Goal: Task Accomplishment & Management: Complete application form

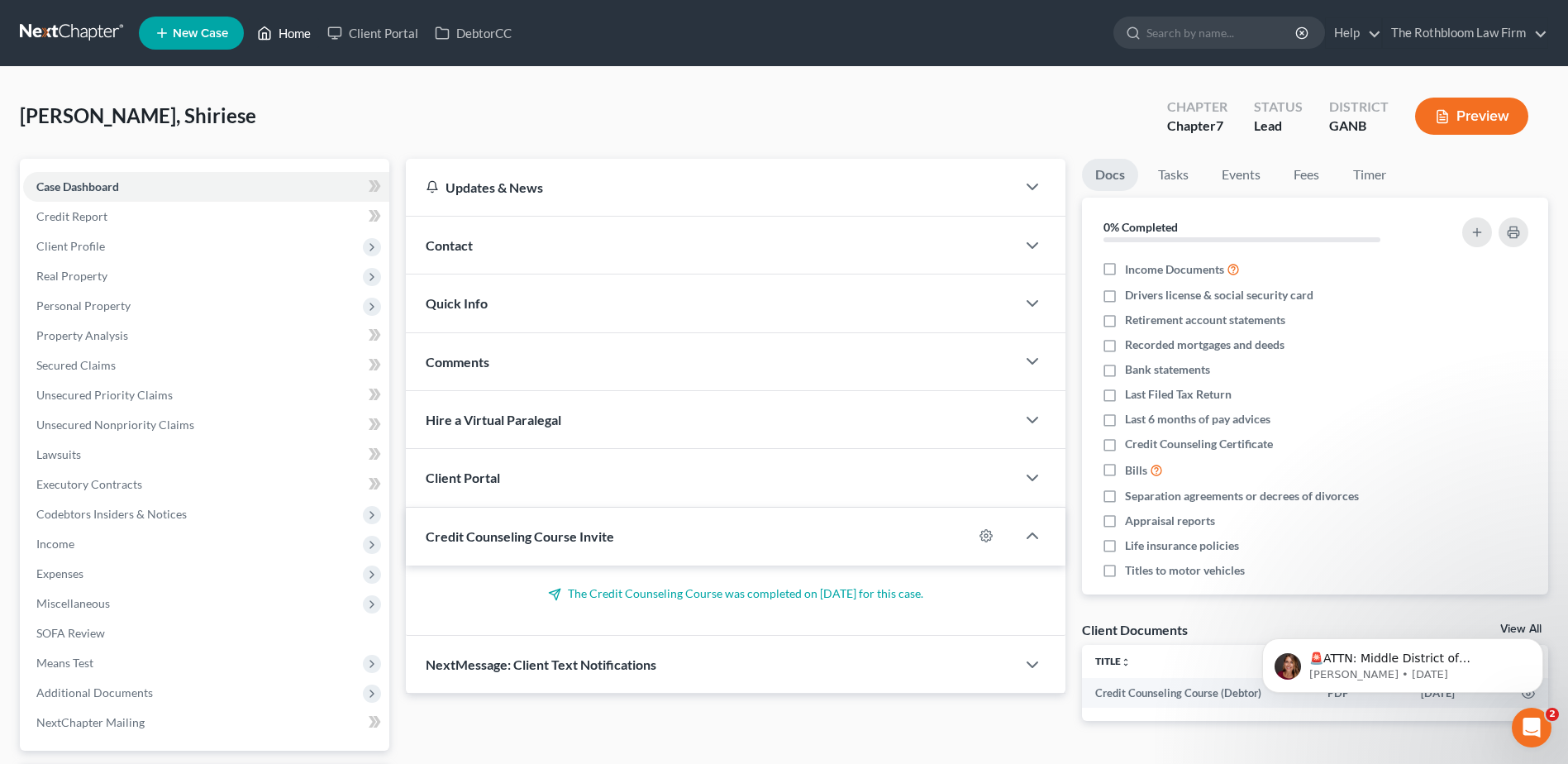
click at [284, 28] on link "Home" at bounding box center [284, 32] width 71 height 30
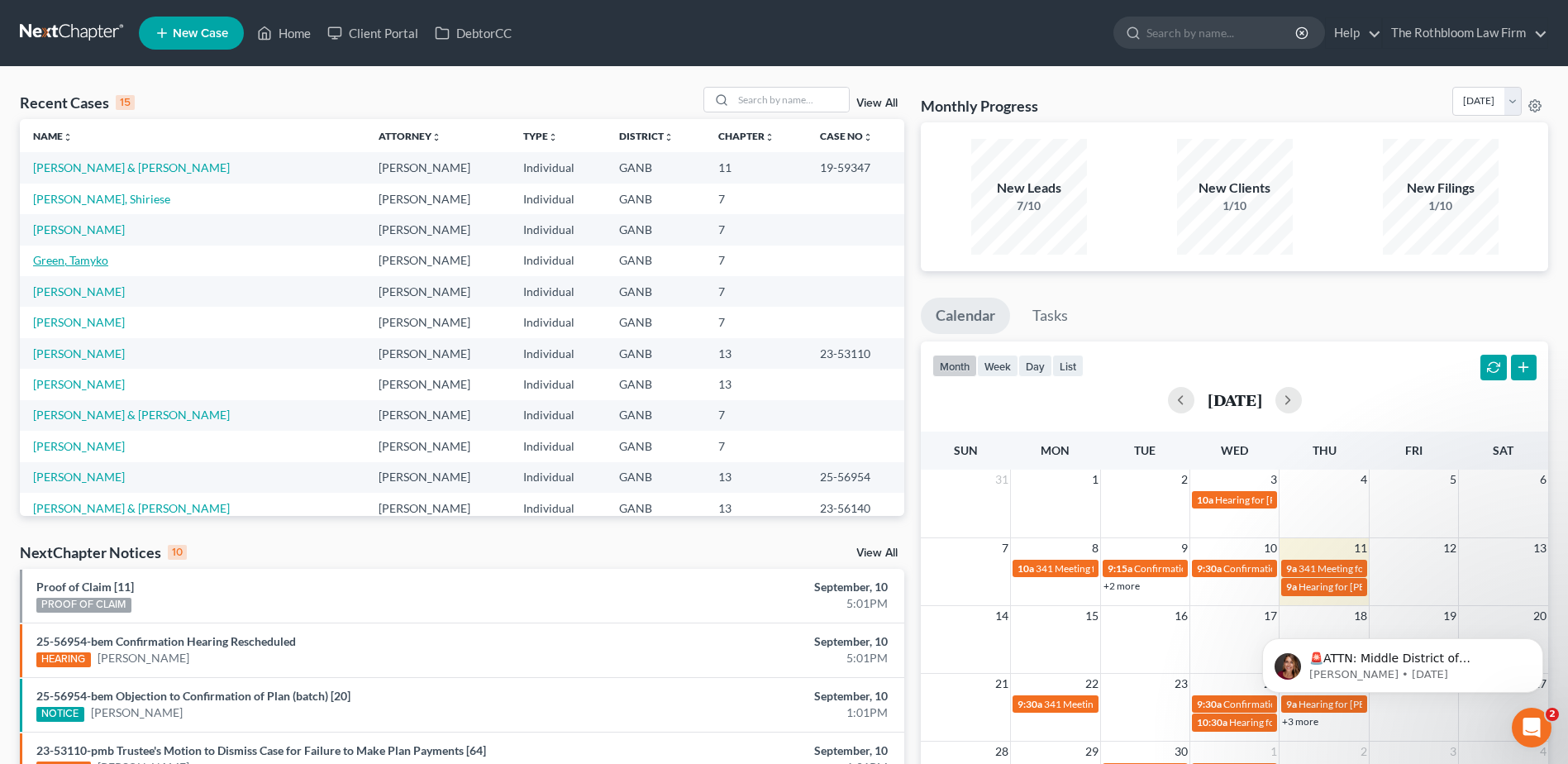
click at [82, 259] on link "Green, Tamyko" at bounding box center [71, 260] width 75 height 14
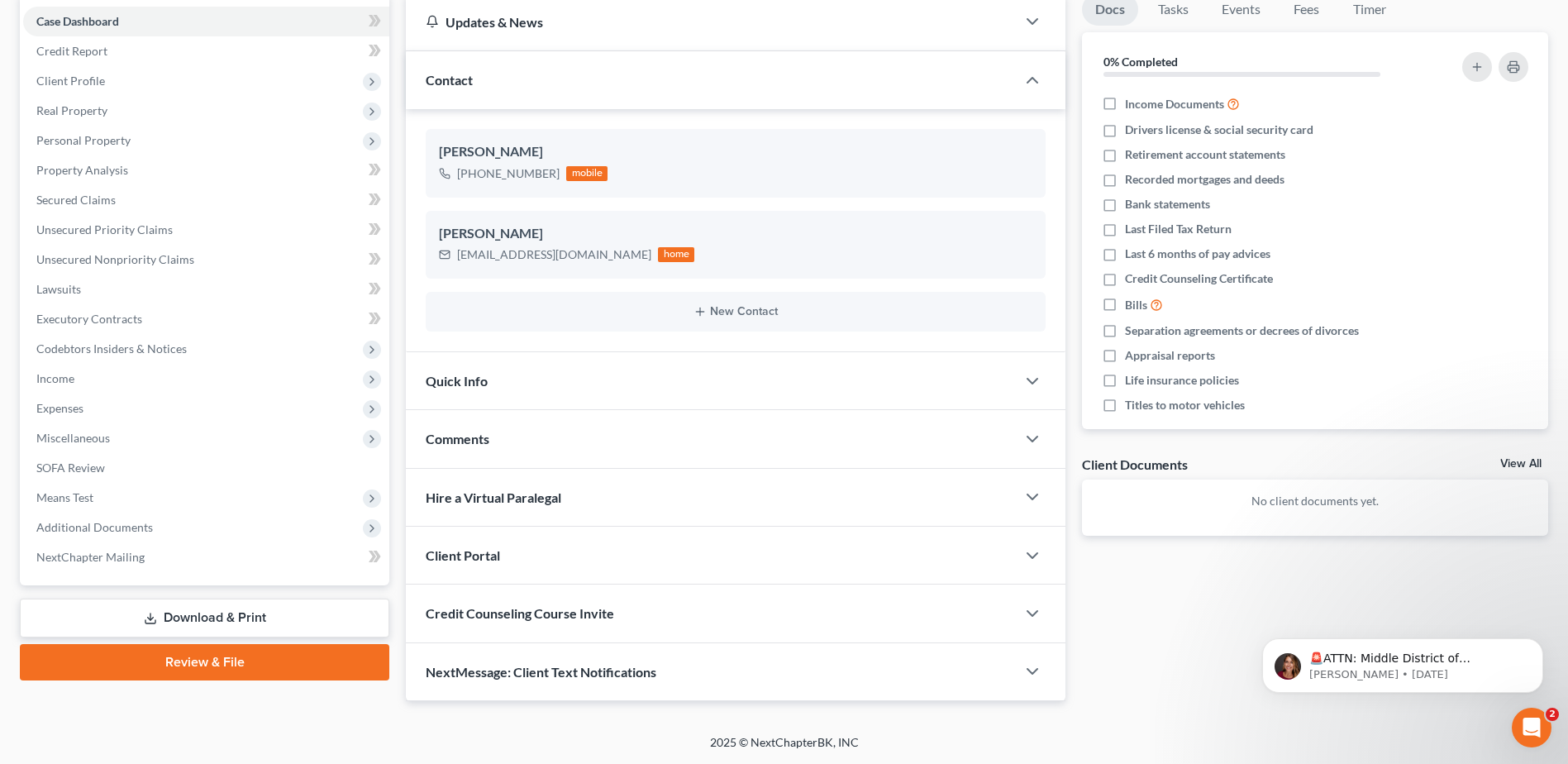
click at [198, 628] on link "Download & Print" at bounding box center [204, 617] width 369 height 38
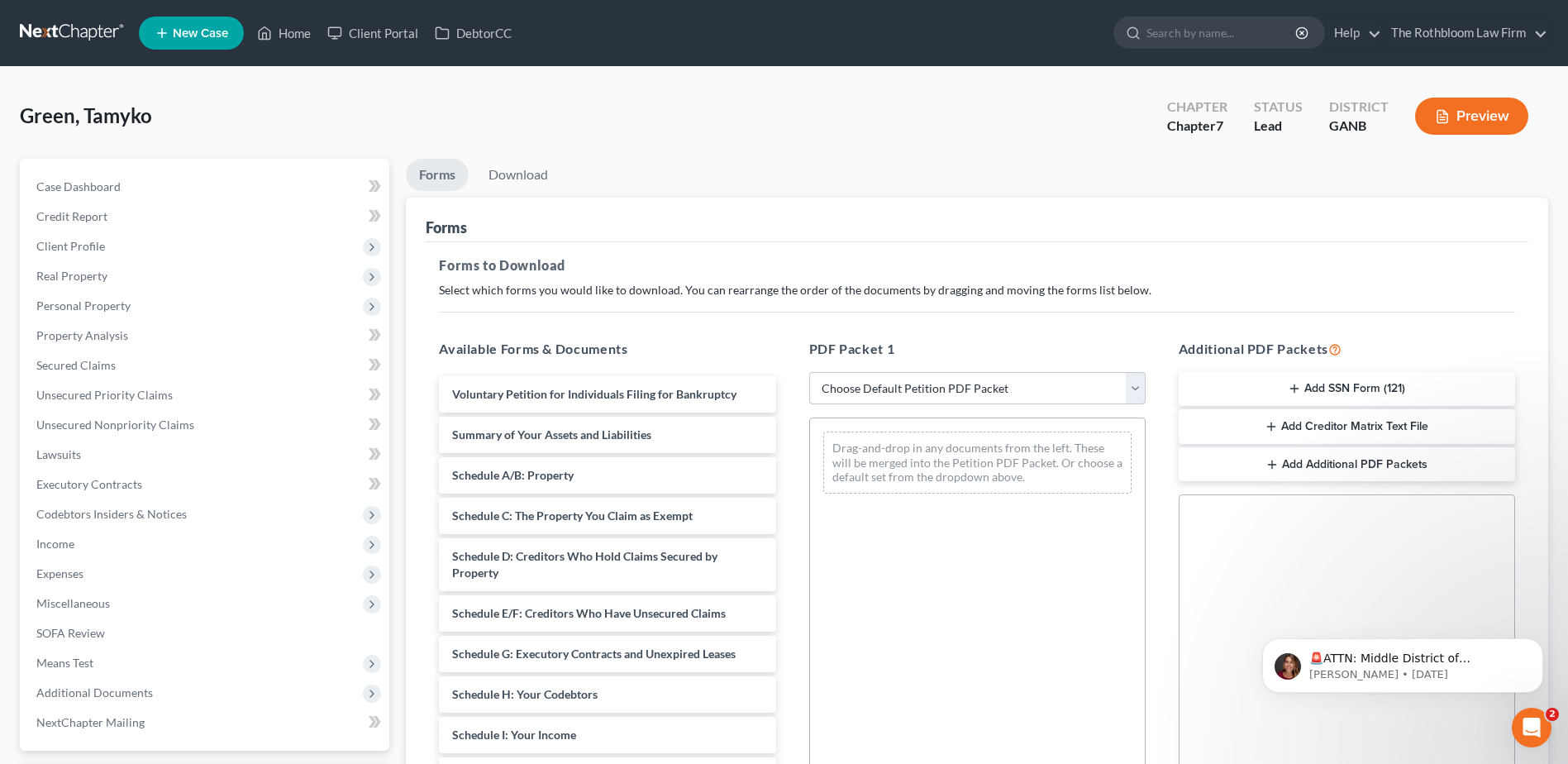
click at [840, 389] on select "Choose Default Petition PDF Packet Complete Bankruptcy Petition (all forms and …" at bounding box center [978, 388] width 336 height 33
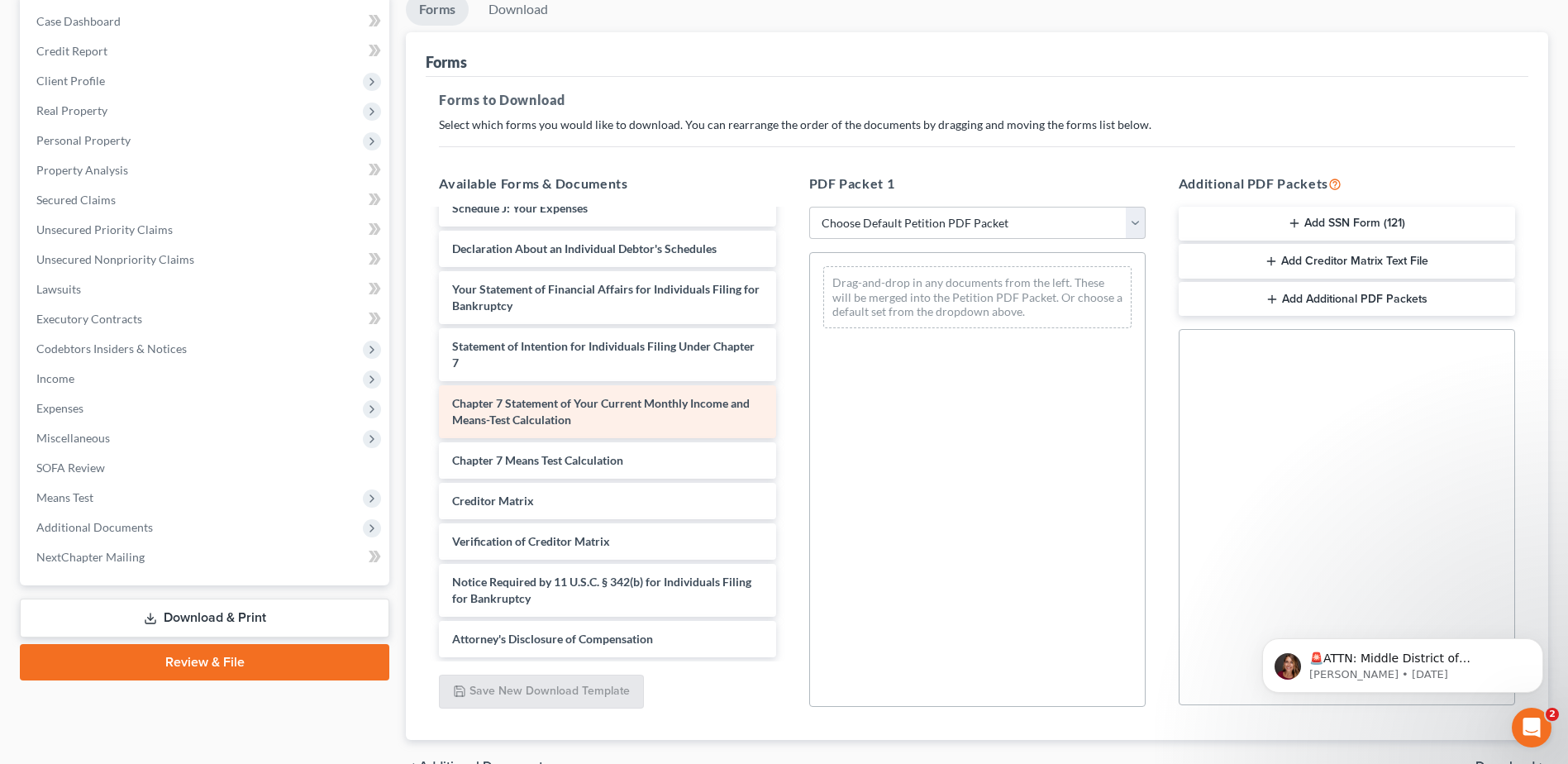
scroll to position [344, 0]
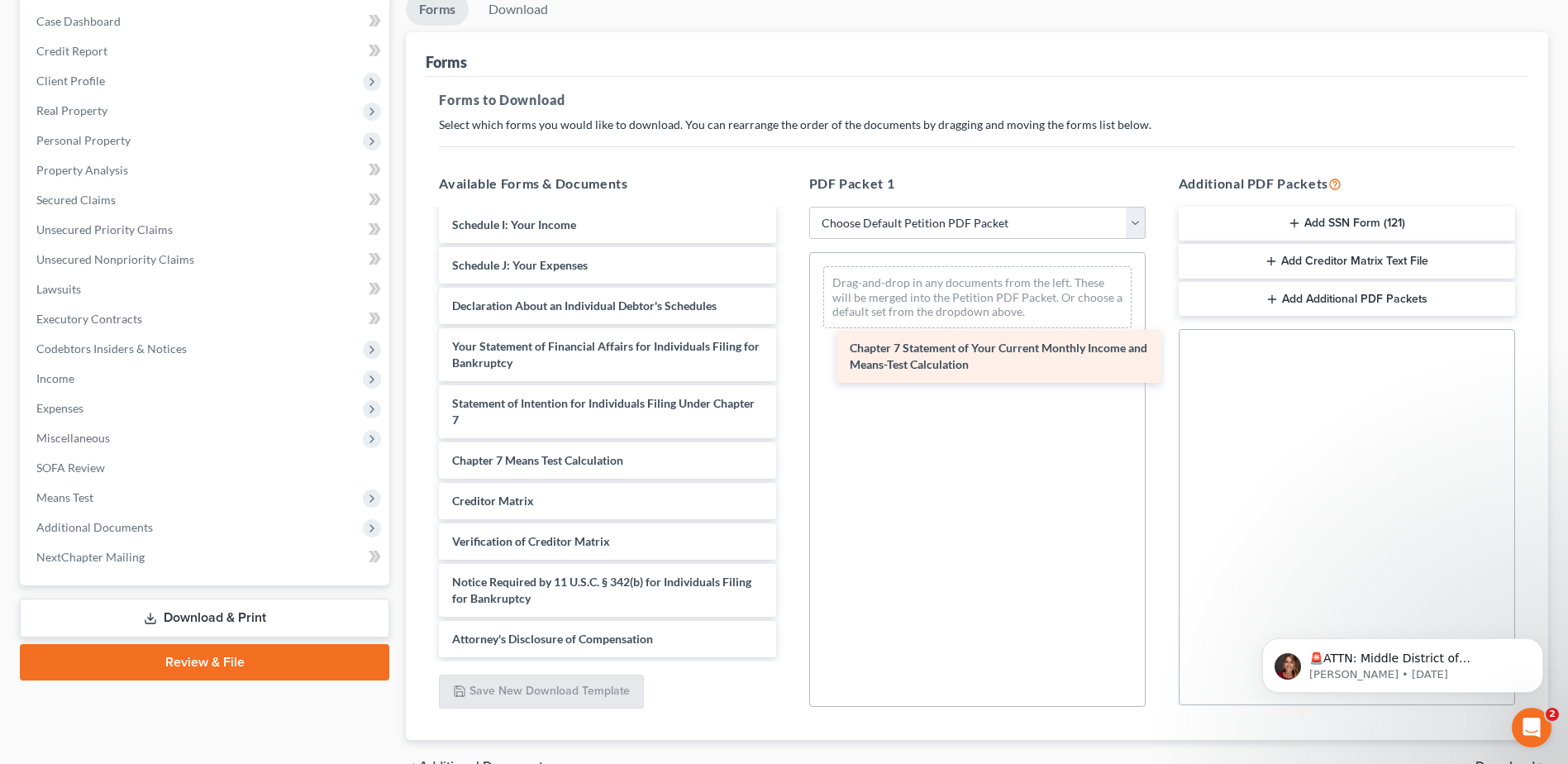
drag, startPoint x: 572, startPoint y: 406, endPoint x: 970, endPoint y: 351, distance: 401.8
click at [788, 351] on div "Chapter 7 Statement of Your Current Monthly Income and Means-Test Calculation V…" at bounding box center [607, 261] width 363 height 791
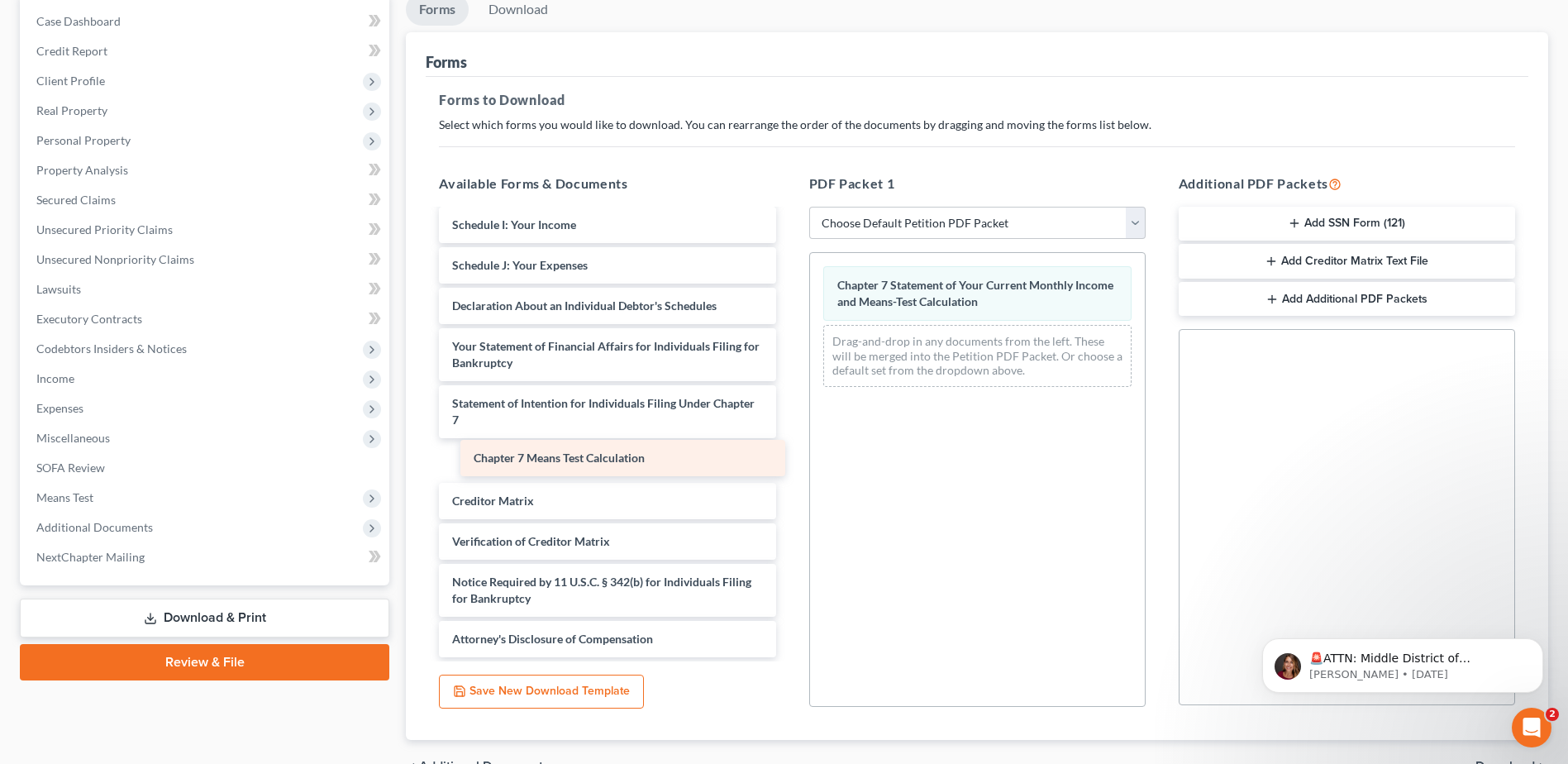
scroll to position [304, 0]
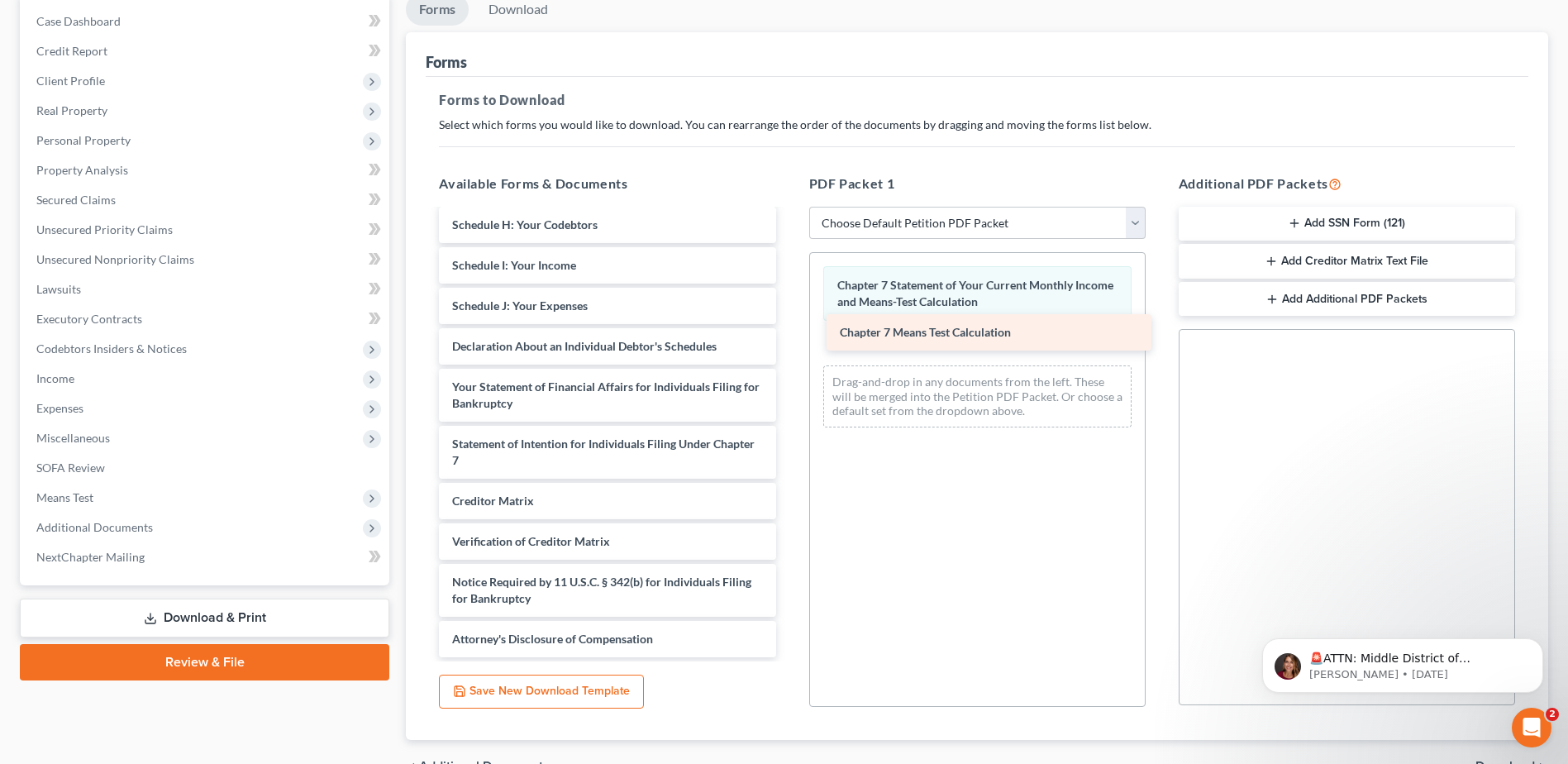
drag, startPoint x: 502, startPoint y: 462, endPoint x: 889, endPoint y: 334, distance: 407.6
click at [788, 334] on div "Chapter 7 Means Test Calculation Voluntary Petition for Individuals Filing for …" at bounding box center [607, 282] width 363 height 751
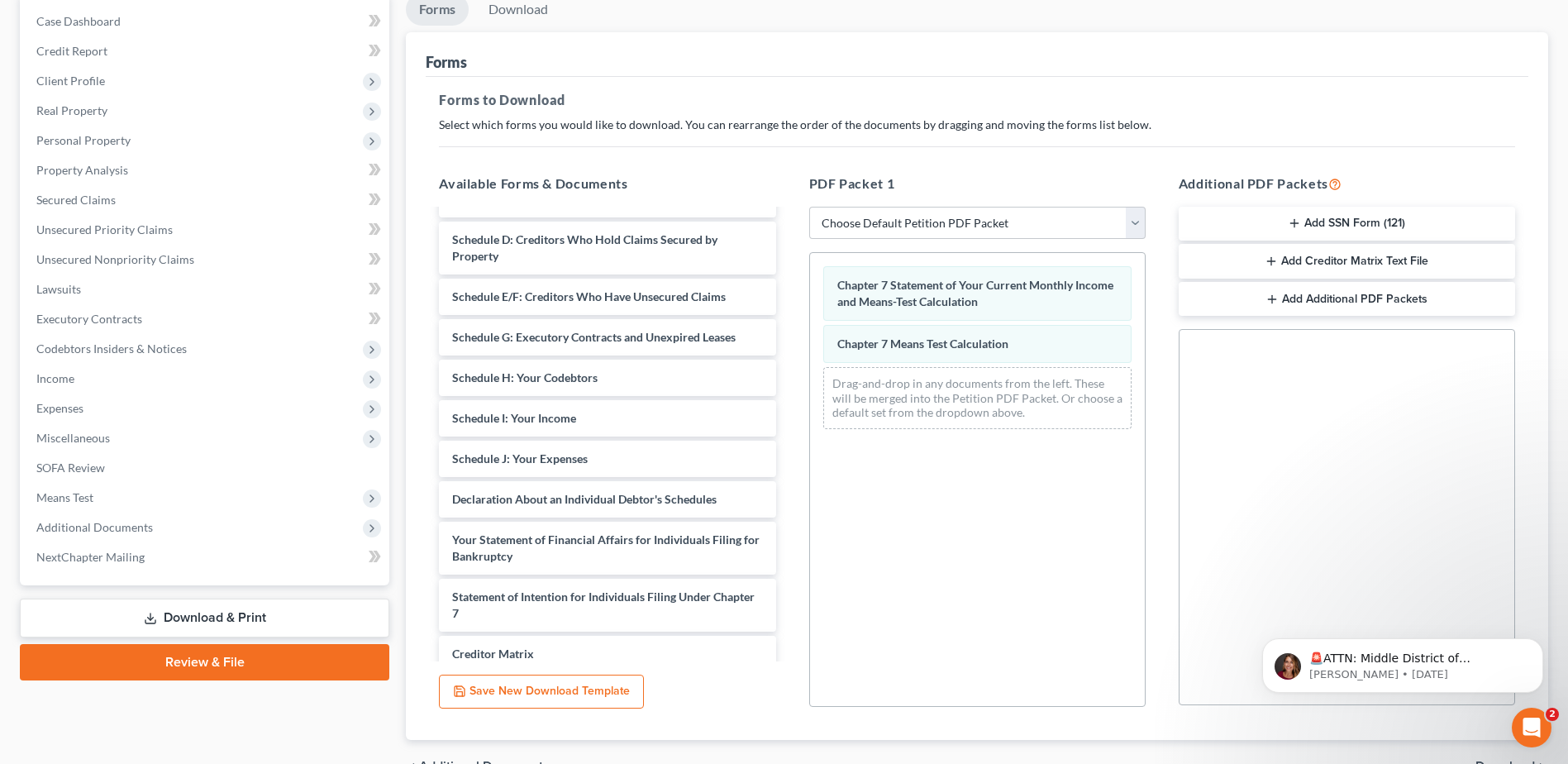
scroll to position [139, 0]
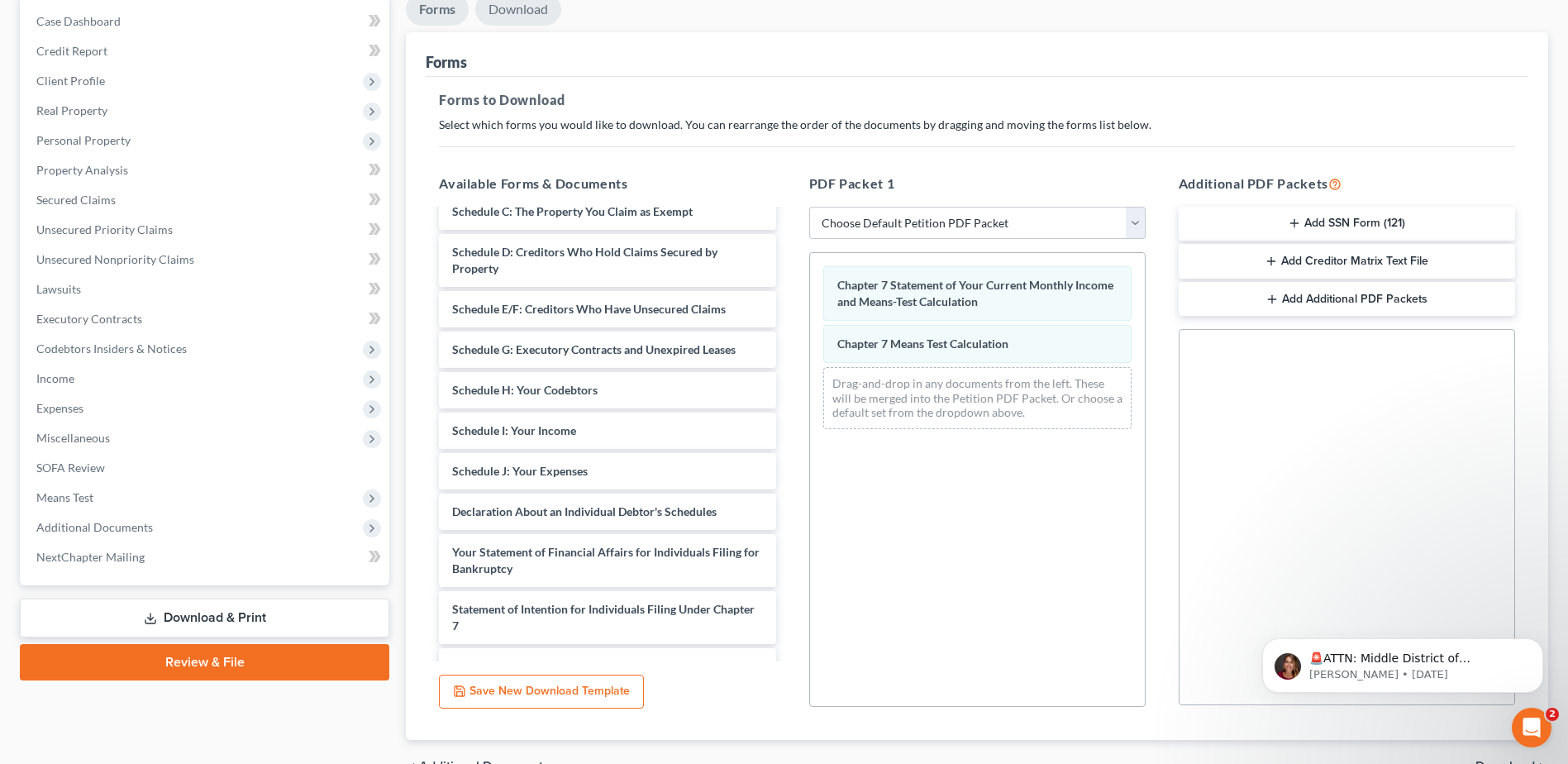
click at [510, 17] on link "Download" at bounding box center [518, 10] width 86 height 32
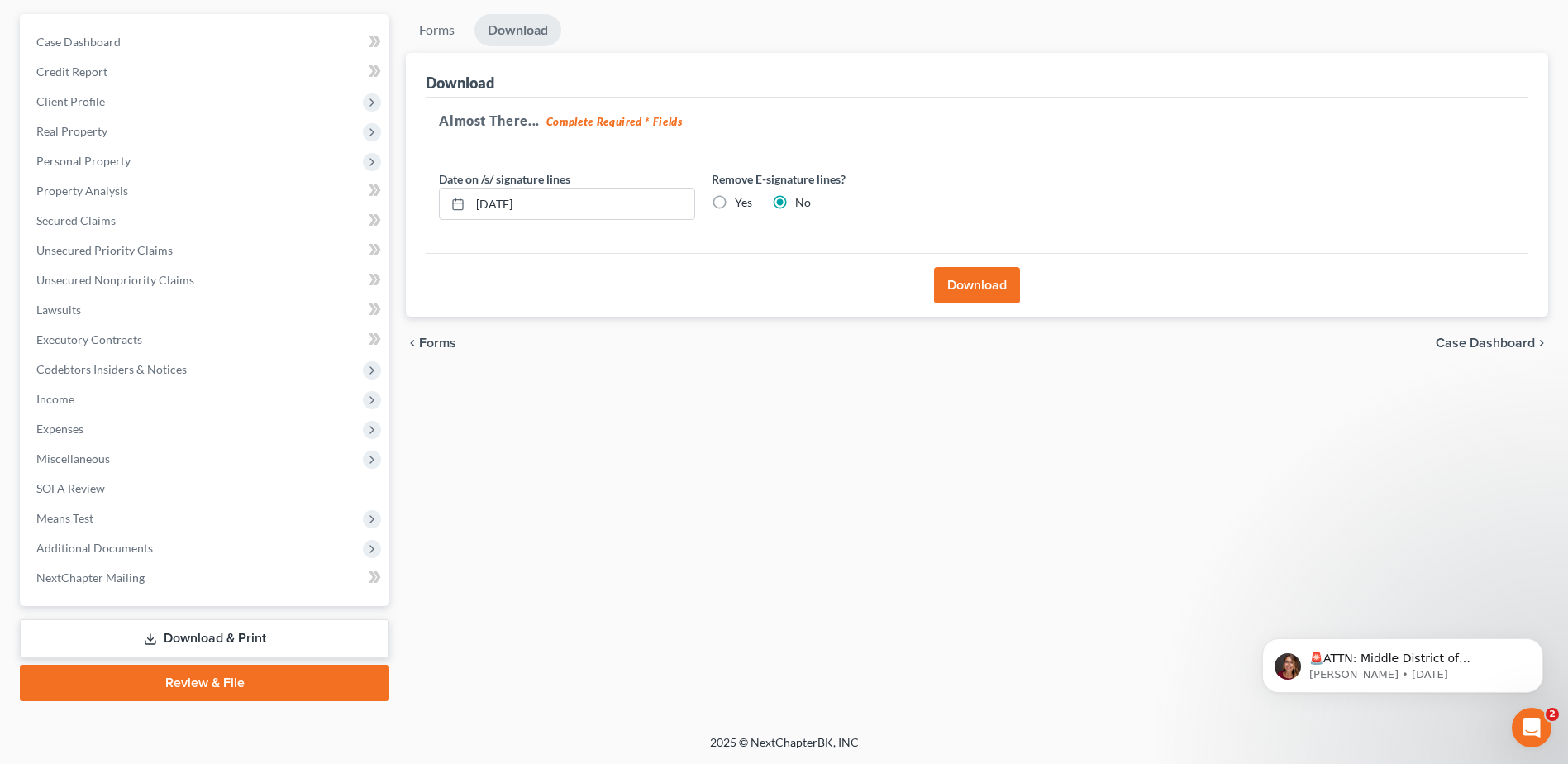
scroll to position [145, 0]
click at [965, 288] on button "Download" at bounding box center [977, 284] width 86 height 37
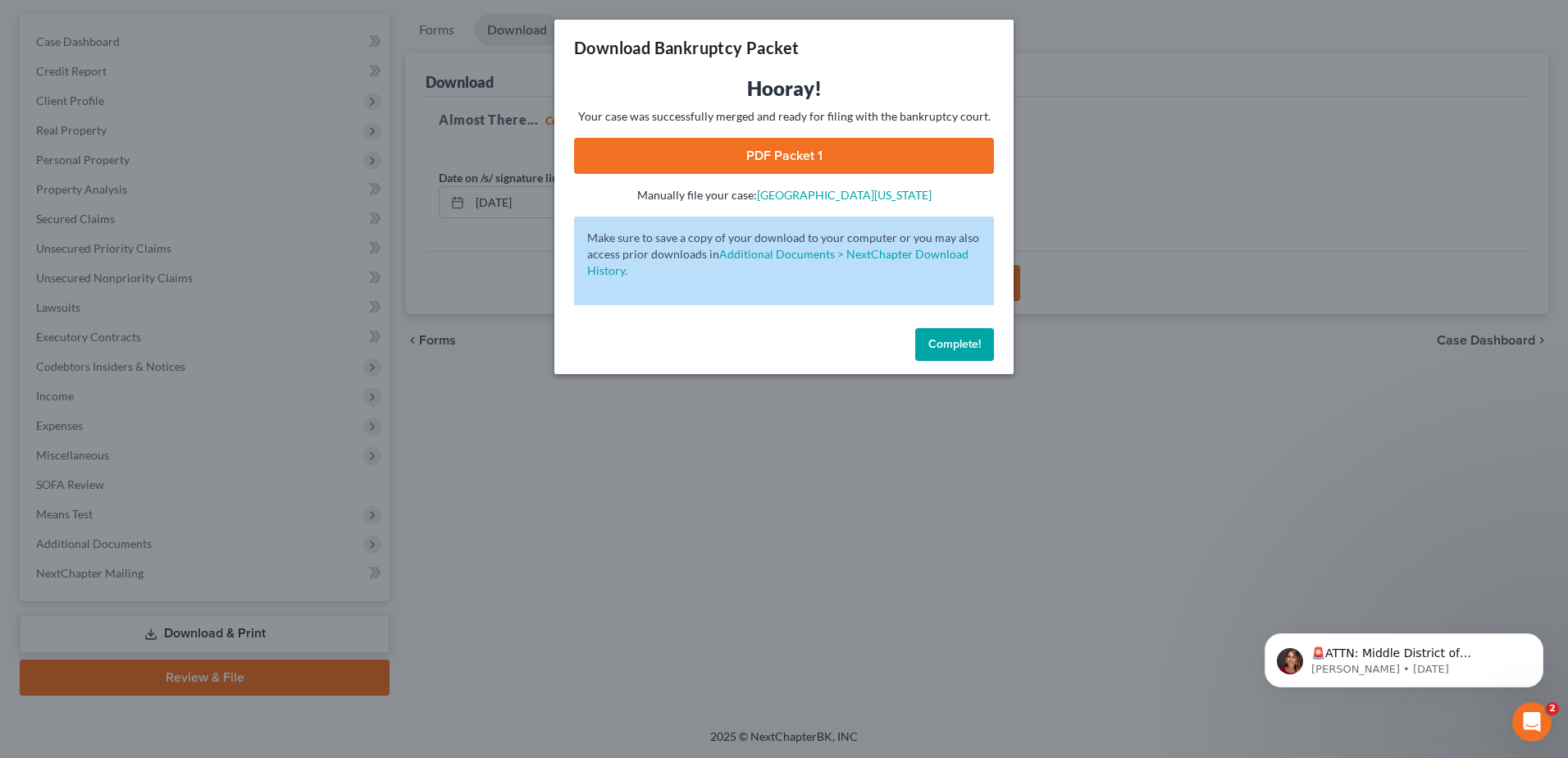
click at [770, 156] on link "PDF Packet 1" at bounding box center [784, 155] width 420 height 36
click at [980, 346] on span "Complete!" at bounding box center [954, 344] width 52 height 14
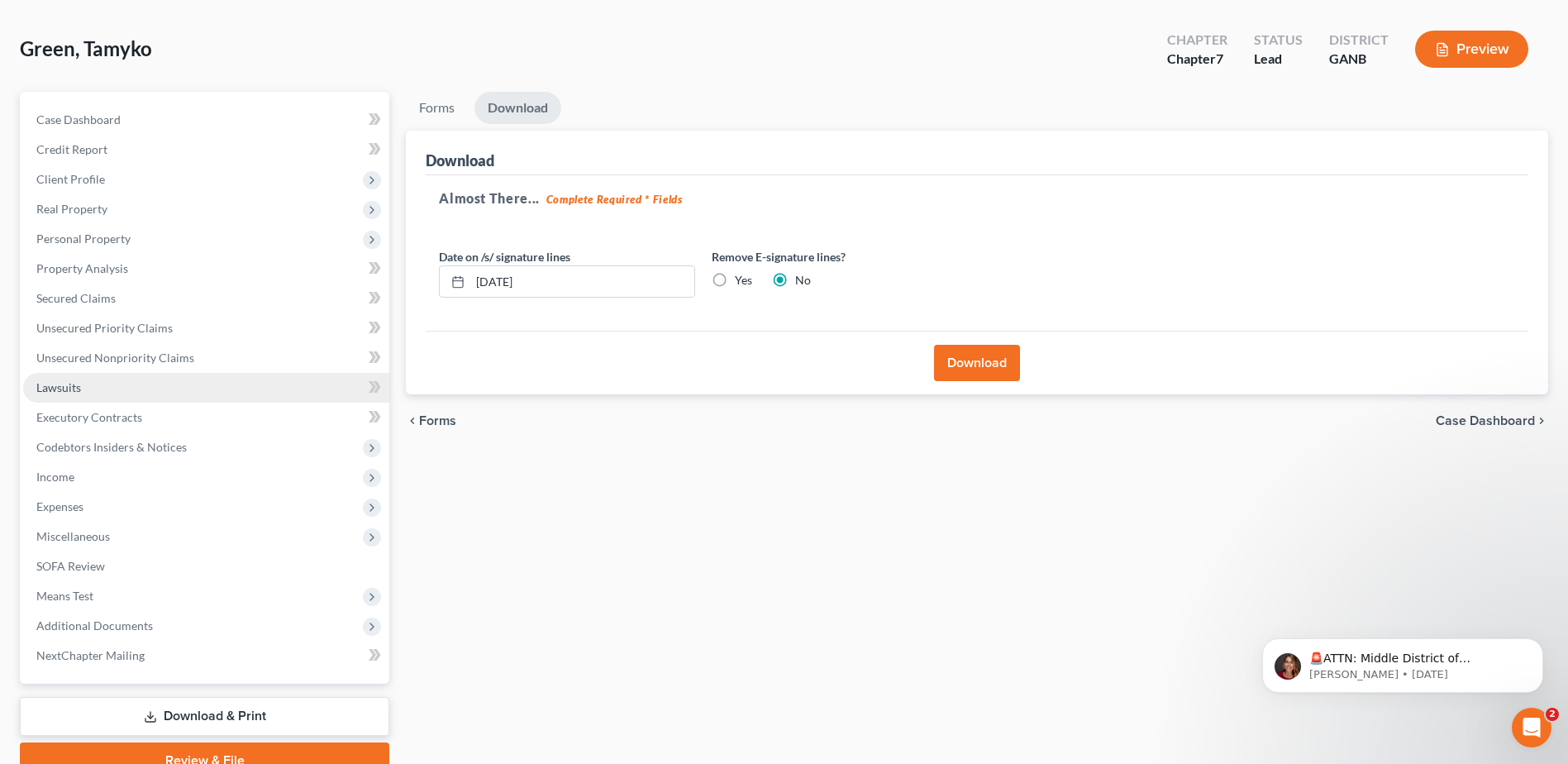
scroll to position [0, 0]
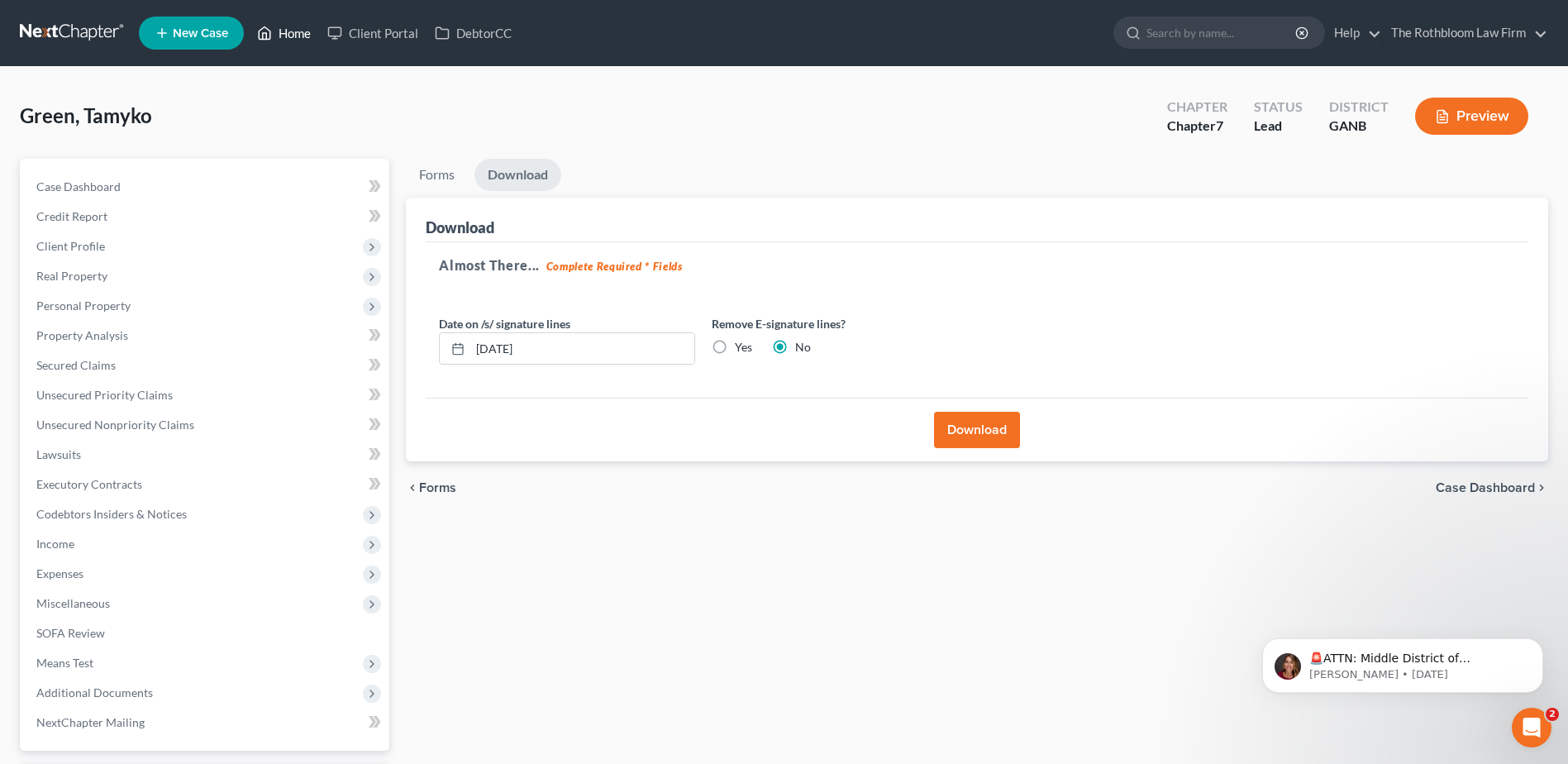
drag, startPoint x: 108, startPoint y: 304, endPoint x: 298, endPoint y: 38, distance: 326.9
click at [298, 38] on link "Home" at bounding box center [284, 32] width 71 height 30
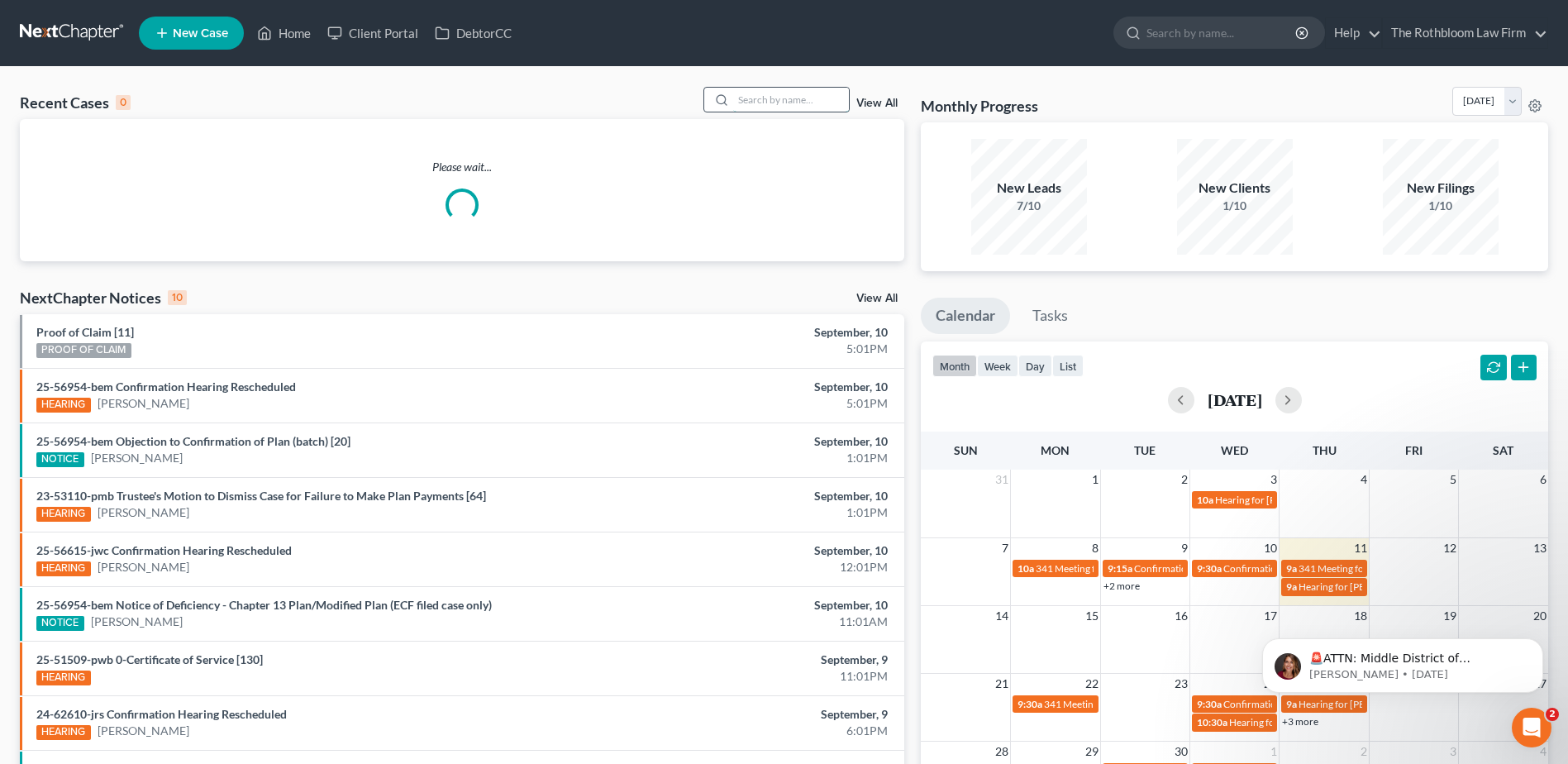
click at [766, 100] on input "search" at bounding box center [791, 99] width 115 height 24
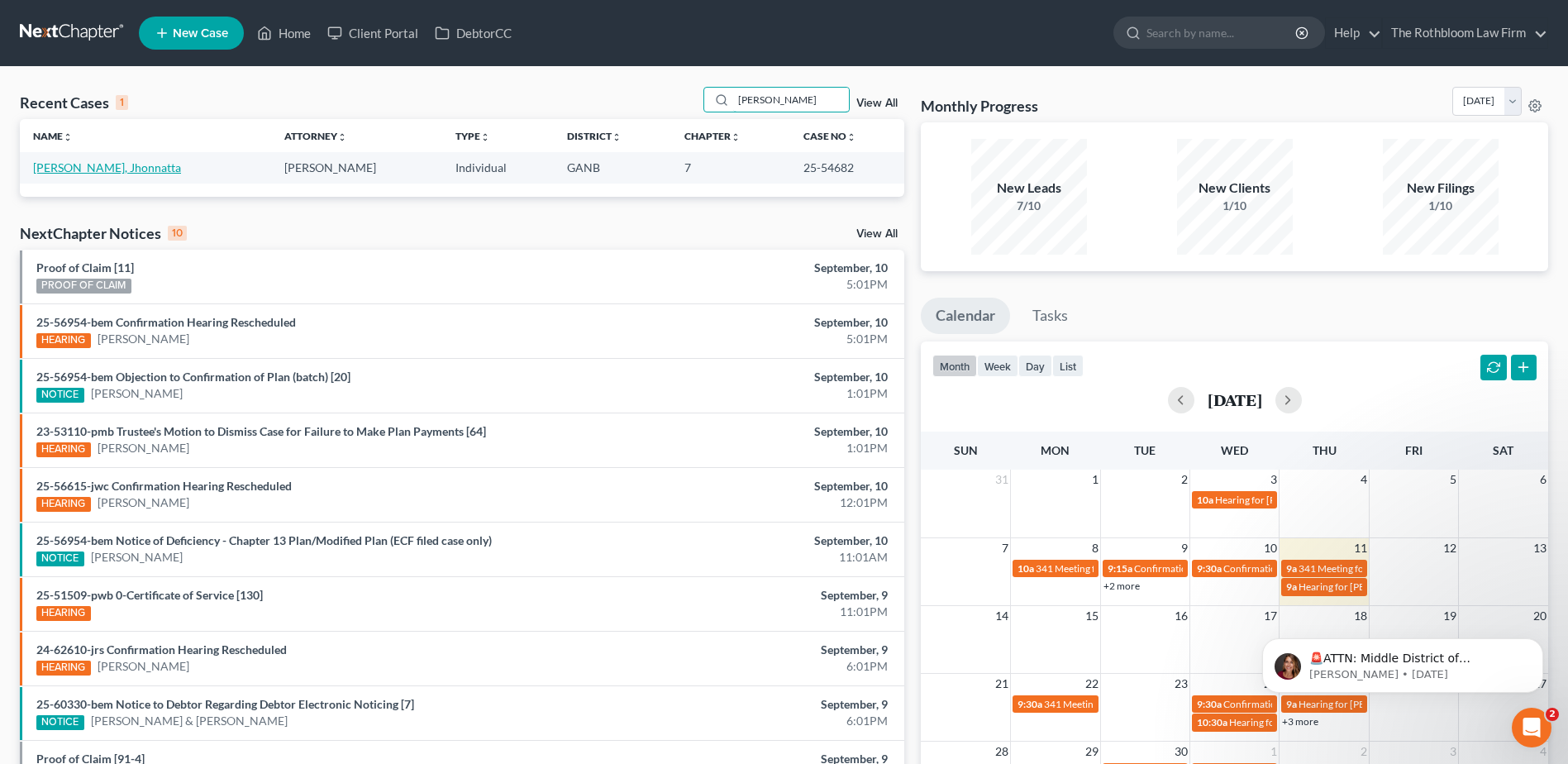
type input "[PERSON_NAME]"
click at [77, 164] on link "[PERSON_NAME], Jhonnatta" at bounding box center [106, 167] width 148 height 14
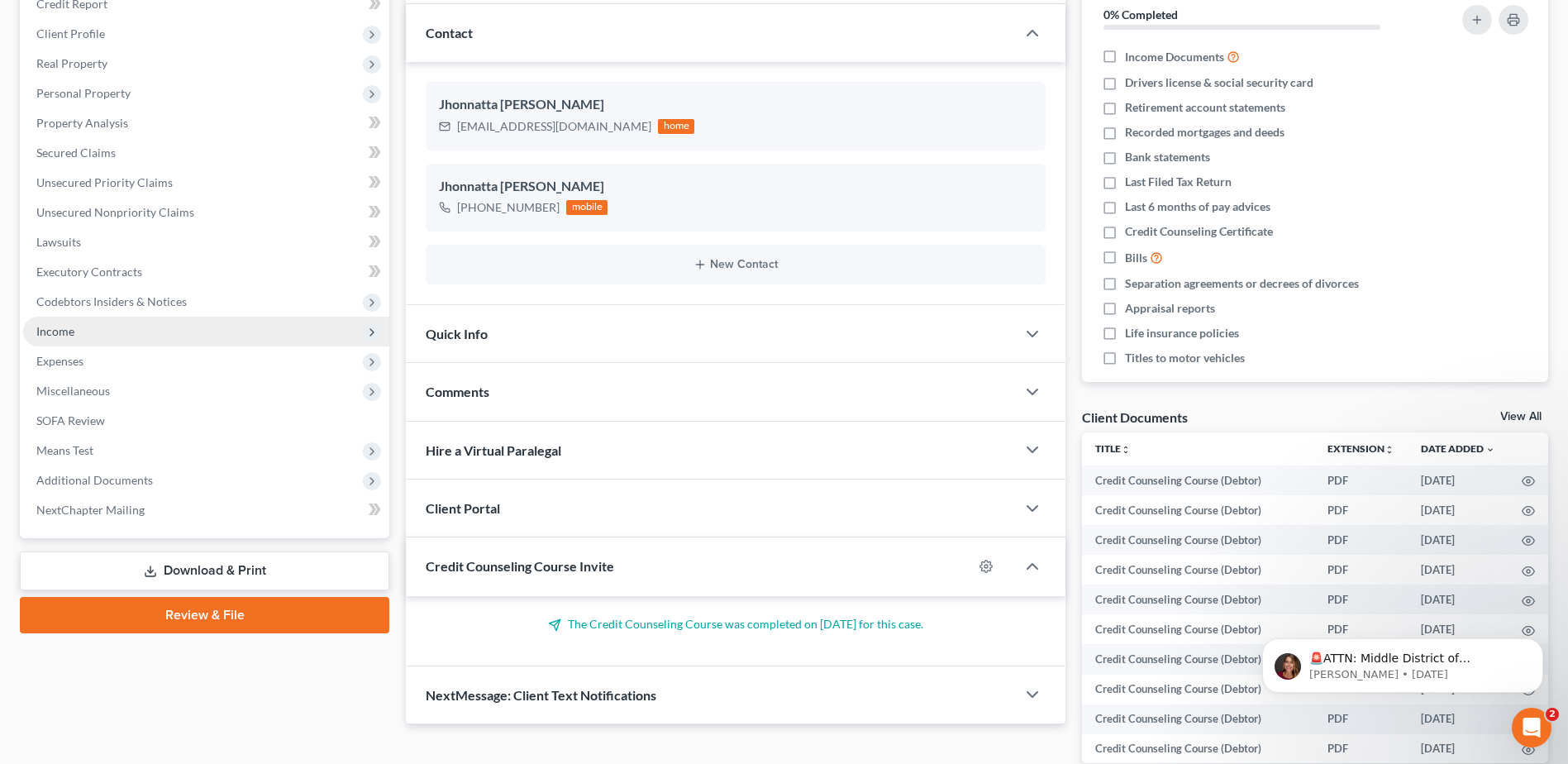
scroll to position [301, 0]
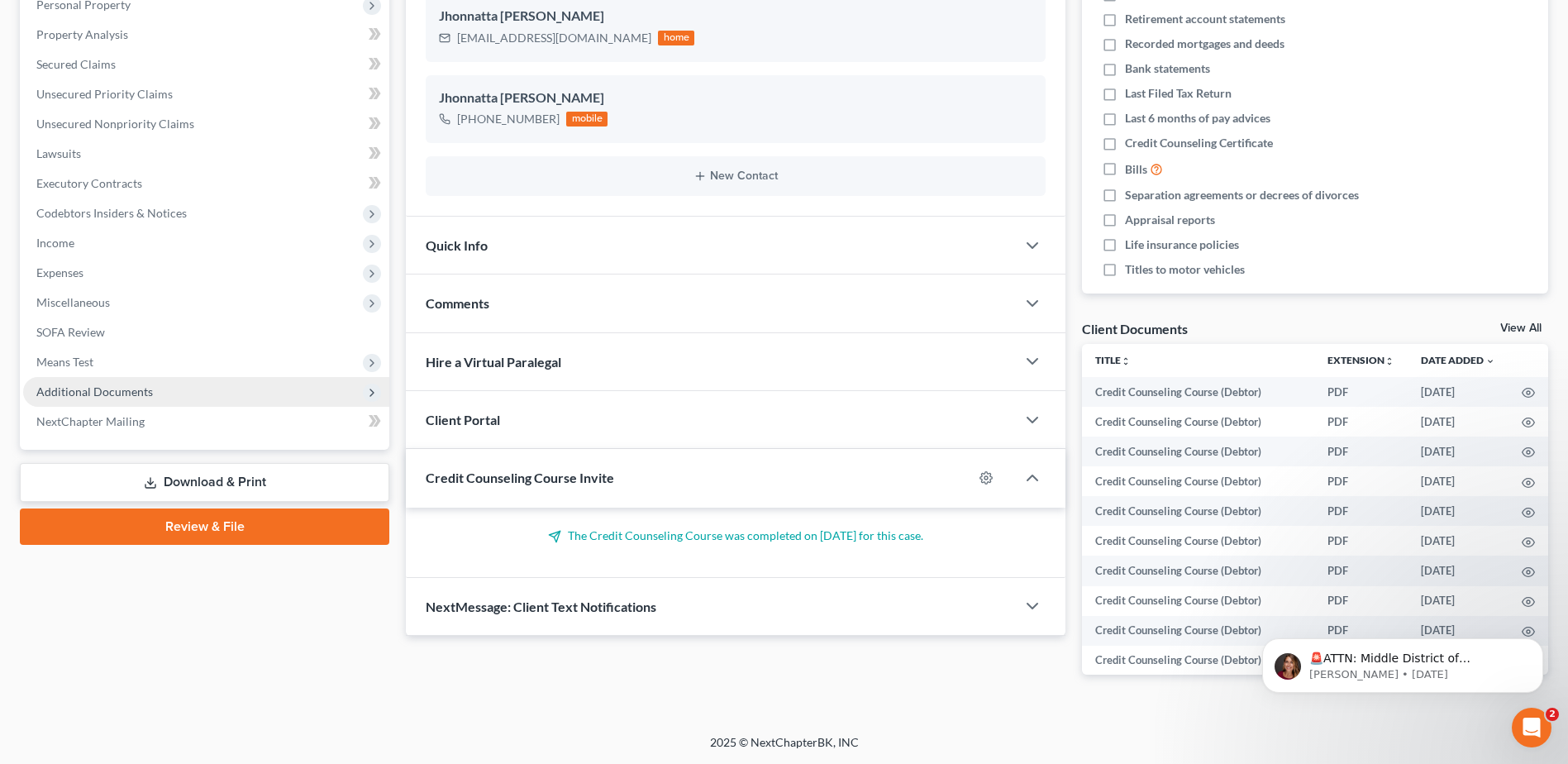
click at [88, 388] on span "Additional Documents" at bounding box center [95, 392] width 116 height 14
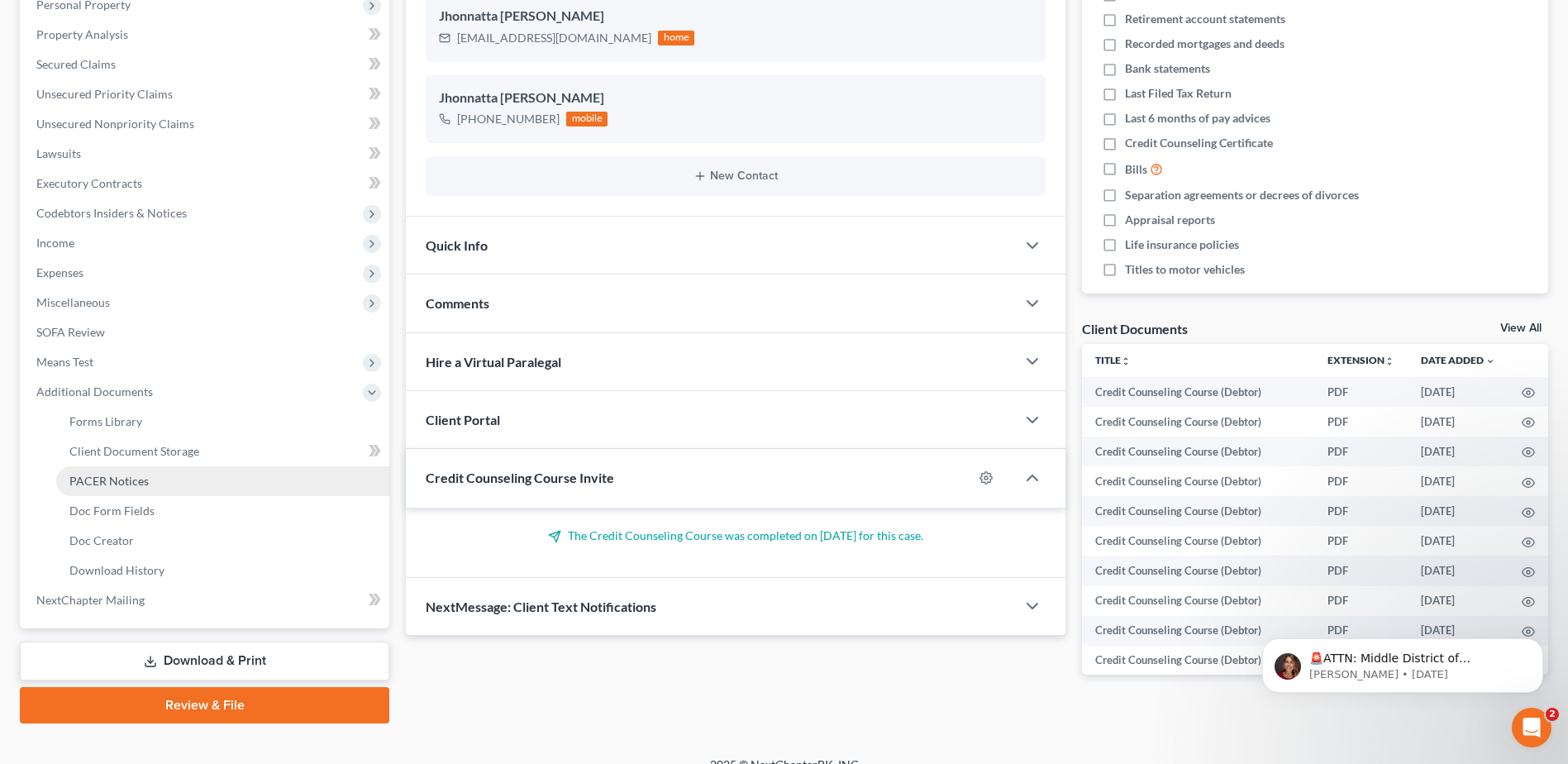
click at [94, 483] on span "PACER Notices" at bounding box center [109, 480] width 80 height 14
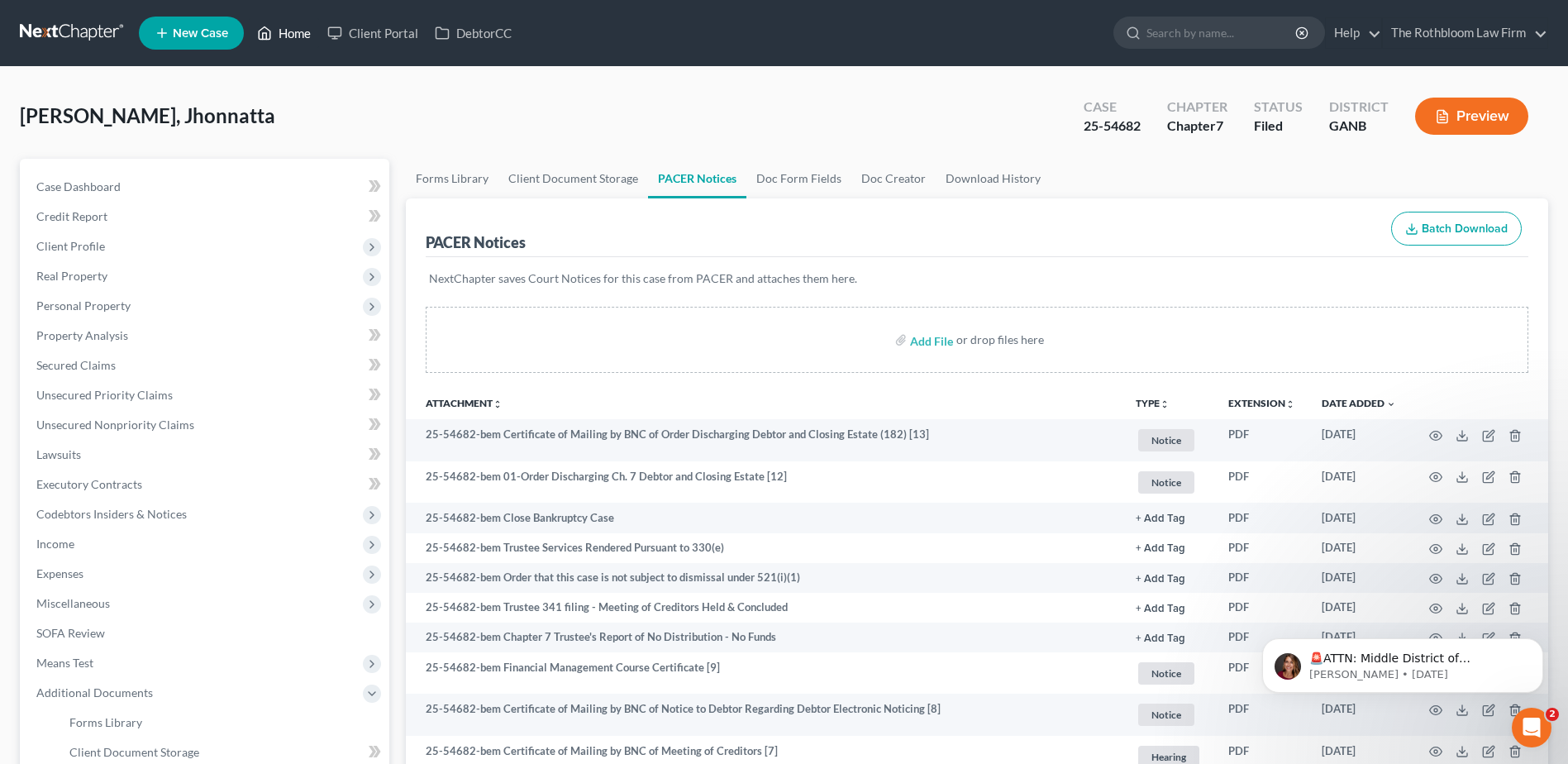
click at [309, 30] on link "Home" at bounding box center [284, 32] width 71 height 30
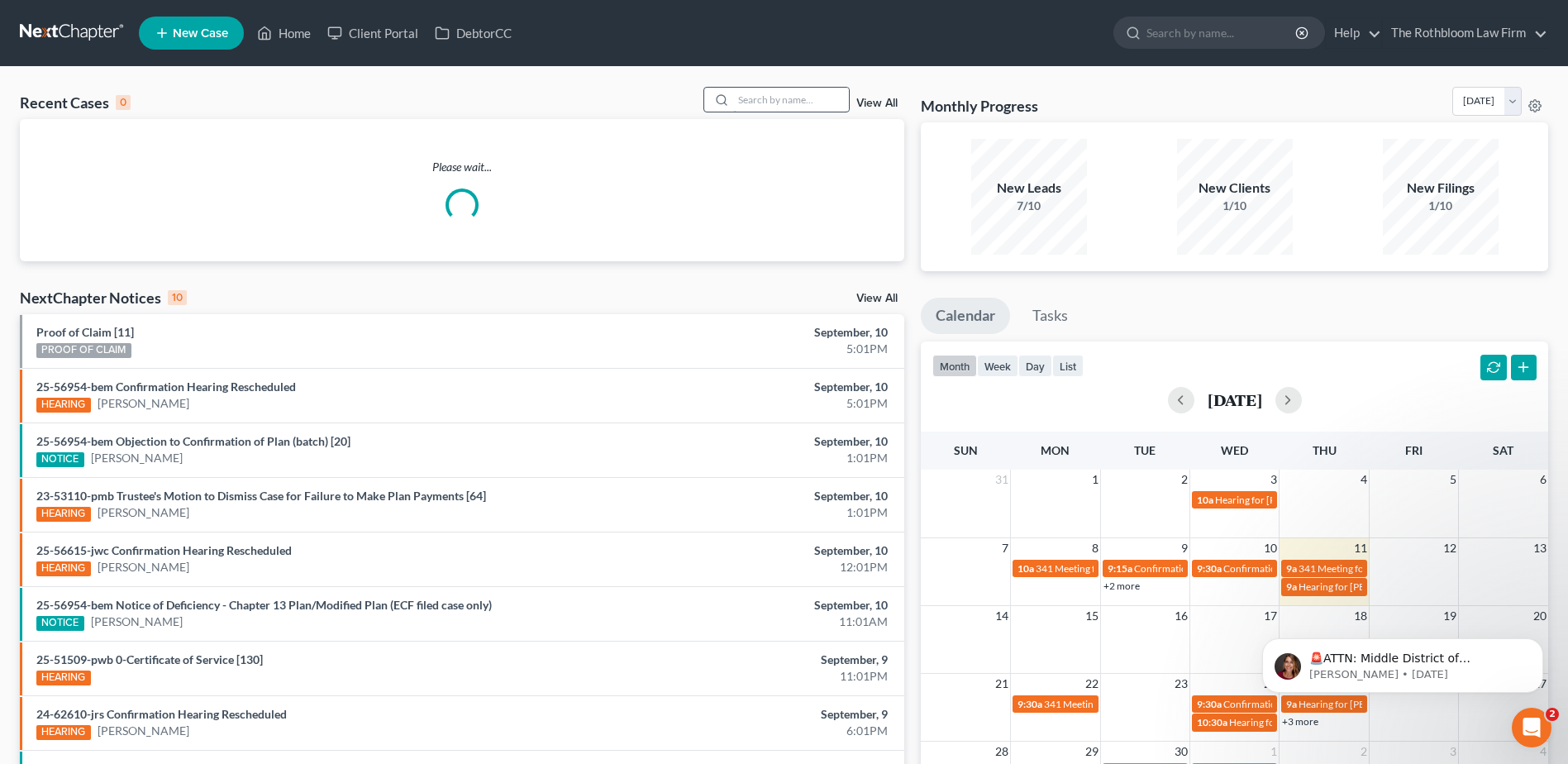
click at [791, 88] on input "search" at bounding box center [791, 99] width 115 height 24
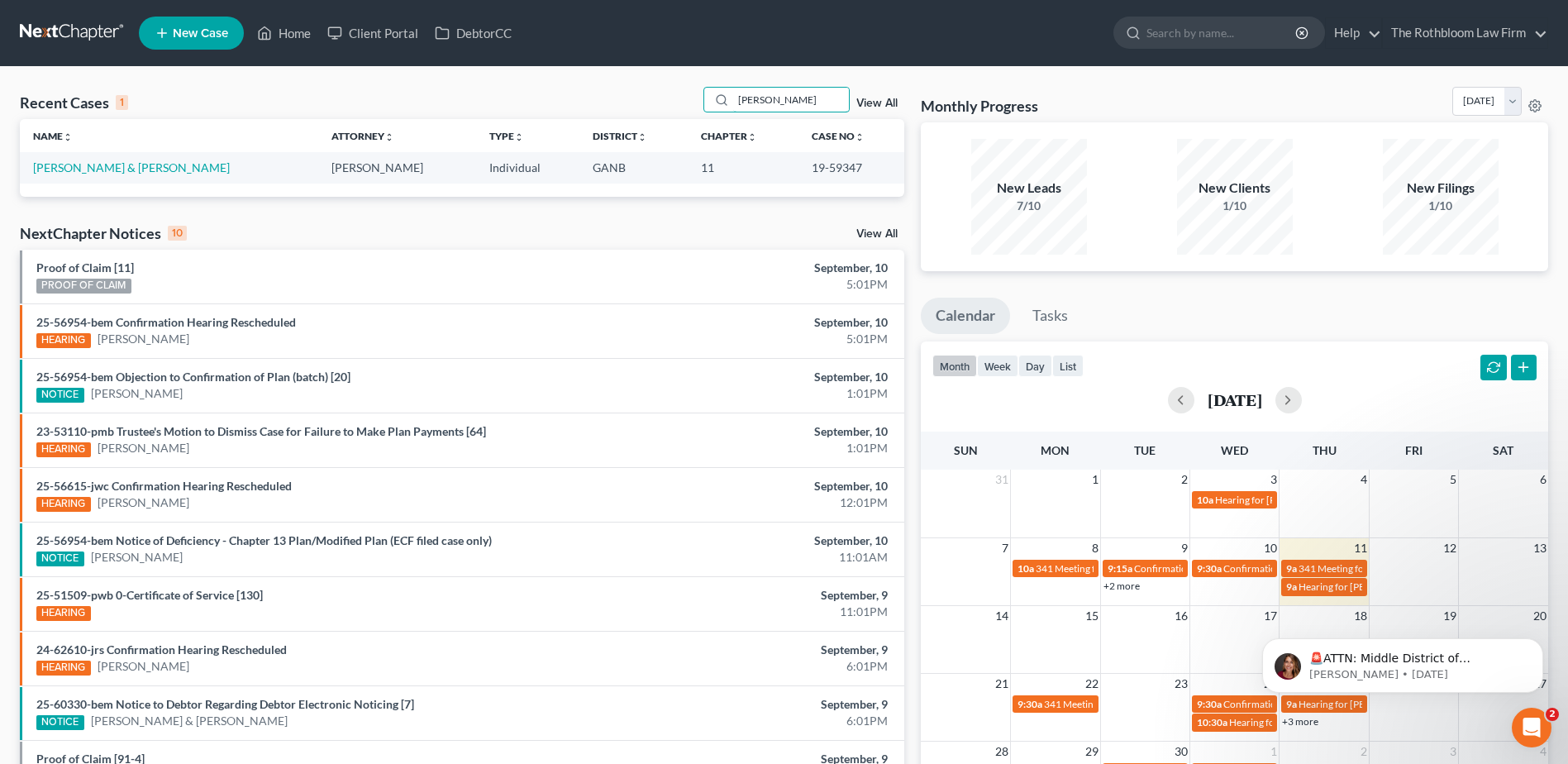
type input "[PERSON_NAME]"
click at [69, 157] on td "[PERSON_NAME] & [PERSON_NAME]" at bounding box center [169, 167] width 299 height 30
click at [66, 166] on link "[PERSON_NAME] & [PERSON_NAME]" at bounding box center [131, 167] width 197 height 14
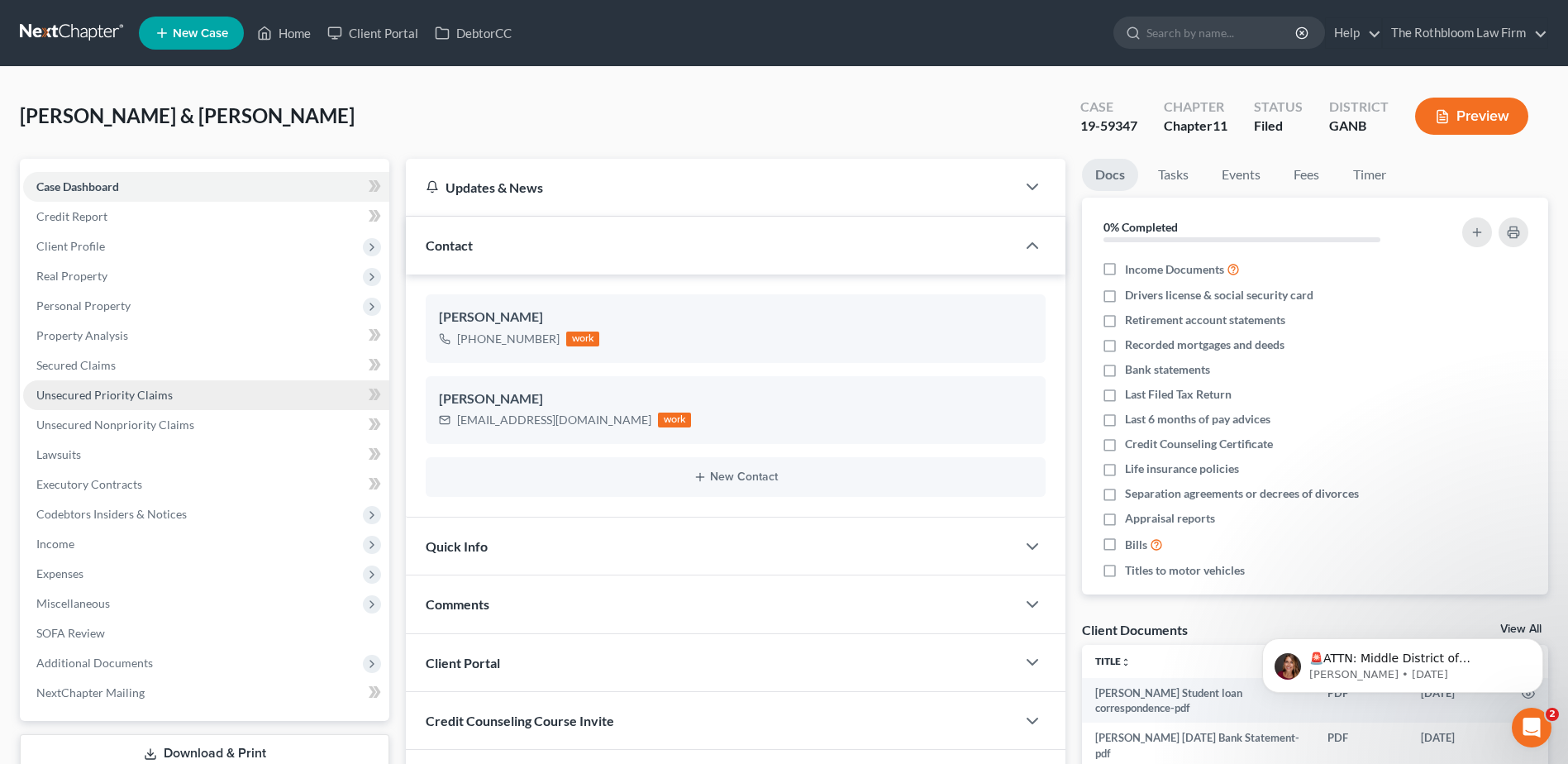
scroll to position [301, 0]
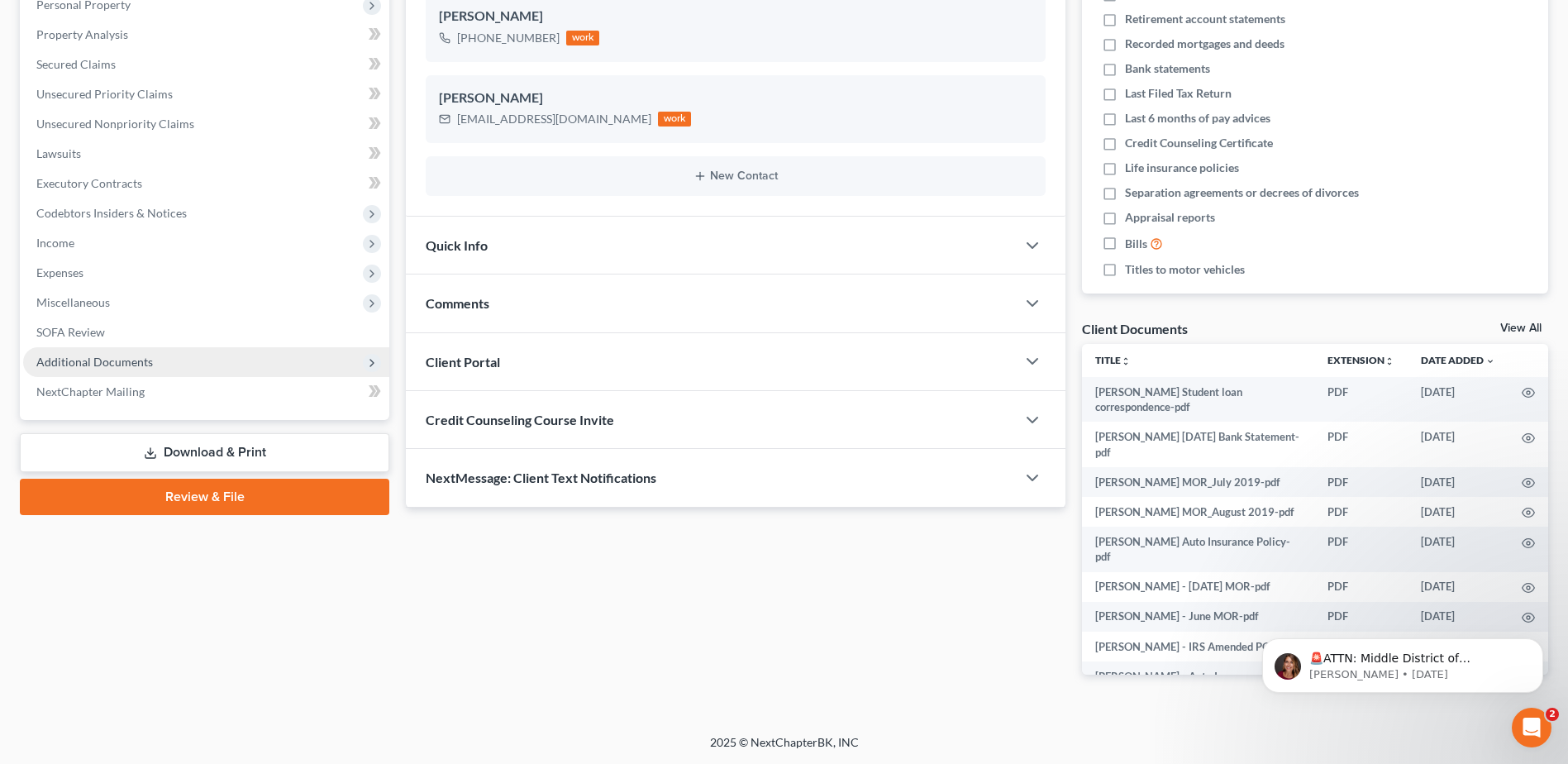
click at [157, 365] on span "Additional Documents" at bounding box center [206, 361] width 366 height 30
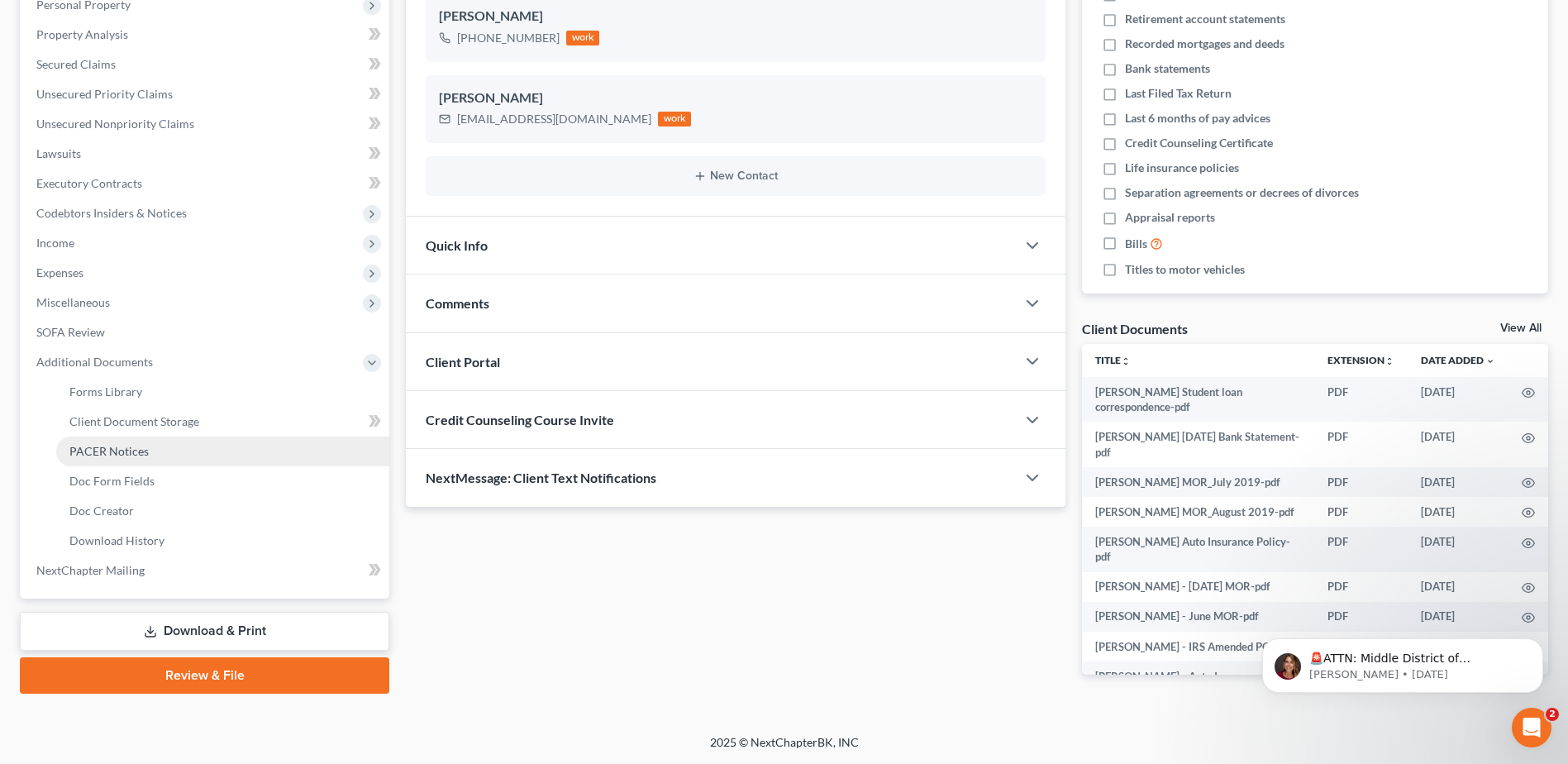
click at [118, 446] on span "PACER Notices" at bounding box center [109, 451] width 80 height 14
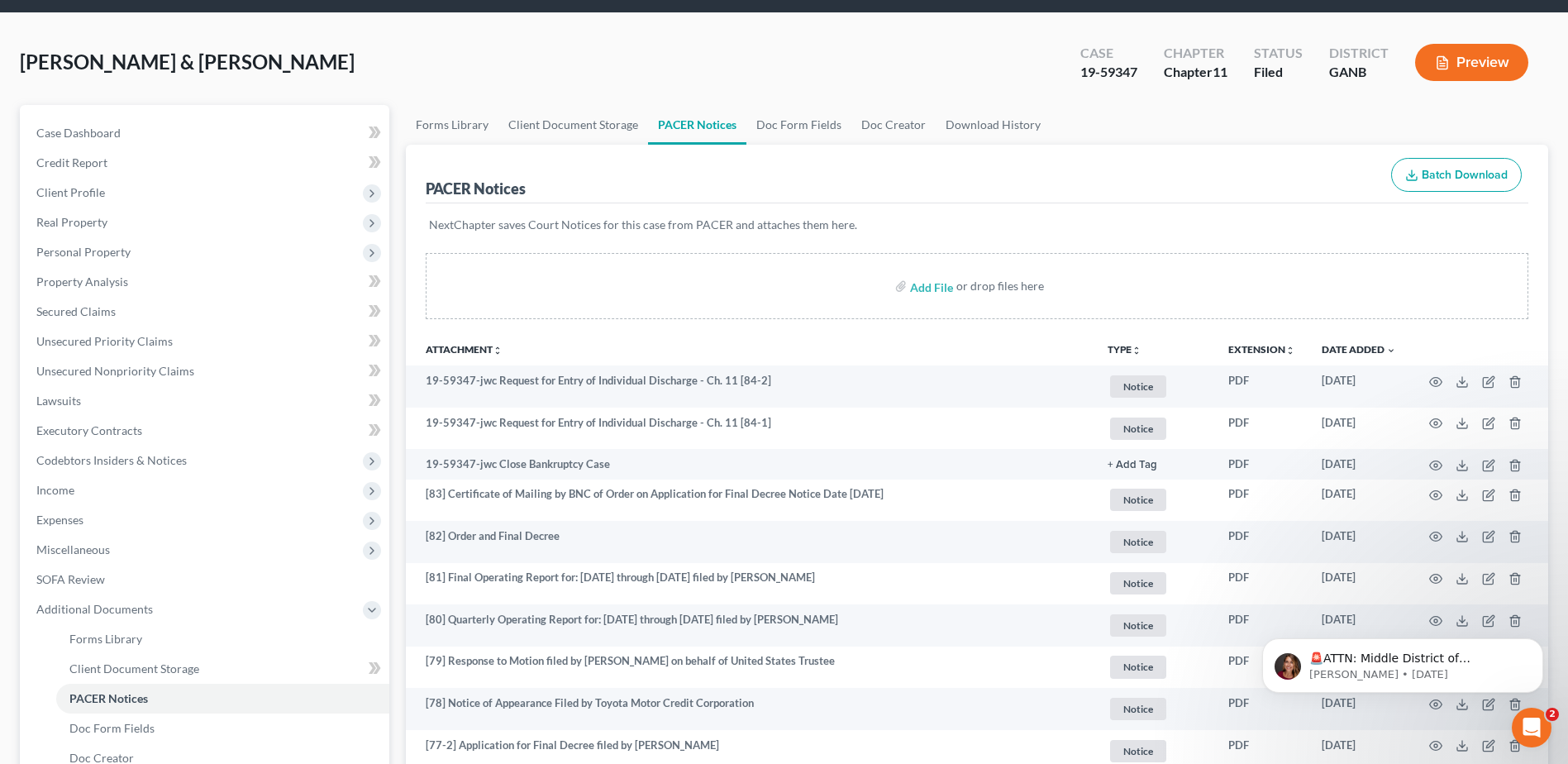
scroll to position [82, 0]
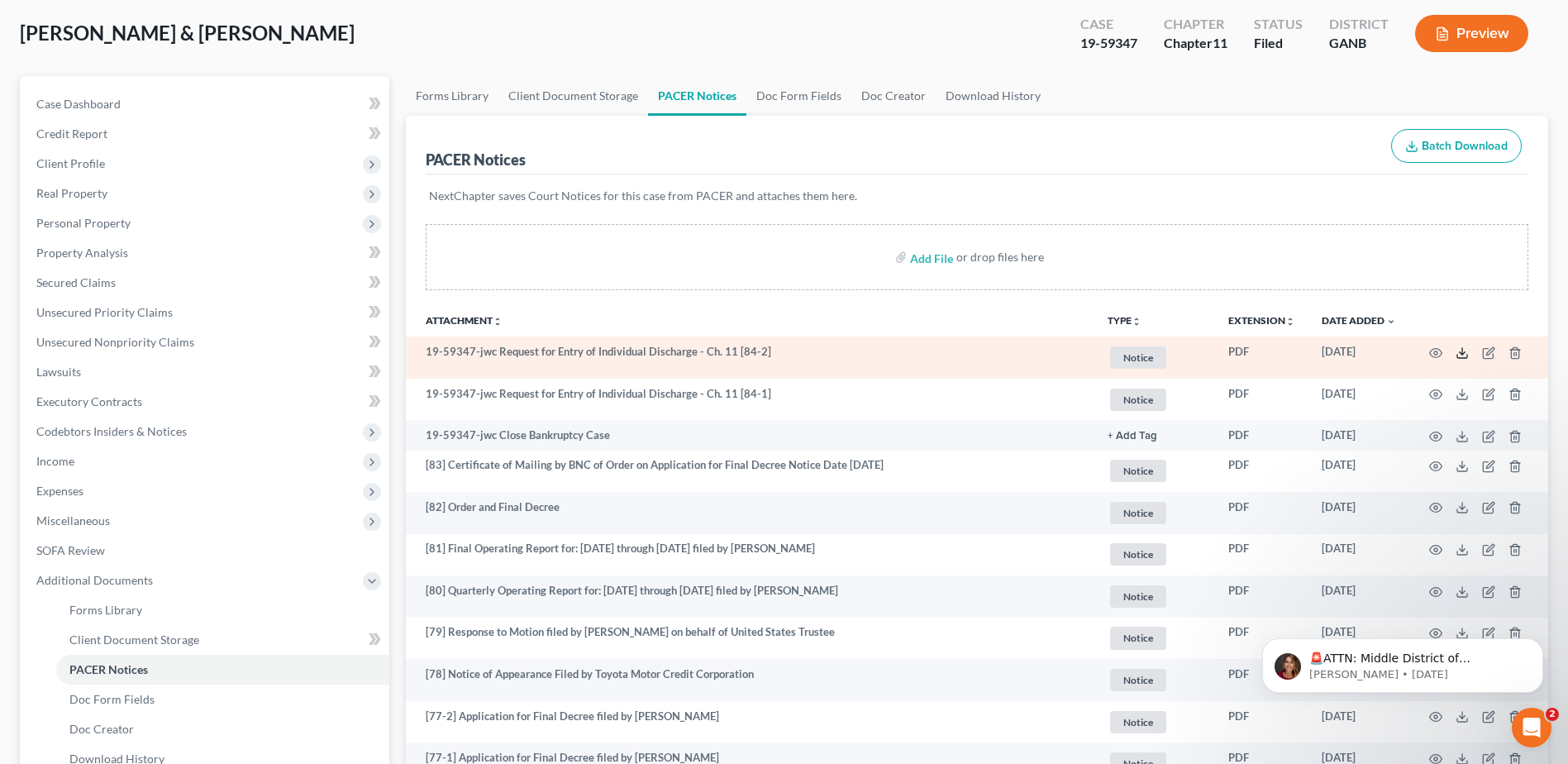
click at [1462, 352] on icon at bounding box center [1462, 352] width 13 height 13
click at [1461, 358] on icon at bounding box center [1462, 356] width 10 height 4
click at [1464, 352] on polyline at bounding box center [1462, 352] width 5 height 3
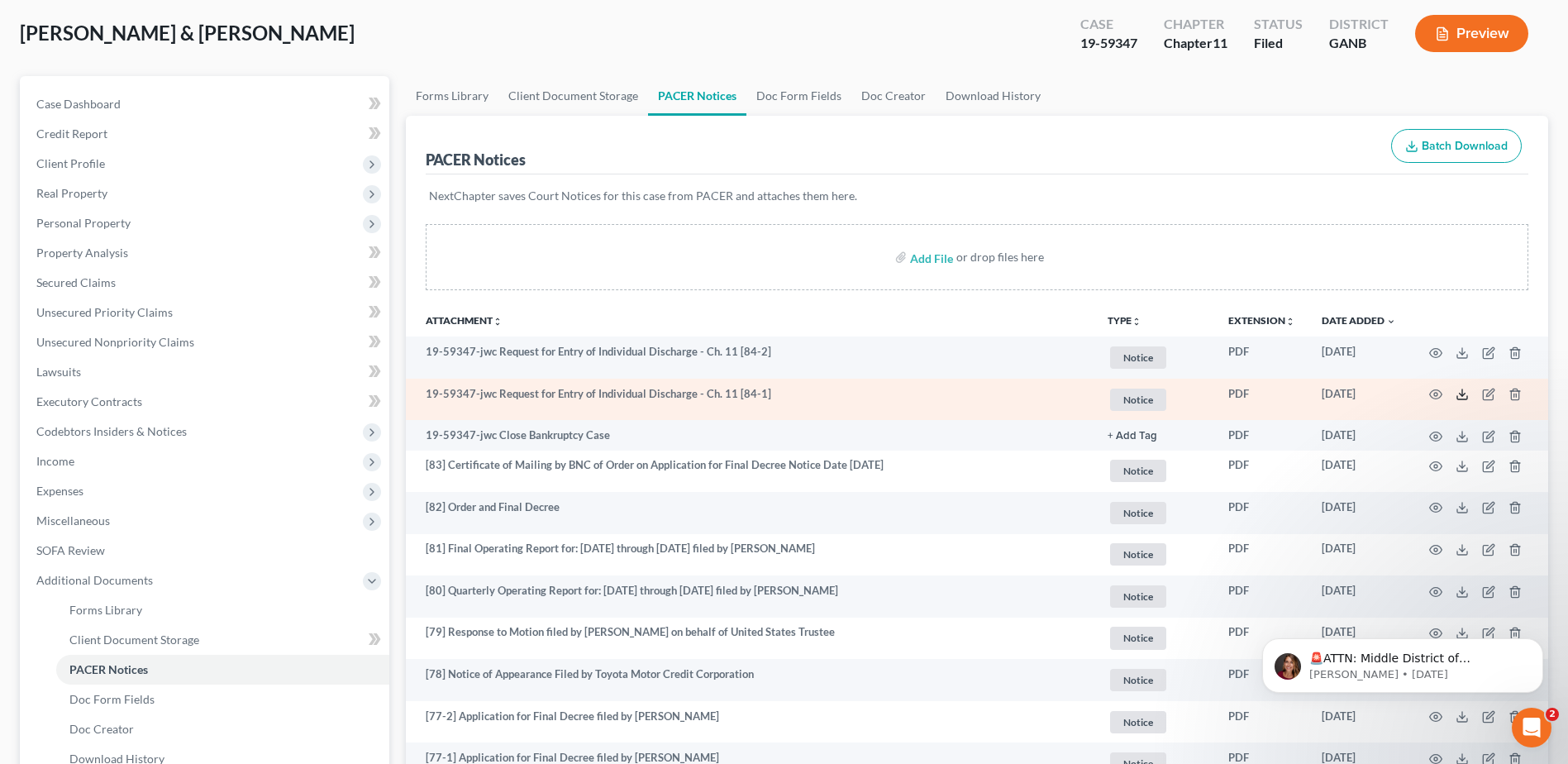
click at [1462, 395] on line at bounding box center [1462, 392] width 0 height 6
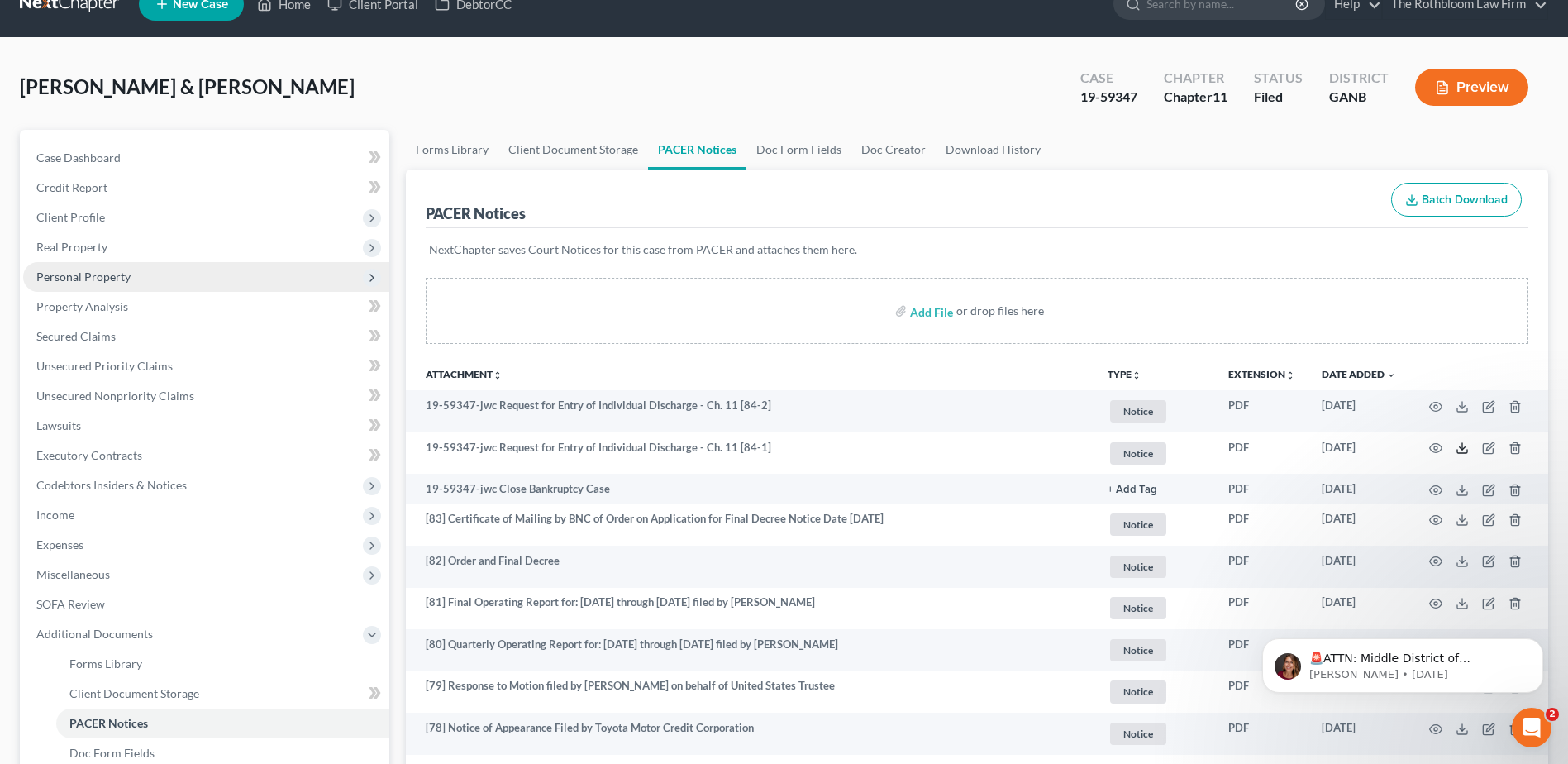
scroll to position [0, 0]
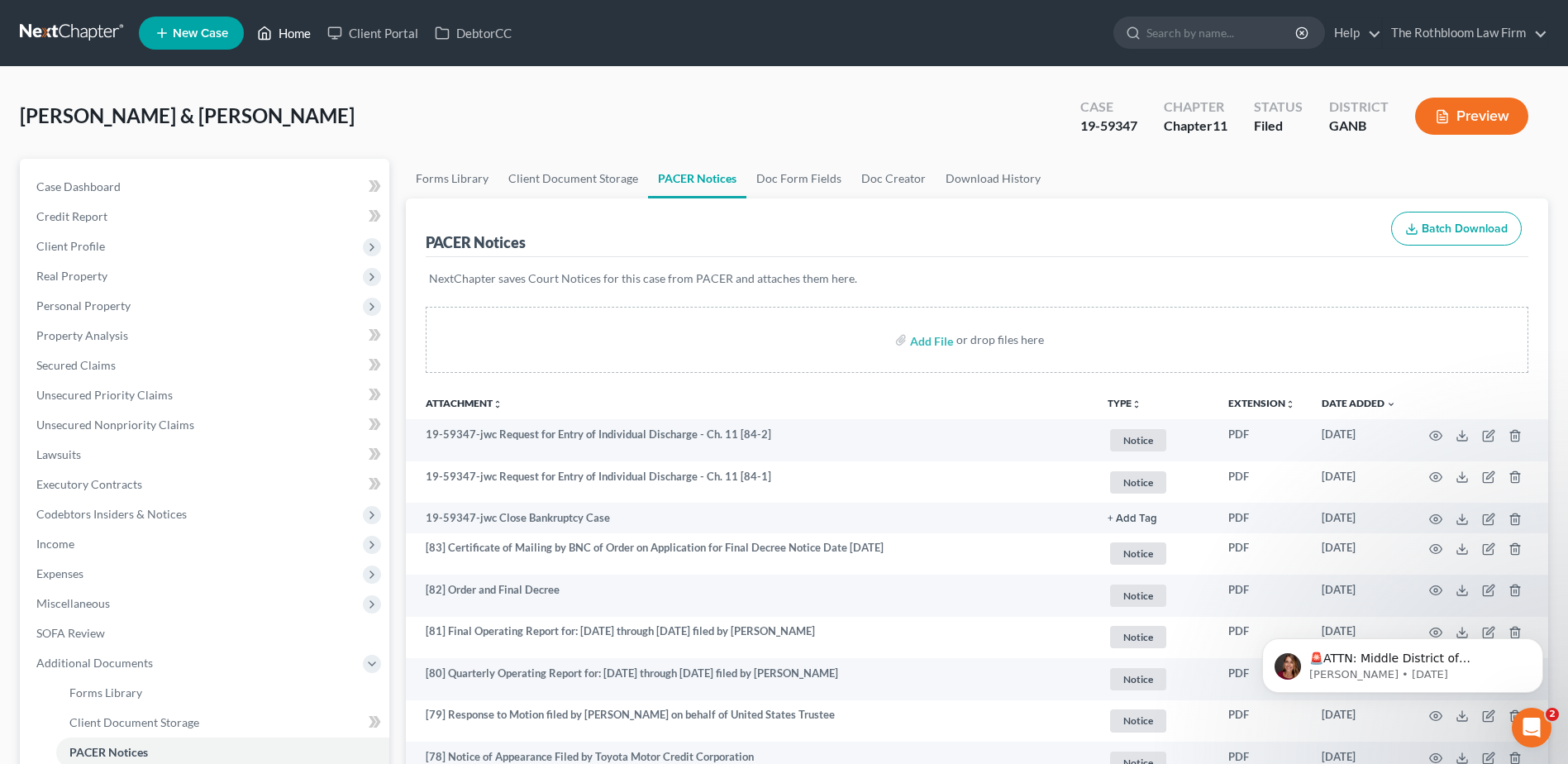
click at [284, 45] on link "Home" at bounding box center [284, 32] width 71 height 30
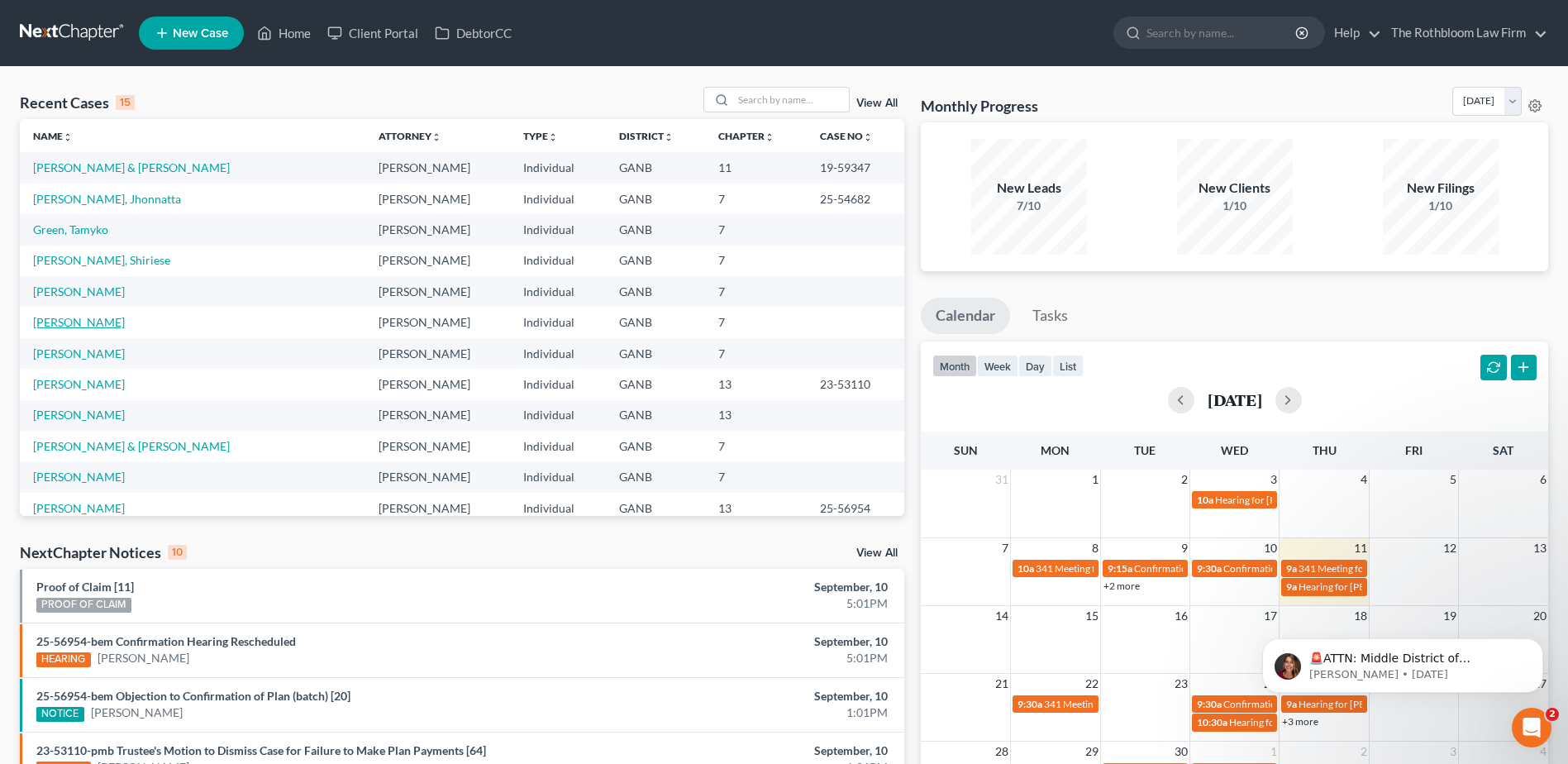
click at [61, 324] on link "[PERSON_NAME]" at bounding box center [79, 322] width 92 height 14
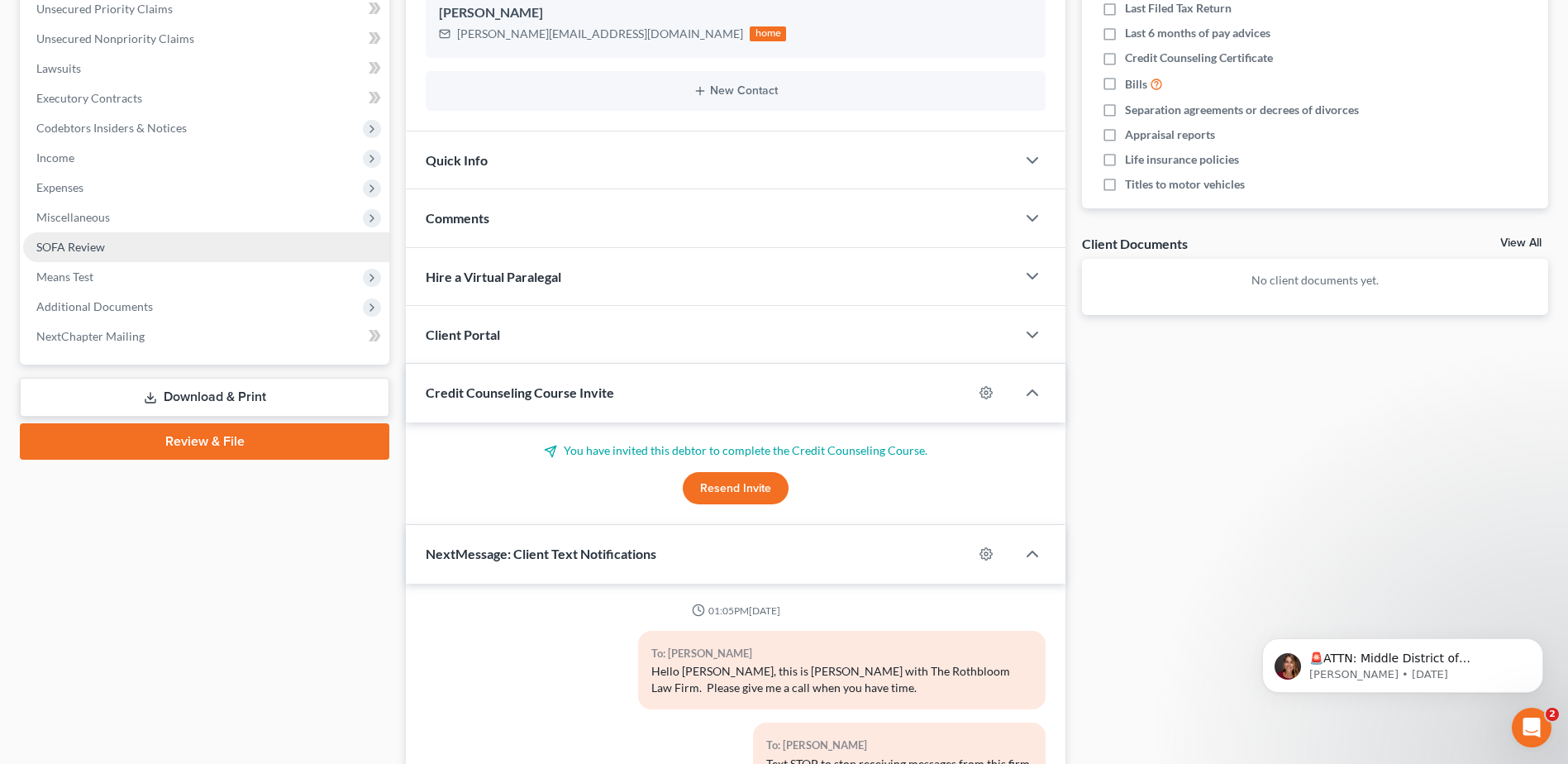
scroll to position [248, 0]
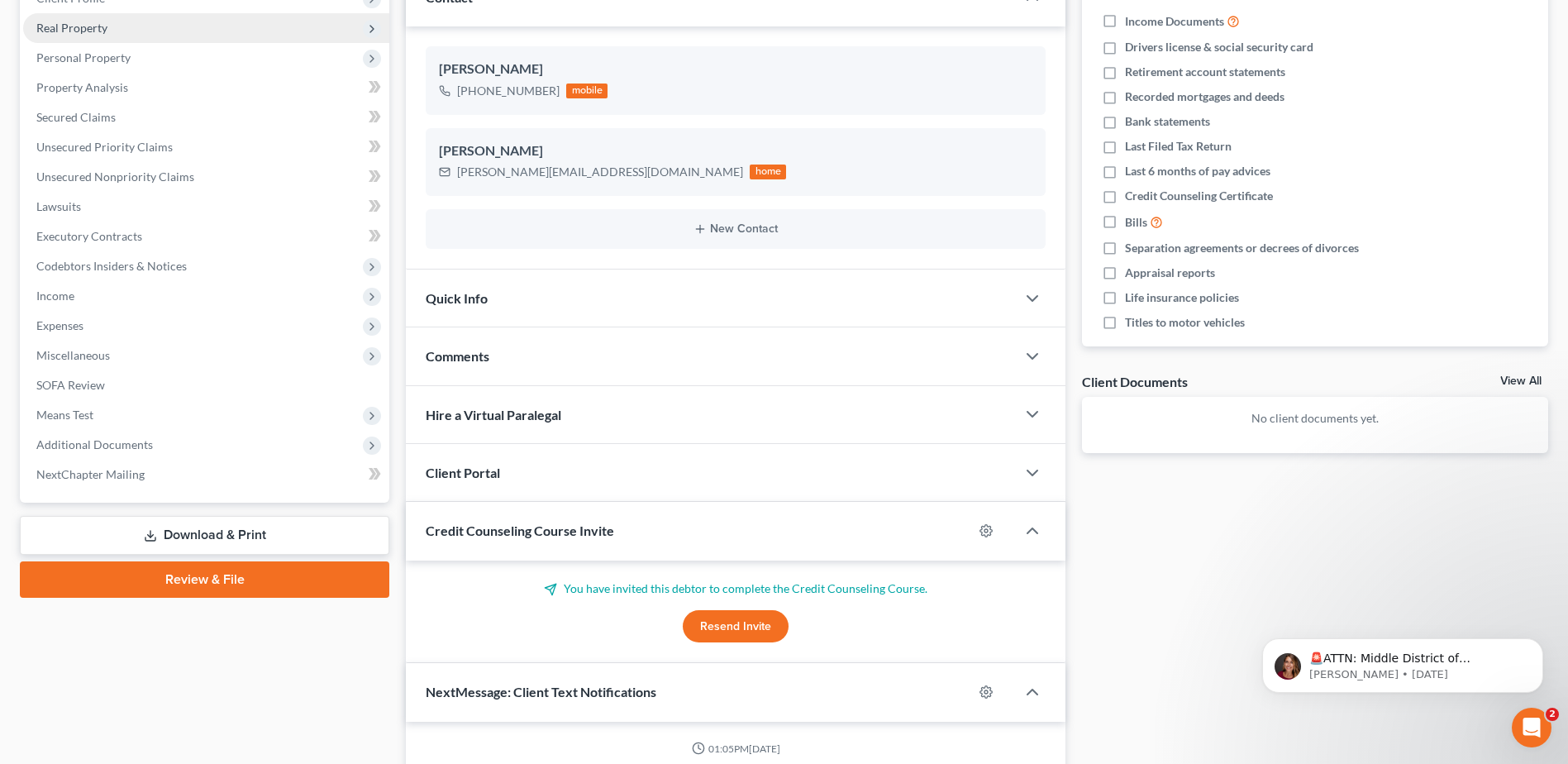
click at [56, 24] on span "Real Property" at bounding box center [72, 28] width 71 height 14
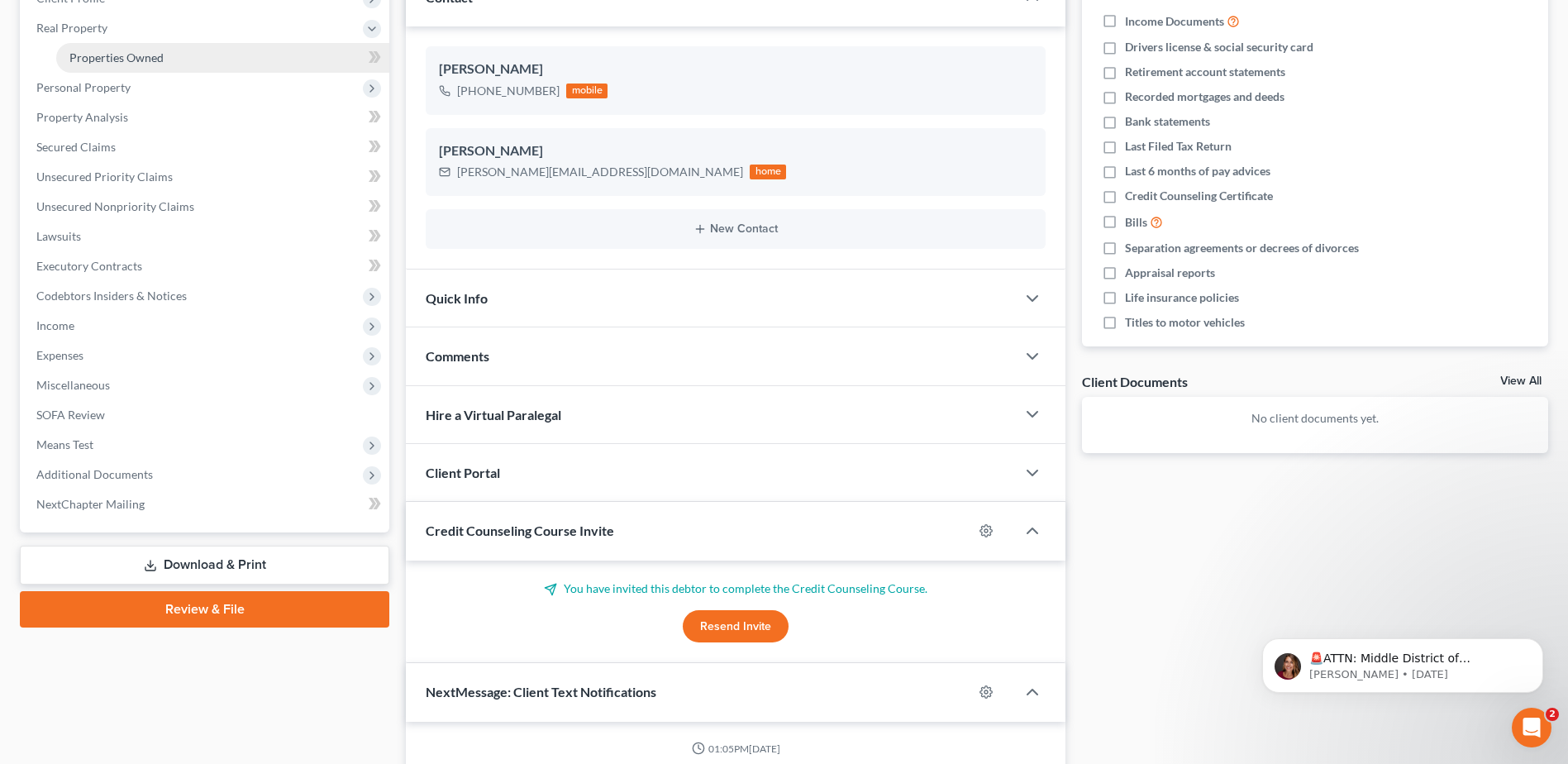
click at [147, 56] on span "Properties Owned" at bounding box center [116, 57] width 94 height 14
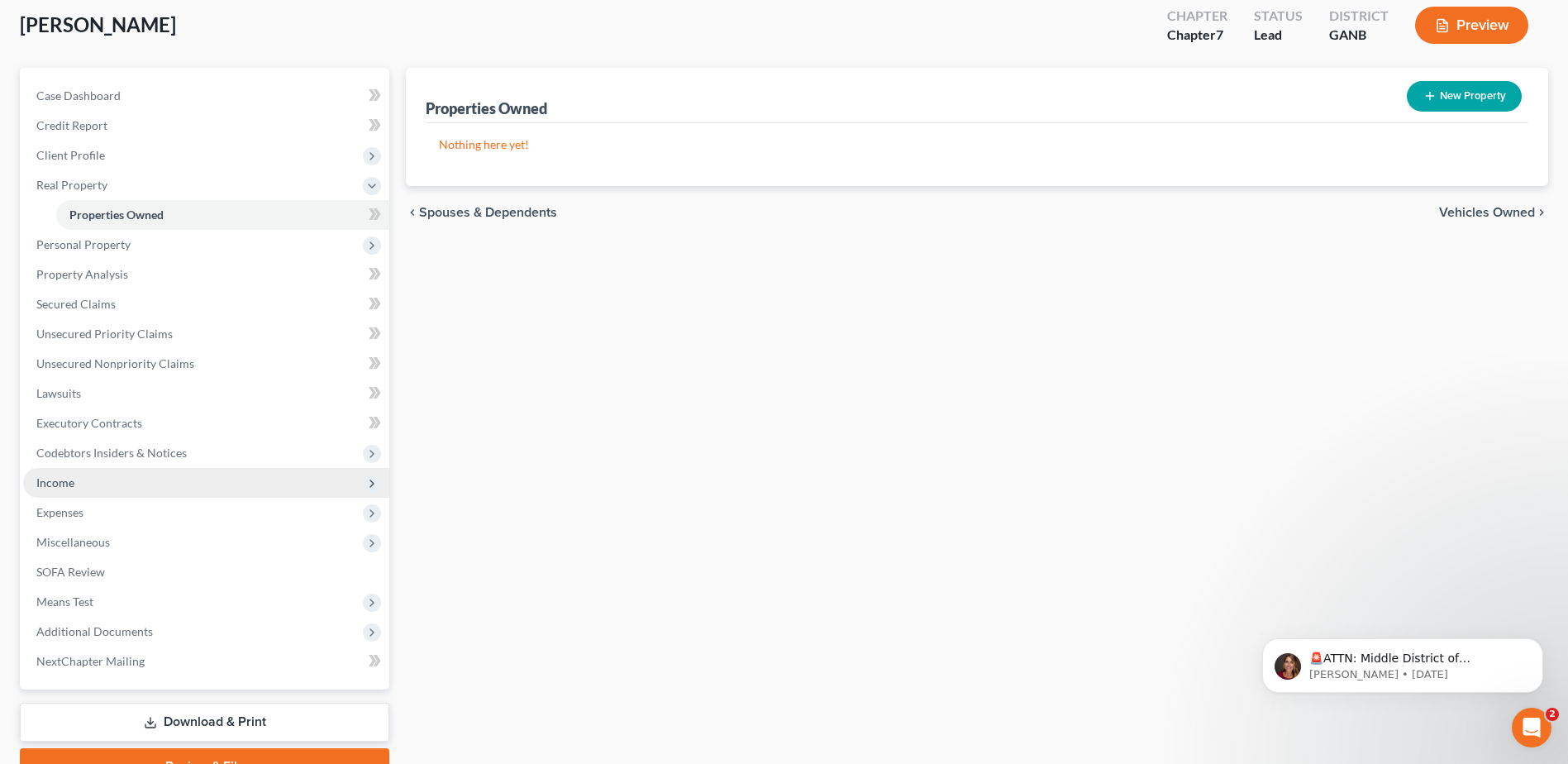
scroll to position [174, 0]
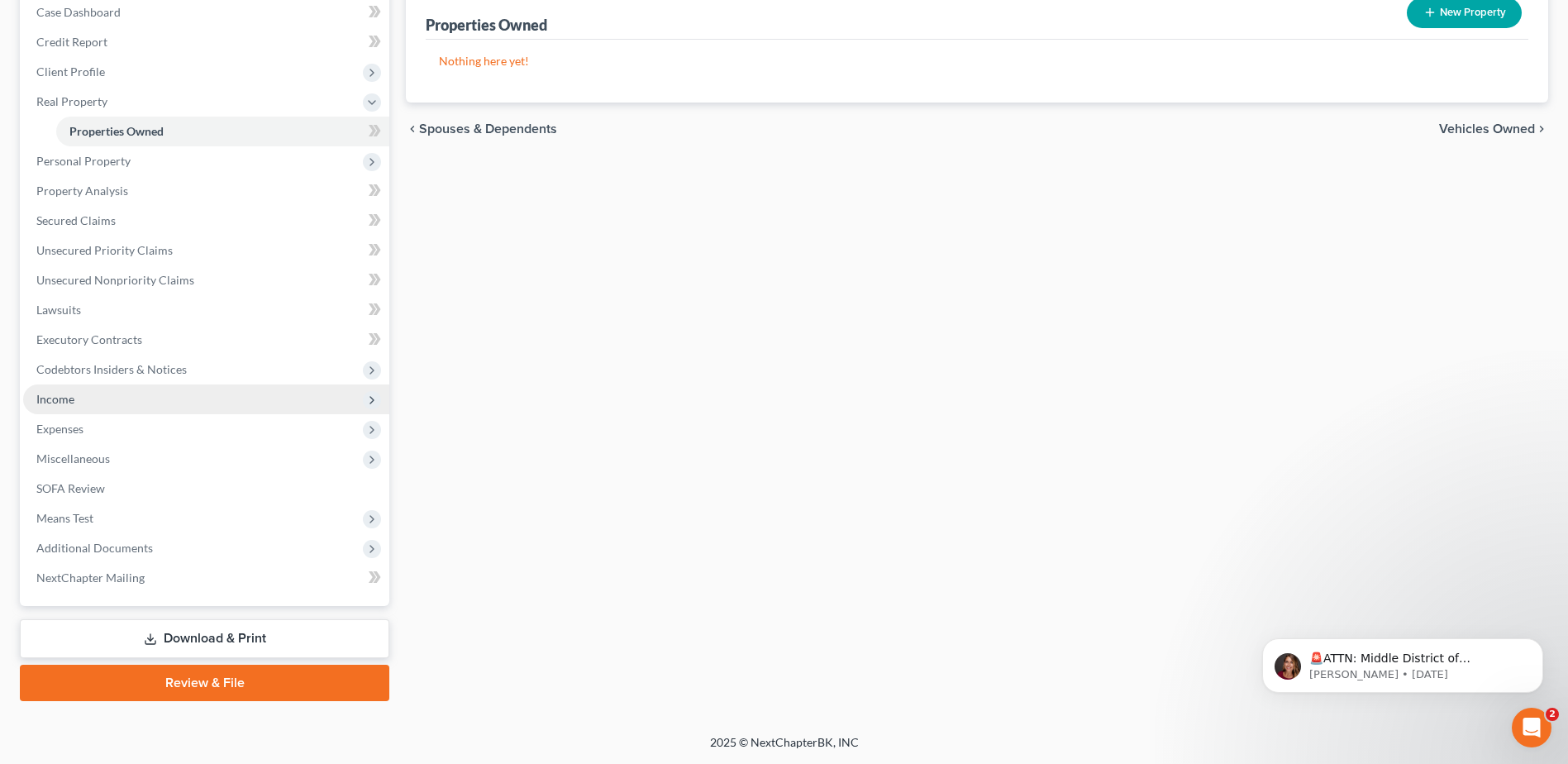
click at [72, 395] on span "Income" at bounding box center [55, 399] width 38 height 14
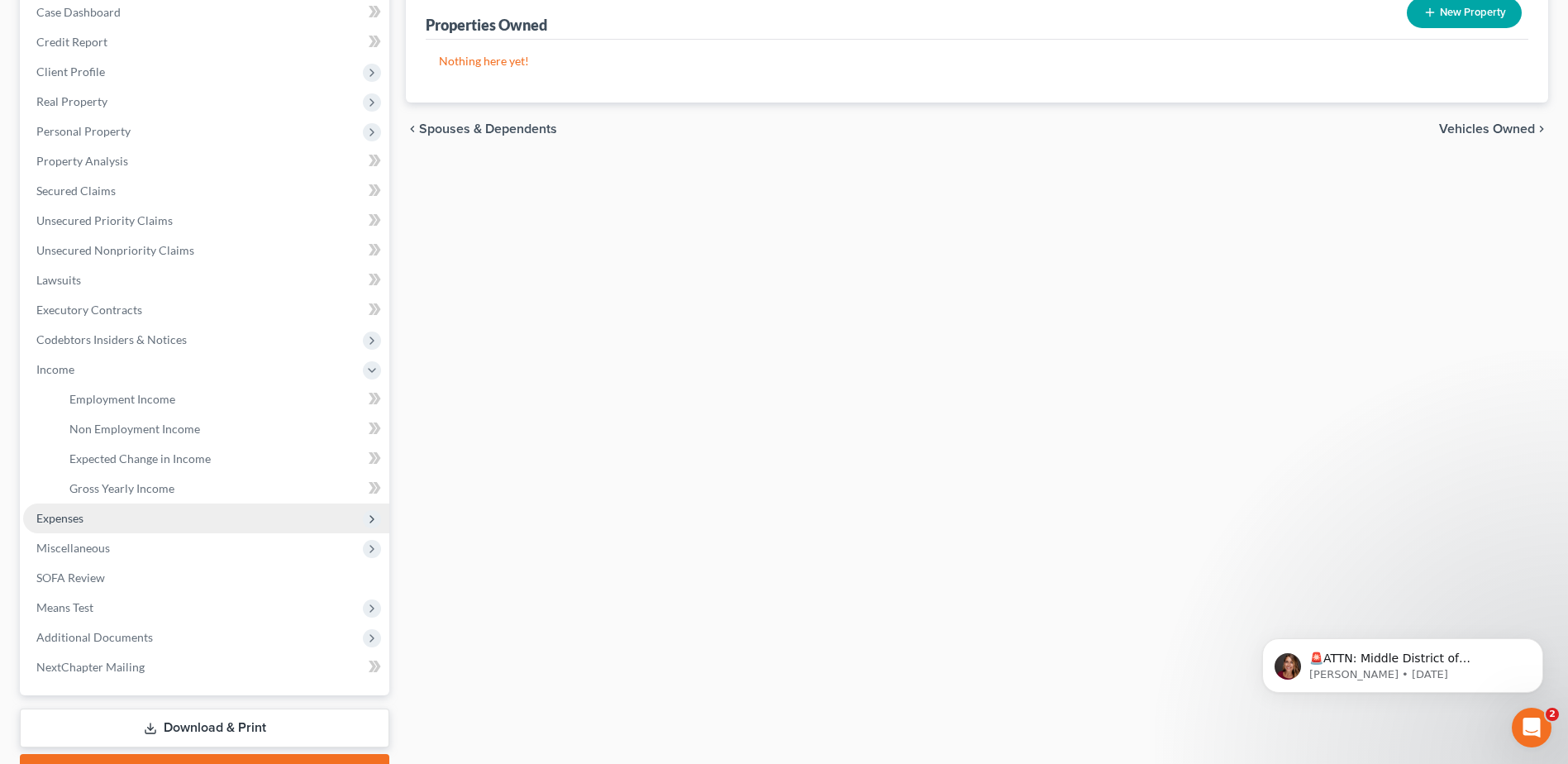
click at [64, 518] on span "Expenses" at bounding box center [60, 518] width 47 height 14
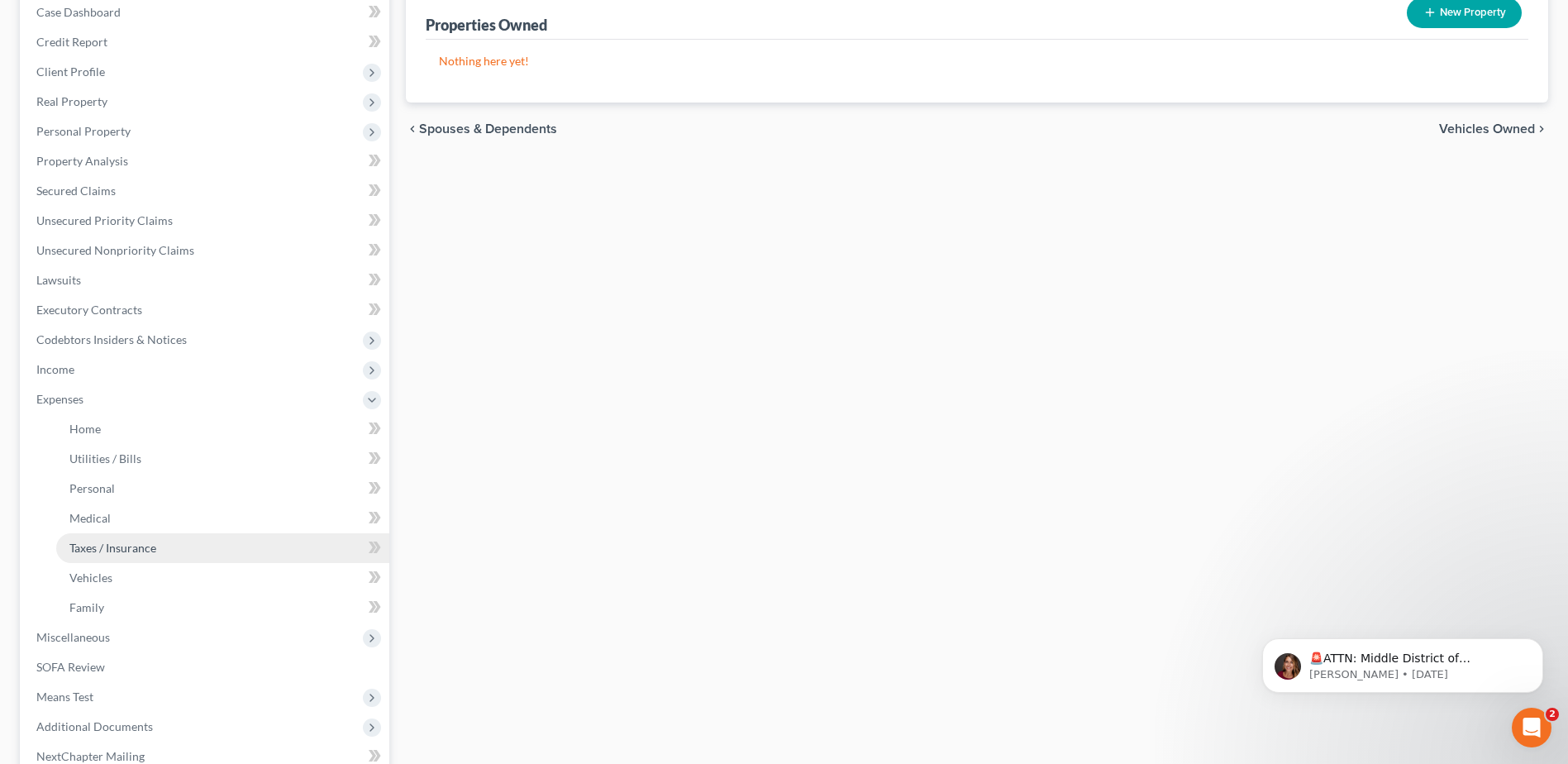
click at [138, 548] on span "Taxes / Insurance" at bounding box center [113, 548] width 87 height 14
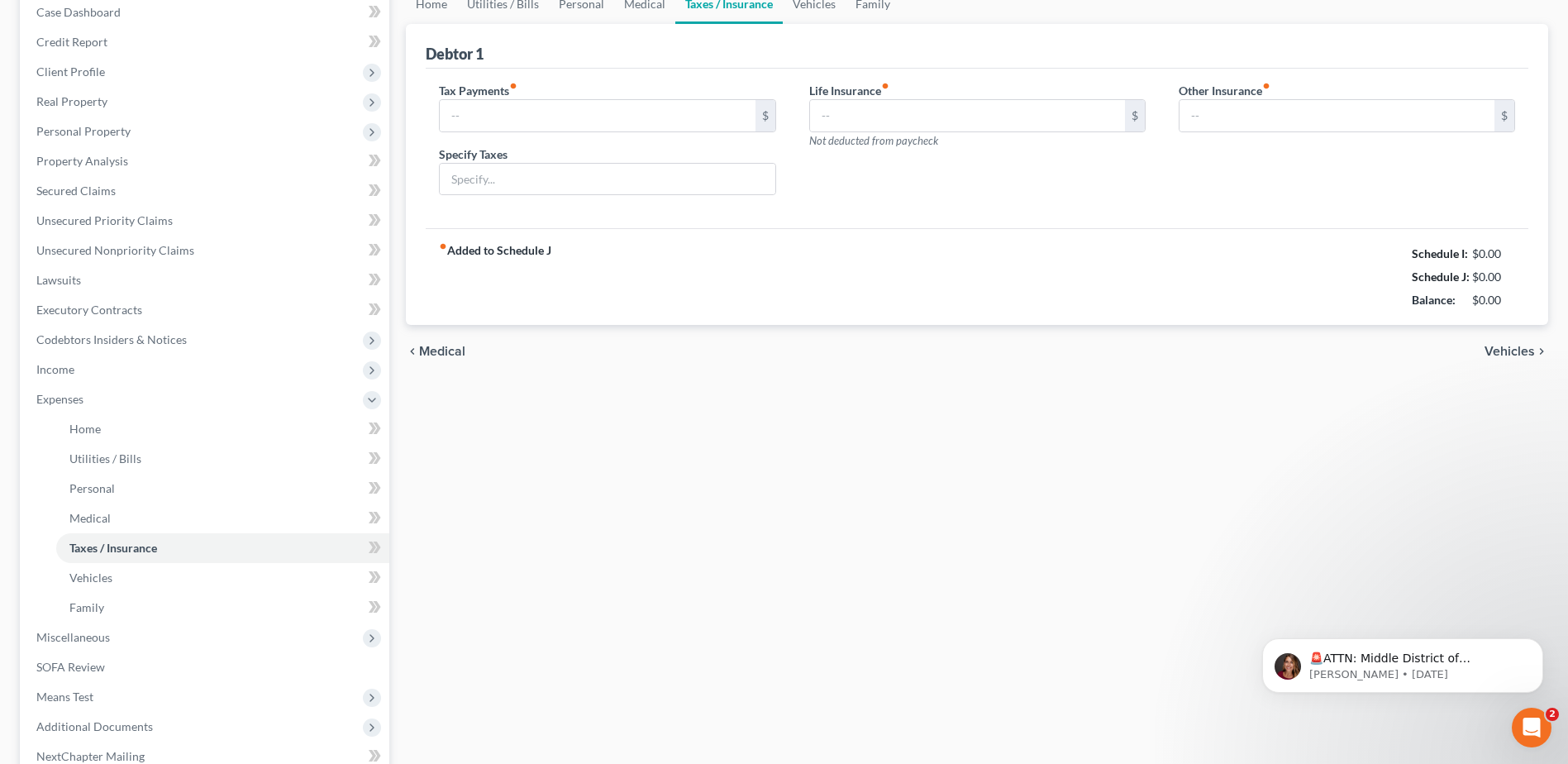
type input "0.00"
type input "294.00"
type input "0.00"
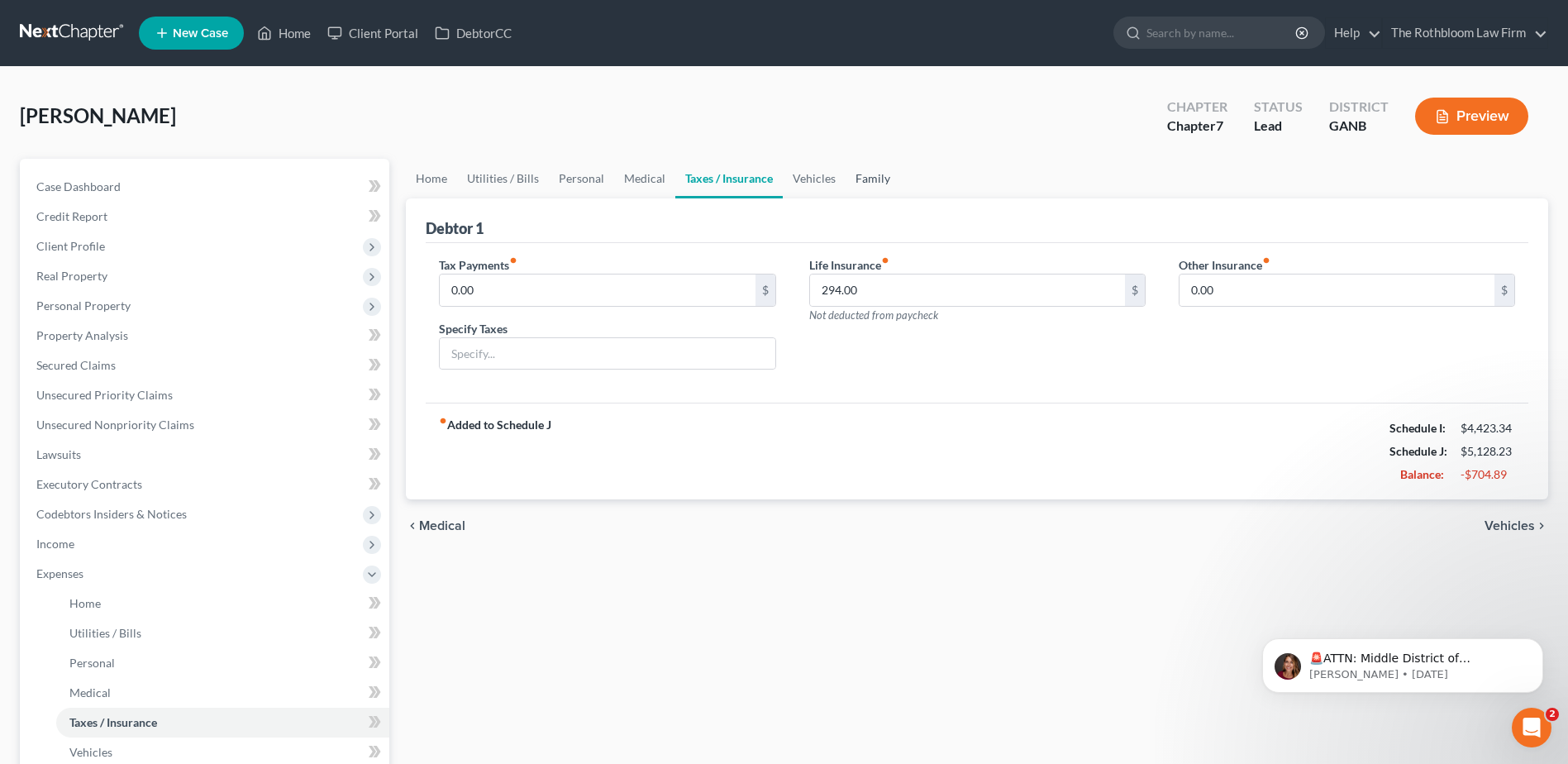
click at [862, 184] on link "Family" at bounding box center [872, 178] width 55 height 39
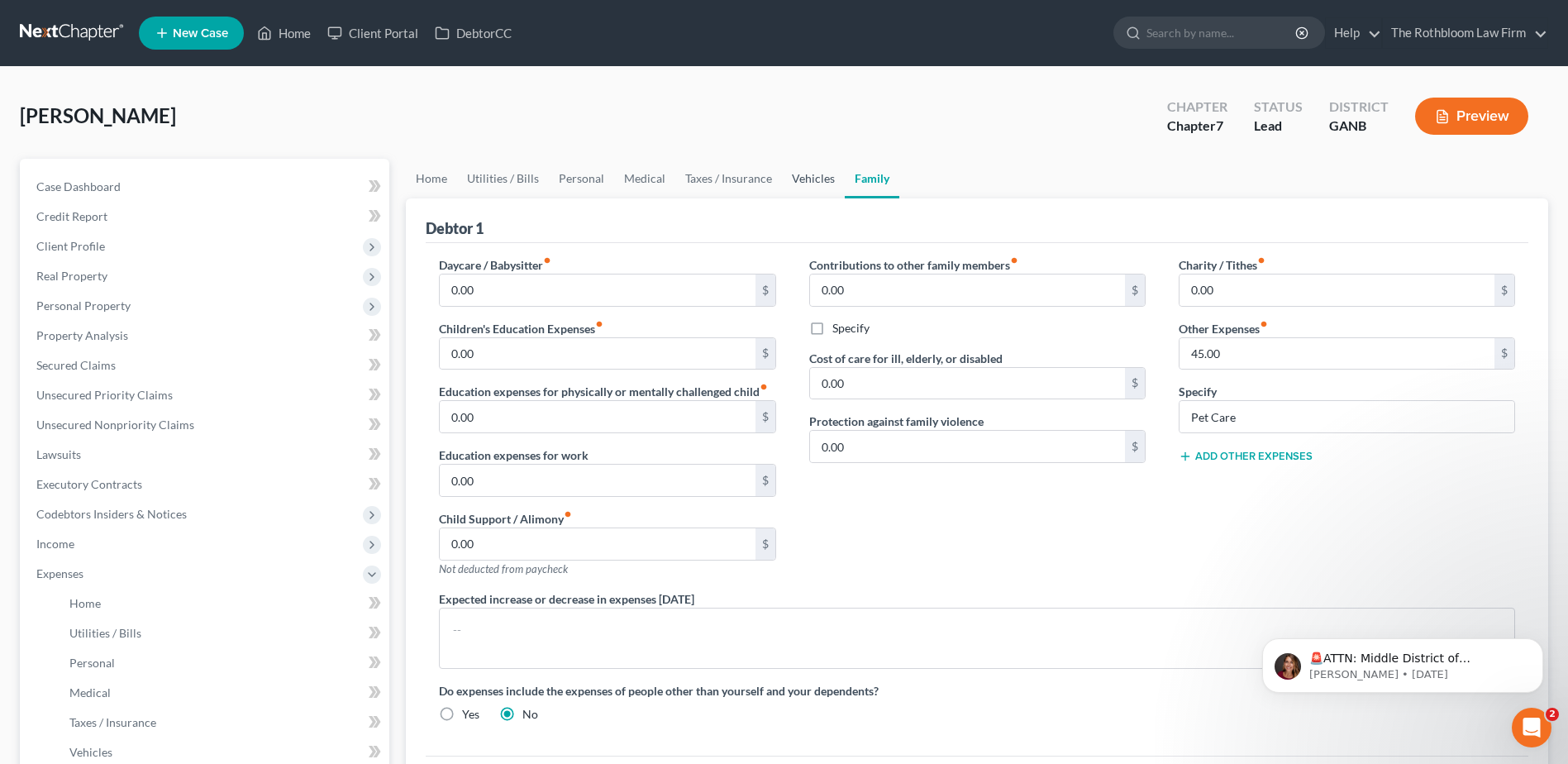
click at [814, 183] on link "Vehicles" at bounding box center [813, 178] width 63 height 39
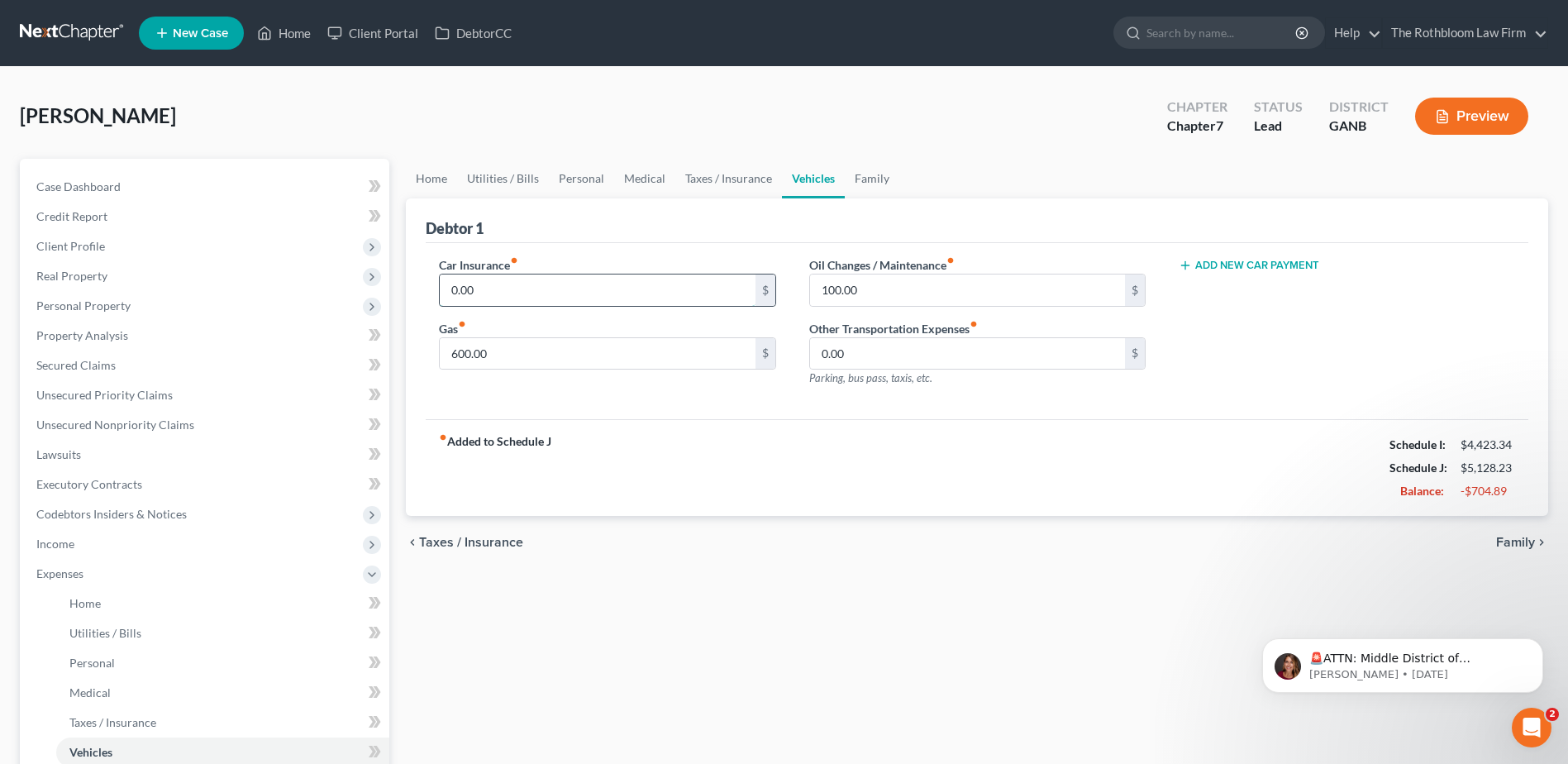
click at [475, 295] on input "0.00" at bounding box center [598, 290] width 315 height 31
type input "517.34"
click at [106, 605] on link "Home" at bounding box center [223, 603] width 333 height 30
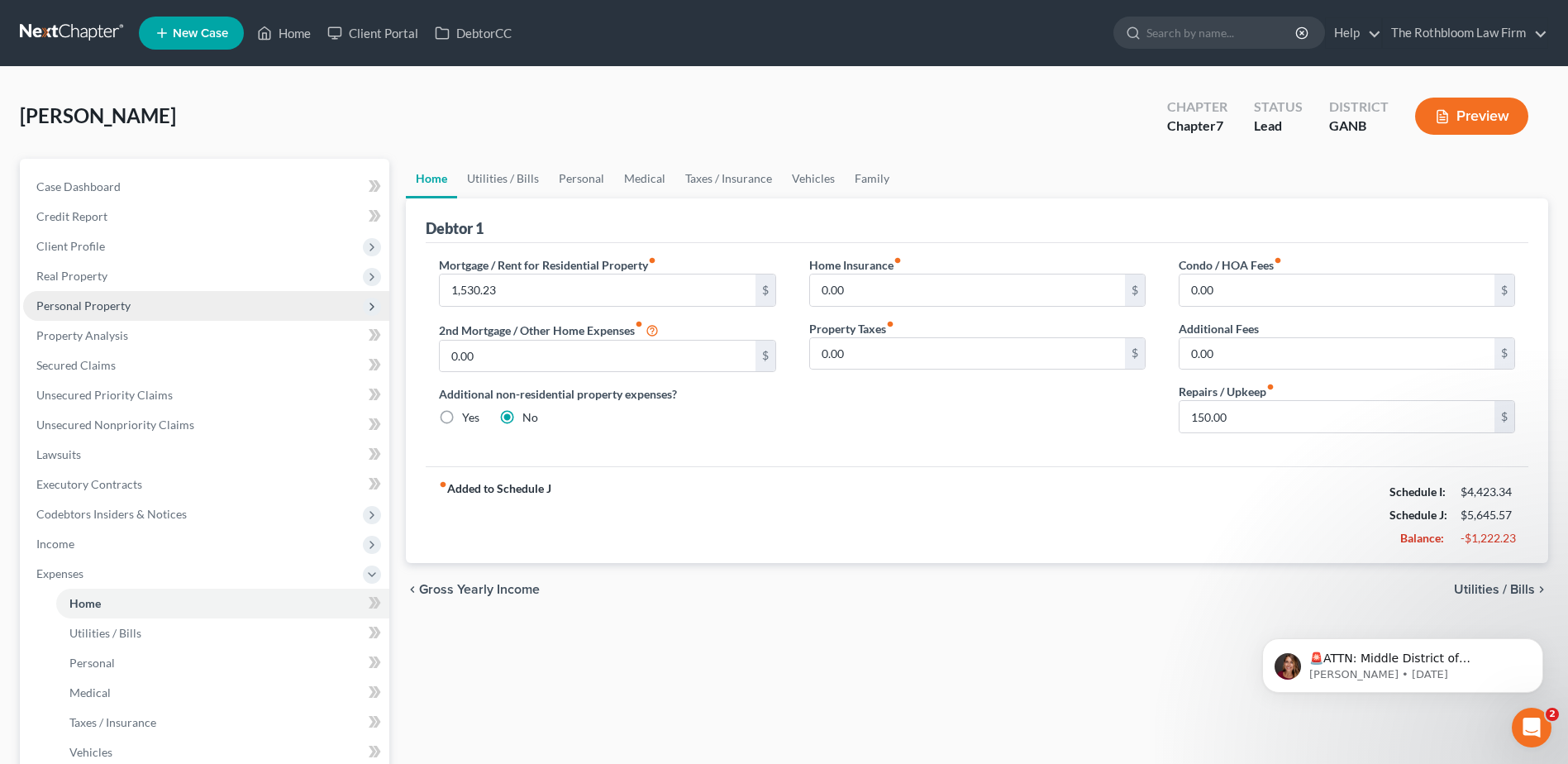
click at [48, 303] on span "Personal Property" at bounding box center [83, 306] width 94 height 14
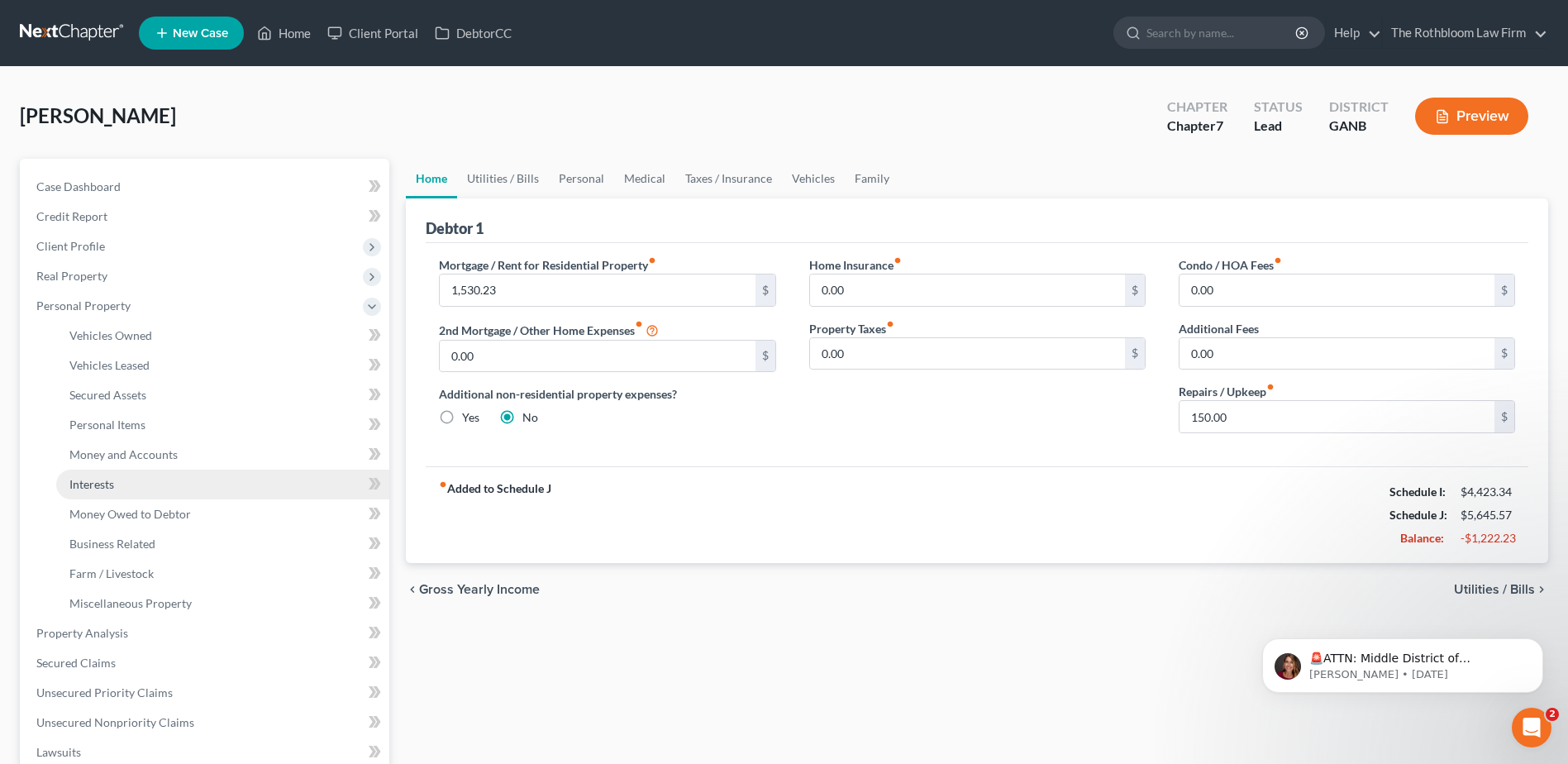
click at [97, 487] on span "Interests" at bounding box center [92, 484] width 45 height 14
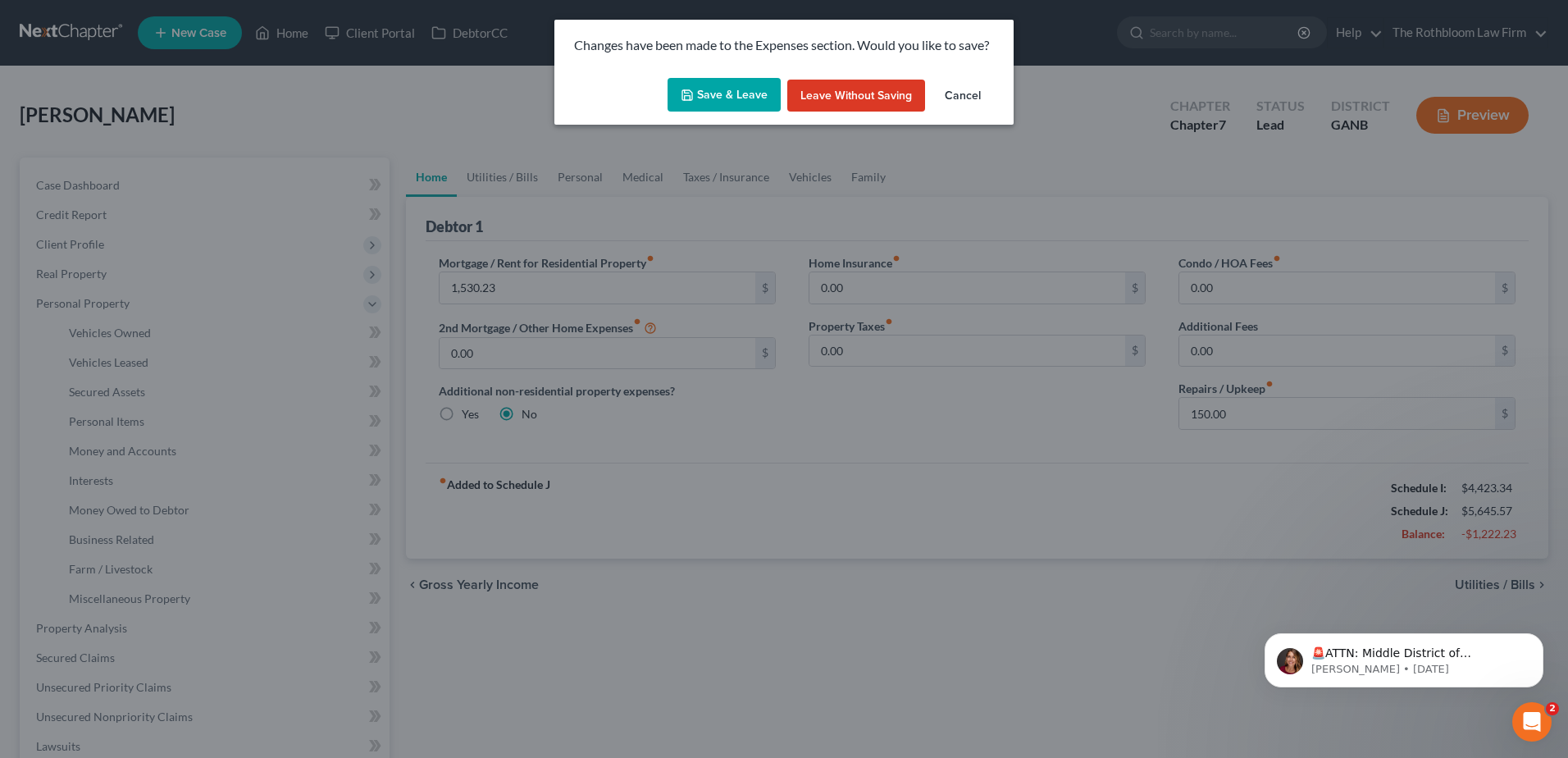
click at [716, 101] on button "Save & Leave" at bounding box center [724, 95] width 114 height 35
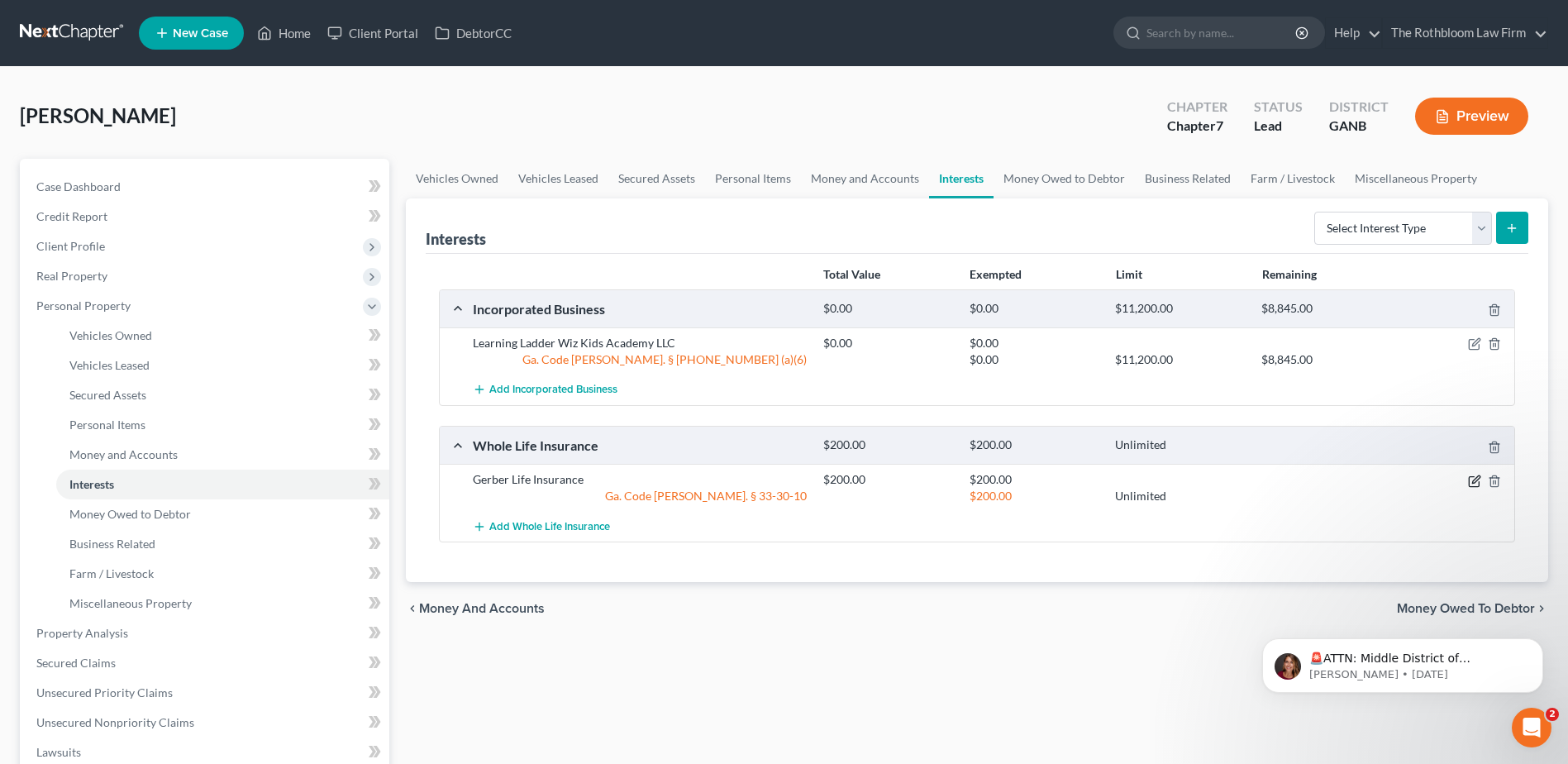
click at [1479, 478] on icon "button" at bounding box center [1476, 479] width 7 height 7
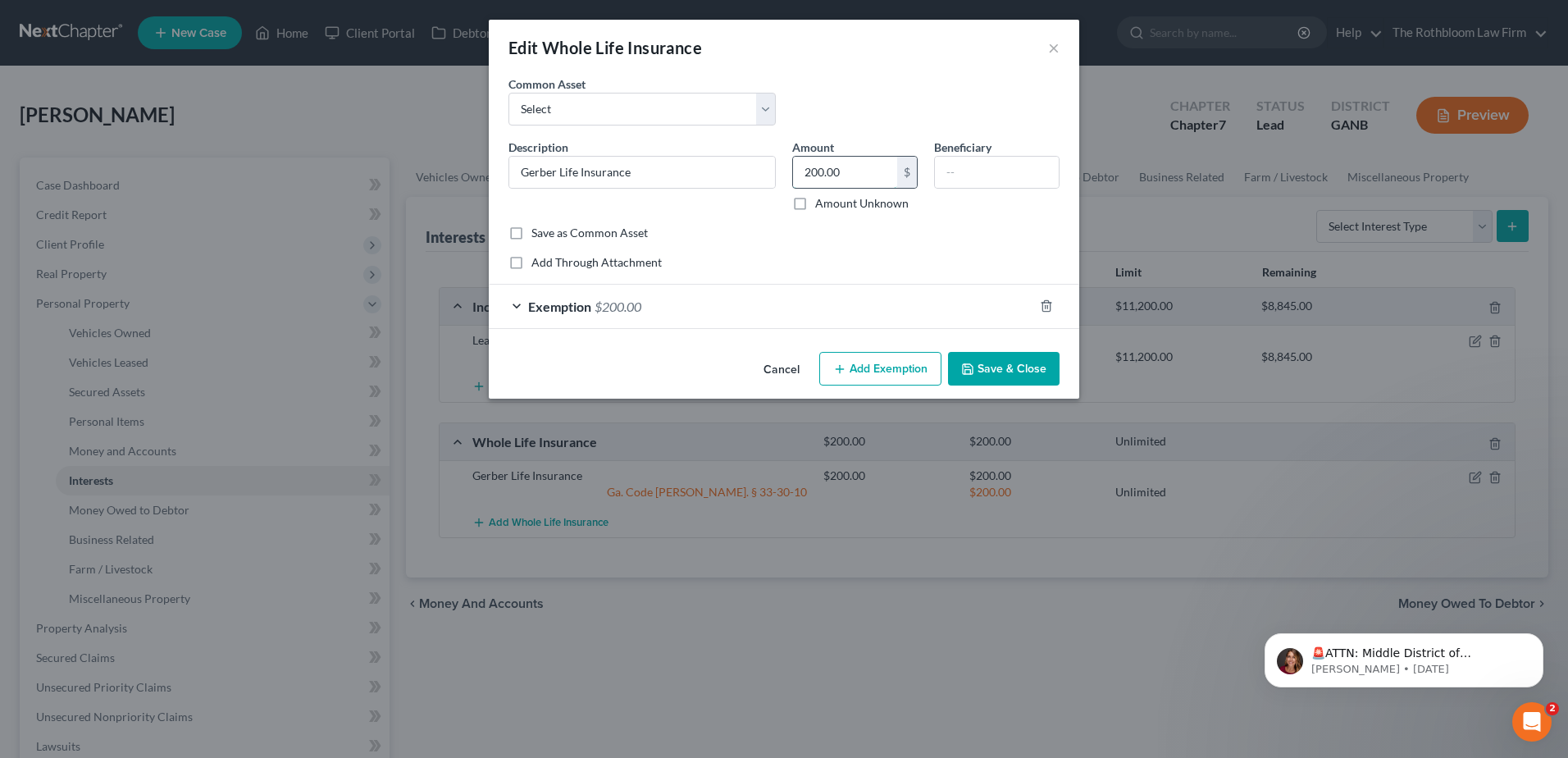
click at [865, 167] on input "200.00" at bounding box center [845, 171] width 104 height 31
type input "34.25"
click at [615, 307] on span "$200.00" at bounding box center [618, 306] width 47 height 16
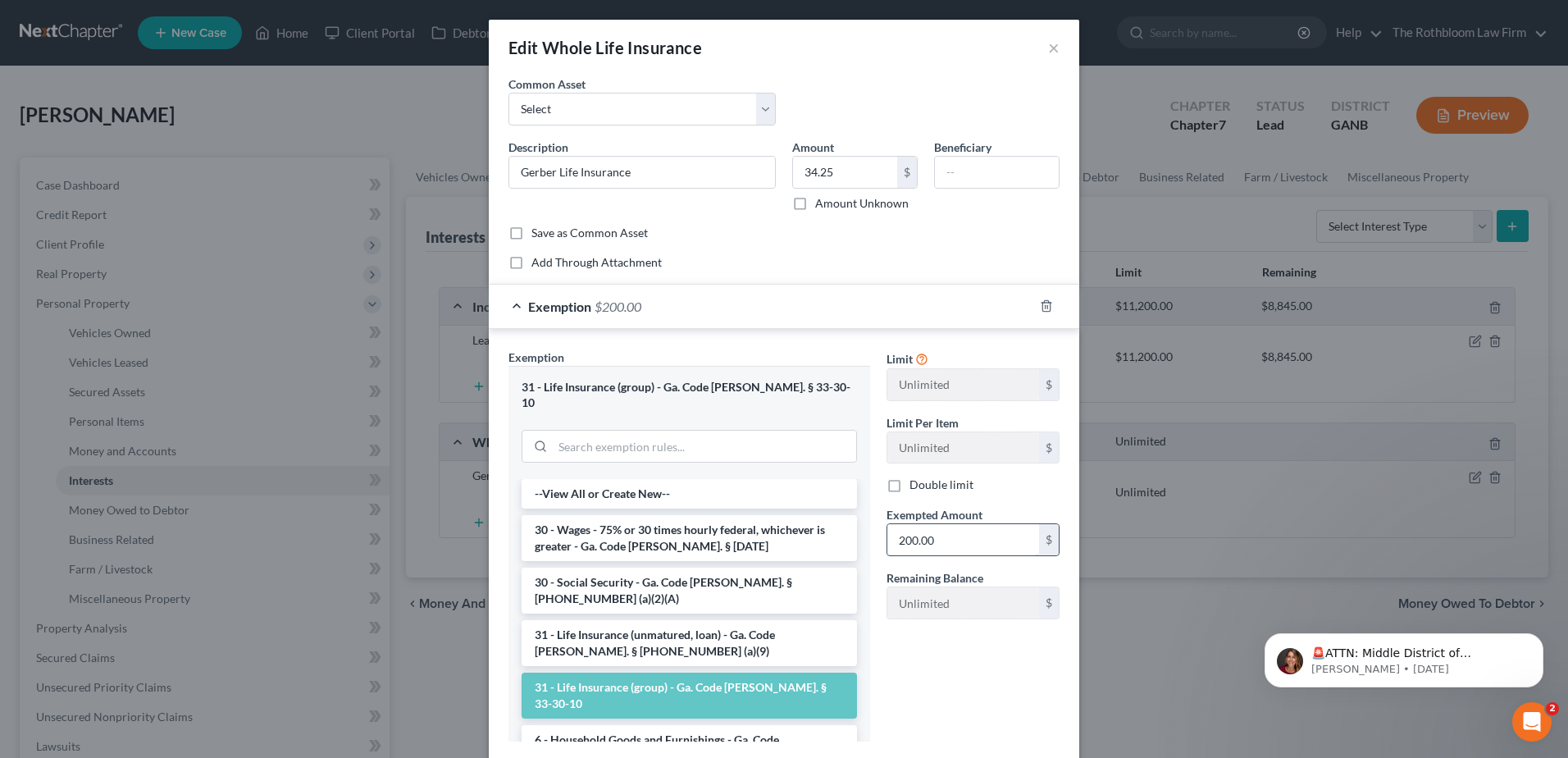
click at [975, 543] on input "200.00" at bounding box center [963, 539] width 152 height 31
type input "234.25"
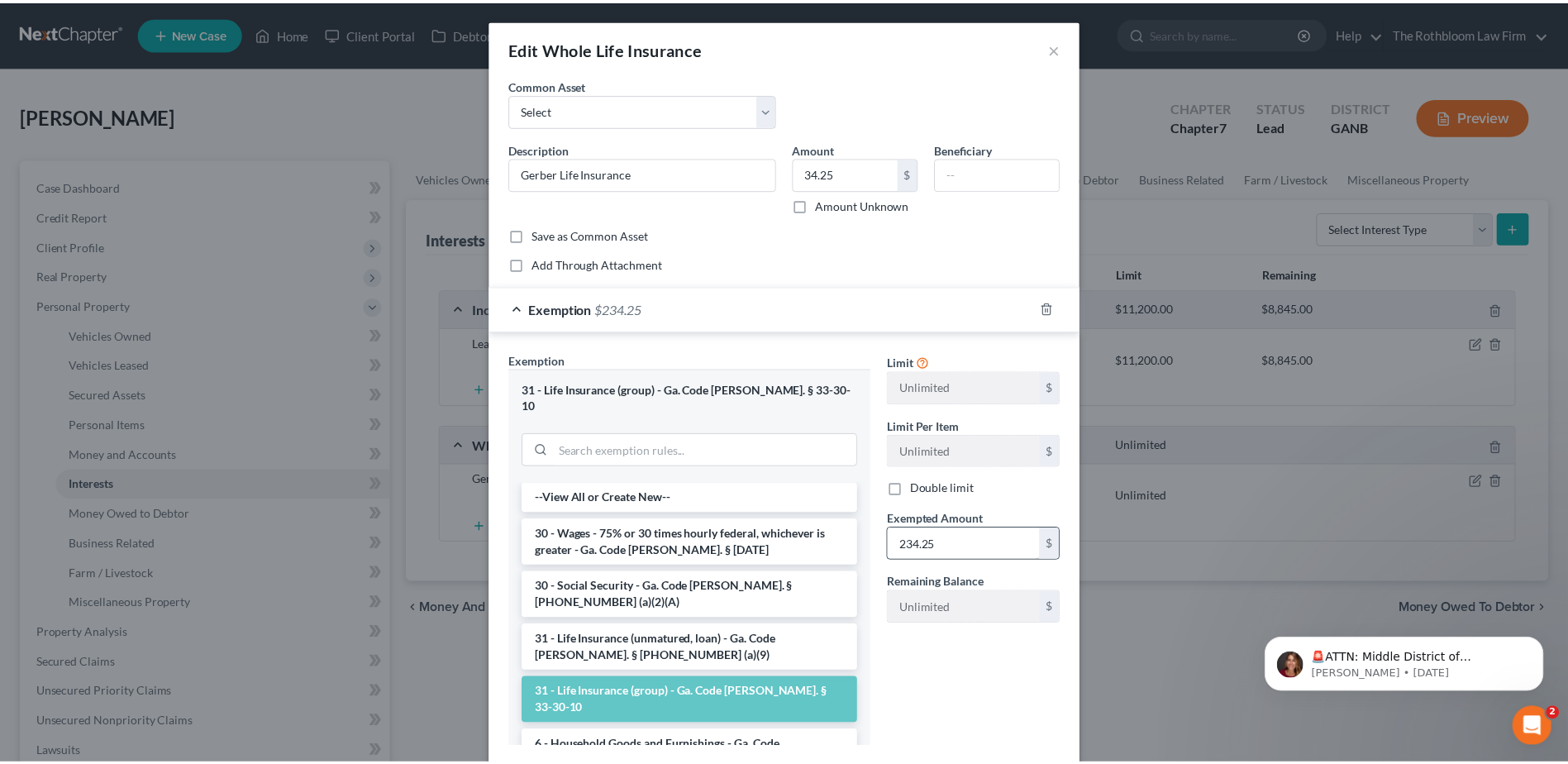
scroll to position [86, 0]
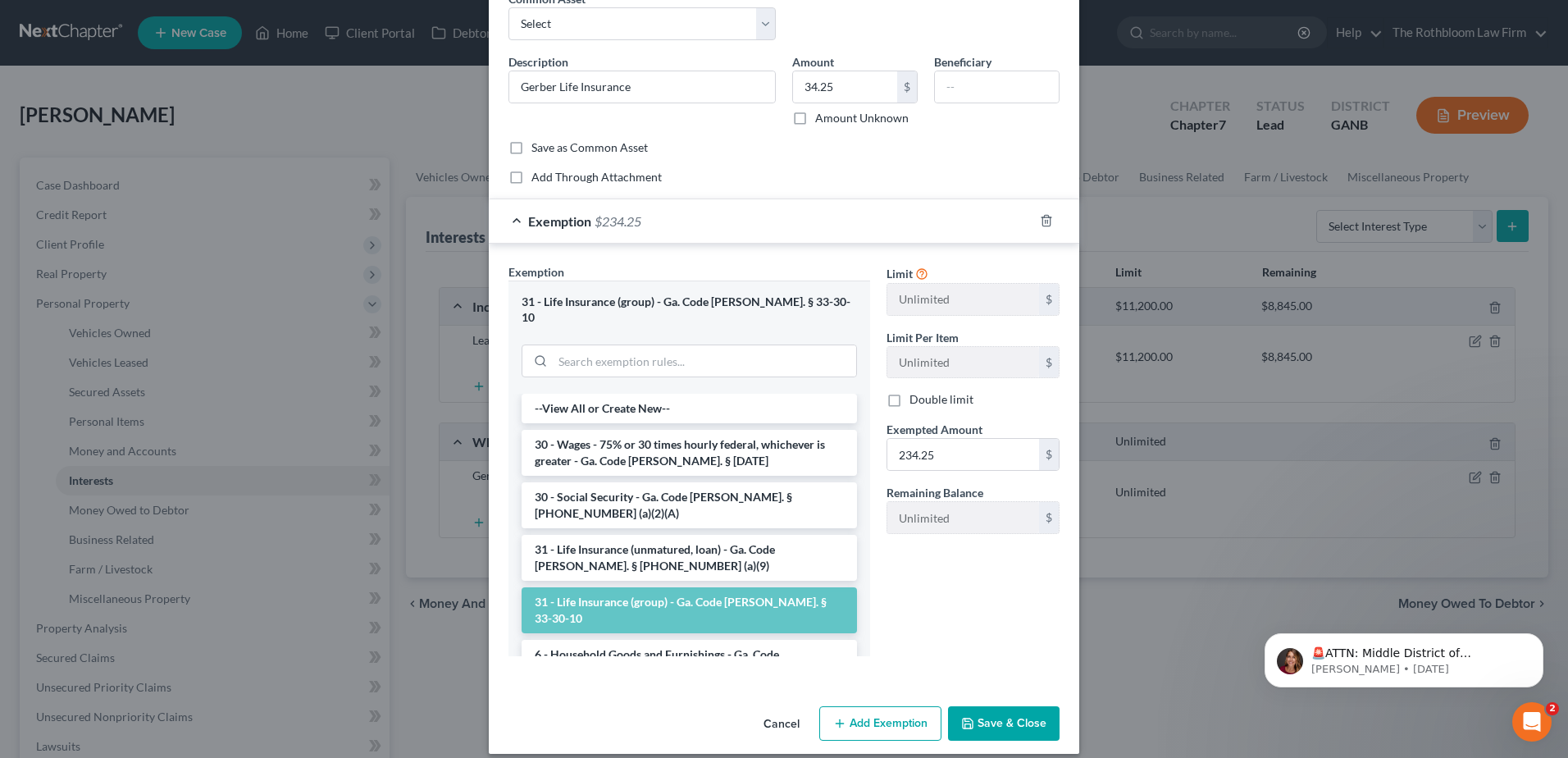
click at [1009, 707] on button "Save & Close" at bounding box center [1004, 723] width 112 height 35
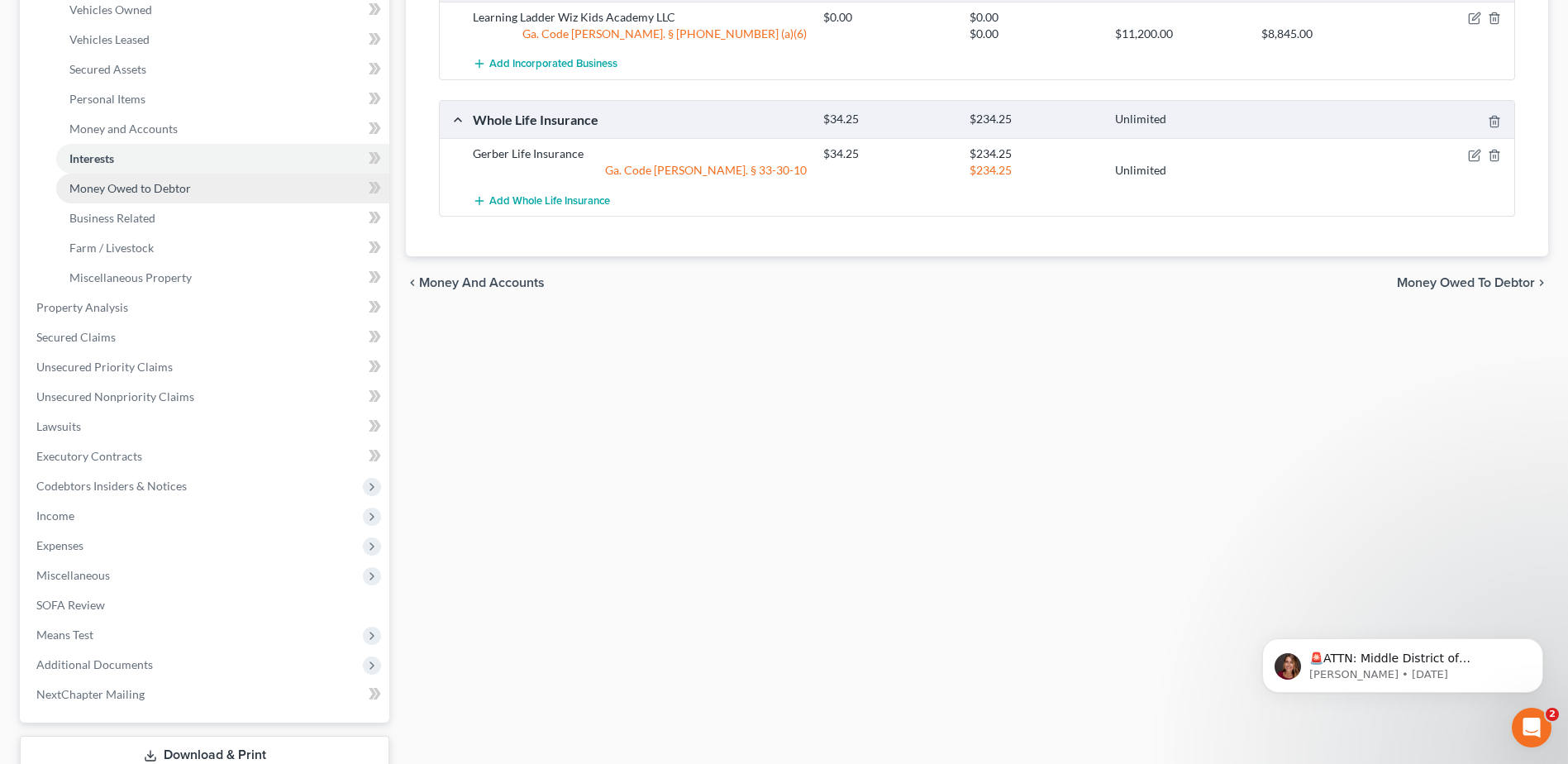
scroll to position [413, 0]
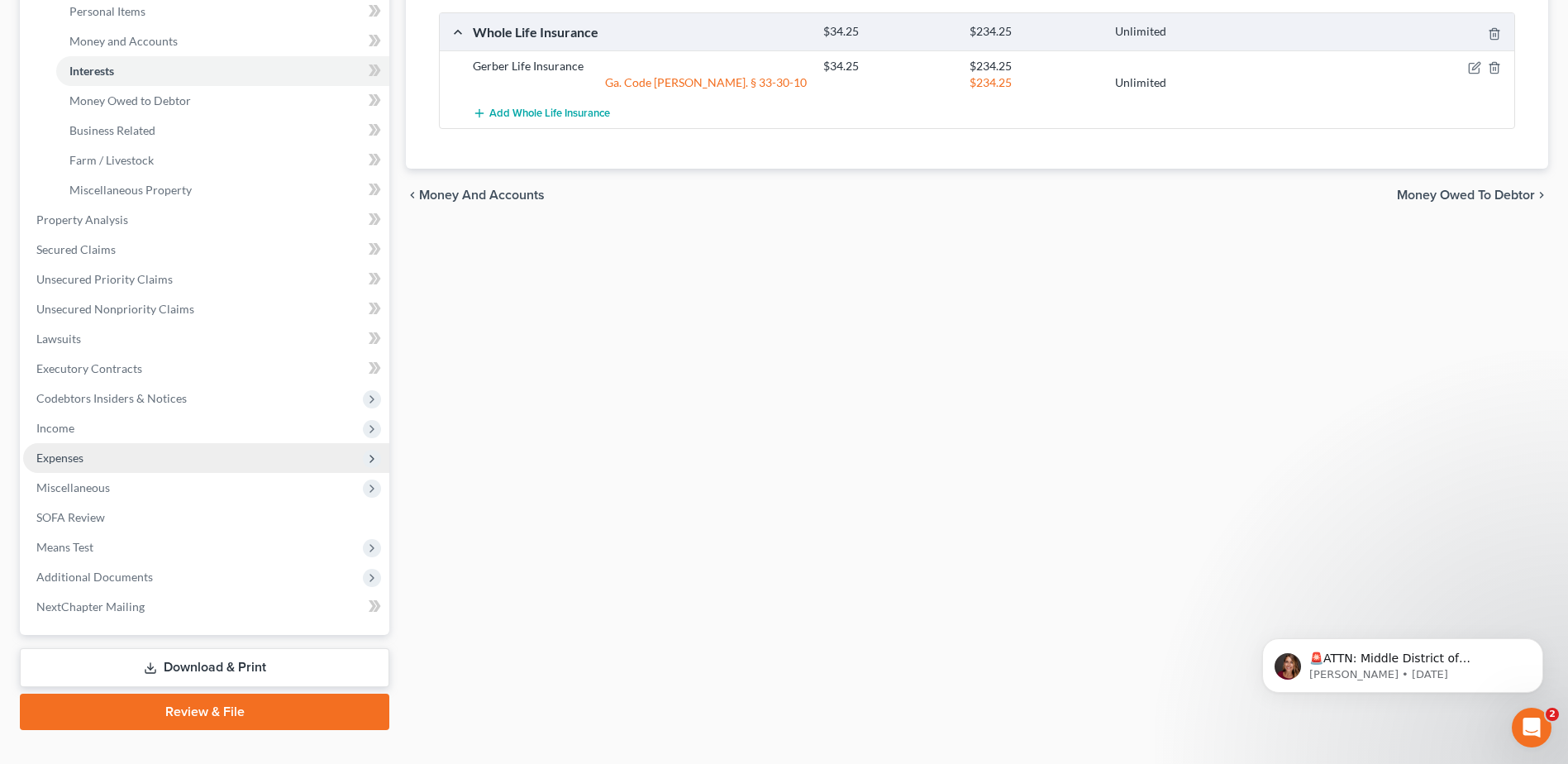
click at [54, 457] on span "Expenses" at bounding box center [60, 458] width 47 height 14
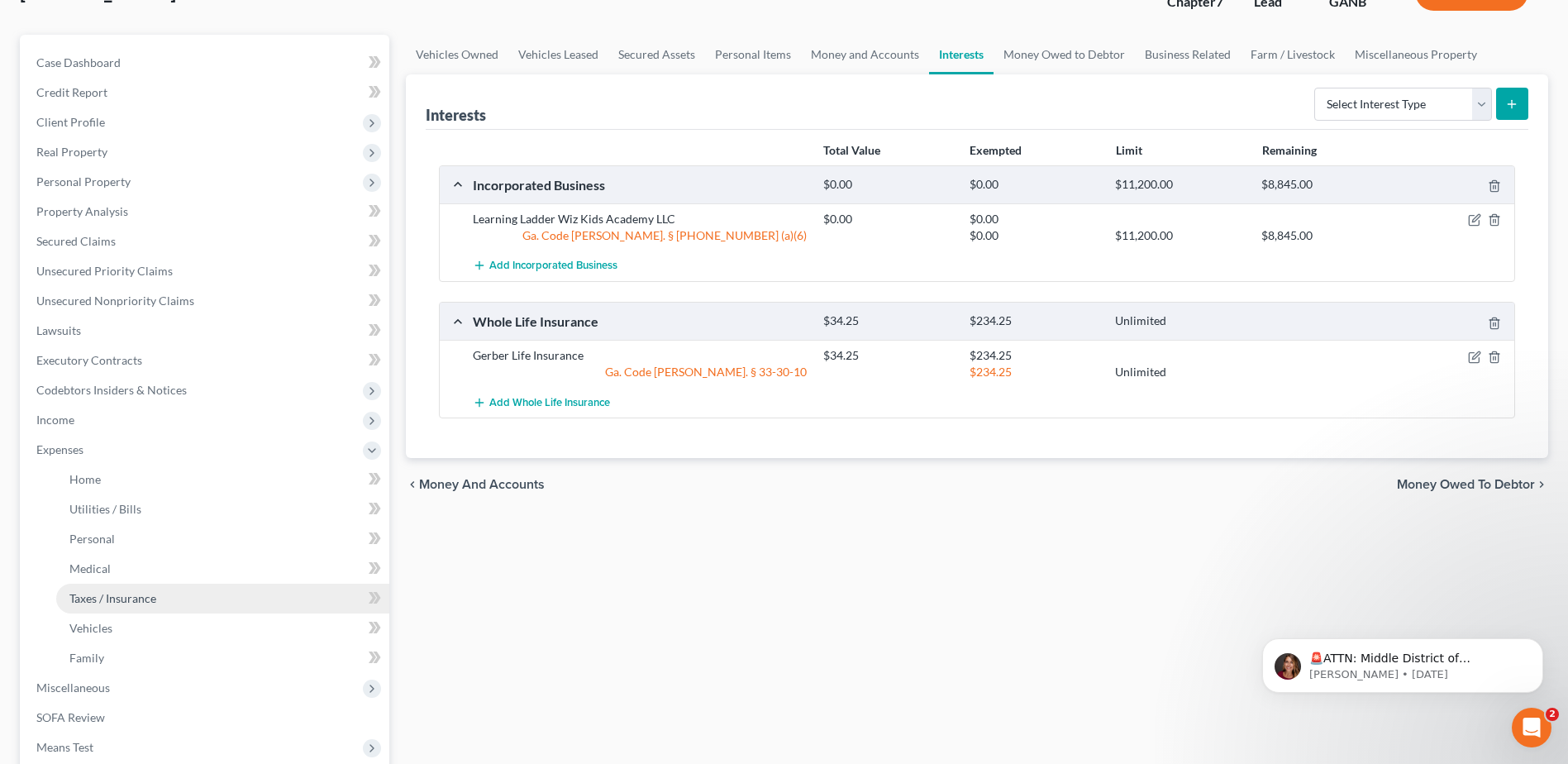
scroll to position [0, 0]
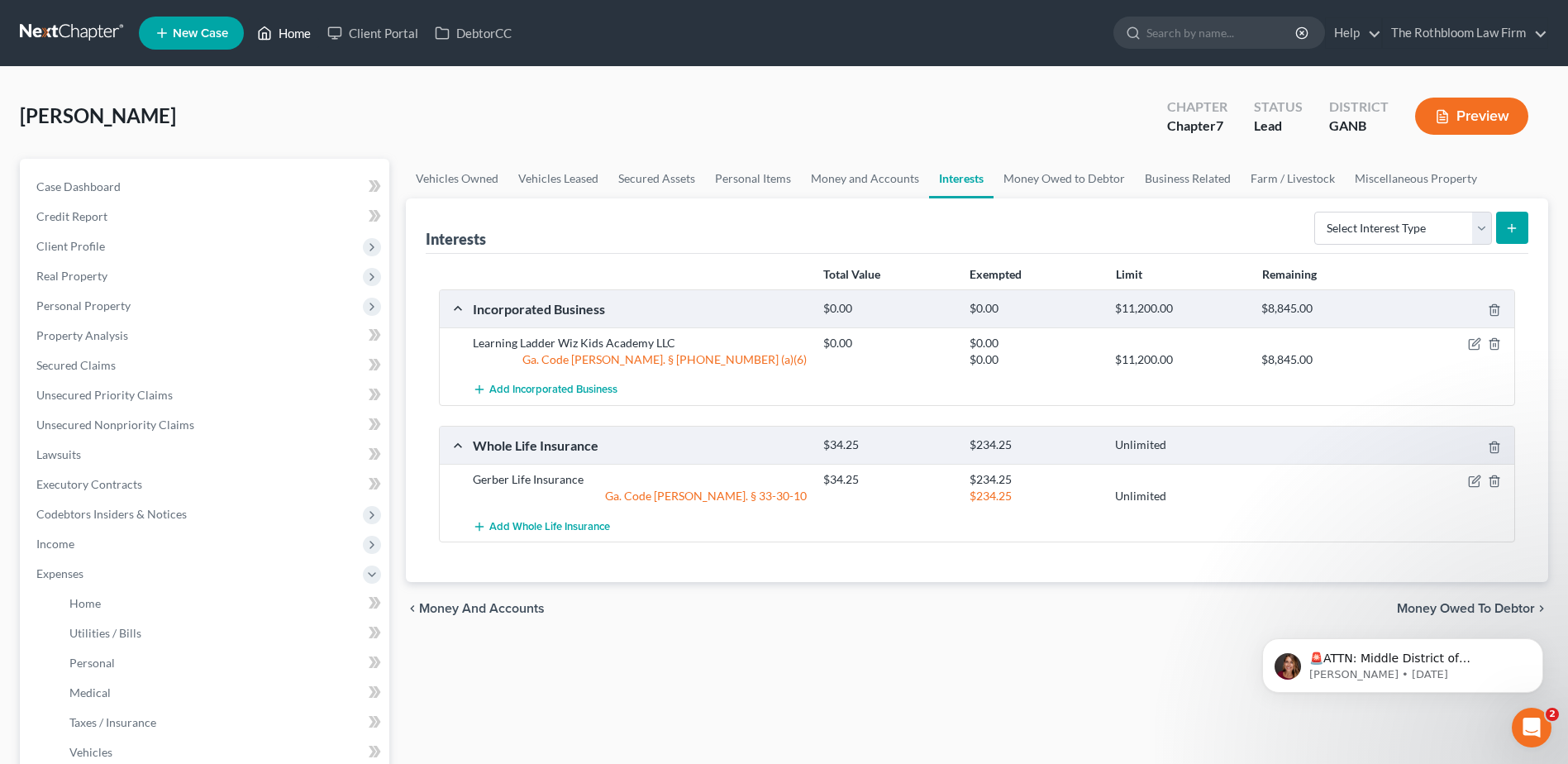
click at [292, 33] on link "Home" at bounding box center [284, 32] width 71 height 30
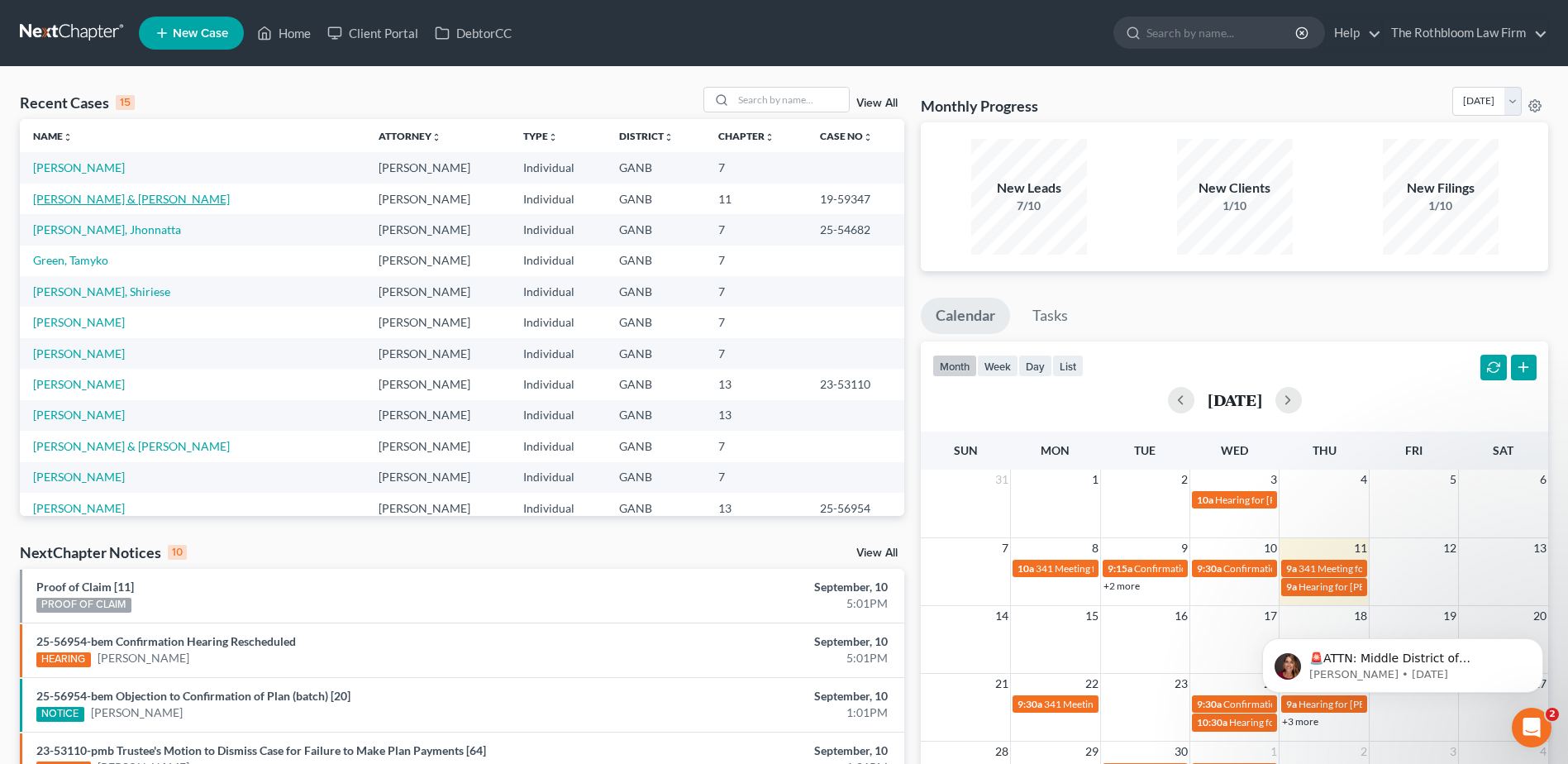
click at [106, 198] on link "[PERSON_NAME] & [PERSON_NAME]" at bounding box center [131, 199] width 197 height 14
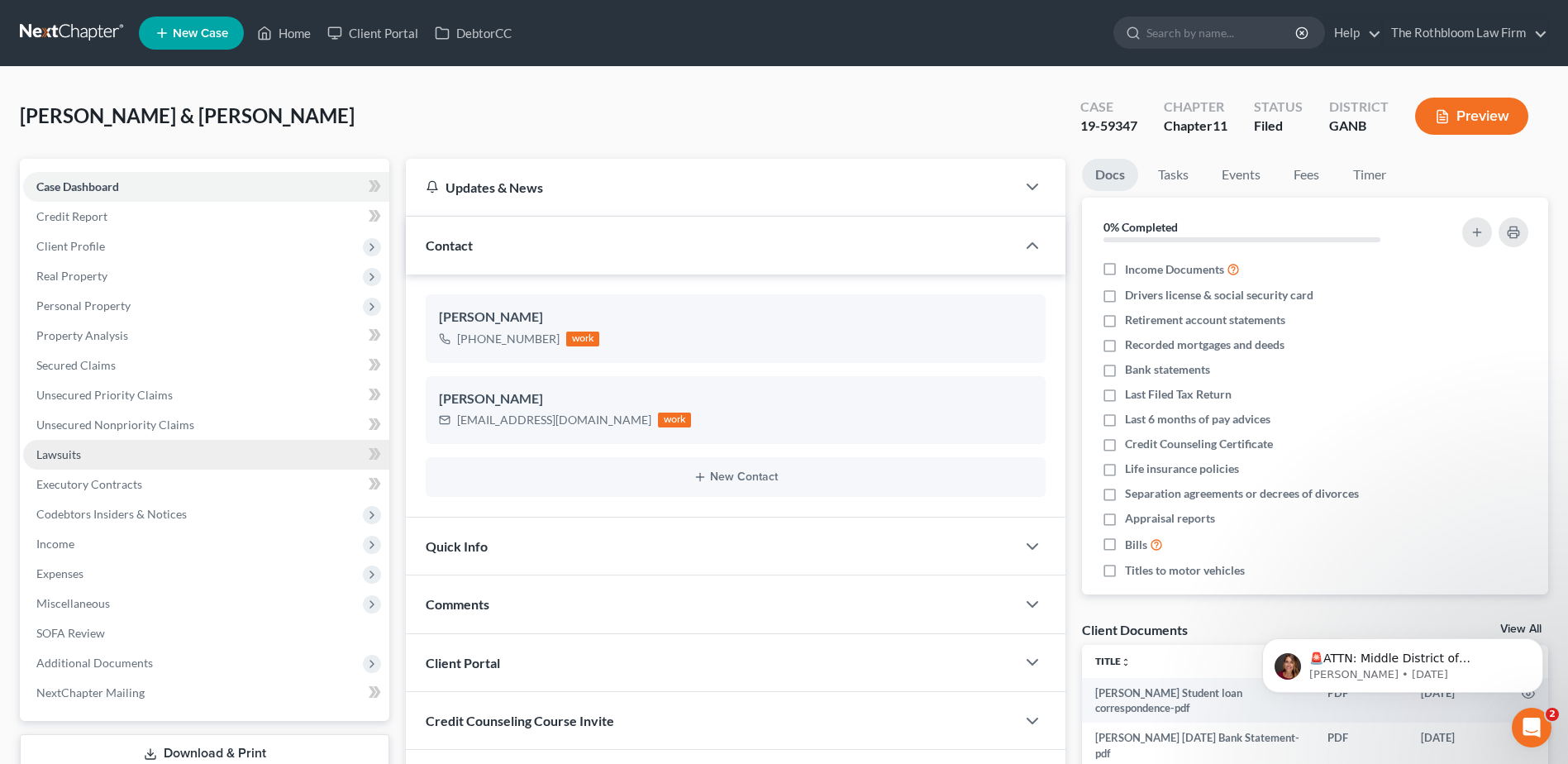
scroll to position [248, 0]
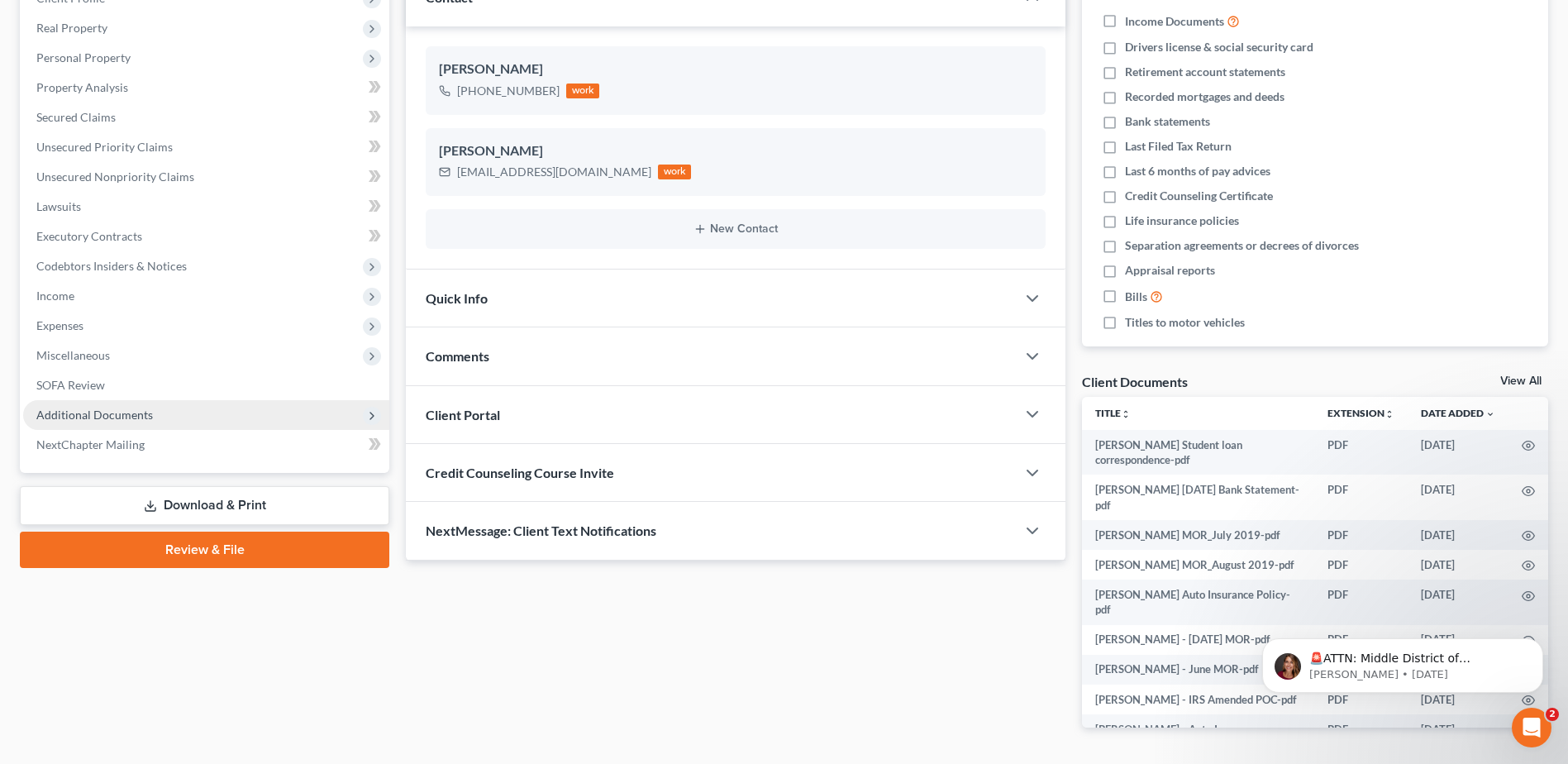
click at [81, 410] on span "Additional Documents" at bounding box center [95, 415] width 116 height 14
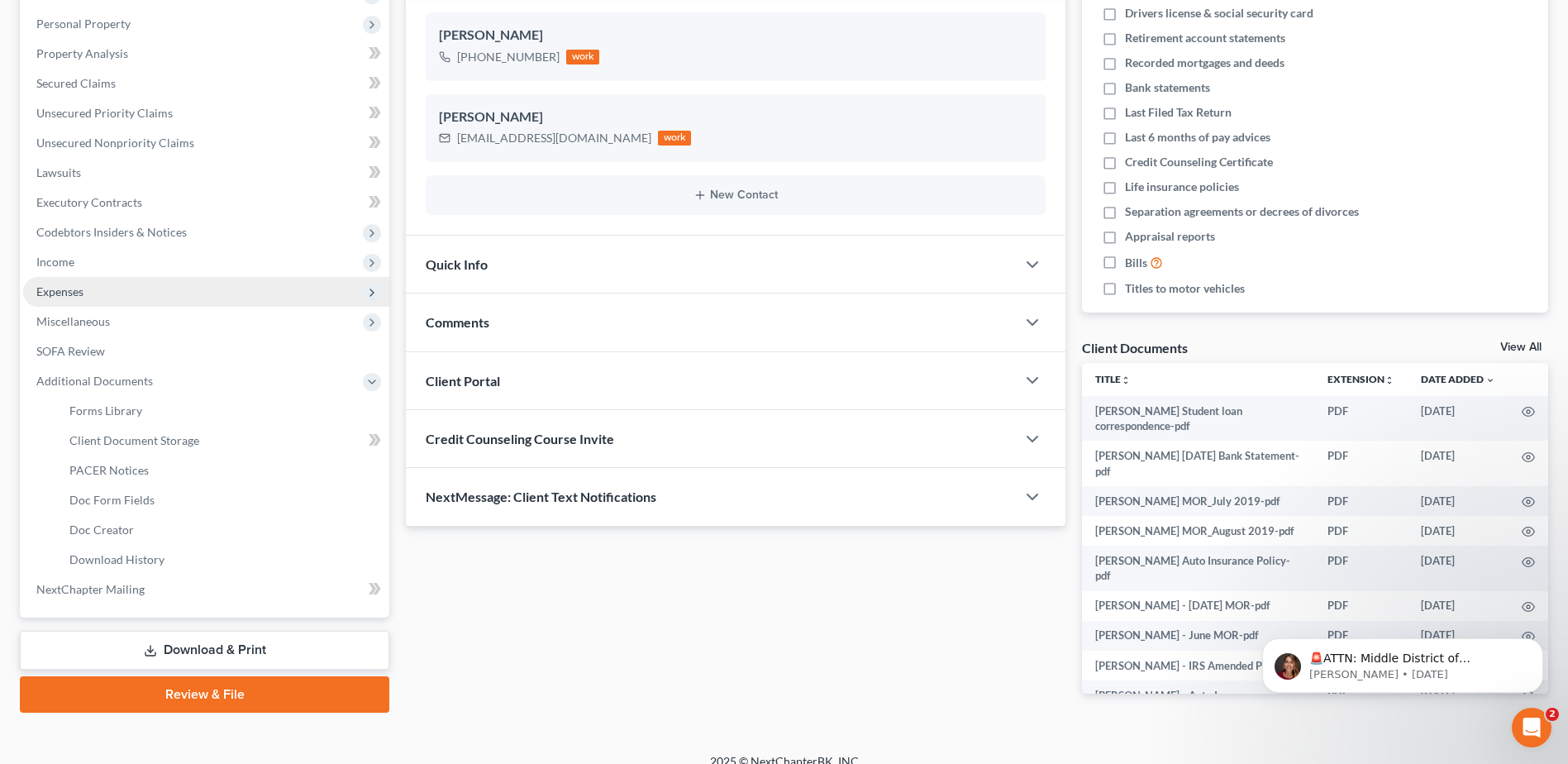
scroll to position [301, 0]
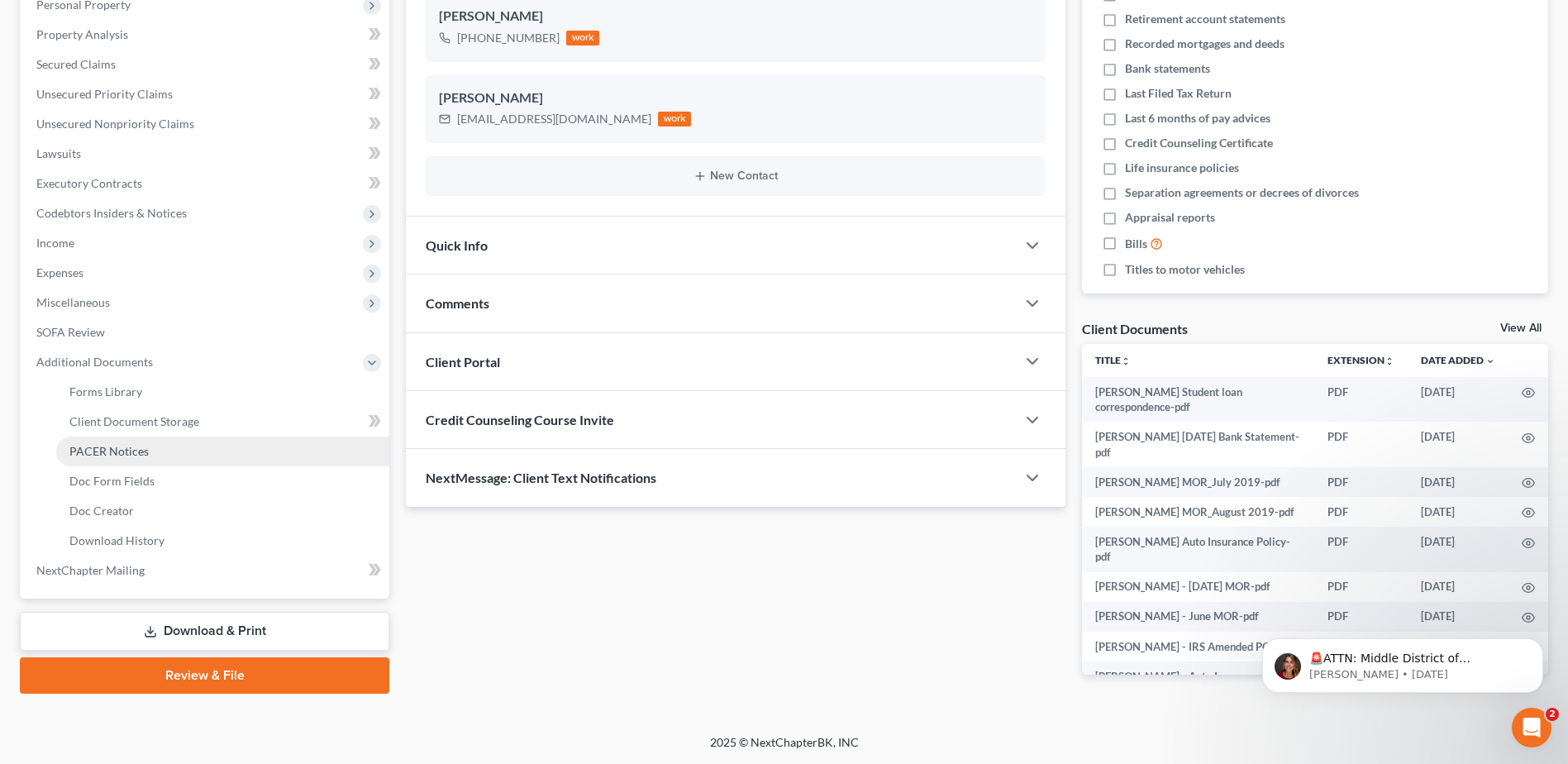
click at [100, 450] on span "PACER Notices" at bounding box center [109, 451] width 80 height 14
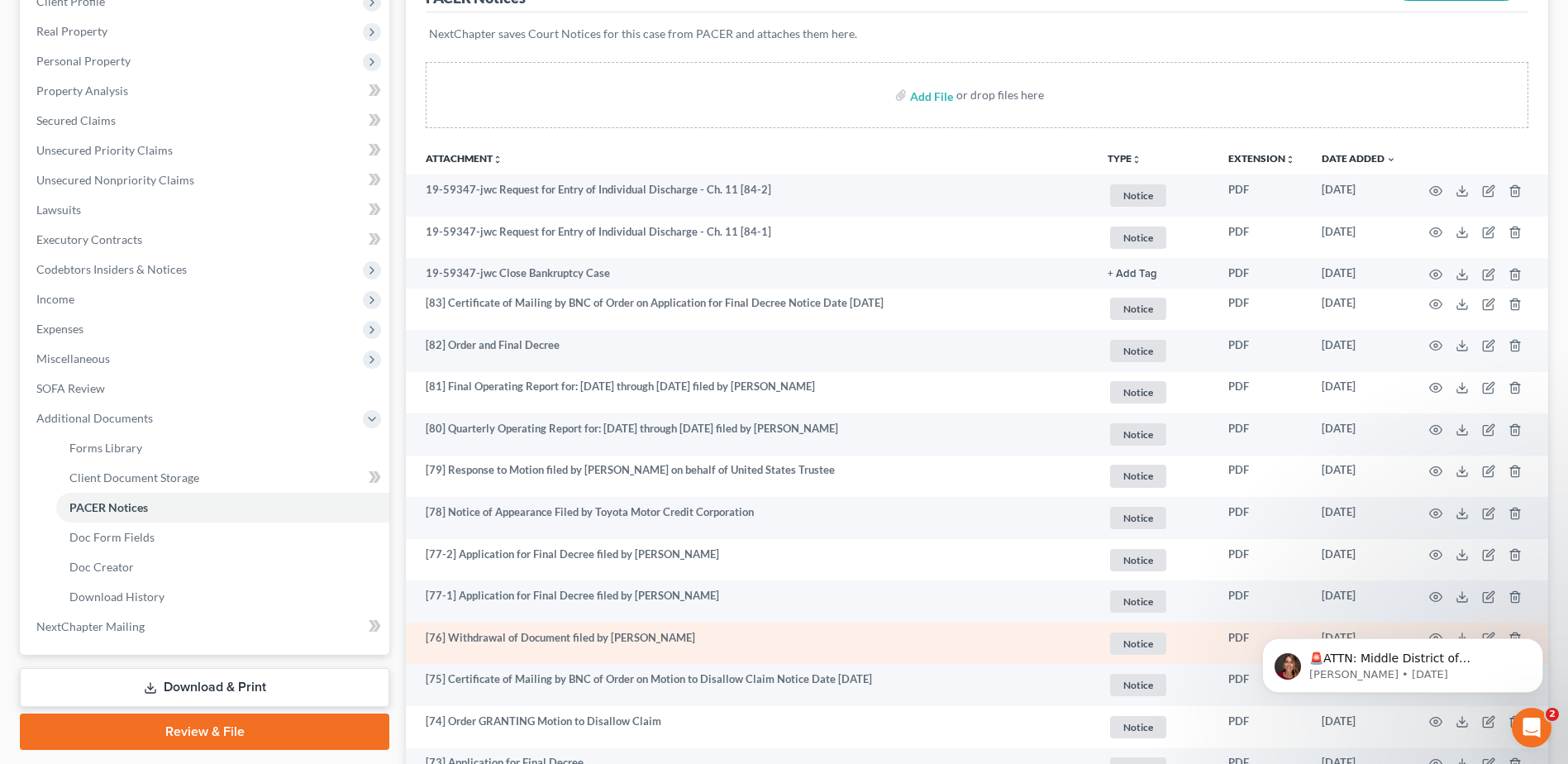
scroll to position [82, 0]
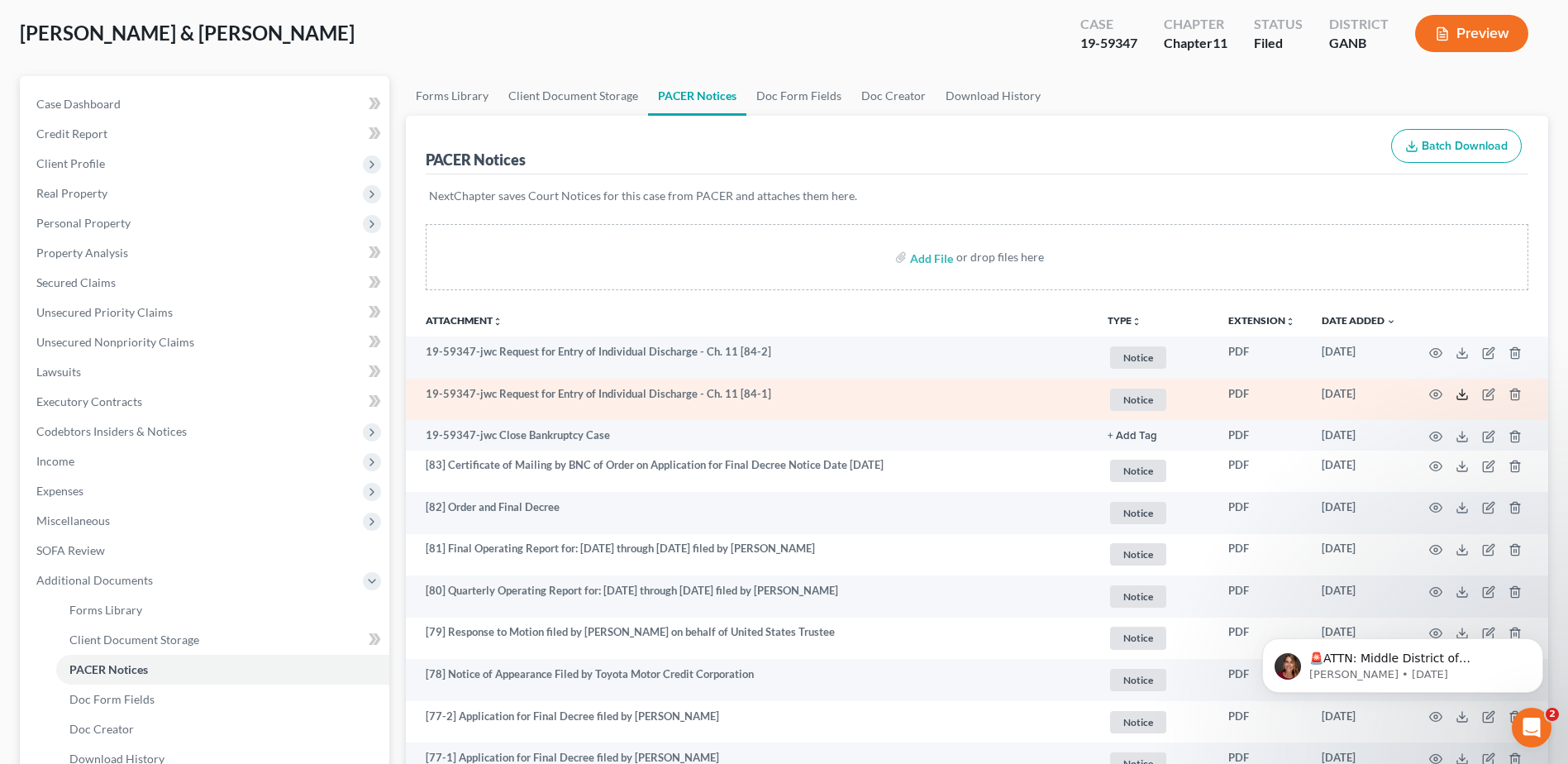
click at [1462, 393] on icon at bounding box center [1462, 394] width 13 height 13
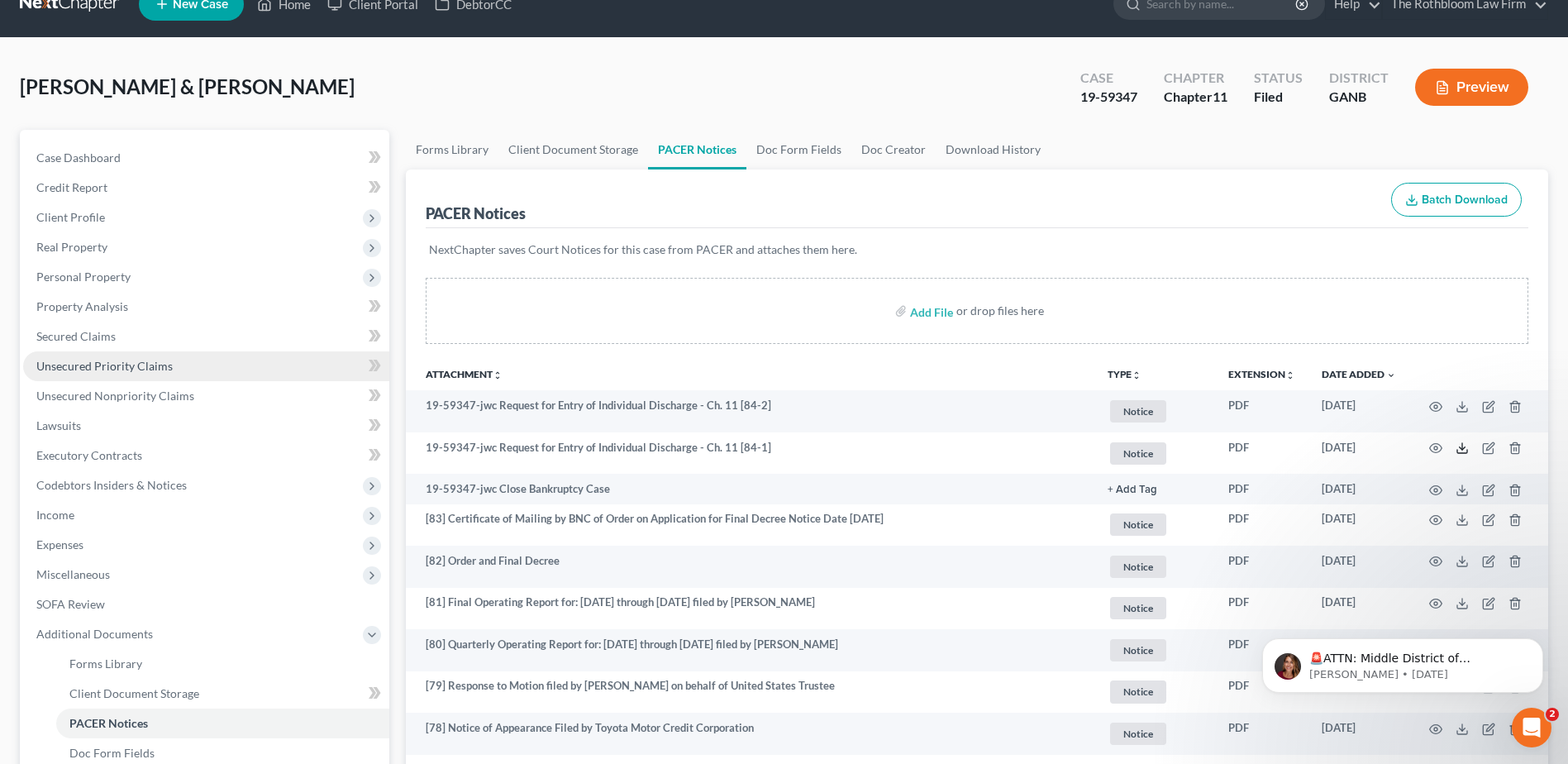
scroll to position [0, 0]
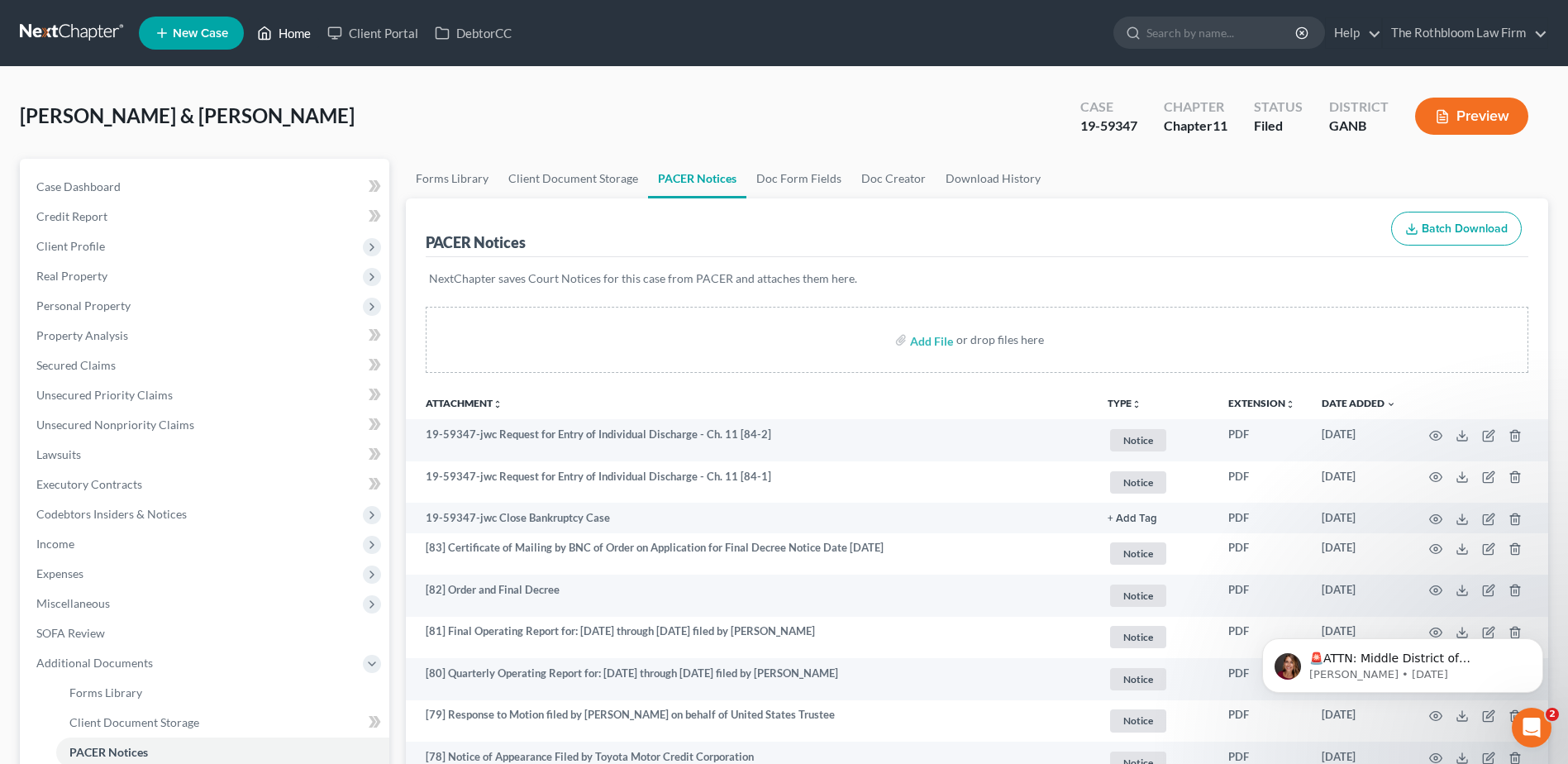
click at [300, 38] on link "Home" at bounding box center [284, 32] width 71 height 30
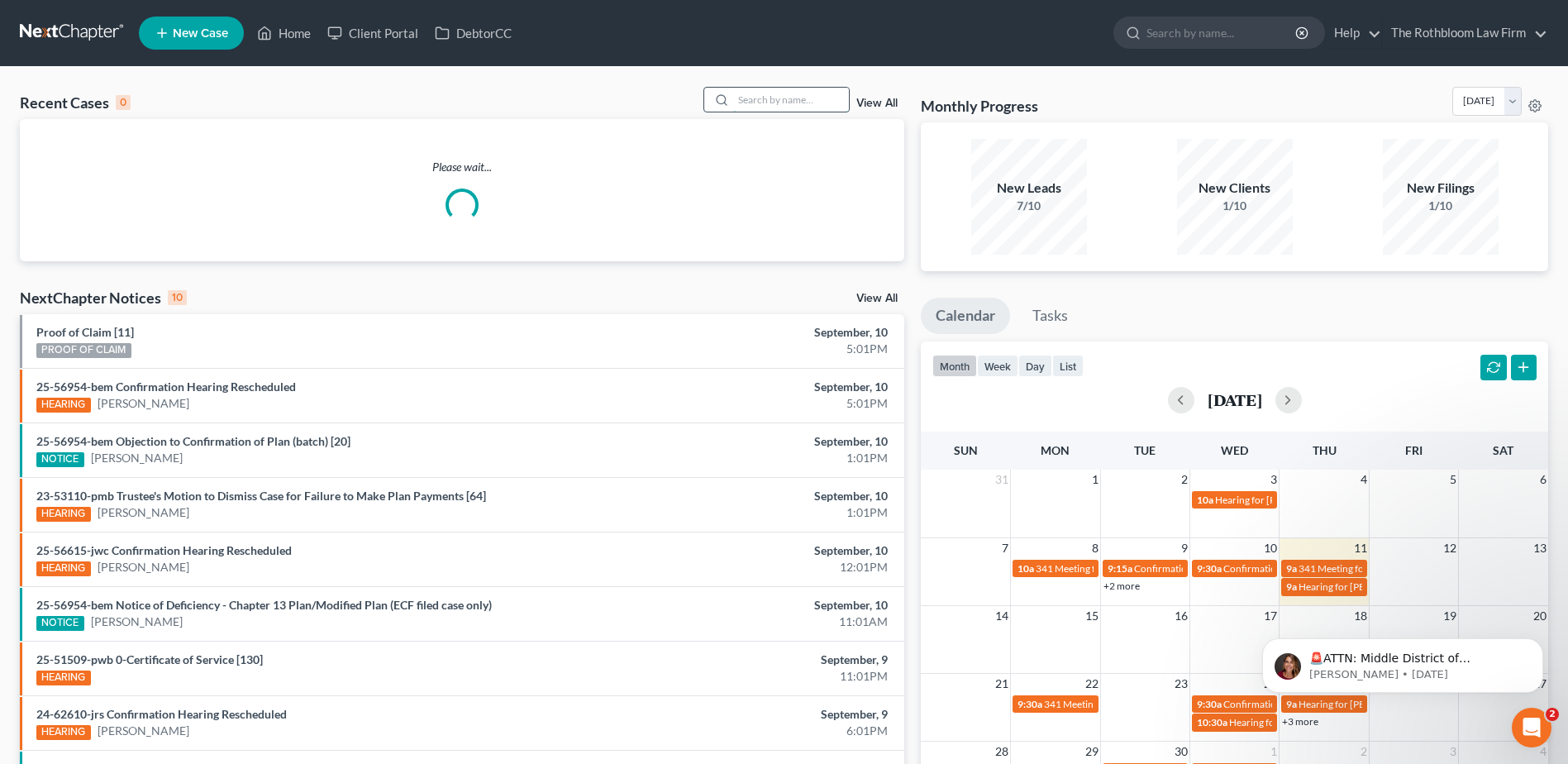
click at [774, 98] on input "search" at bounding box center [791, 99] width 115 height 24
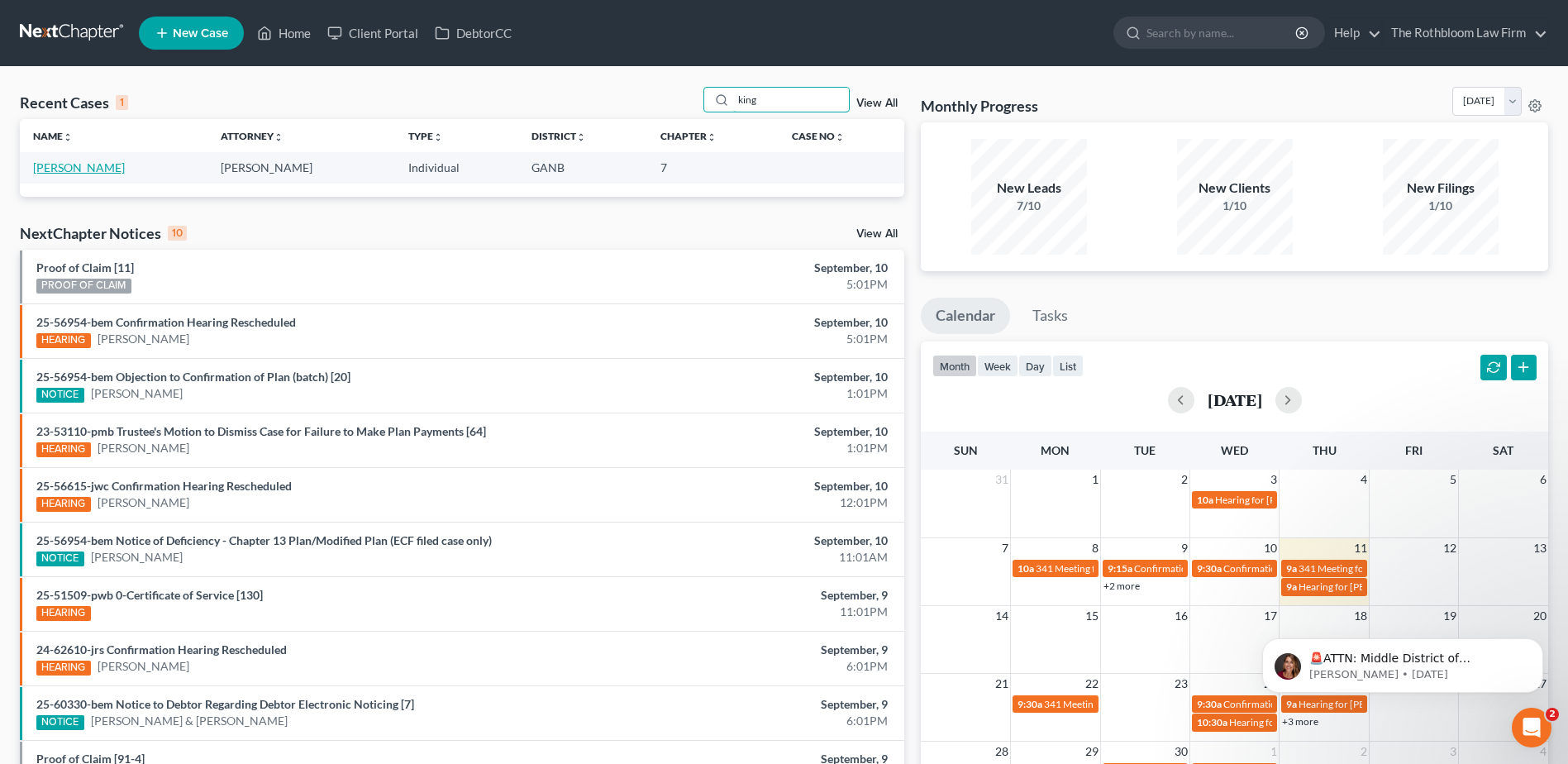
type input "king"
click at [57, 174] on link "[PERSON_NAME]" at bounding box center [79, 167] width 92 height 14
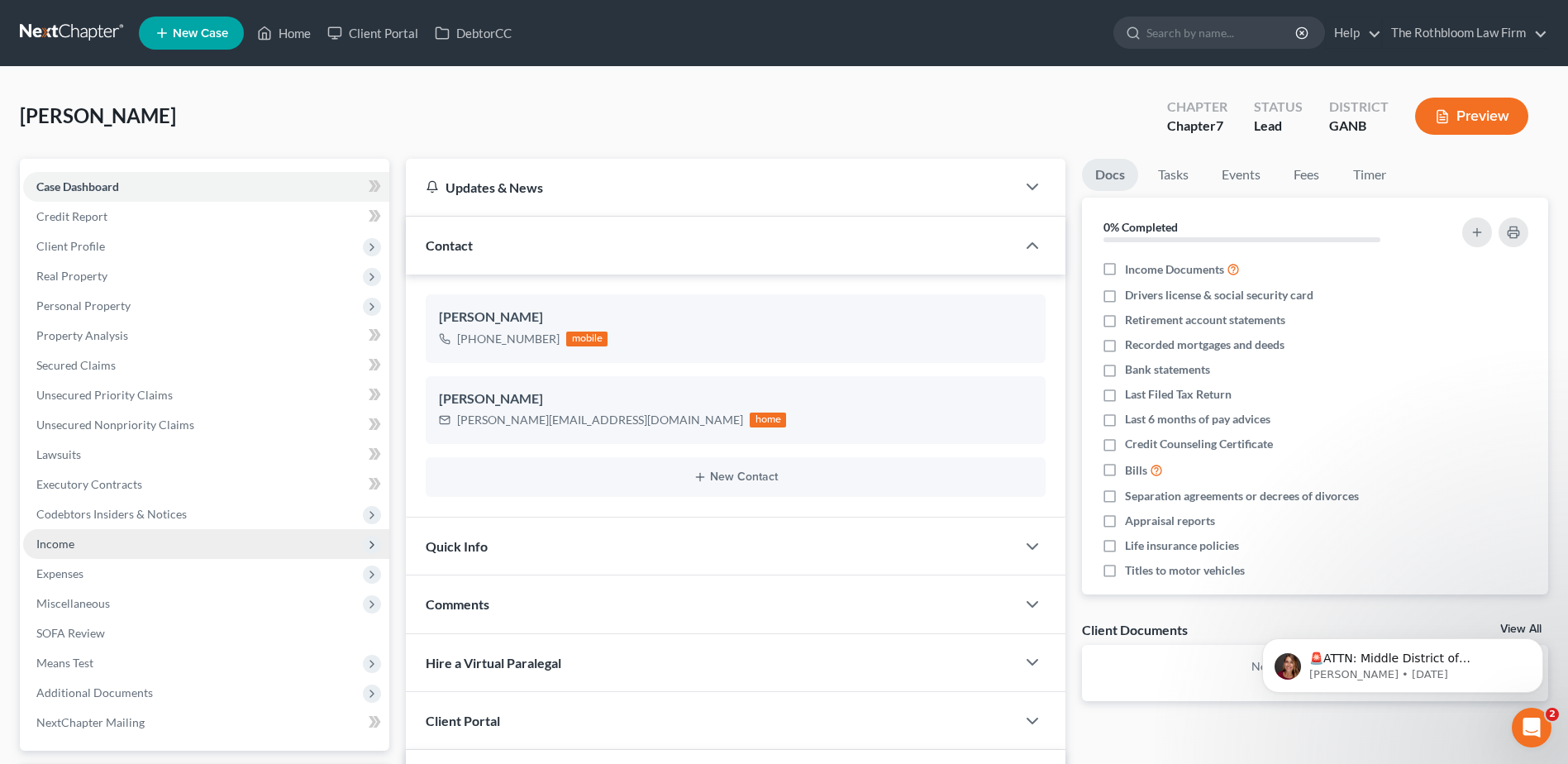
click at [71, 551] on span "Income" at bounding box center [206, 543] width 366 height 30
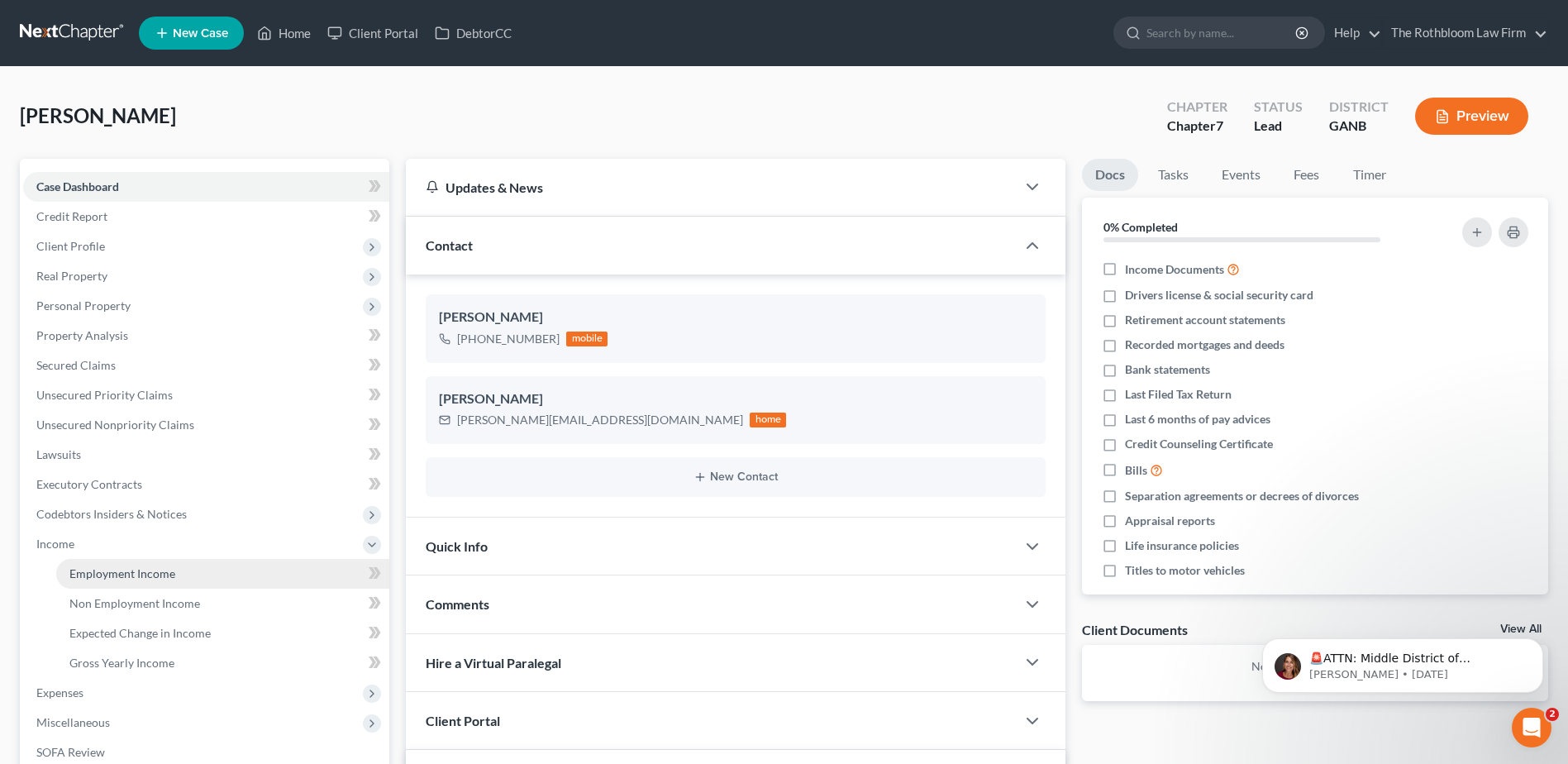
click at [111, 580] on span "Employment Income" at bounding box center [123, 573] width 106 height 14
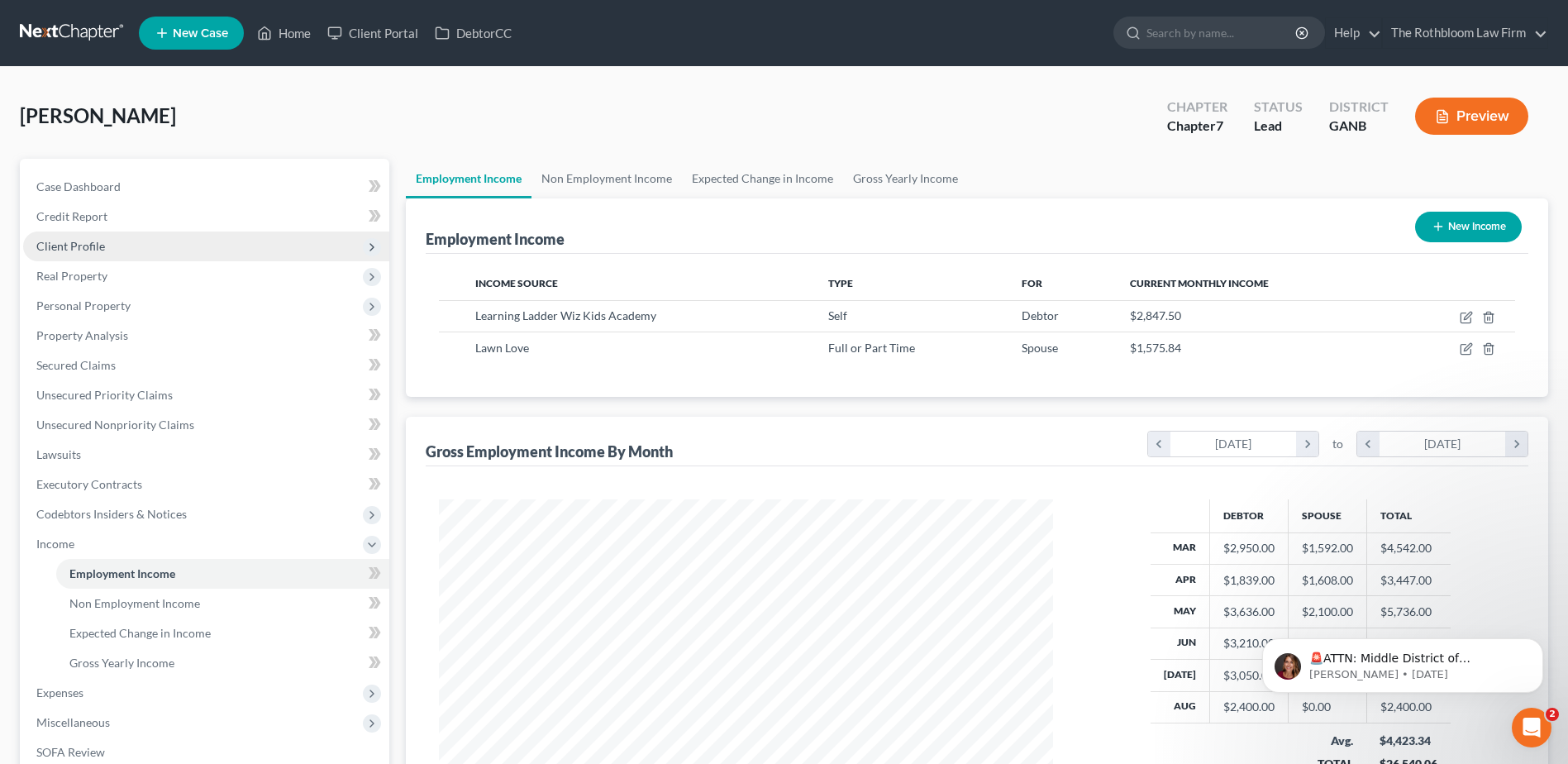
click at [66, 241] on span "Client Profile" at bounding box center [71, 246] width 69 height 14
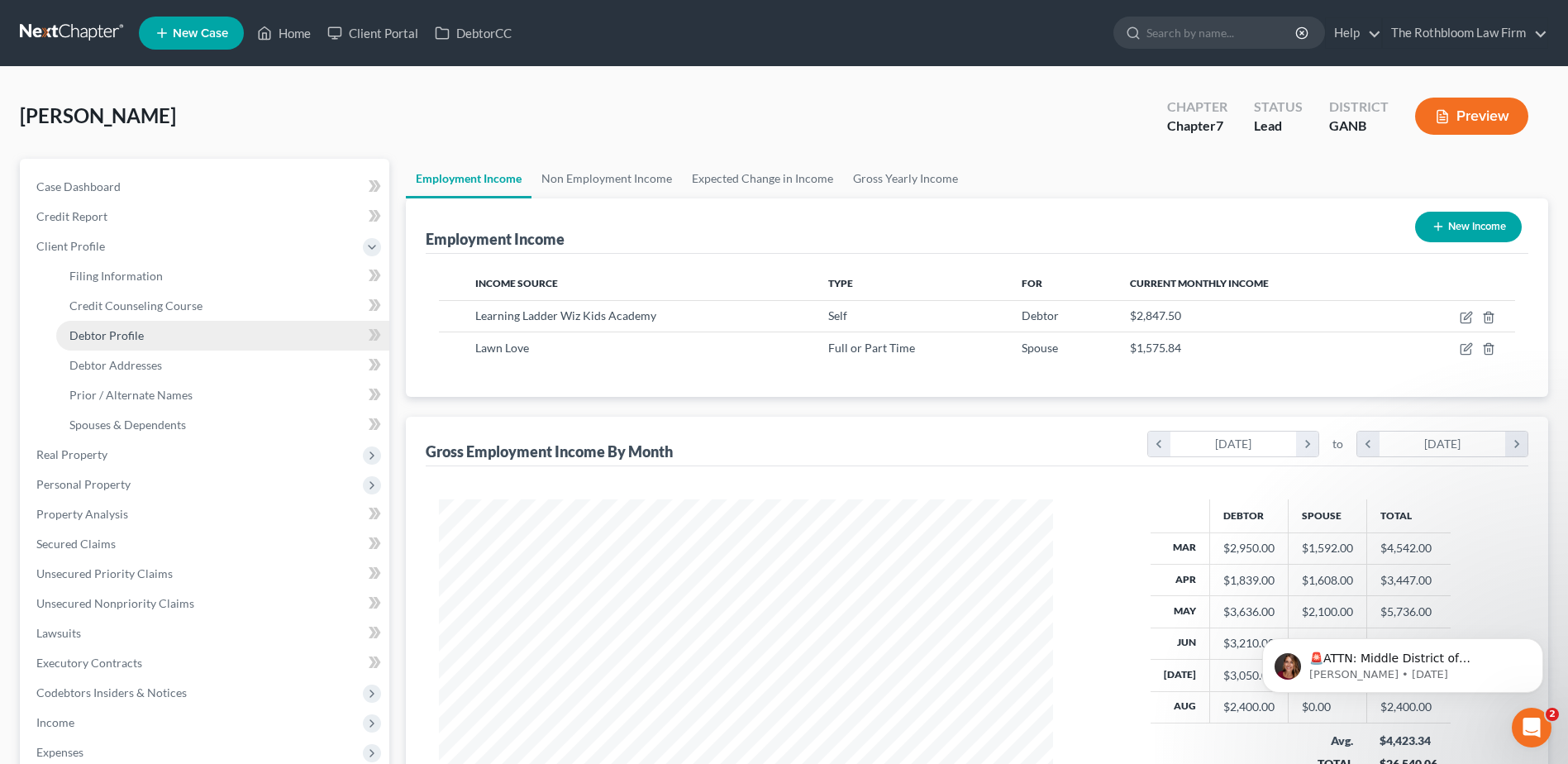
click at [106, 341] on span "Debtor Profile" at bounding box center [106, 335] width 74 height 14
select select "1"
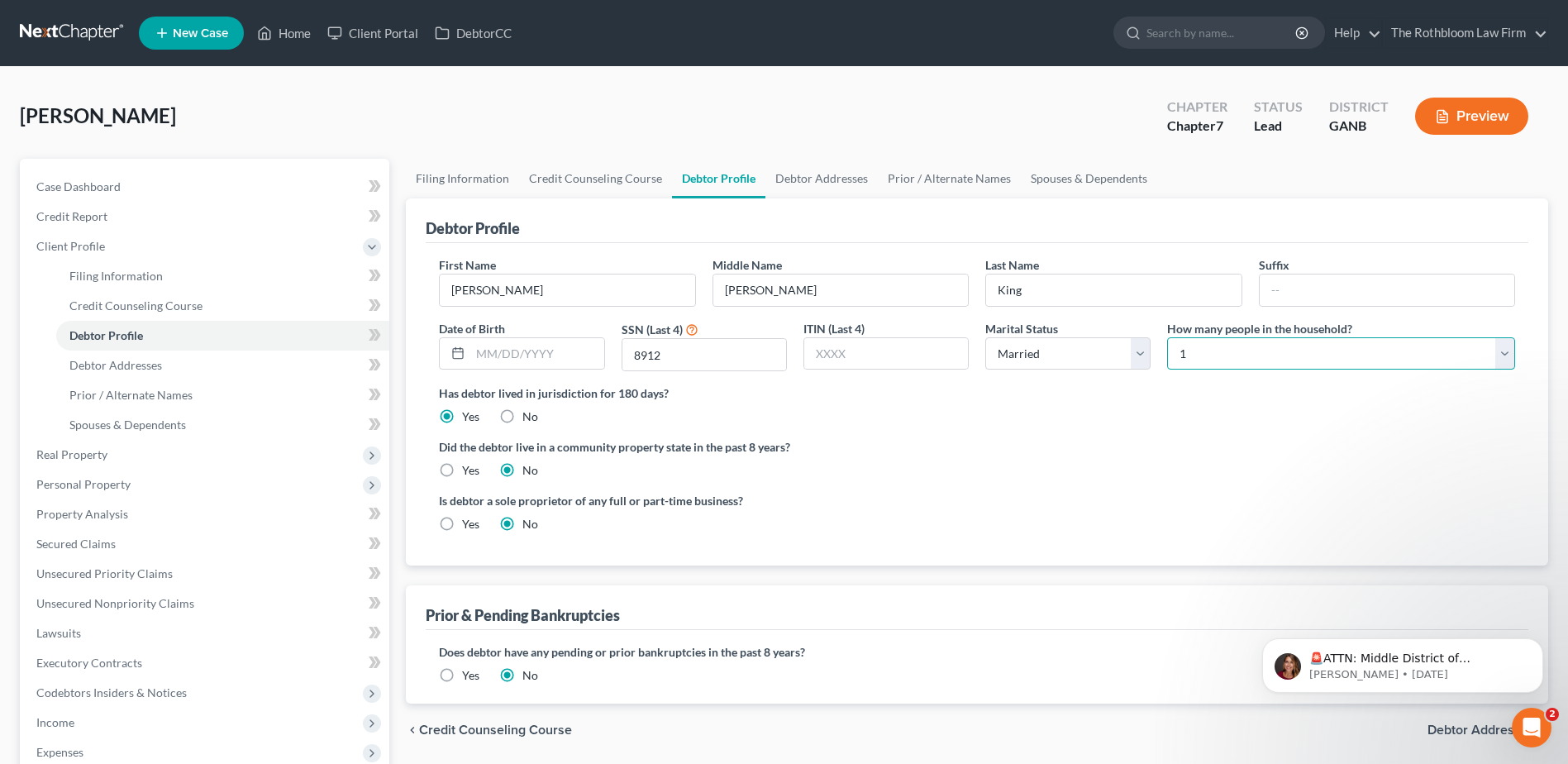
click at [1506, 349] on select "Select 1 2 3 4 5 6 7 8 9 10 11 12 13 14 15 16 17 18 19 20" at bounding box center [1341, 353] width 348 height 33
select select "3"
click at [1167, 337] on select "Select 1 2 3 4 5 6 7 8 9 10 11 12 13 14 15 16 17 18 19 20" at bounding box center [1341, 353] width 348 height 33
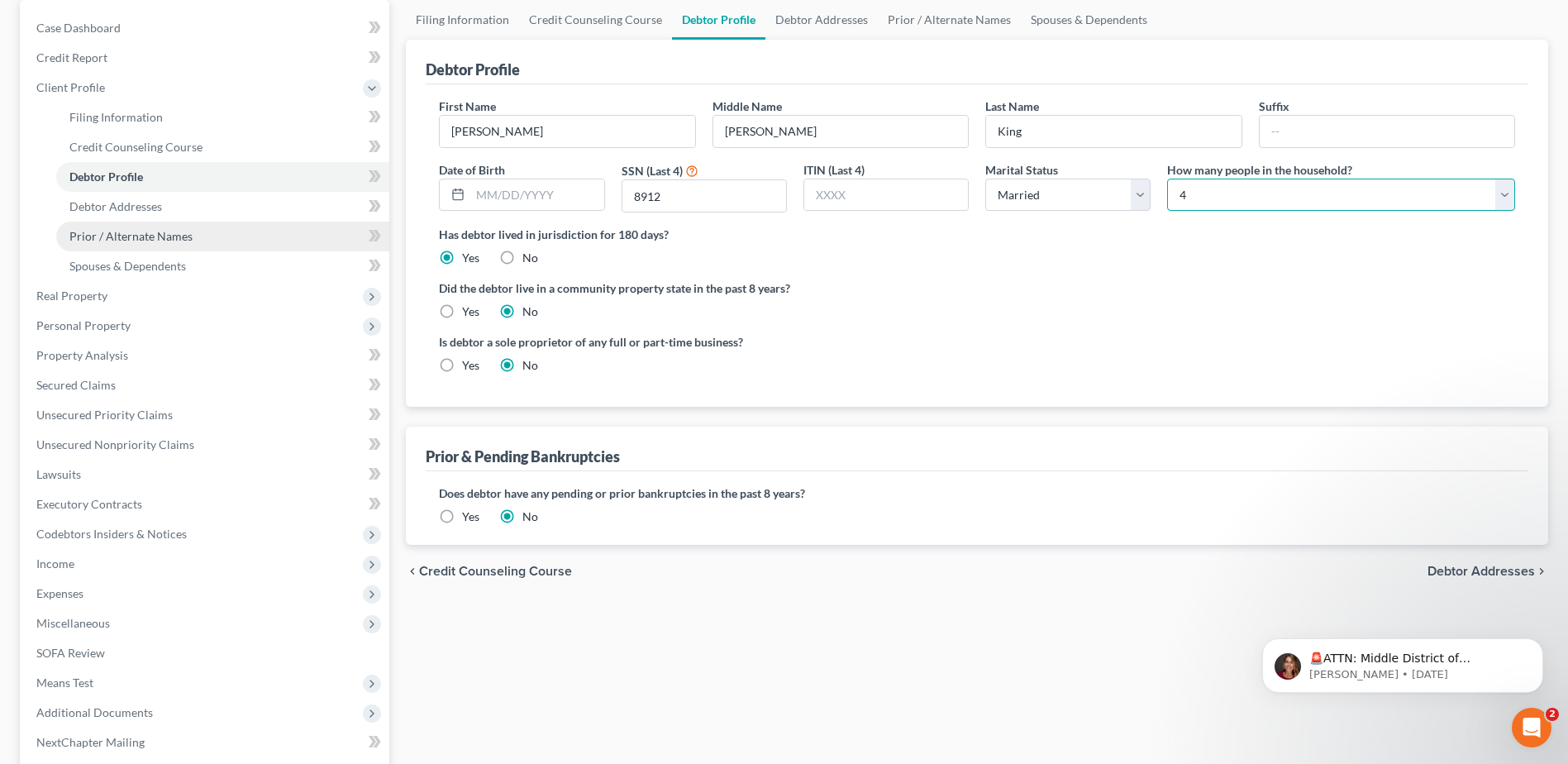
scroll to position [323, 0]
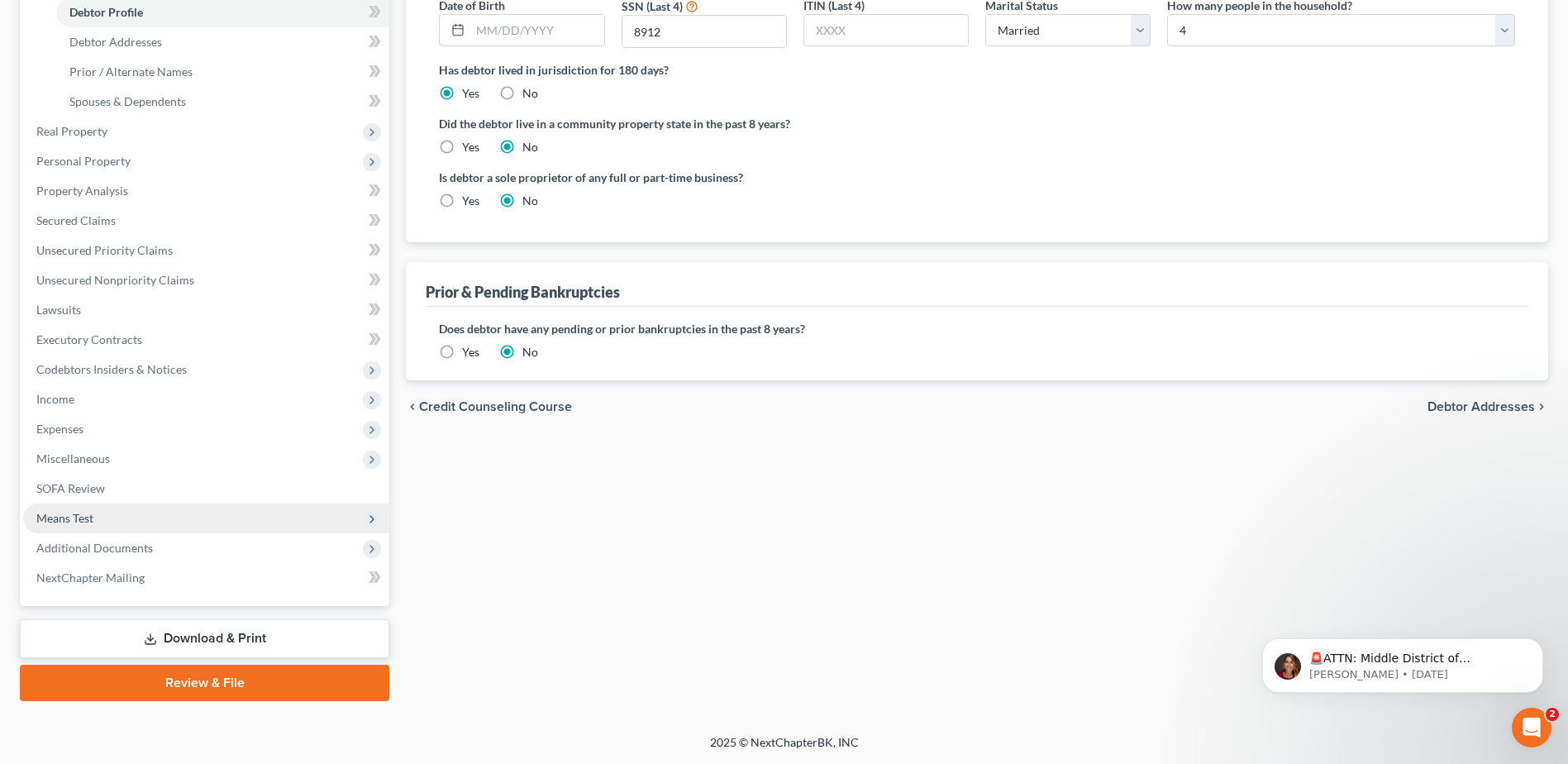
click at [114, 511] on span "Means Test" at bounding box center [206, 518] width 366 height 30
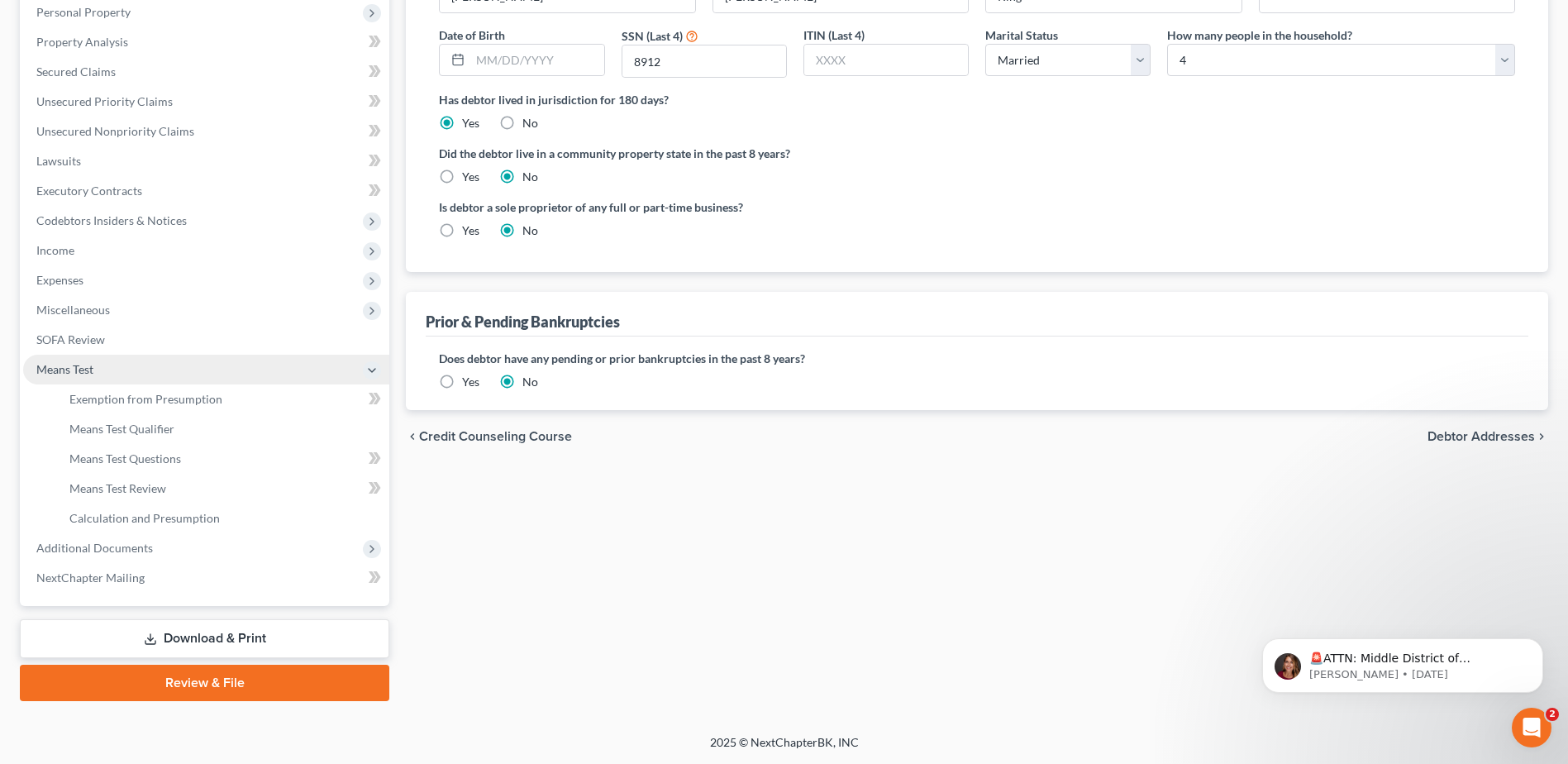
scroll to position [293, 0]
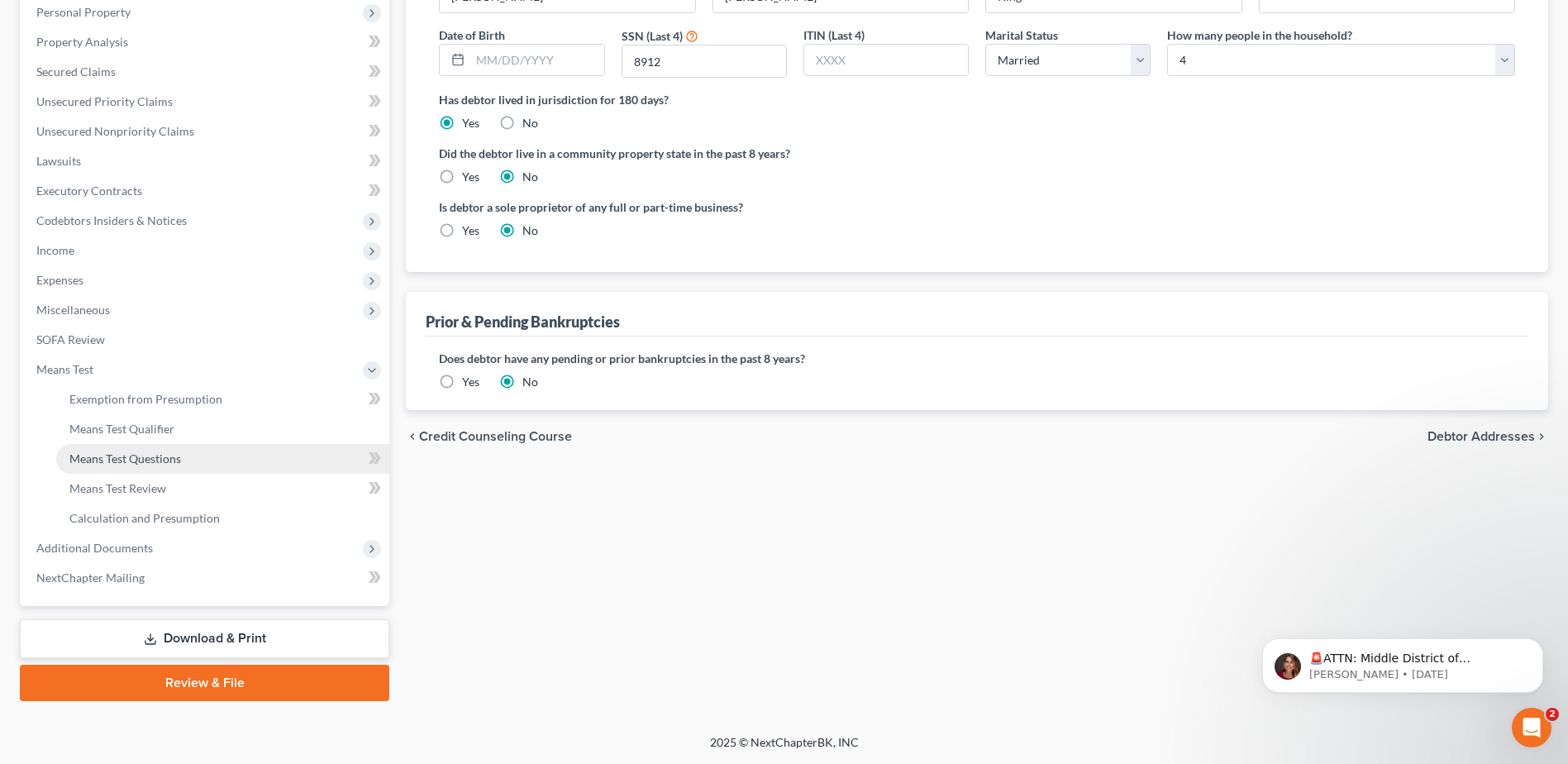
click at [169, 459] on span "Means Test Questions" at bounding box center [125, 459] width 112 height 14
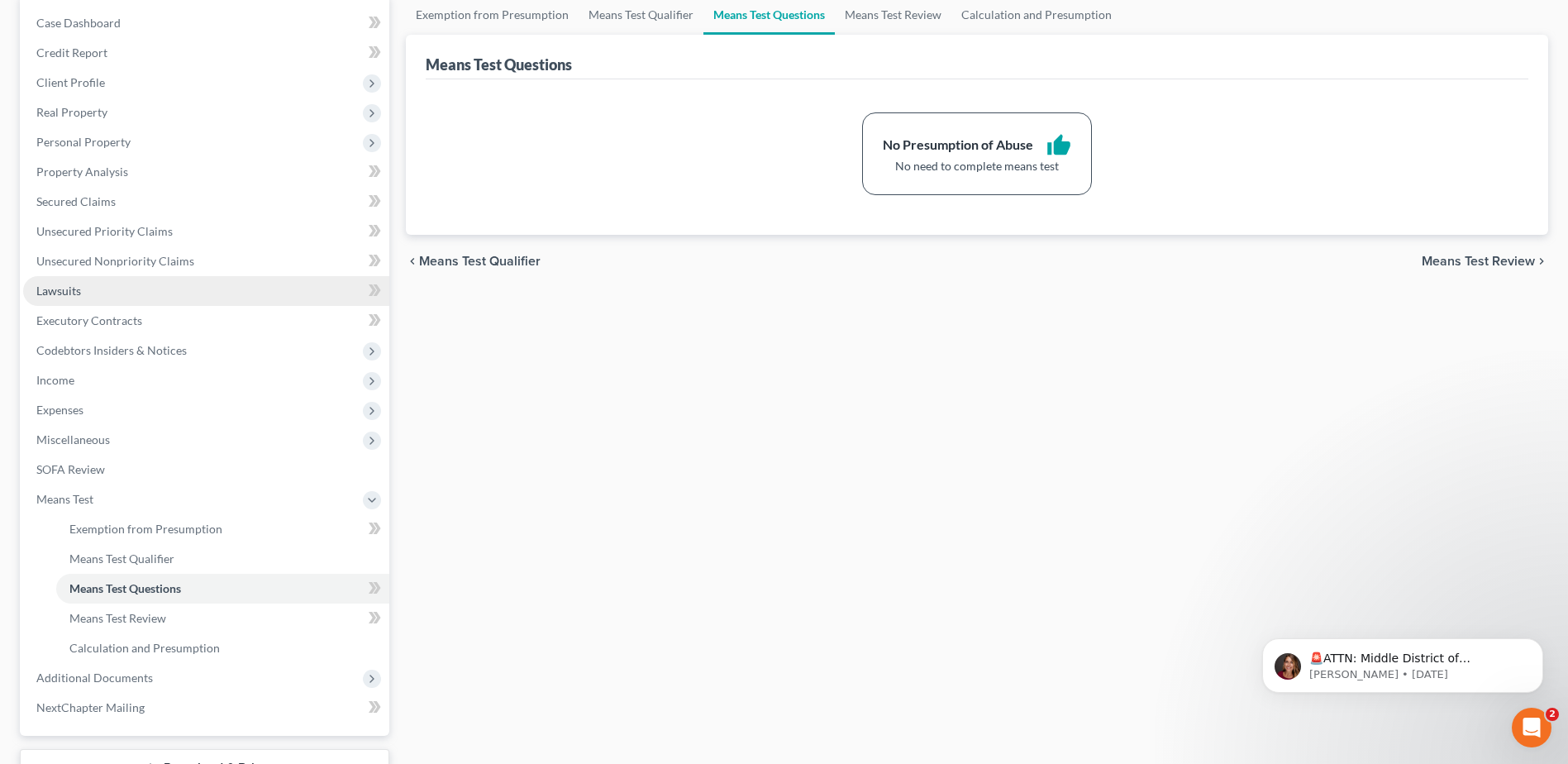
scroll to position [166, 0]
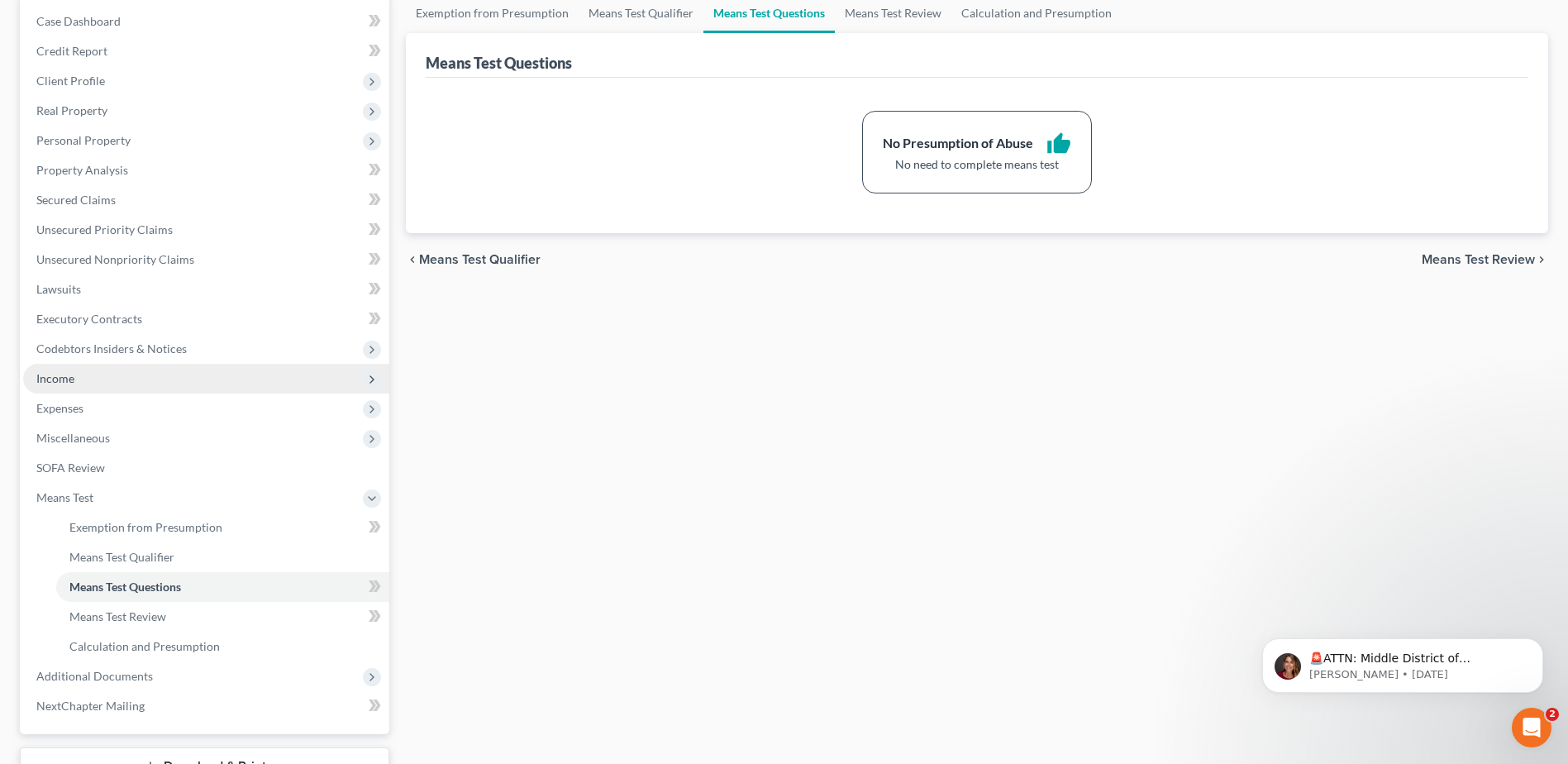
click at [44, 388] on span "Income" at bounding box center [206, 378] width 366 height 30
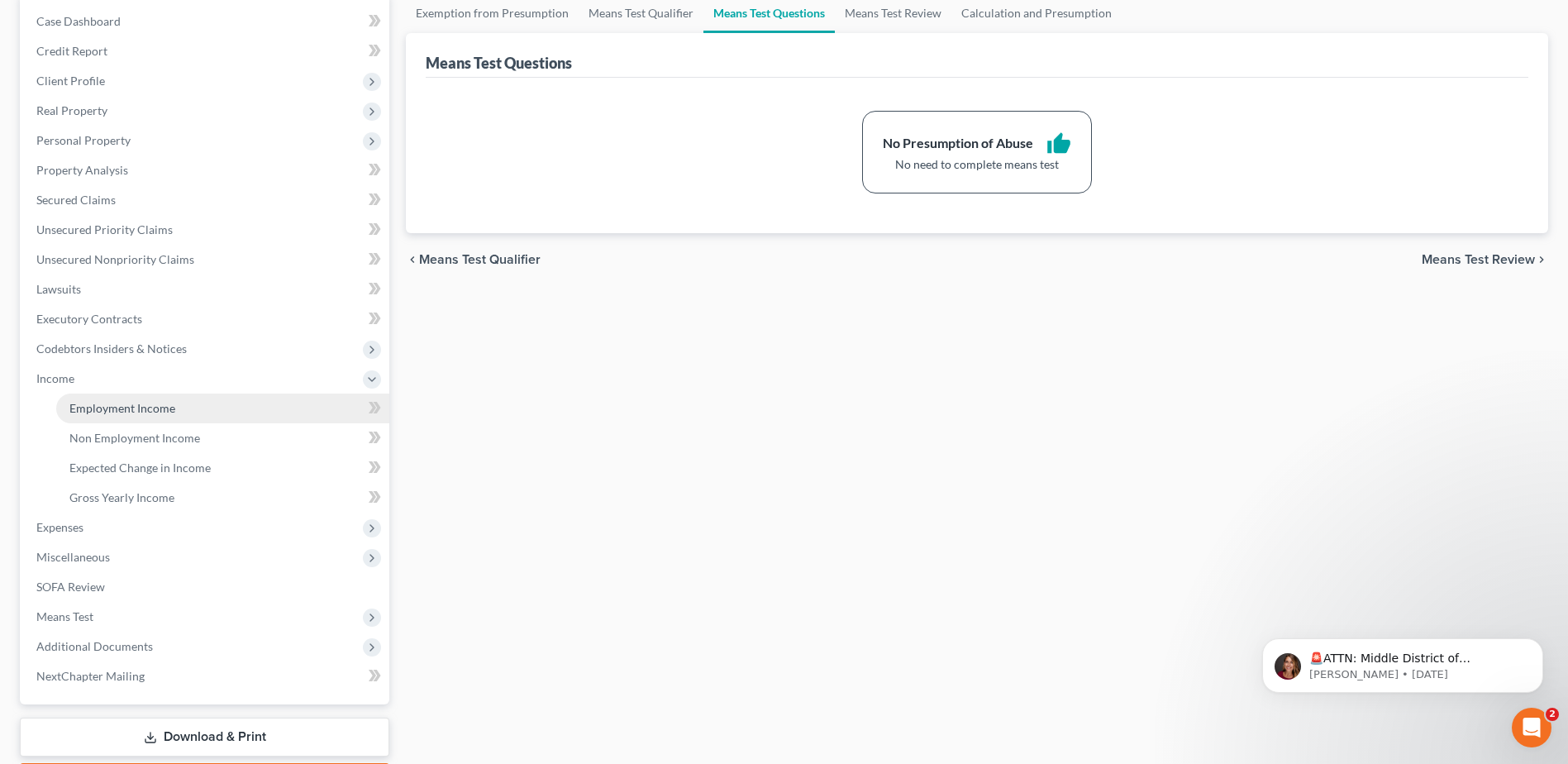
click at [98, 412] on span "Employment Income" at bounding box center [123, 408] width 106 height 14
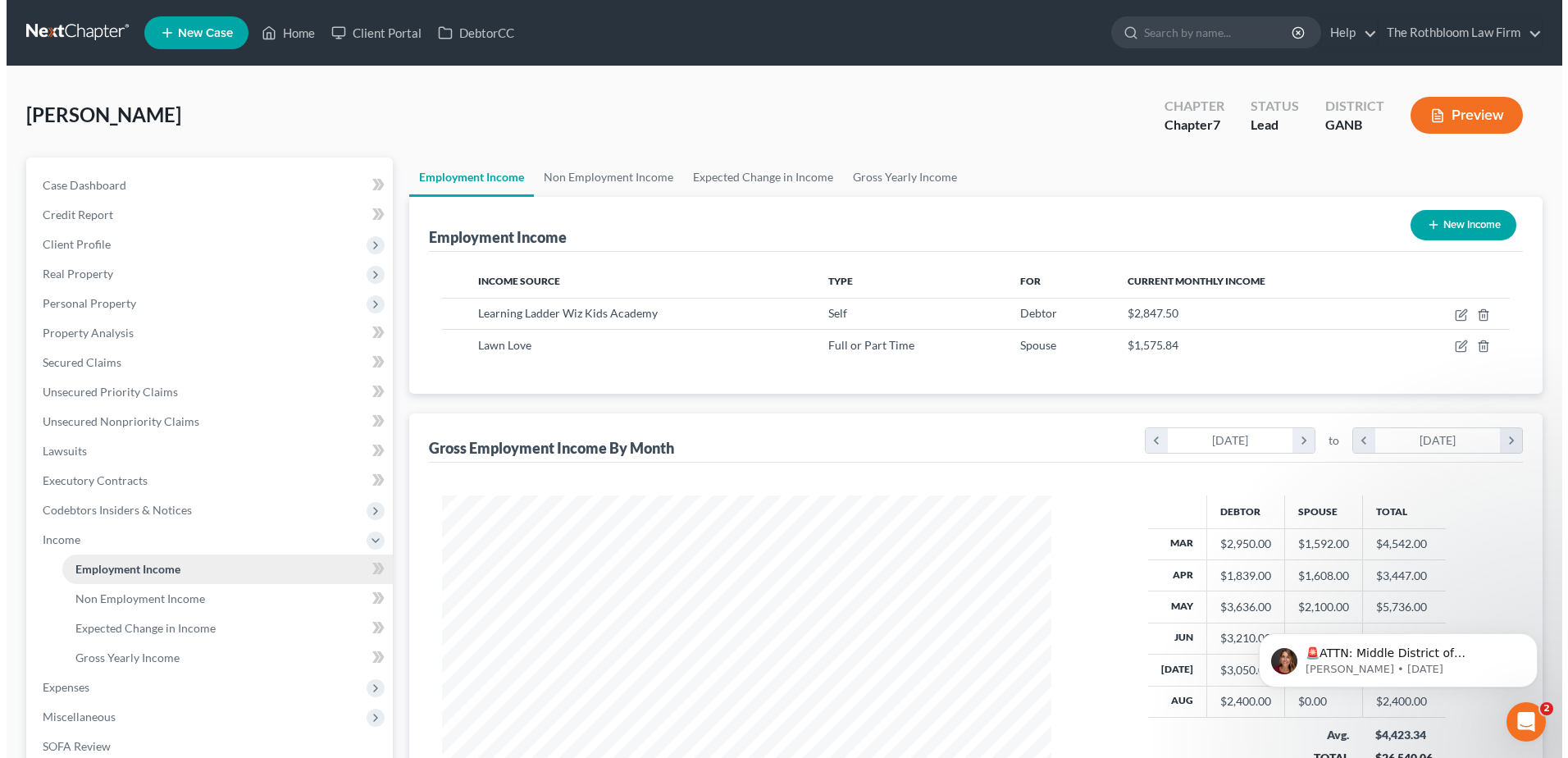
scroll to position [304, 642]
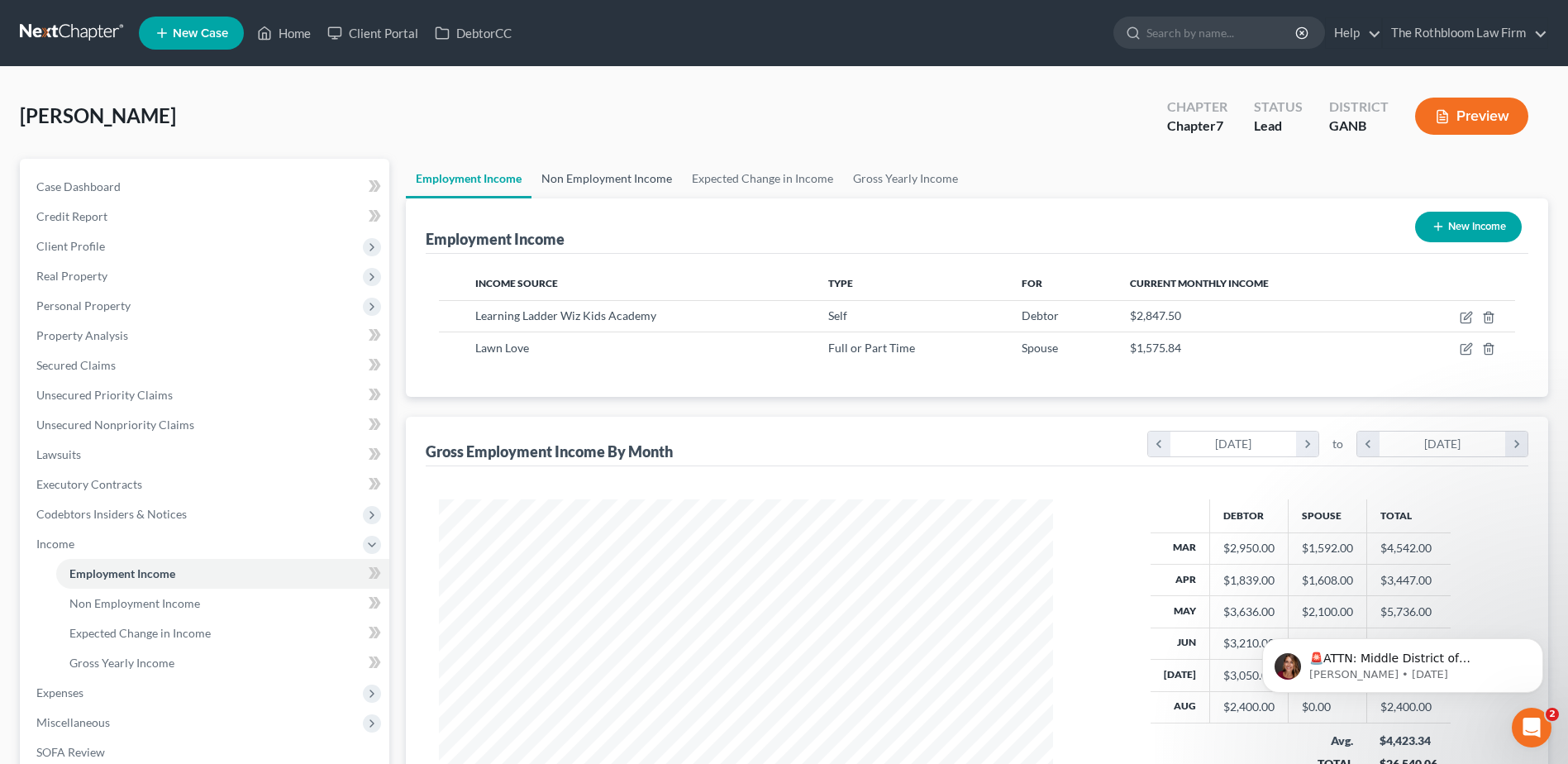
click at [598, 183] on link "Non Employment Income" at bounding box center [606, 178] width 150 height 39
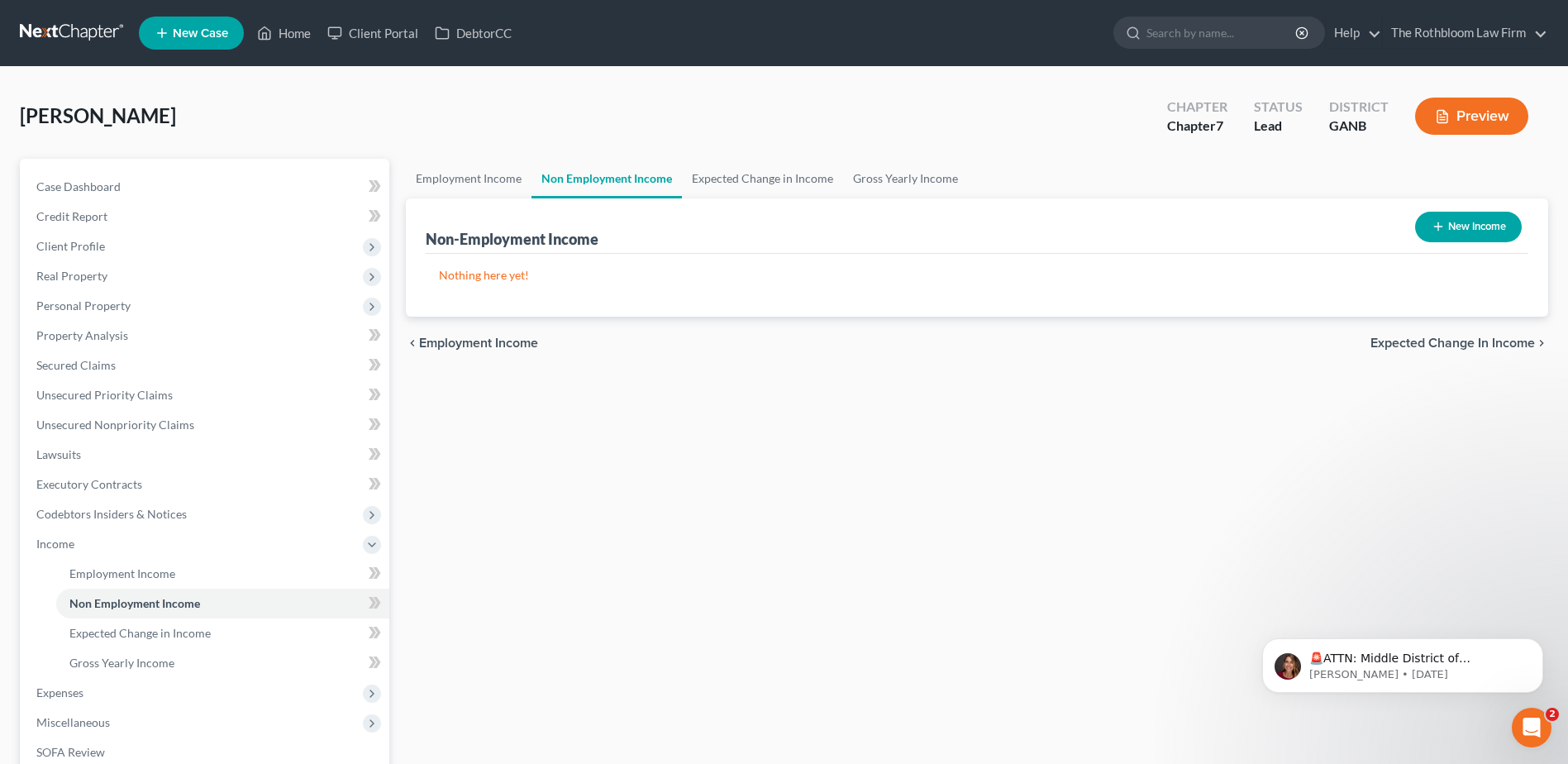
click at [1445, 219] on button "New Income" at bounding box center [1468, 227] width 106 height 30
select select "0"
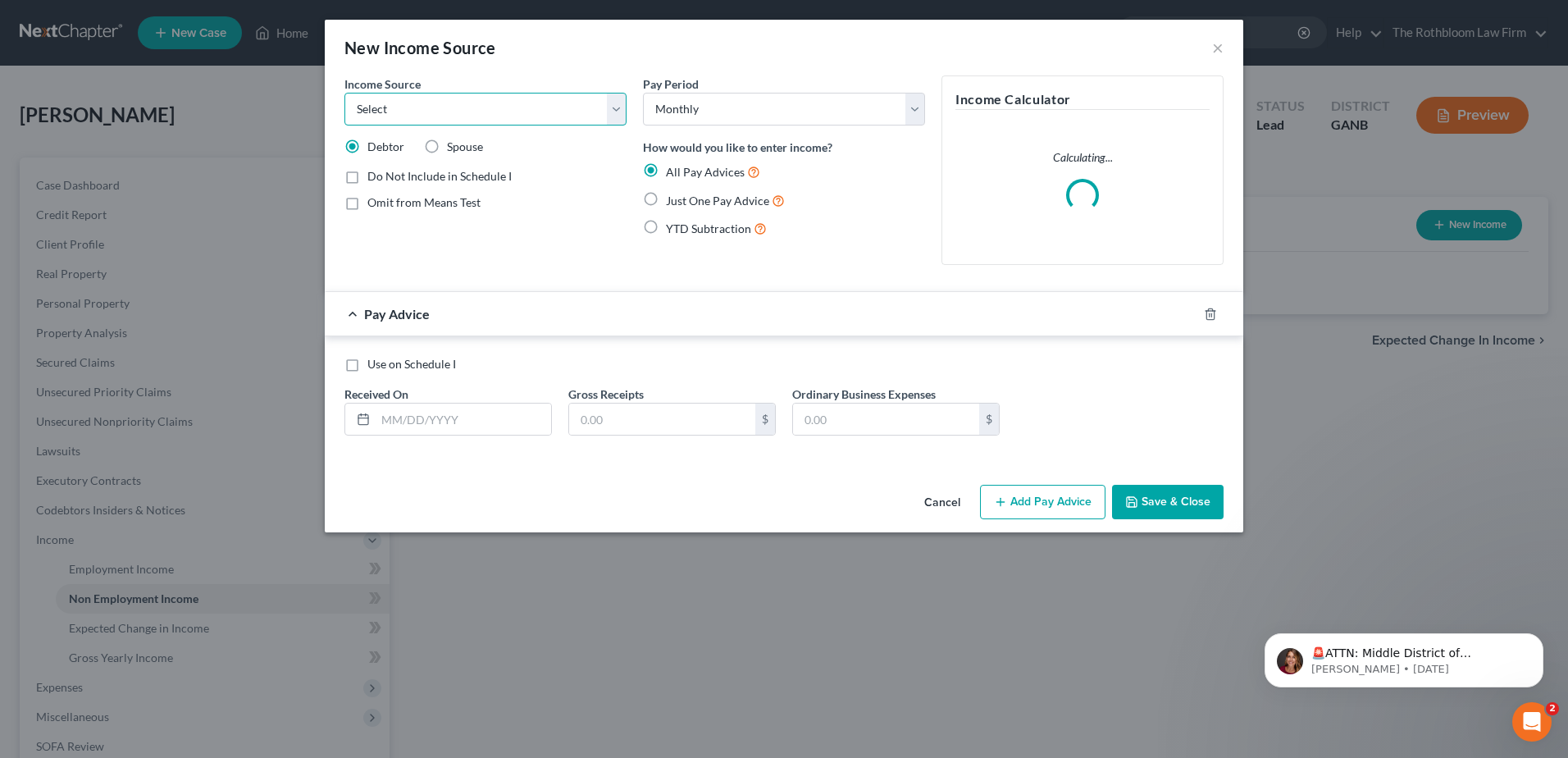
click at [612, 101] on select "Select Unemployment Disability (from employer) Pension Retirement Social Securi…" at bounding box center [485, 108] width 282 height 33
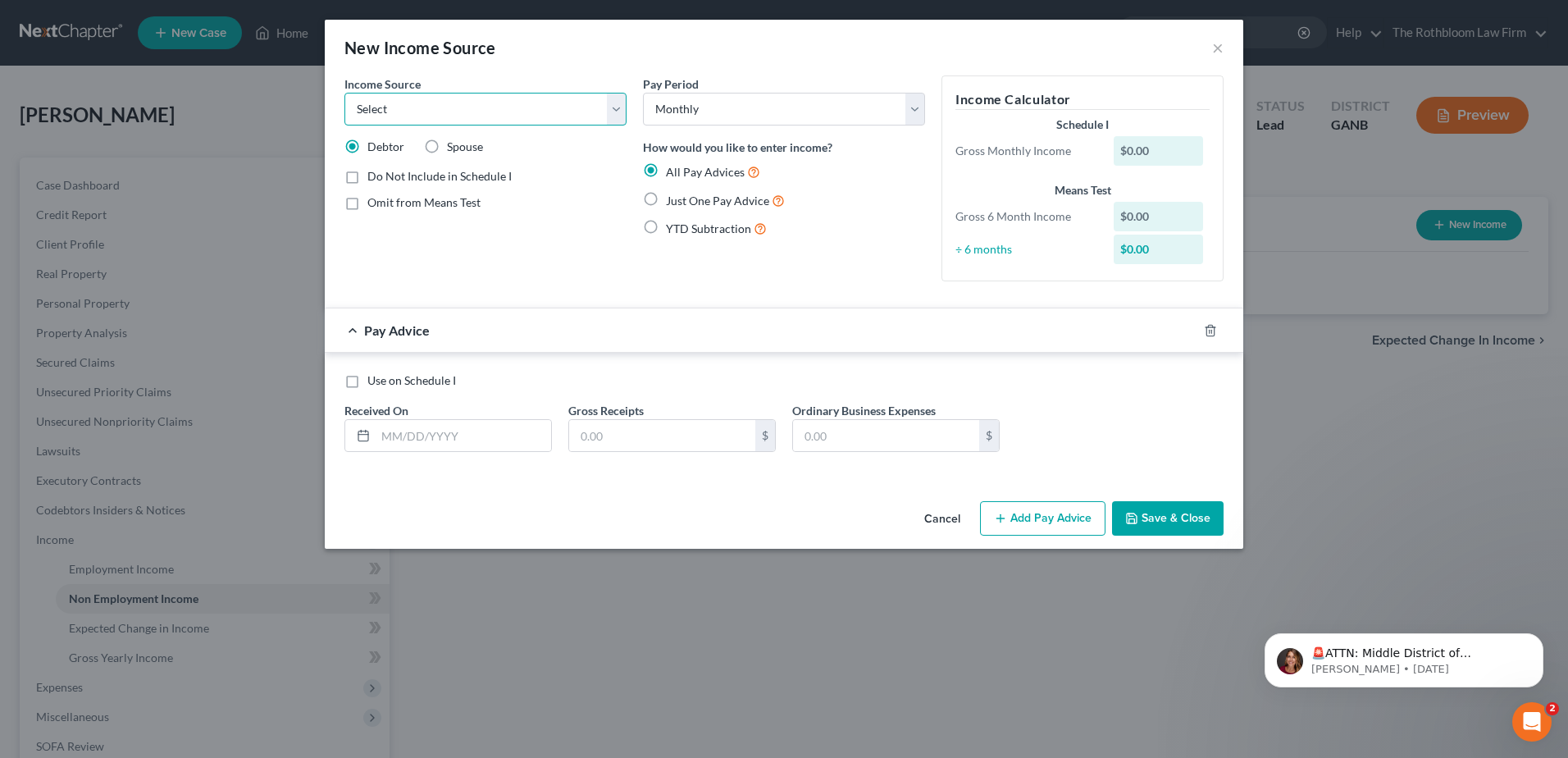
select select "8"
click at [344, 92] on select "Select Unemployment Disability (from employer) Pension Retirement Social Securi…" at bounding box center [485, 108] width 282 height 33
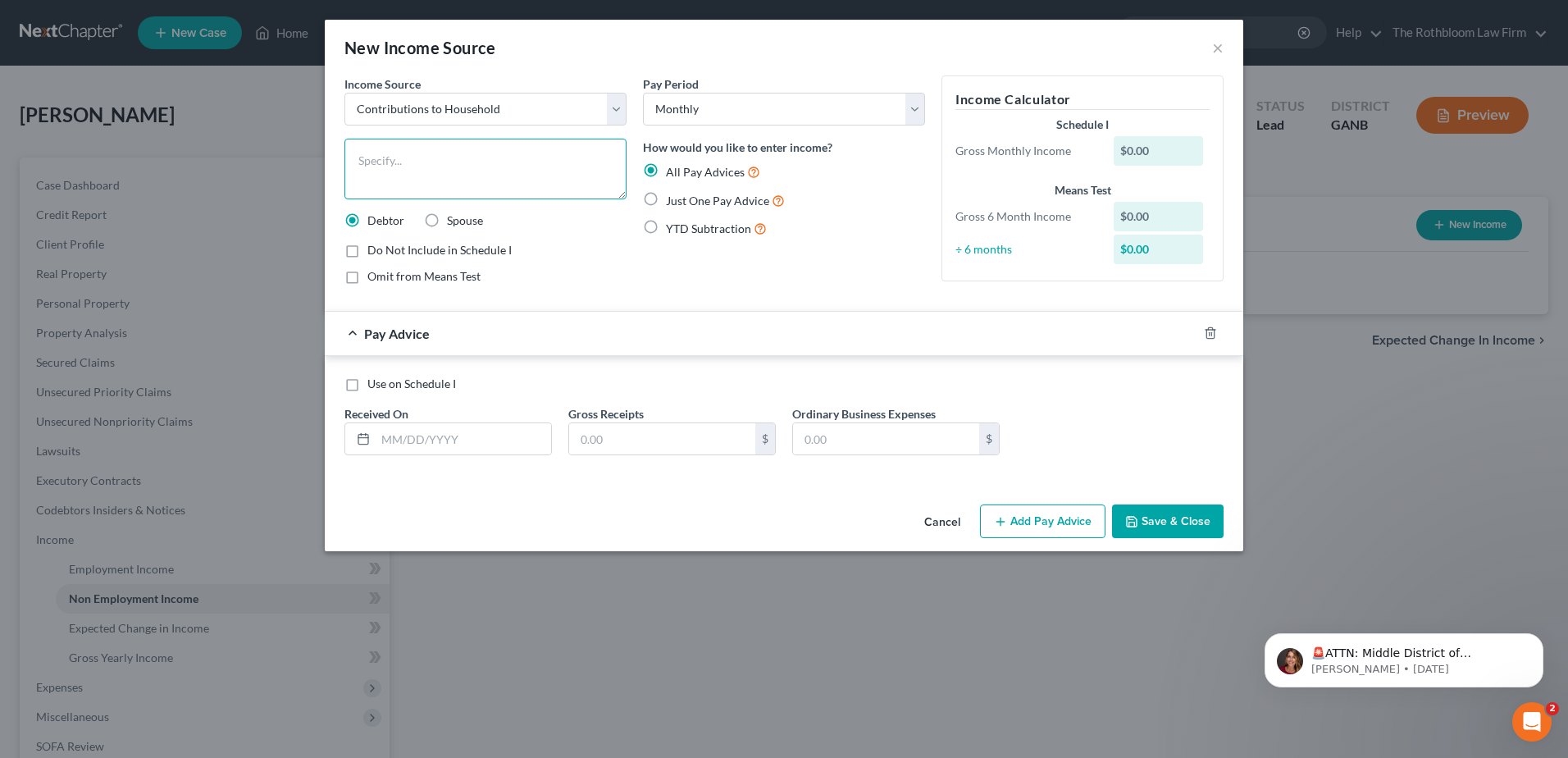
click at [402, 167] on textarea at bounding box center [485, 169] width 282 height 60
type textarea "Rent from Daughter"
click at [416, 437] on input "text" at bounding box center [463, 438] width 176 height 31
type input "[DATE]"
click at [645, 436] on input "text" at bounding box center [662, 438] width 186 height 31
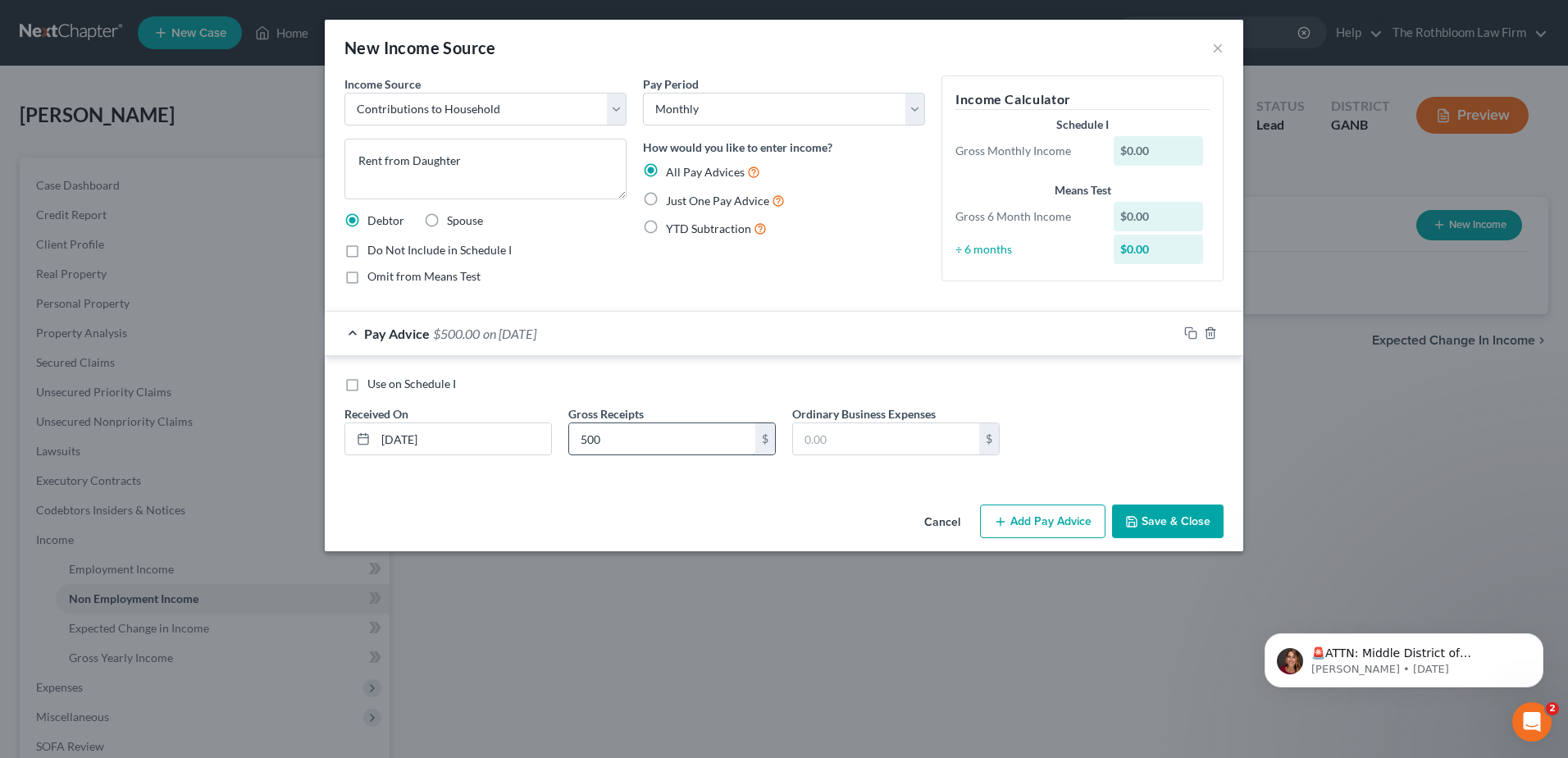
type input "500"
click at [666, 200] on label "Just One Pay Advice" at bounding box center [725, 200] width 119 height 19
click at [673, 200] on input "Just One Pay Advice" at bounding box center [678, 196] width 11 height 11
radio input "true"
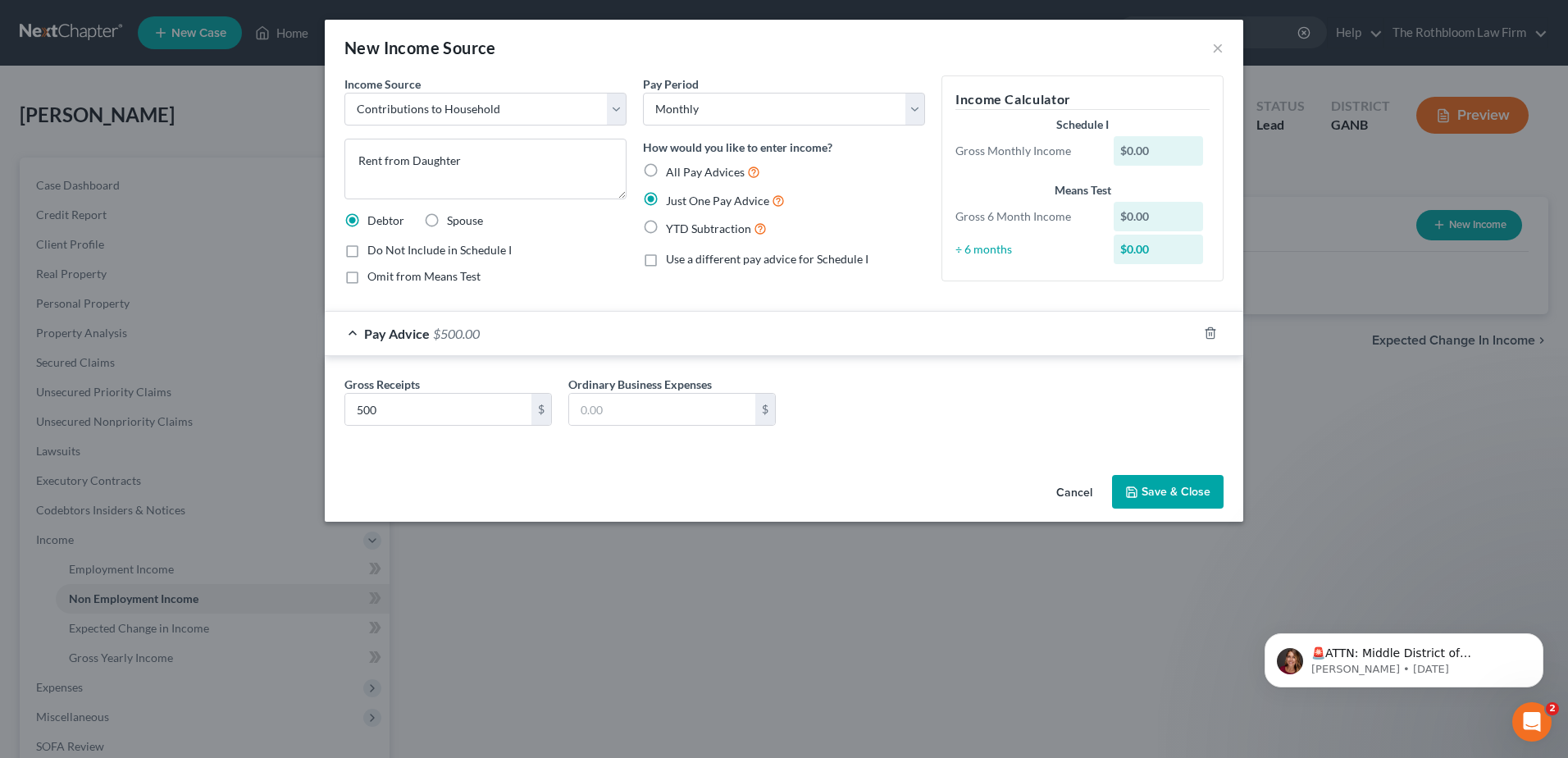
click at [1171, 490] on button "Save & Close" at bounding box center [1168, 492] width 112 height 35
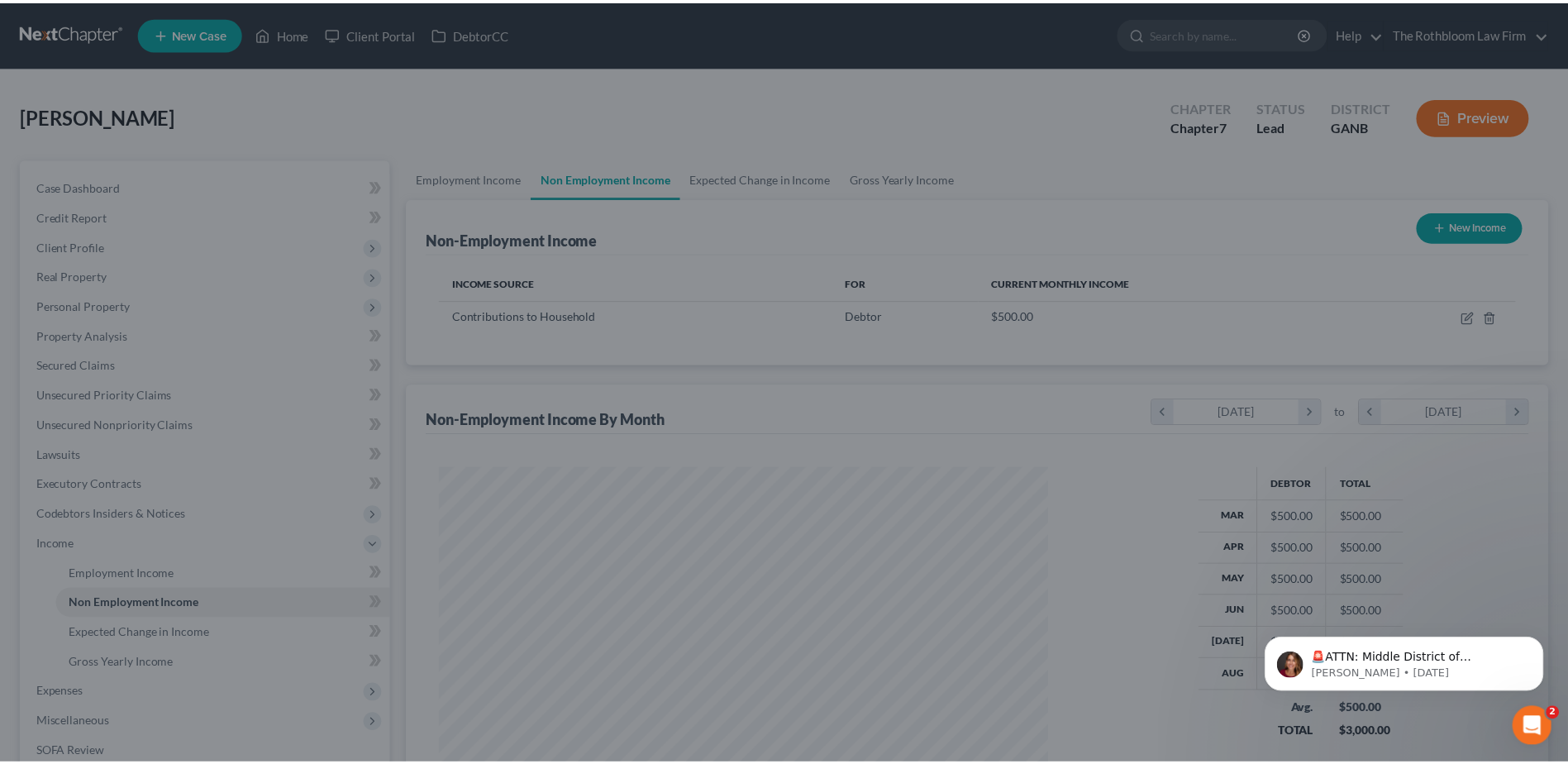
scroll to position [826310, 825833]
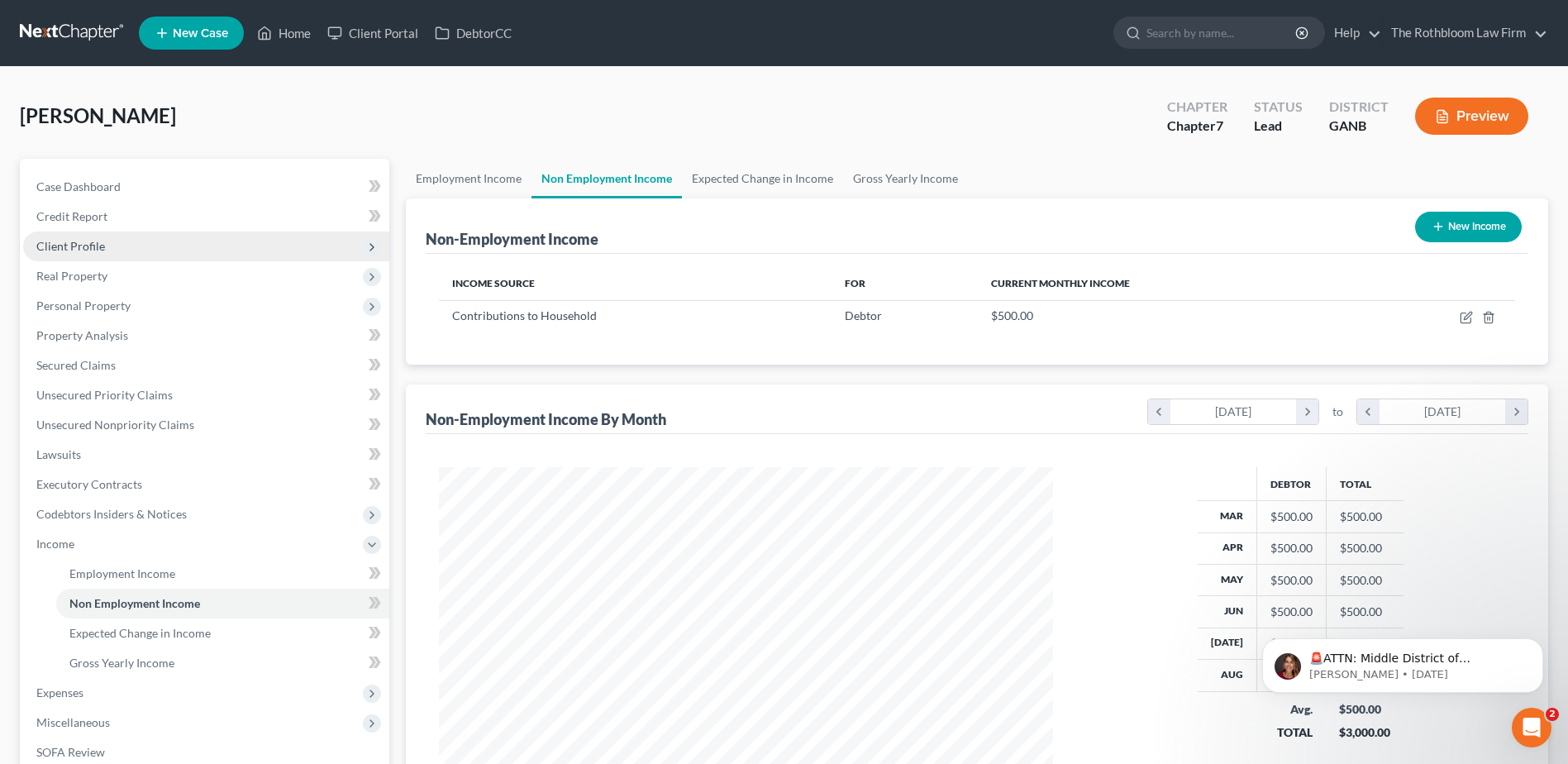
click at [49, 241] on span "Client Profile" at bounding box center [71, 246] width 69 height 14
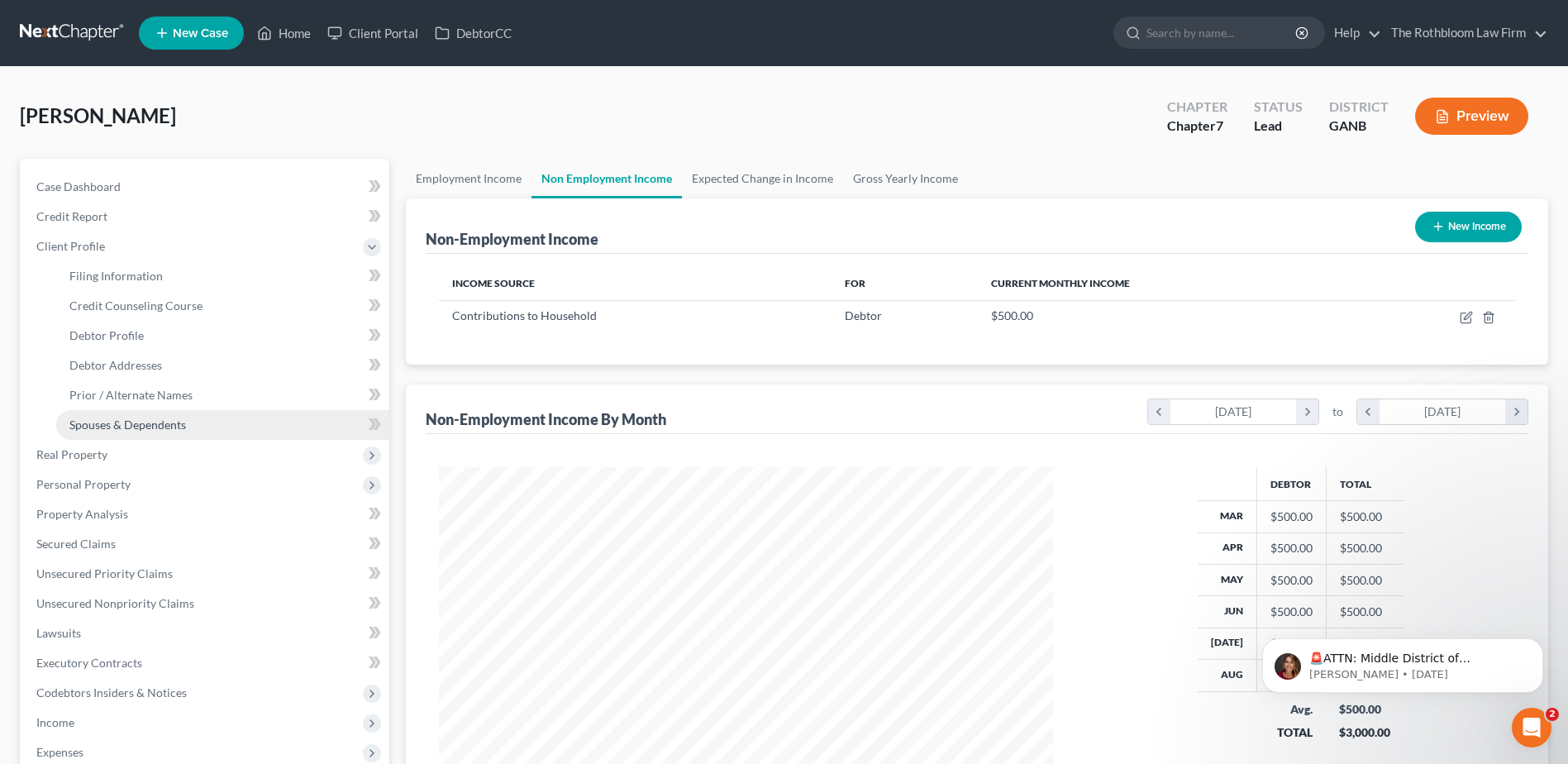
click at [121, 418] on span "Spouses & Dependents" at bounding box center [128, 425] width 116 height 14
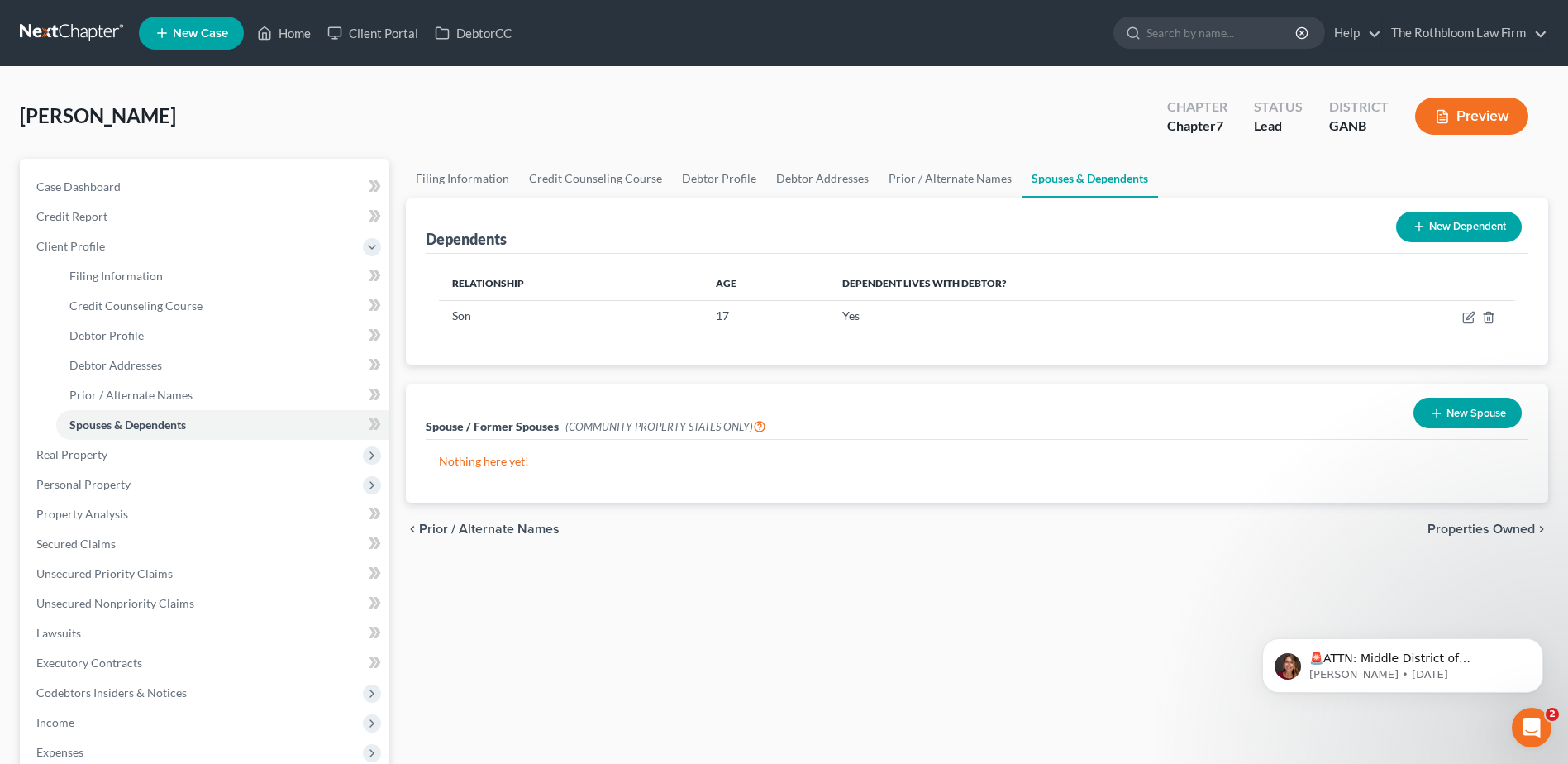
click at [1449, 228] on button "New Dependent" at bounding box center [1459, 227] width 125 height 30
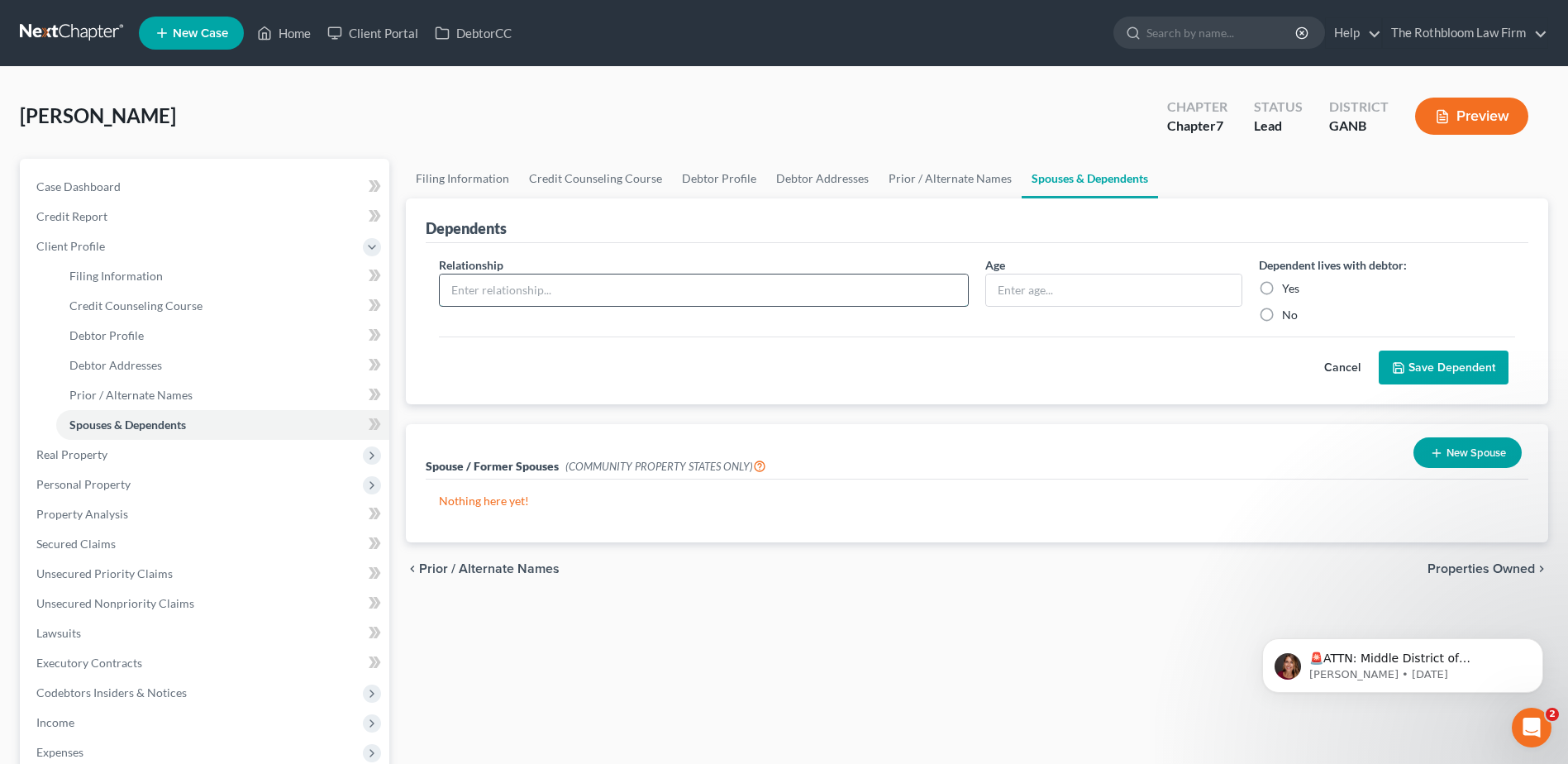
click at [448, 298] on input "text" at bounding box center [704, 290] width 528 height 31
type input "Mother"
type input "92"
click at [1282, 291] on label "Yes" at bounding box center [1290, 288] width 17 height 16
click at [1289, 291] on input "Yes" at bounding box center [1294, 285] width 11 height 11
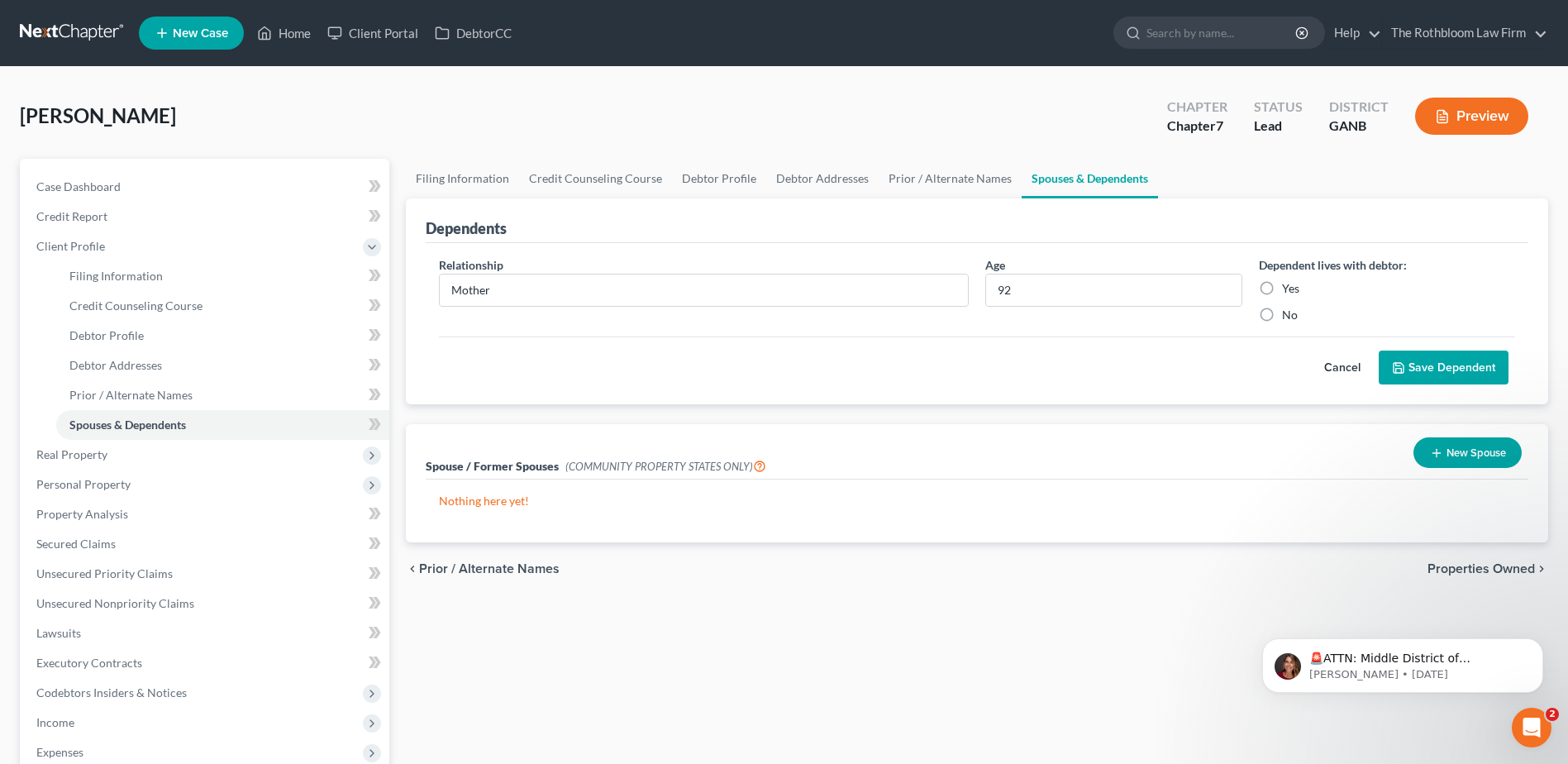
radio input "true"
click at [1426, 364] on button "Save Dependent" at bounding box center [1443, 368] width 130 height 35
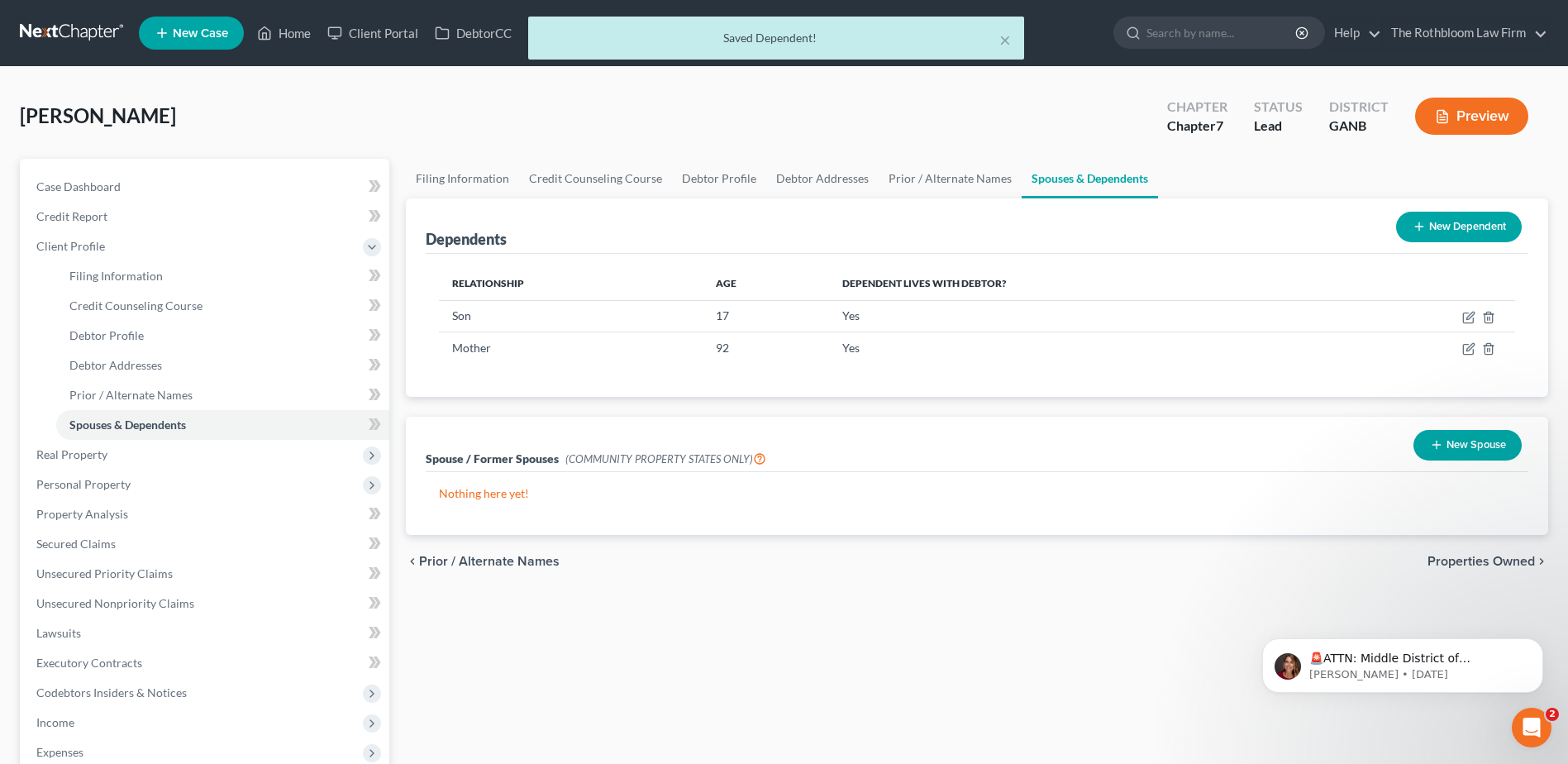
click at [1452, 231] on button "New Dependent" at bounding box center [1459, 227] width 125 height 30
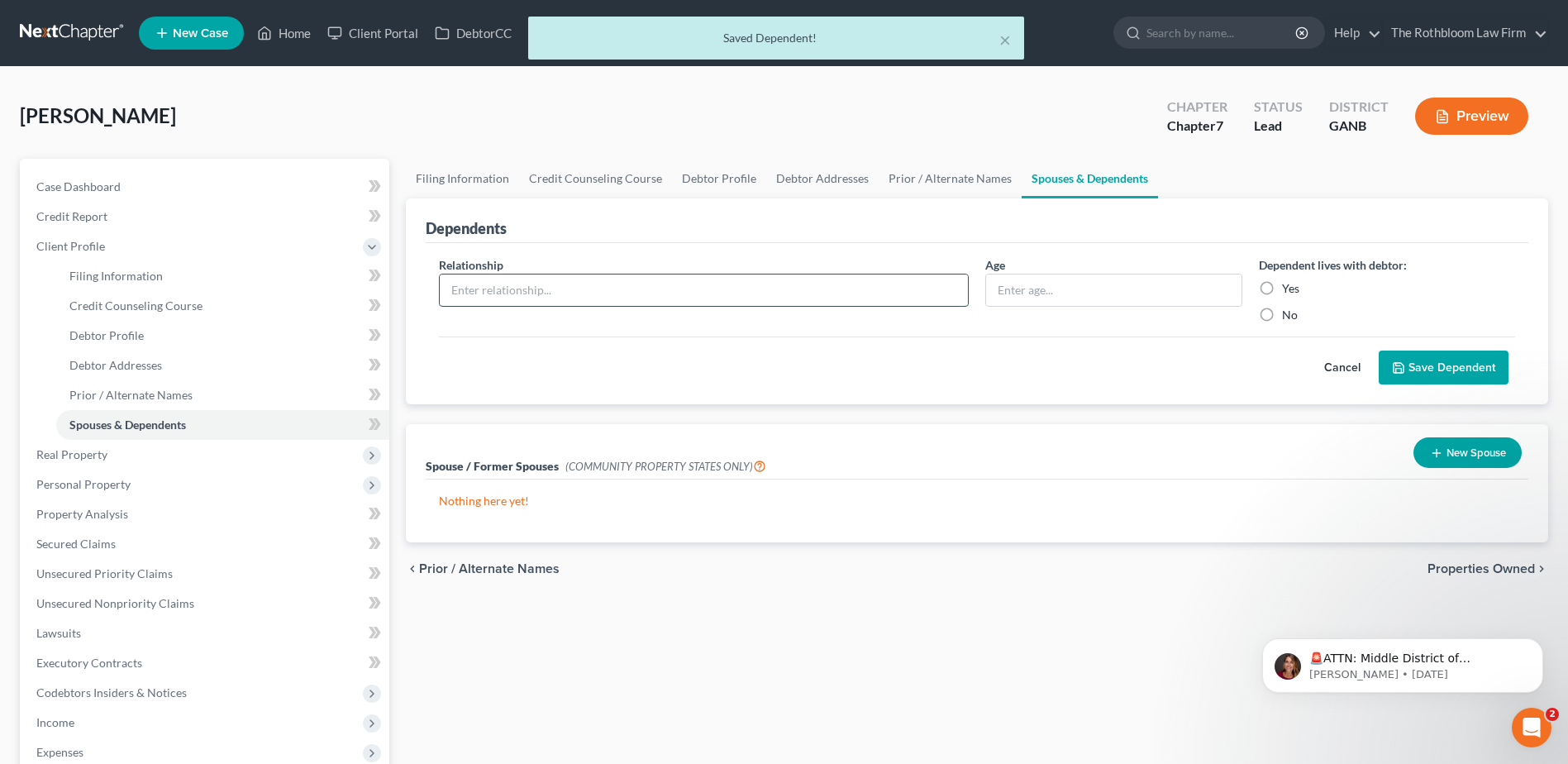
click at [472, 286] on input "text" at bounding box center [704, 290] width 528 height 31
type input "Daughter"
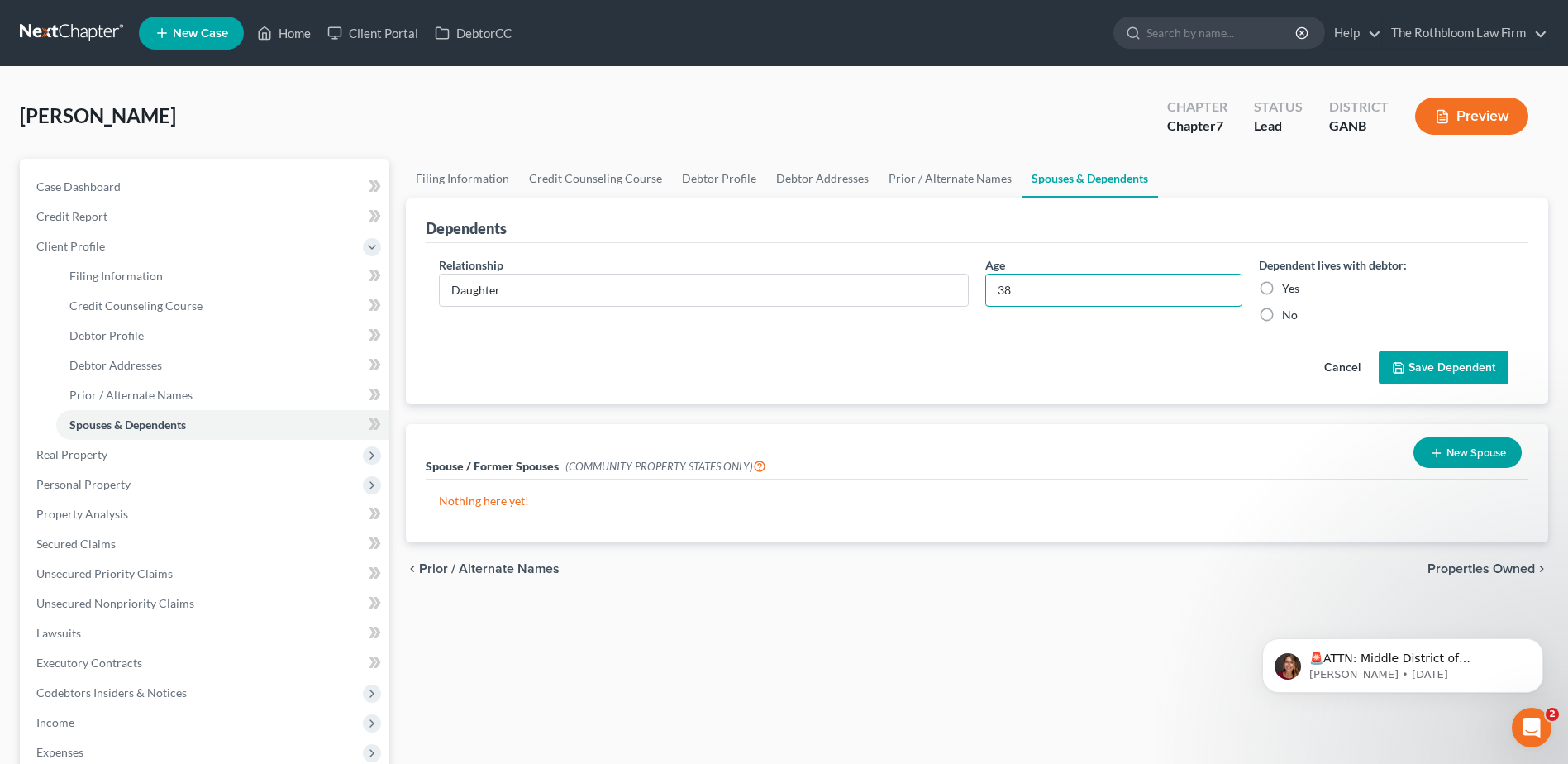
type input "38"
click at [1282, 286] on label "Yes" at bounding box center [1290, 288] width 17 height 16
click at [1289, 286] on input "Yes" at bounding box center [1294, 285] width 11 height 11
radio input "true"
click at [1418, 356] on button "Save Dependent" at bounding box center [1443, 368] width 130 height 35
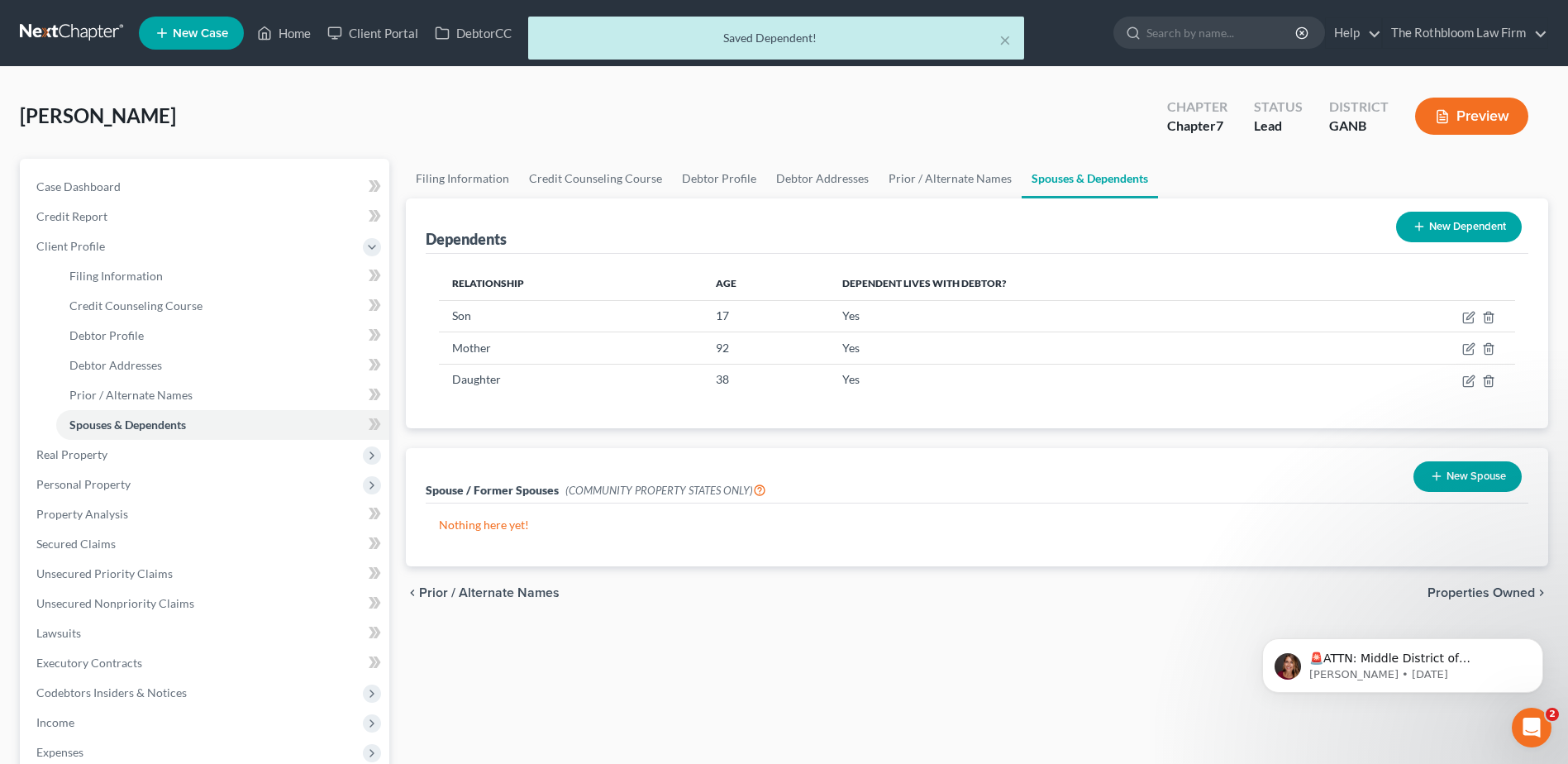
click at [1462, 233] on button "New Dependent" at bounding box center [1459, 227] width 125 height 30
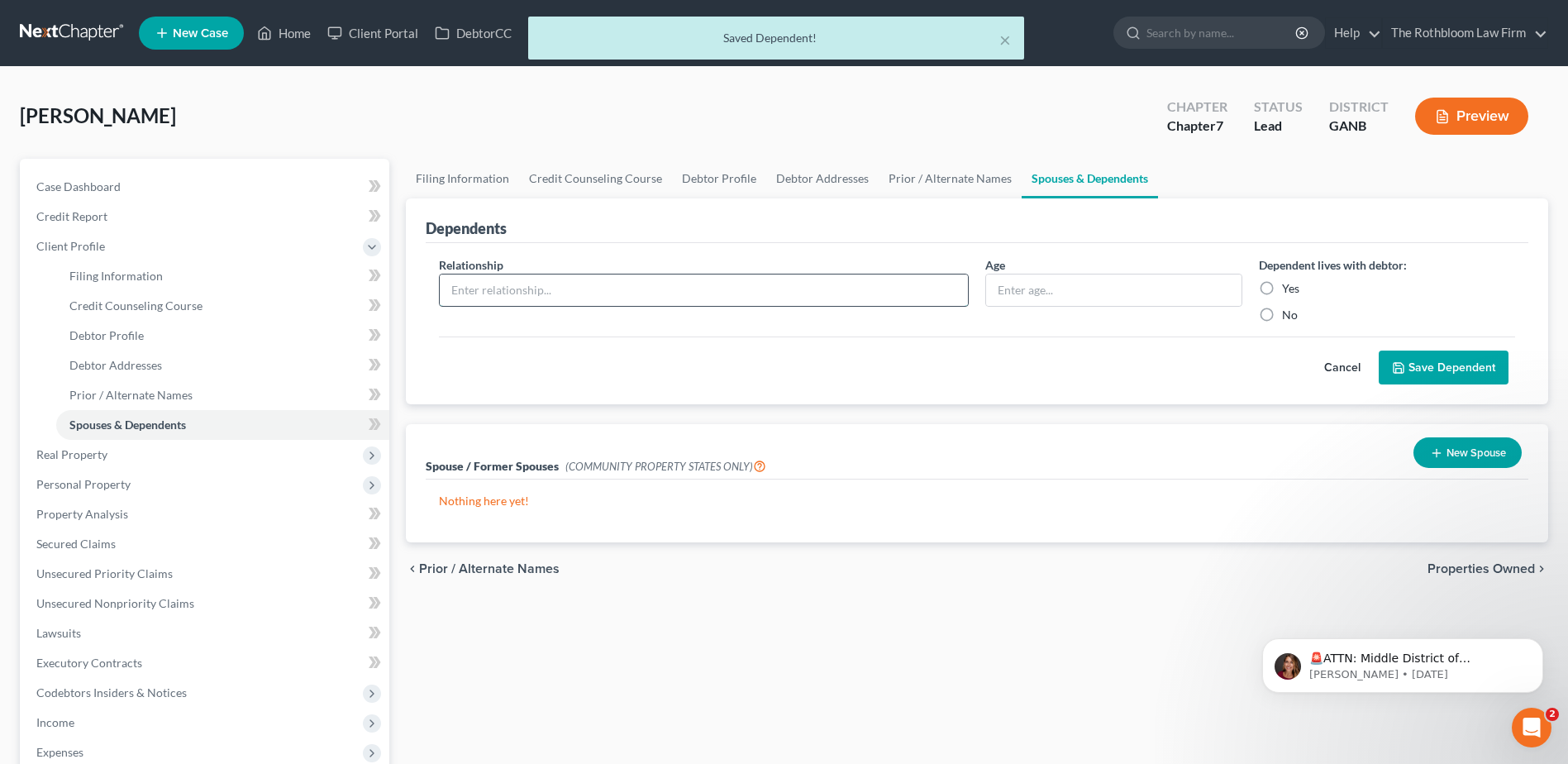
click at [484, 291] on input "text" at bounding box center [704, 290] width 528 height 31
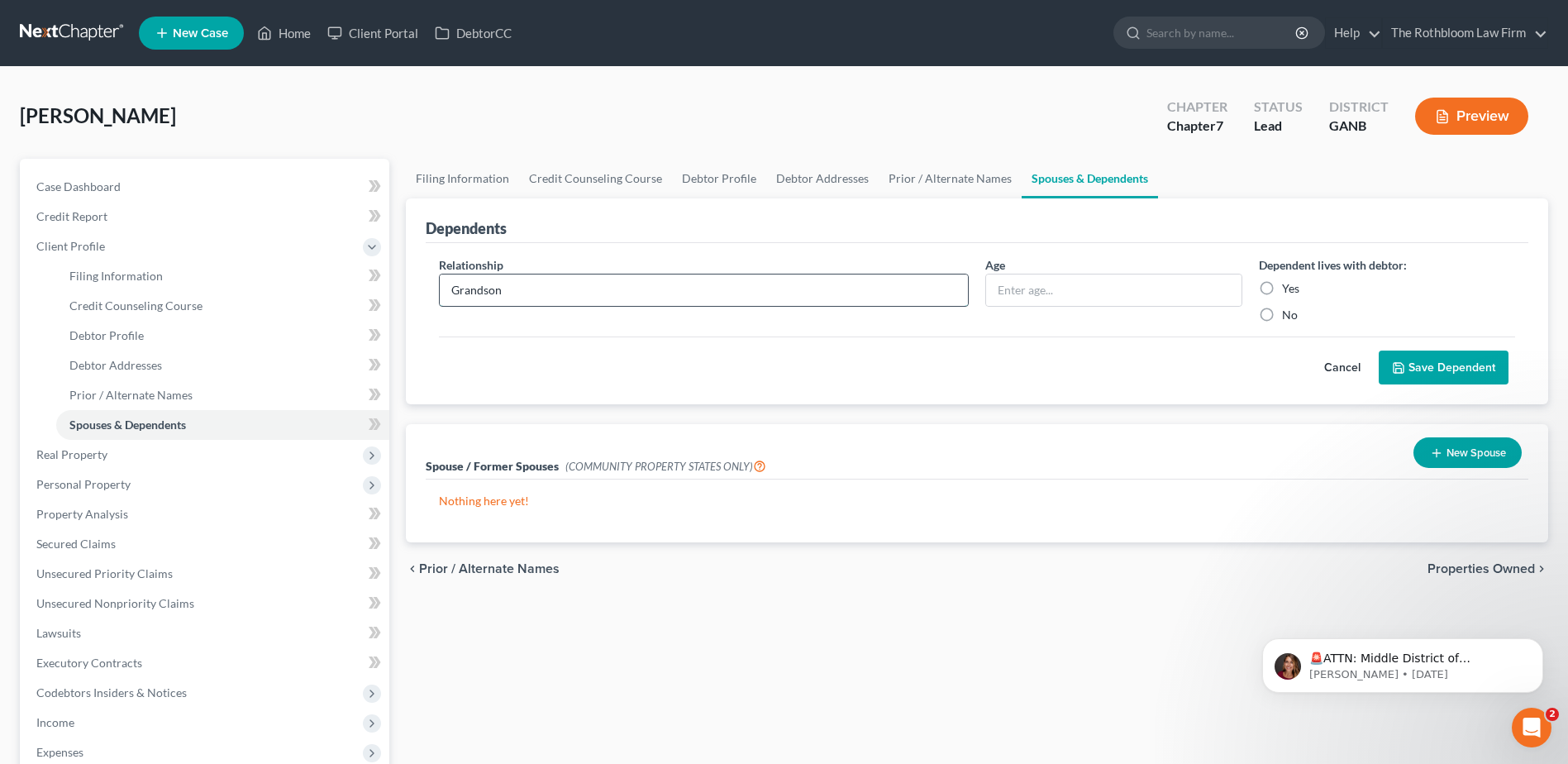
type input "Grandson"
type input "15"
click at [1282, 289] on label "Yes" at bounding box center [1290, 288] width 17 height 16
click at [1289, 289] on input "Yes" at bounding box center [1294, 285] width 11 height 11
radio input "true"
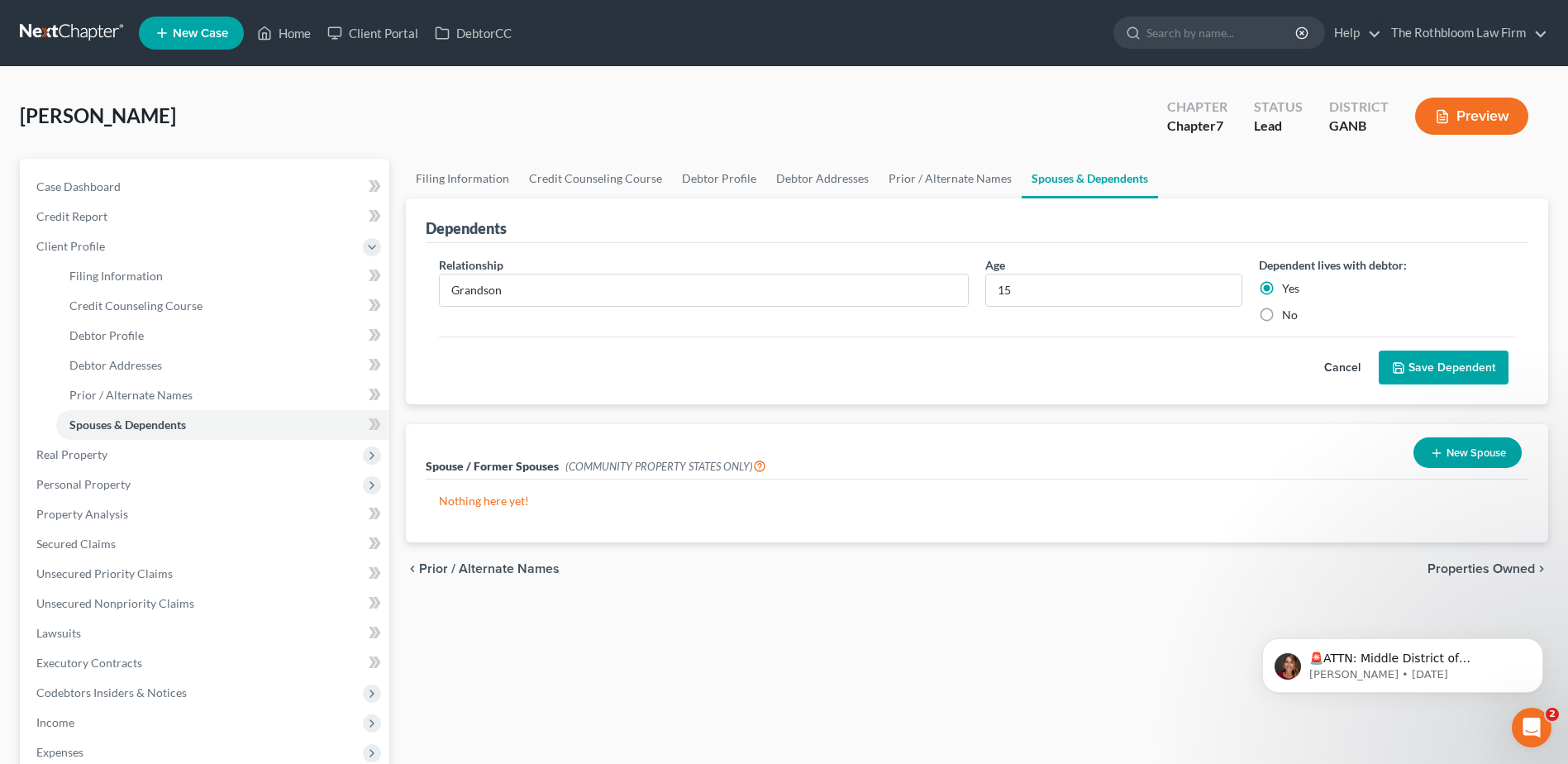
click at [1404, 364] on icon "submit" at bounding box center [1398, 368] width 13 height 13
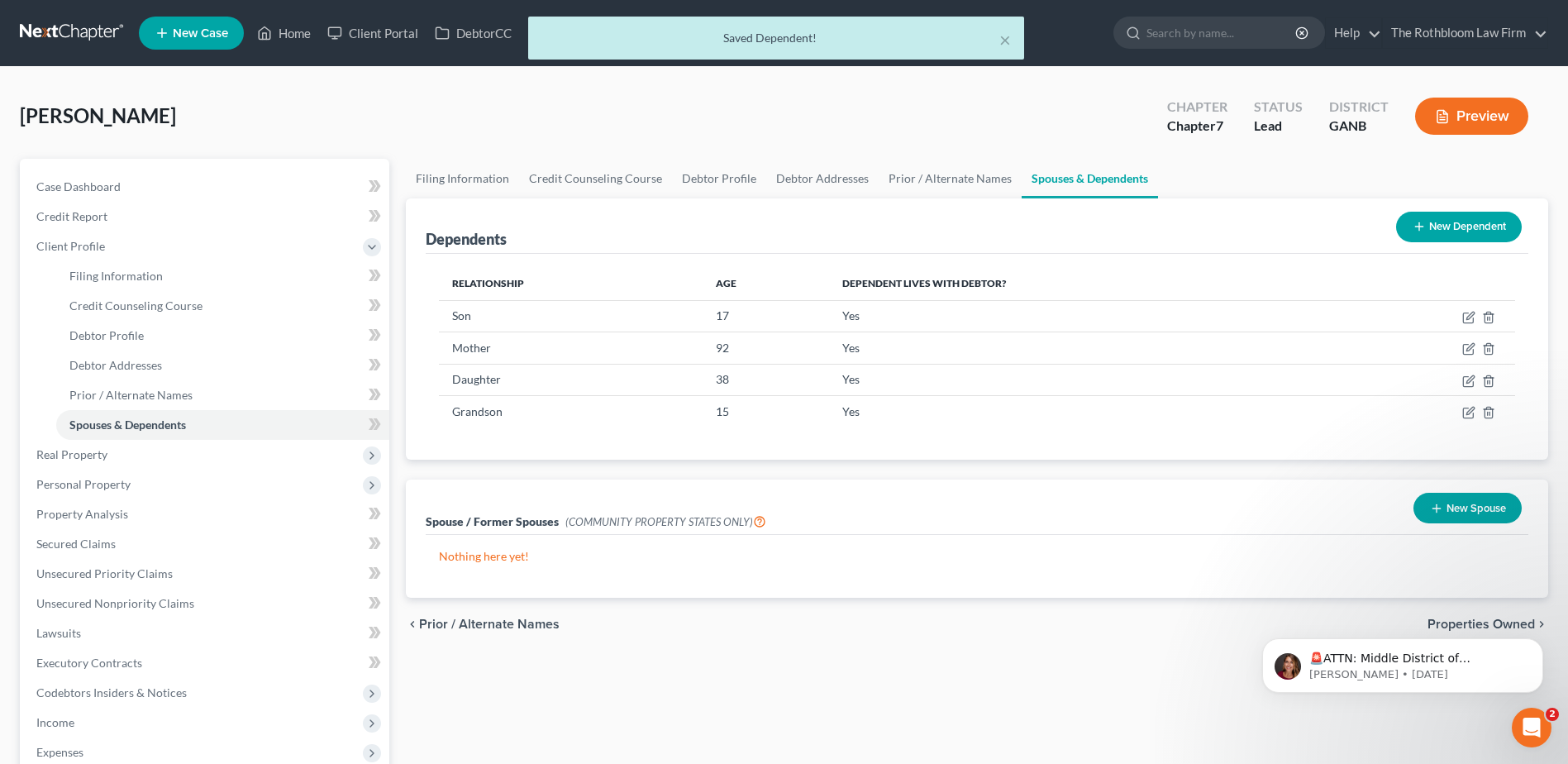
click at [1451, 226] on button "New Dependent" at bounding box center [1459, 227] width 125 height 30
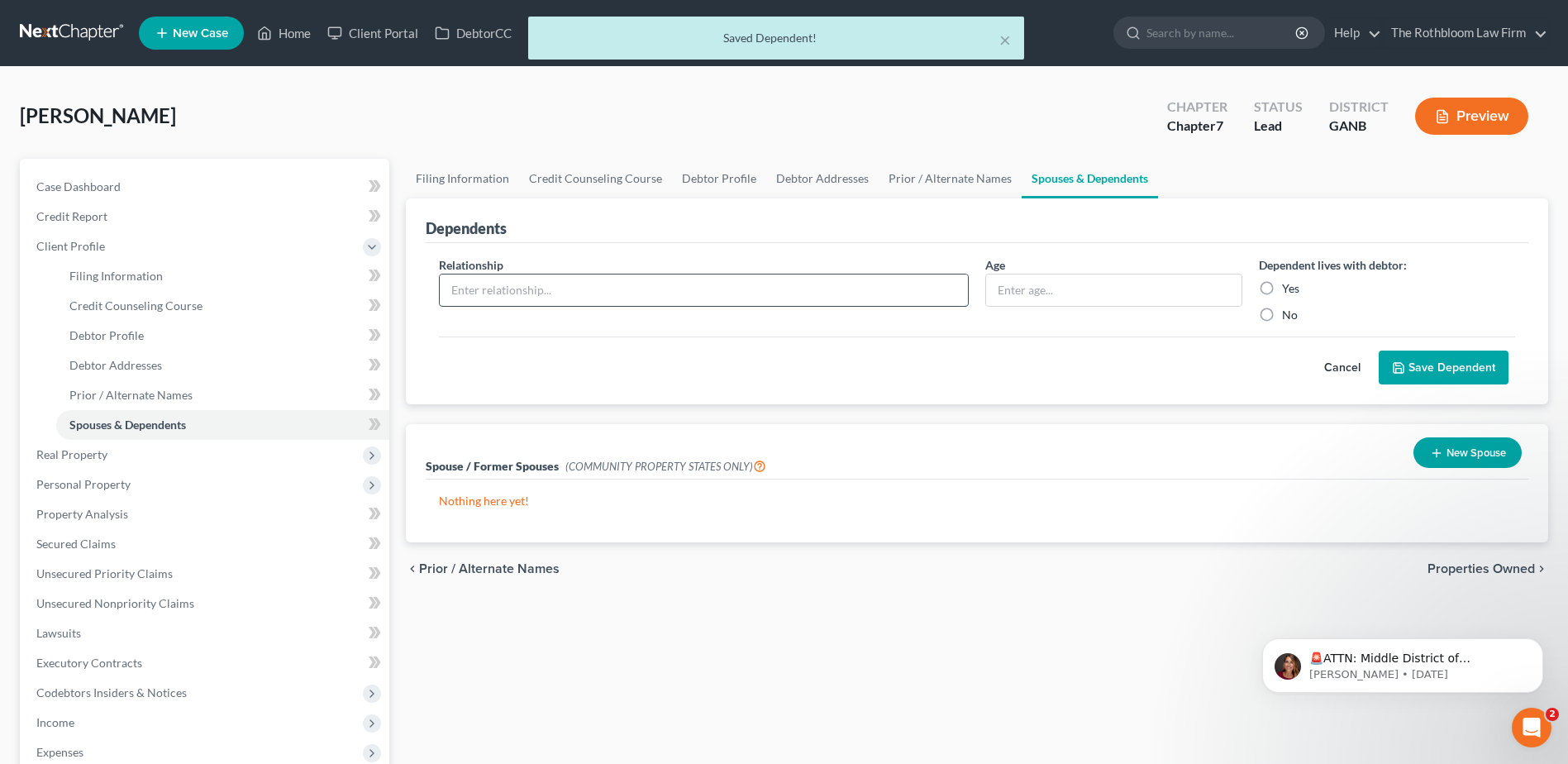
click at [579, 305] on input "text" at bounding box center [704, 290] width 528 height 31
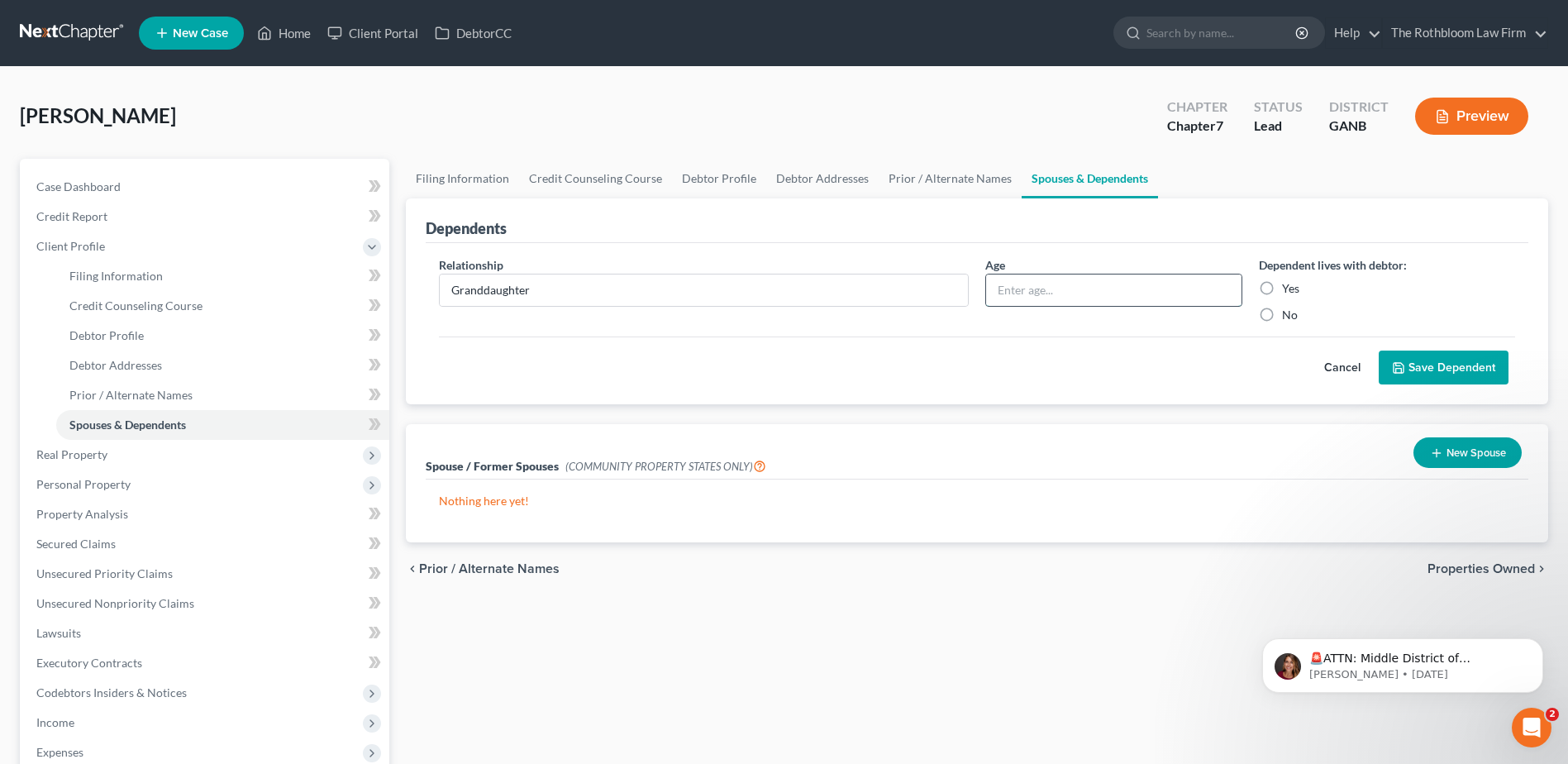
click at [1003, 285] on input "text" at bounding box center [1113, 290] width 255 height 31
click at [539, 294] on input "Granddaughter" at bounding box center [704, 290] width 528 height 31
drag, startPoint x: 539, startPoint y: 294, endPoint x: 326, endPoint y: 300, distance: 213.1
click at [326, 300] on div "Petition Navigation Case Dashboard Payments Invoices Payments Payments Credit R…" at bounding box center [784, 590] width 1545 height 865
type input "Grandson"
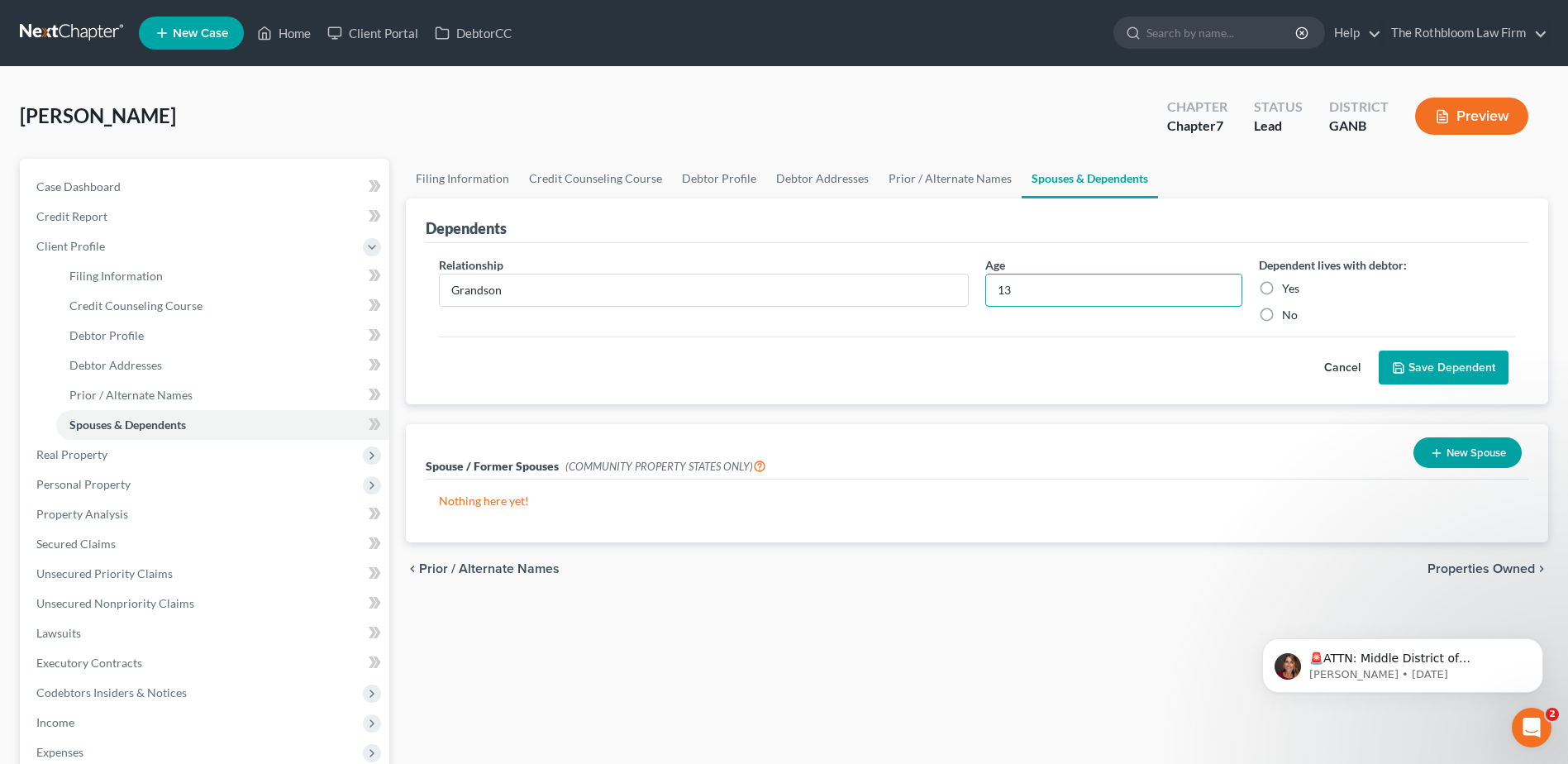
type input "13"
click at [1282, 288] on label "Yes" at bounding box center [1290, 288] width 17 height 16
click at [1289, 288] on input "Yes" at bounding box center [1294, 285] width 11 height 11
radio input "true"
click at [1462, 364] on button "Save Dependent" at bounding box center [1443, 368] width 130 height 35
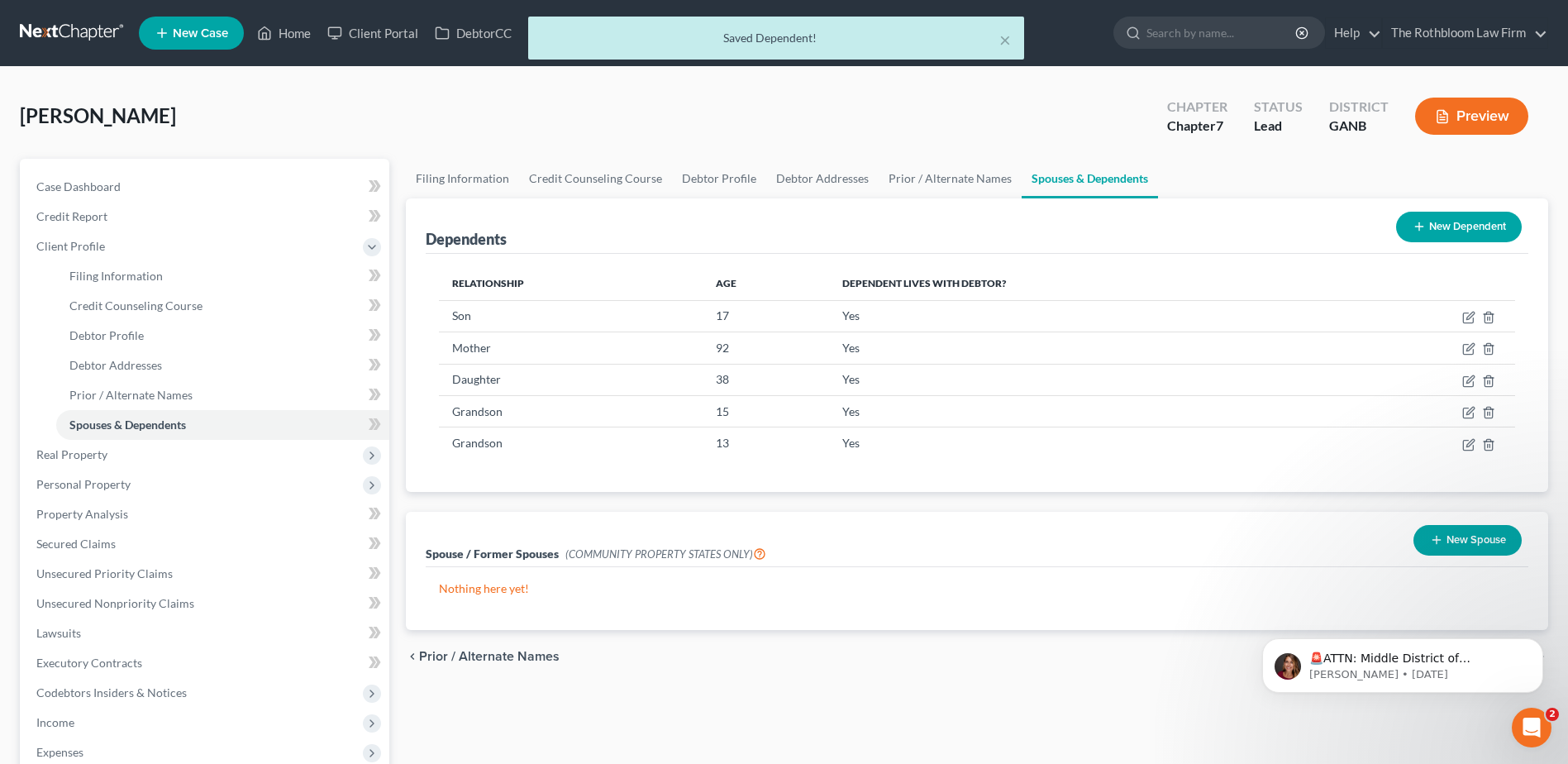
click at [1449, 226] on button "New Dependent" at bounding box center [1459, 227] width 125 height 30
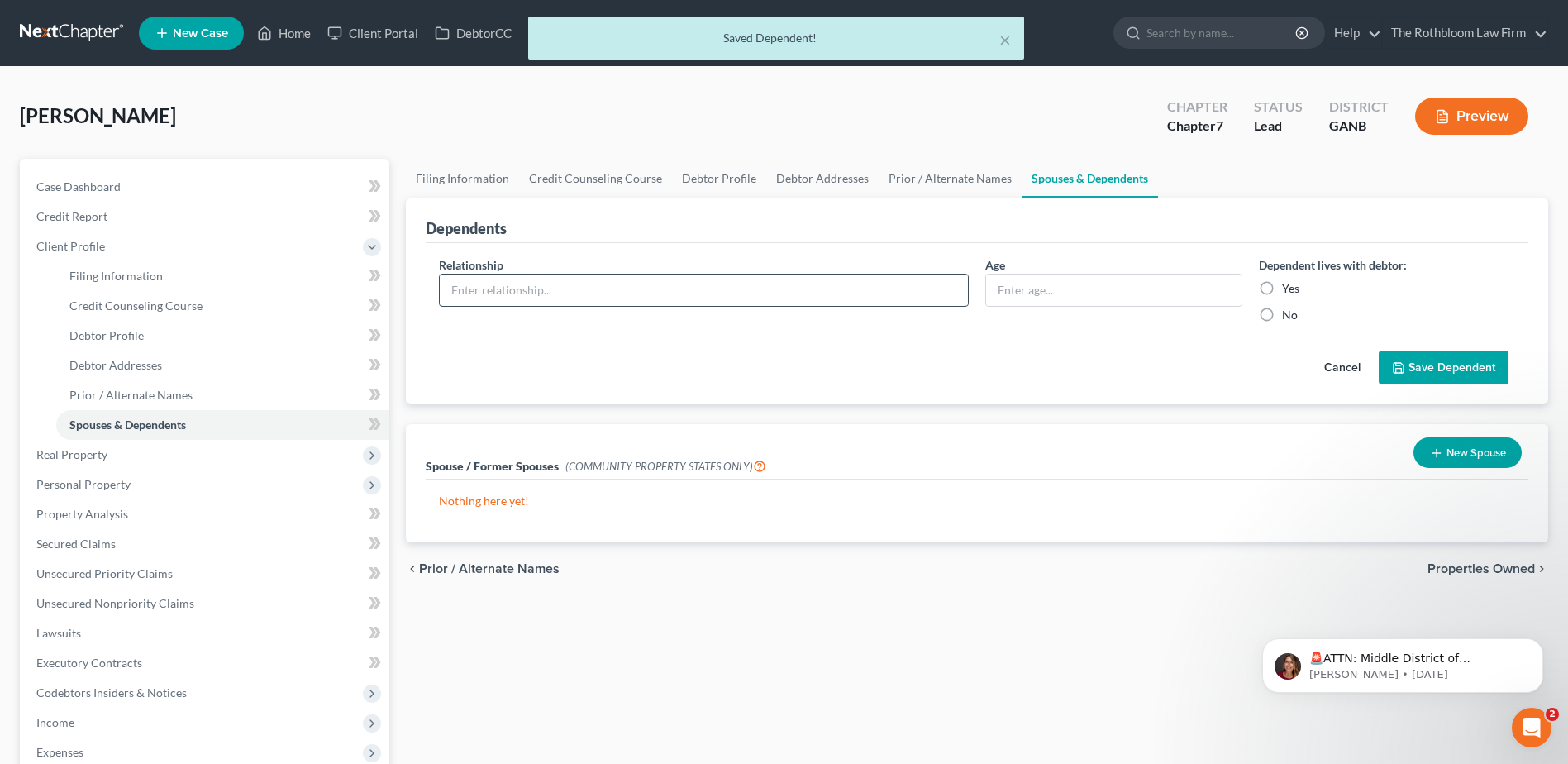
click at [528, 295] on input "text" at bounding box center [704, 290] width 528 height 31
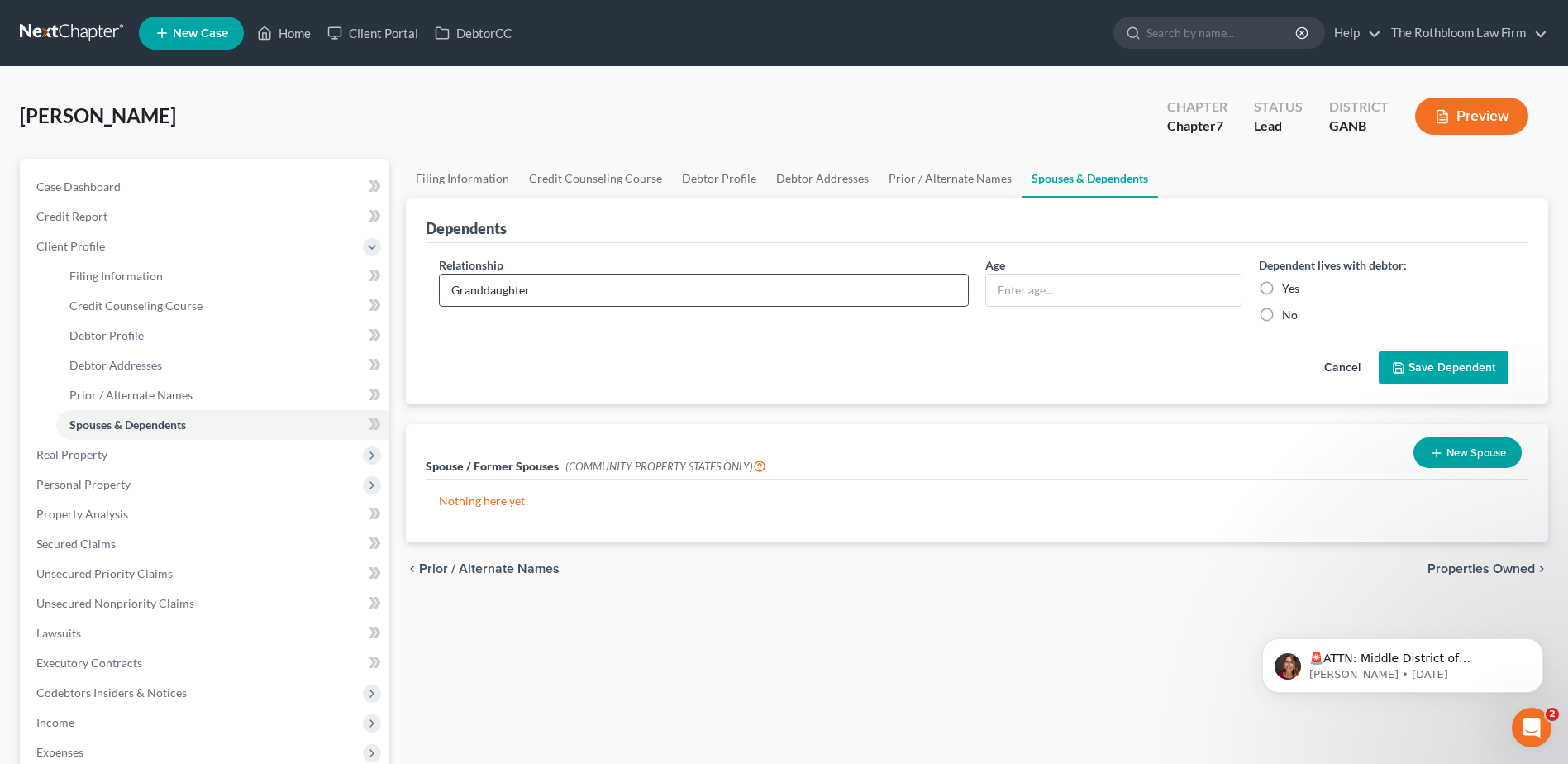
type input "Granddaughter"
type input "4"
click at [1282, 290] on label "Yes" at bounding box center [1290, 288] width 17 height 16
click at [1289, 290] on input "Yes" at bounding box center [1294, 285] width 11 height 11
radio input "true"
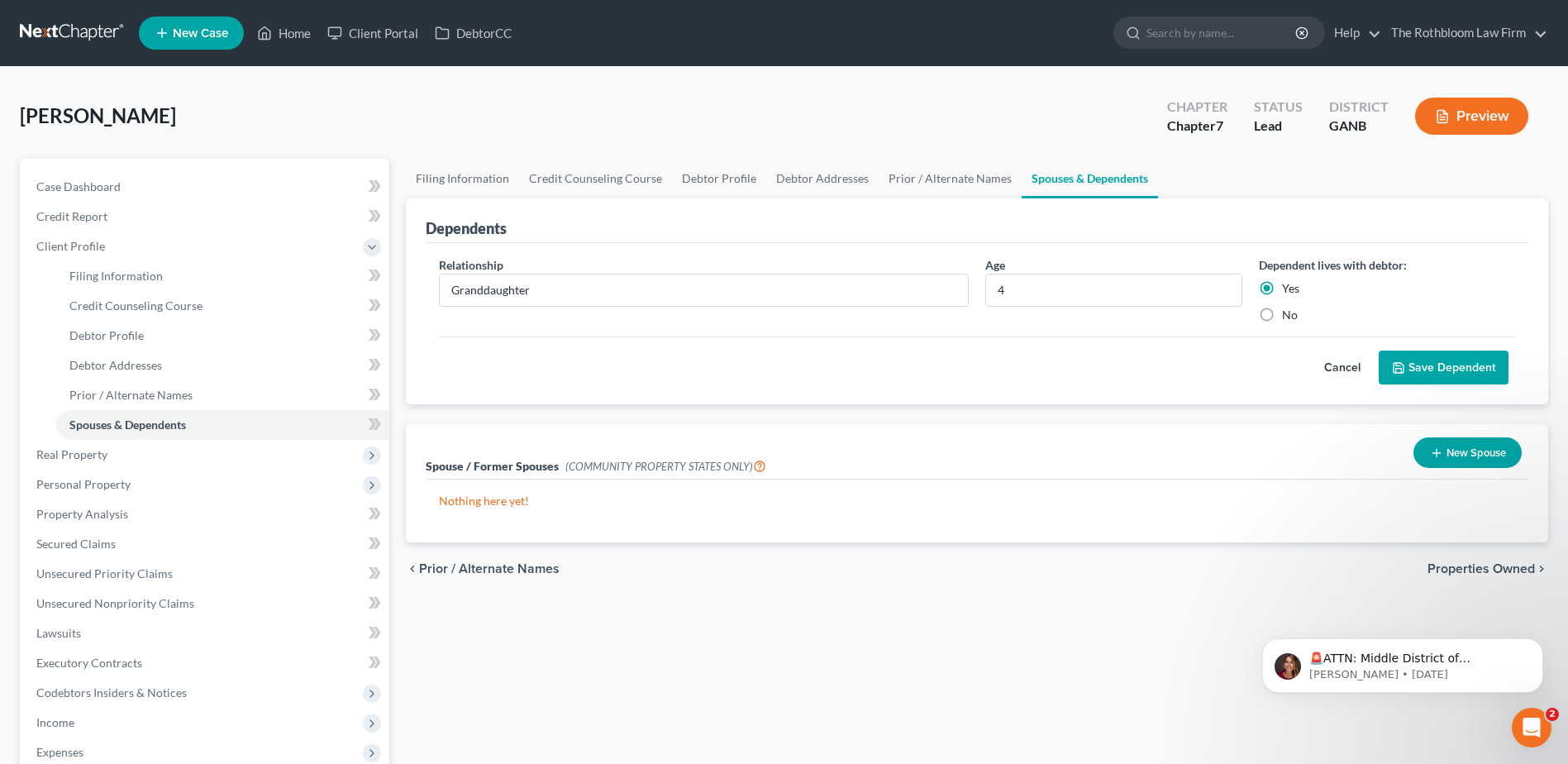
click at [1457, 369] on button "Save Dependent" at bounding box center [1443, 368] width 130 height 35
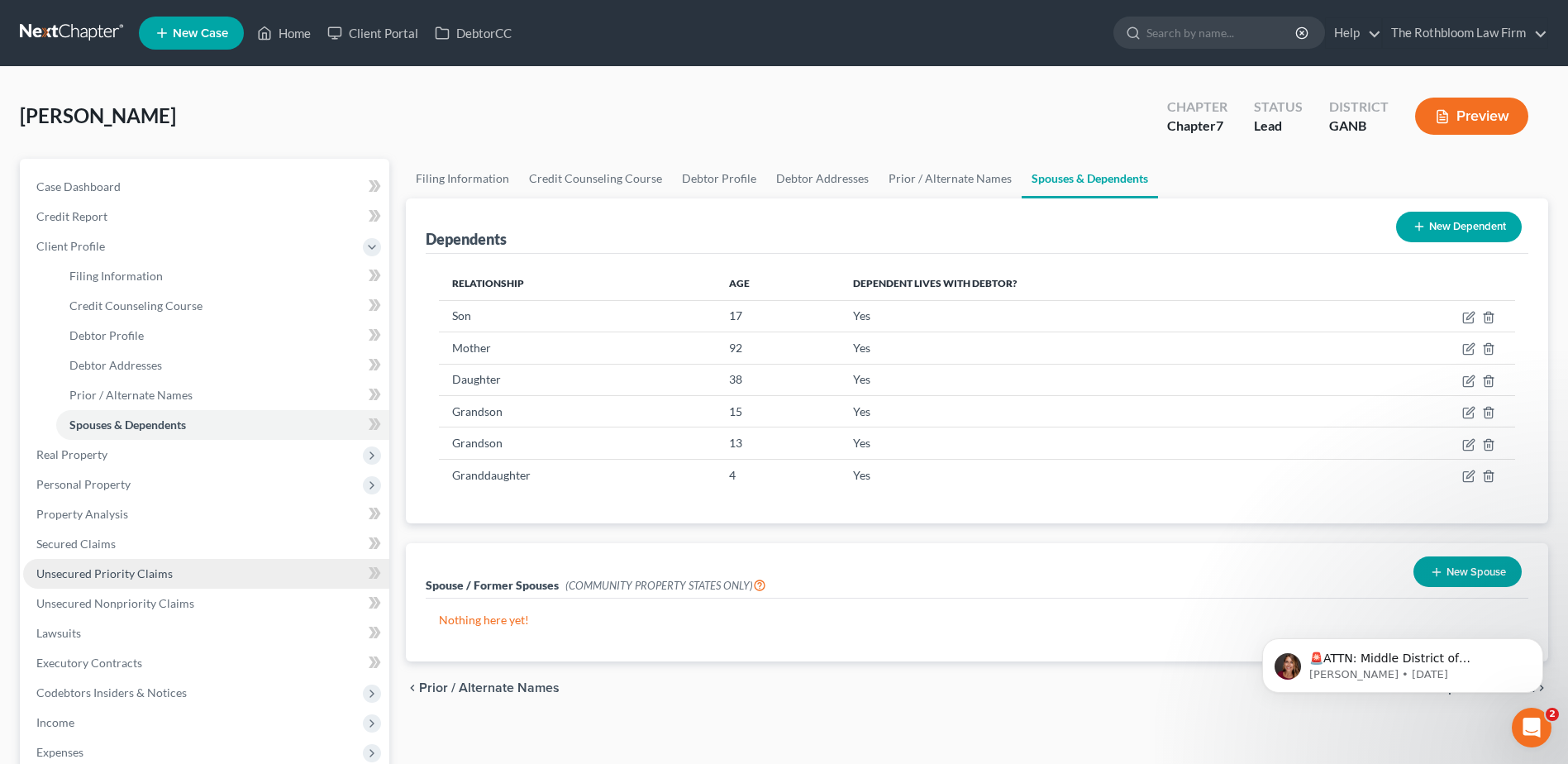
scroll to position [248, 0]
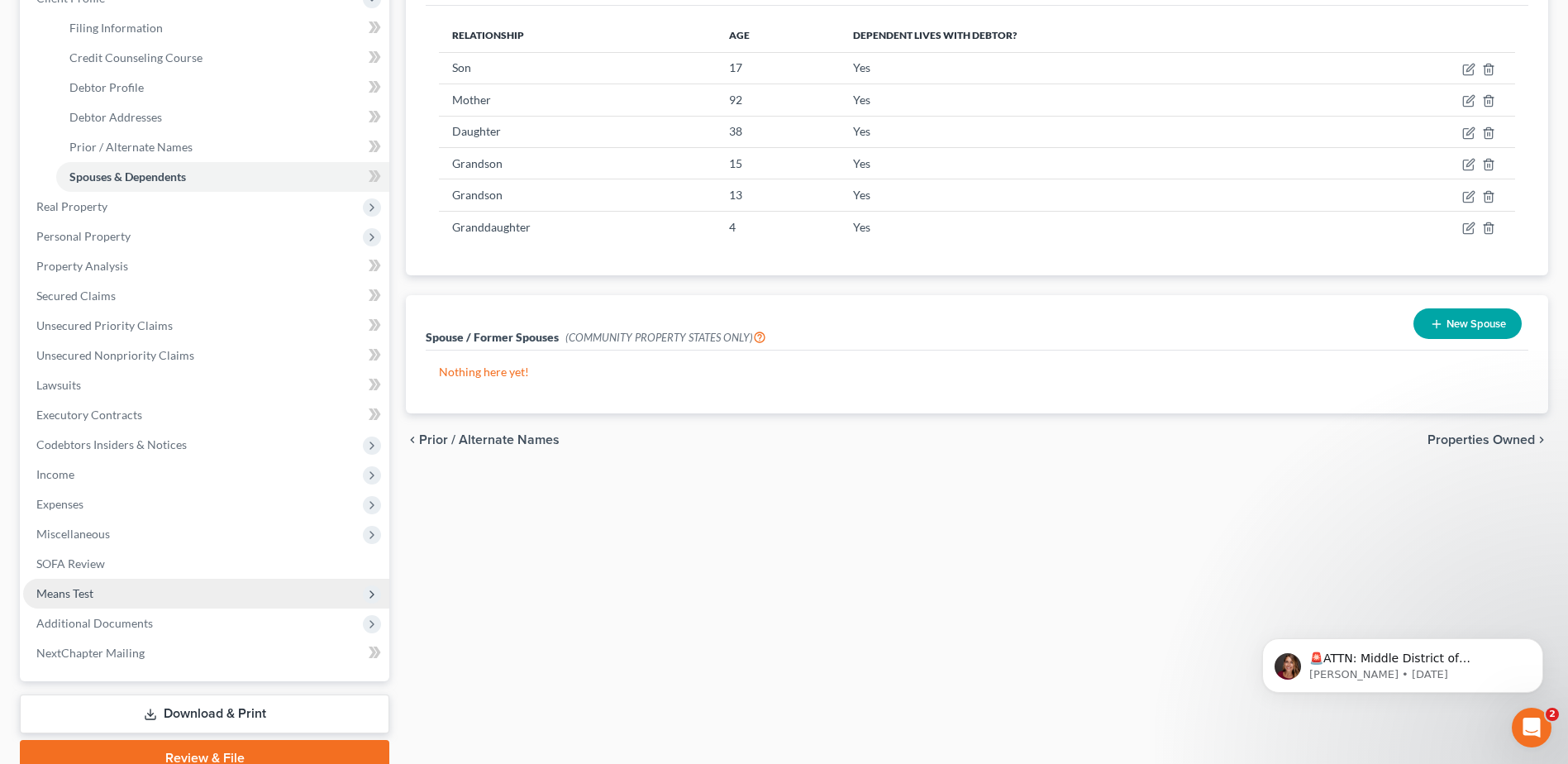
click at [42, 593] on span "Means Test" at bounding box center [65, 593] width 57 height 14
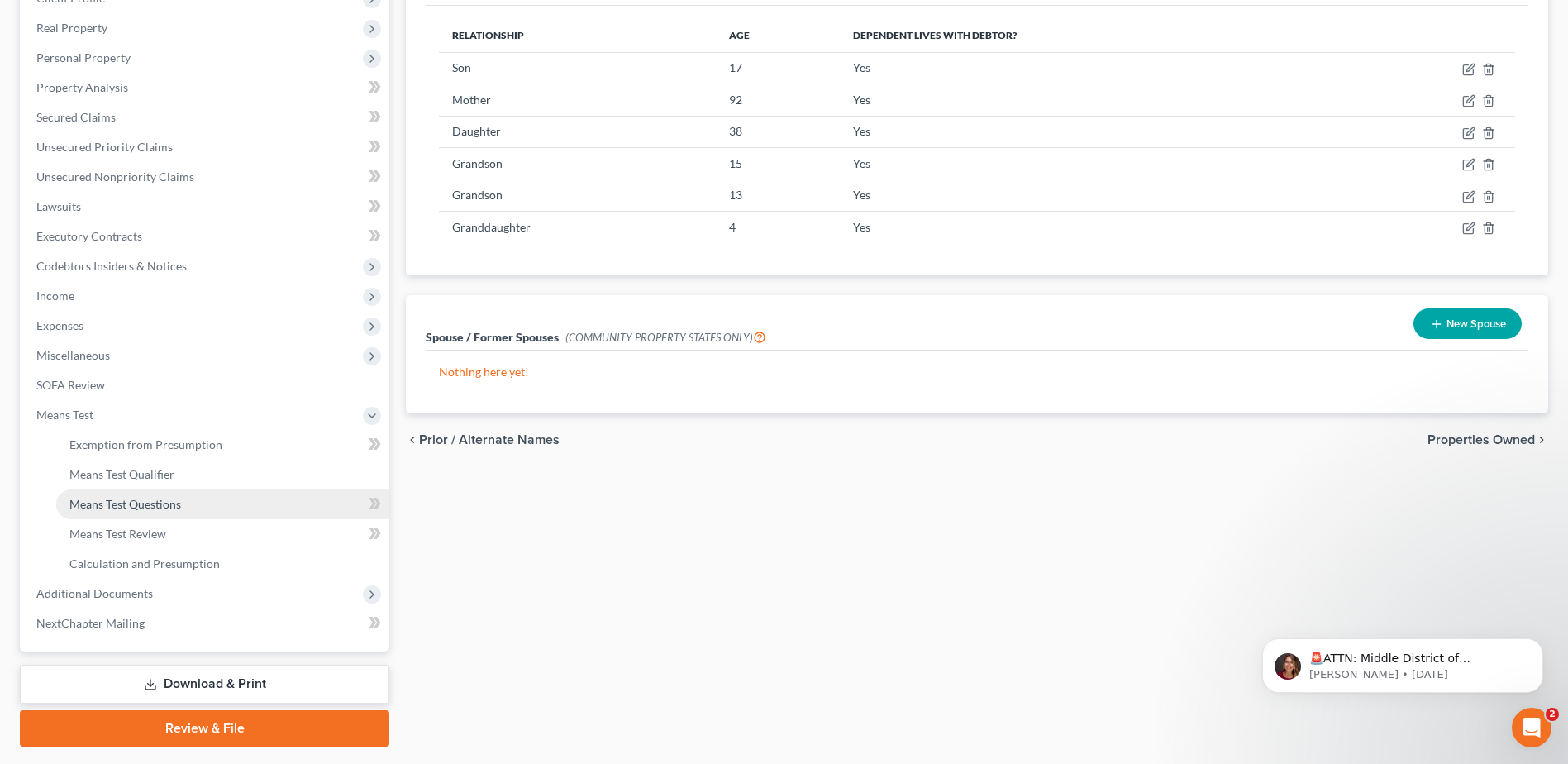
click at [174, 505] on span "Means Test Questions" at bounding box center [125, 504] width 112 height 14
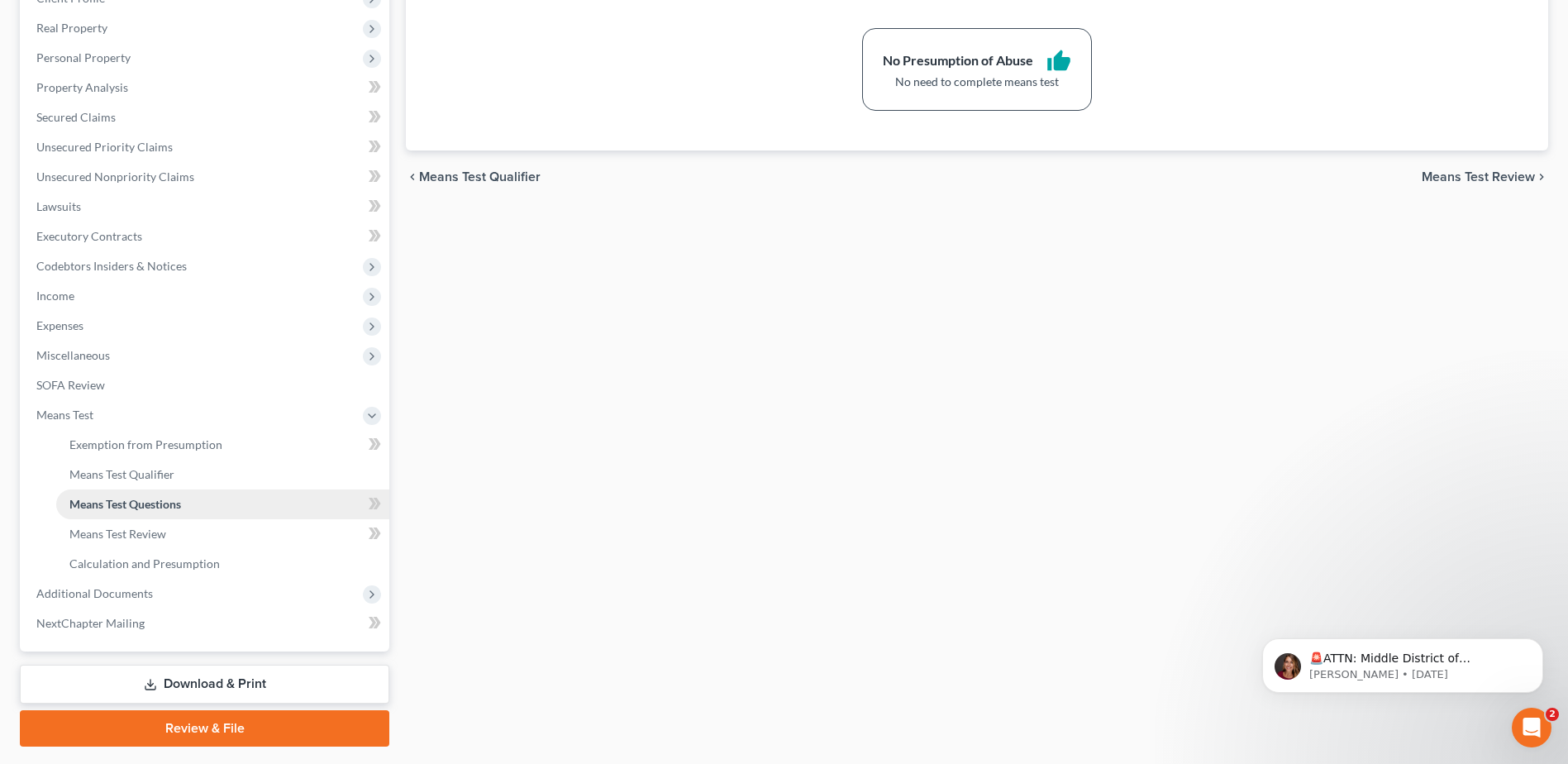
scroll to position [166, 0]
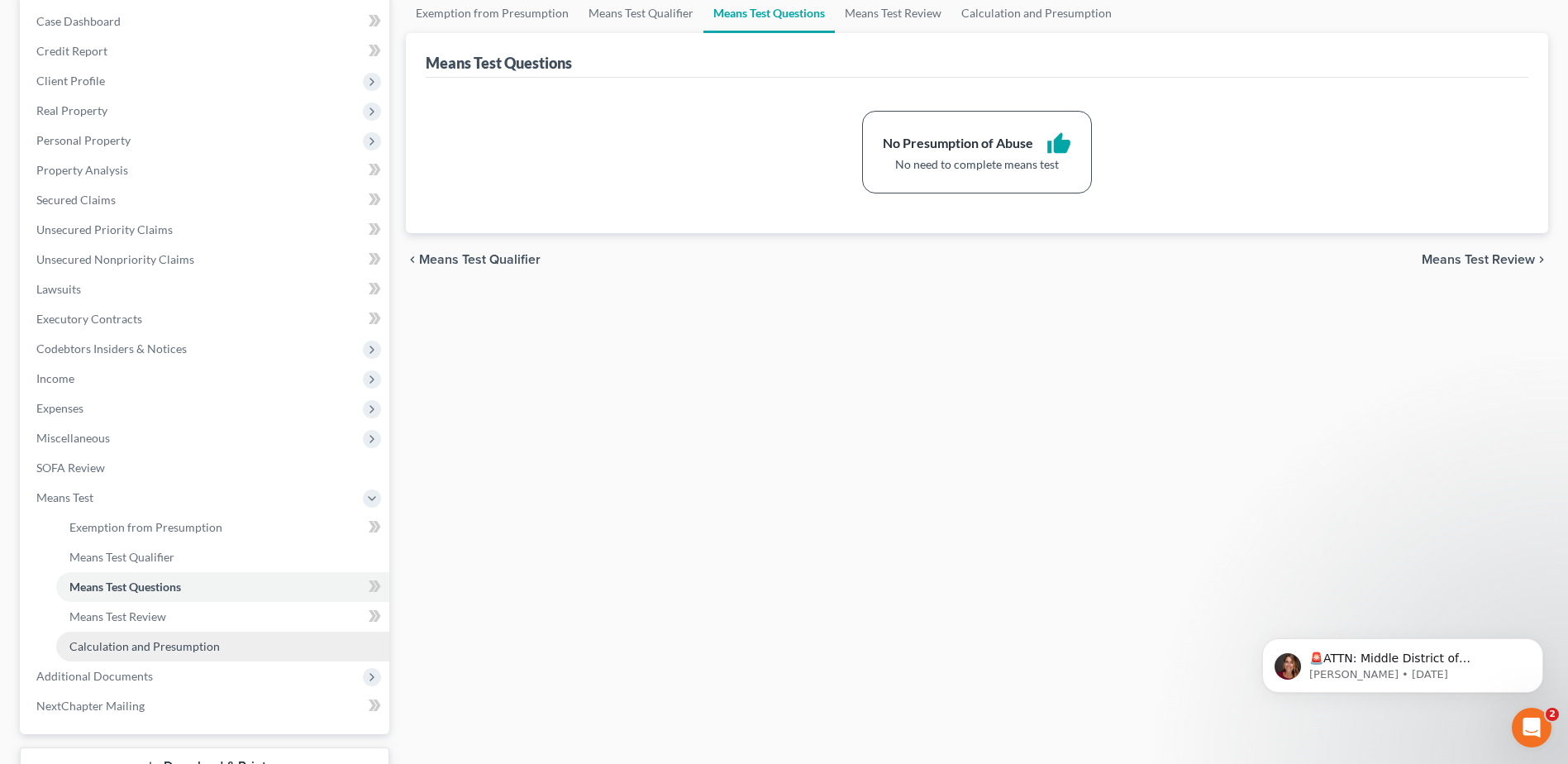
click at [119, 643] on span "Calculation and Presumption" at bounding box center [145, 646] width 150 height 14
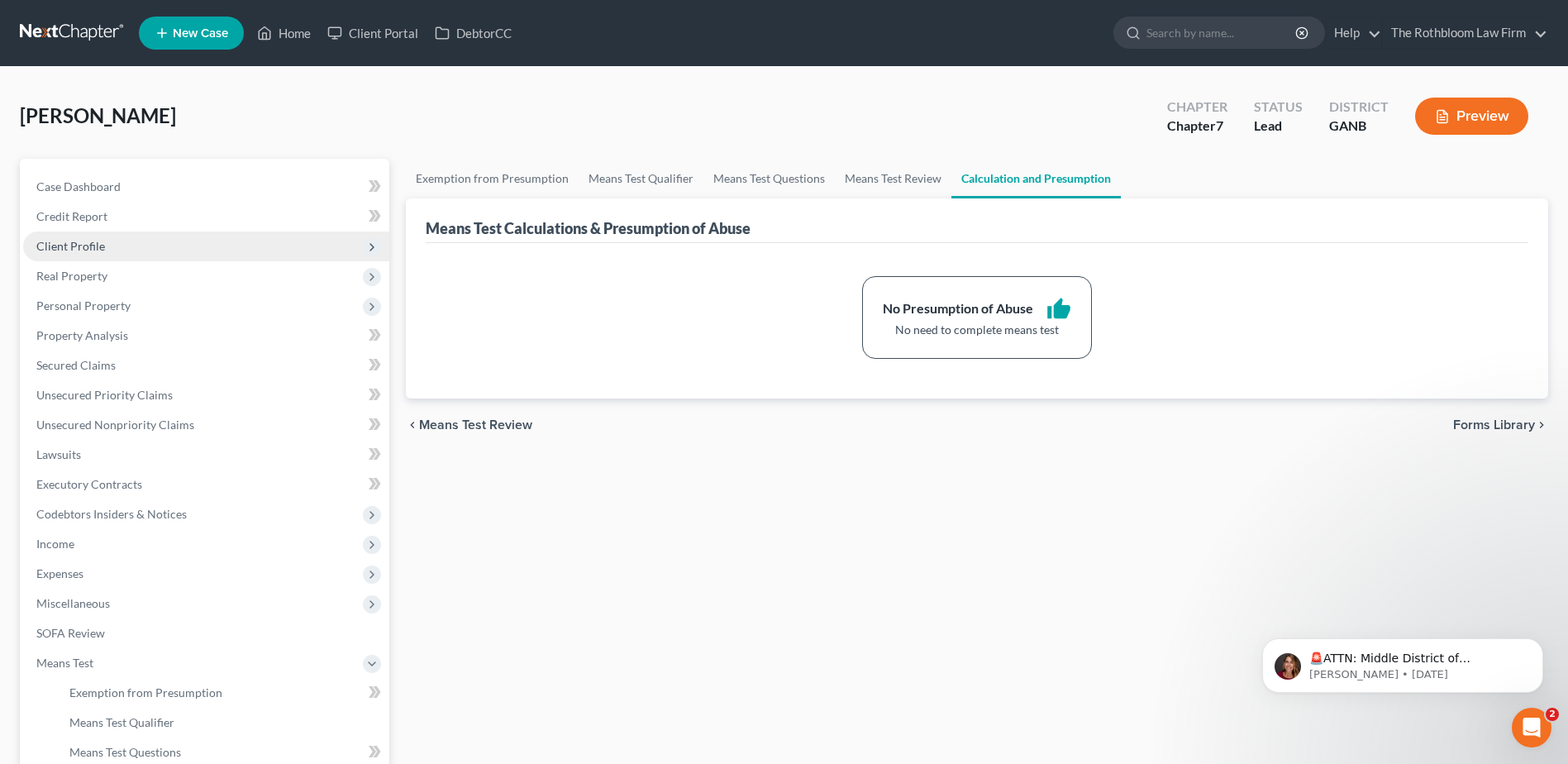
click at [101, 248] on span "Client Profile" at bounding box center [71, 246] width 69 height 14
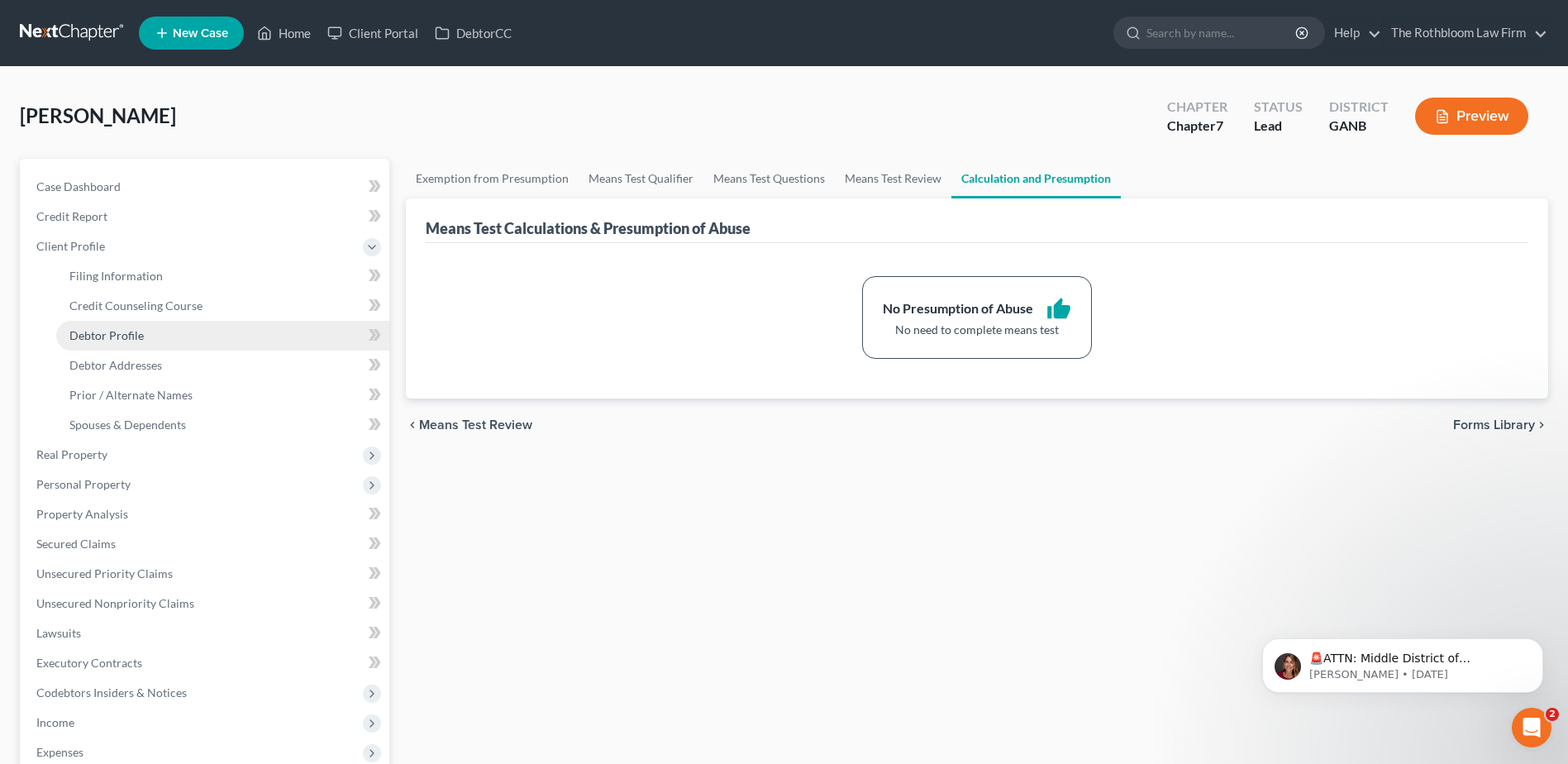
click at [106, 335] on span "Debtor Profile" at bounding box center [106, 335] width 74 height 14
select select "1"
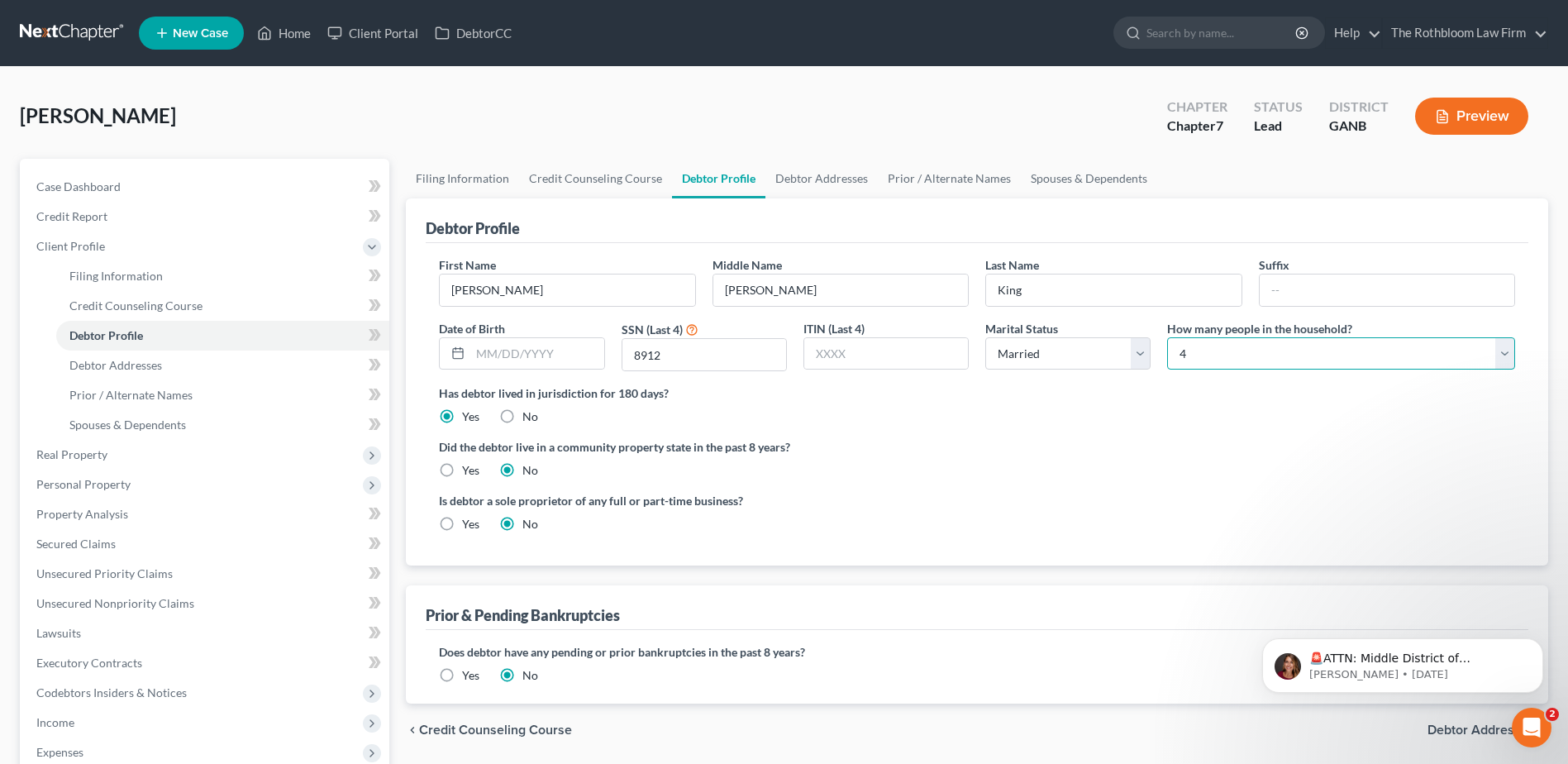
click at [1219, 349] on select "Select 1 2 3 4 5 6 7 8 9 10 11 12 13 14 15 16 17 18 19 20" at bounding box center [1341, 353] width 348 height 33
select select "7"
click at [1167, 337] on select "Select 1 2 3 4 5 6 7 8 9 10 11 12 13 14 15 16 17 18 19 20" at bounding box center [1341, 353] width 348 height 33
click at [1071, 456] on div "Did the debtor live in a community property state in the past 8 years? Yes No" at bounding box center [977, 458] width 1076 height 40
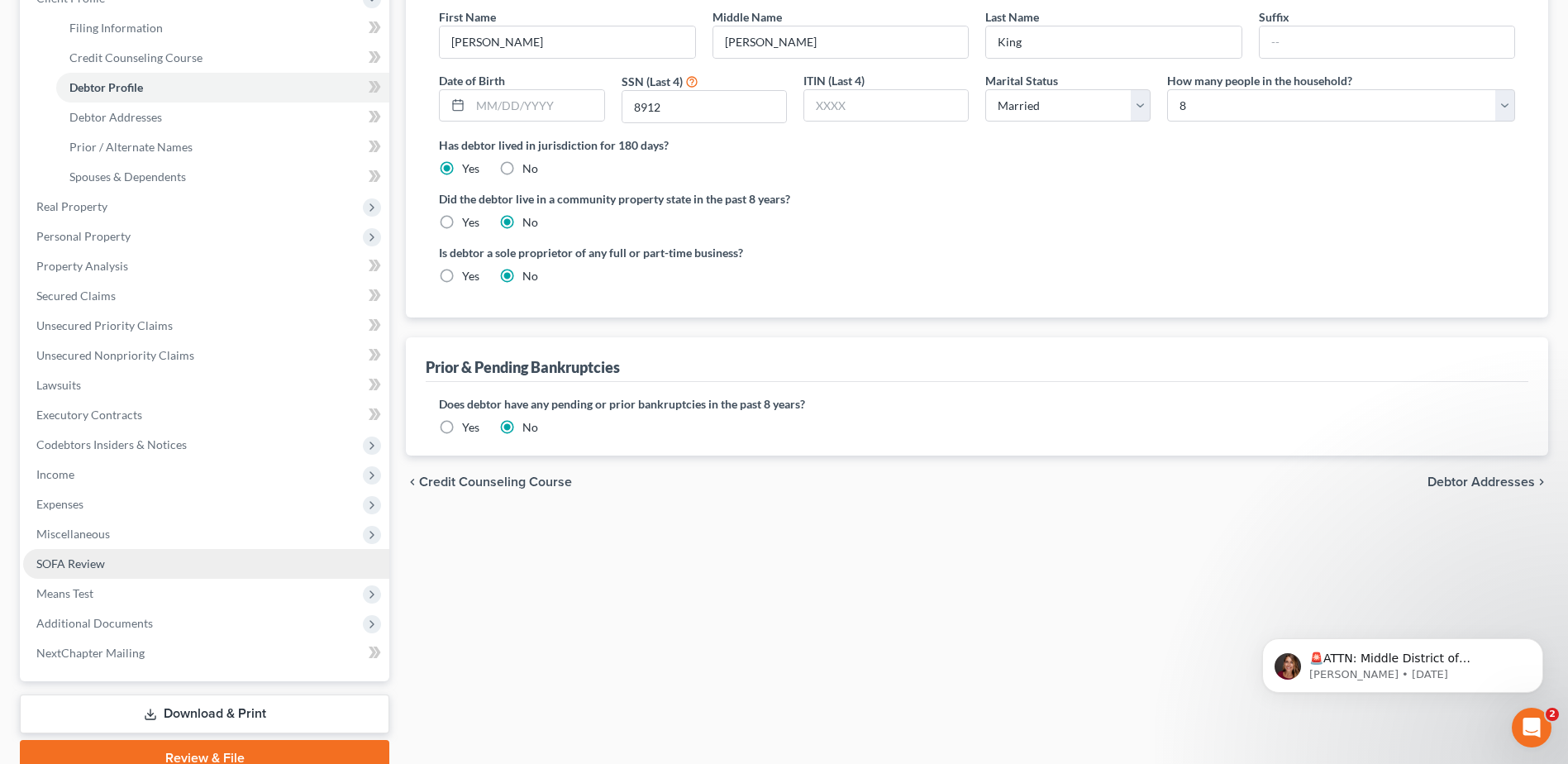
click at [94, 567] on span "SOFA Review" at bounding box center [71, 564] width 69 height 14
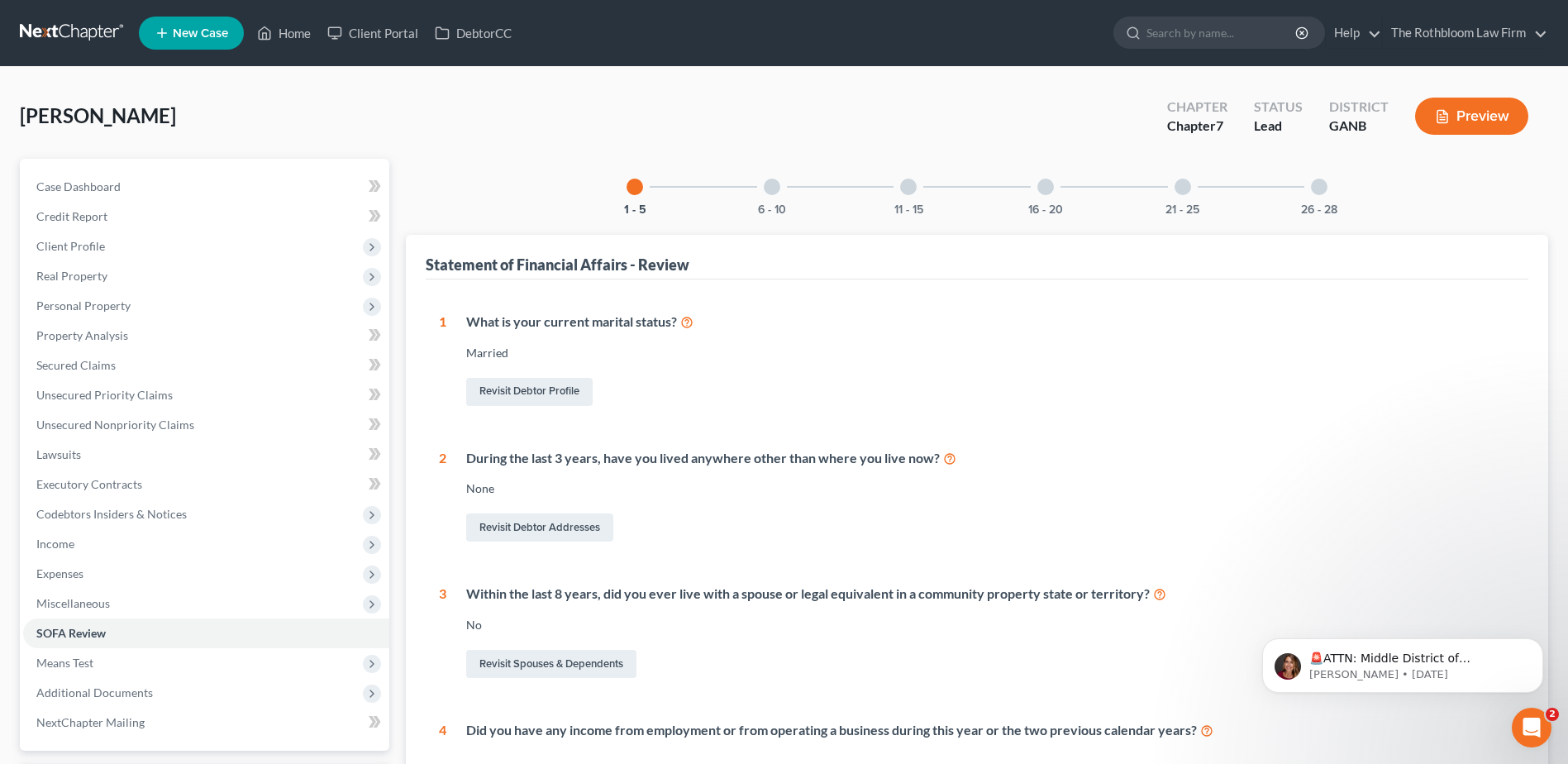
scroll to position [331, 0]
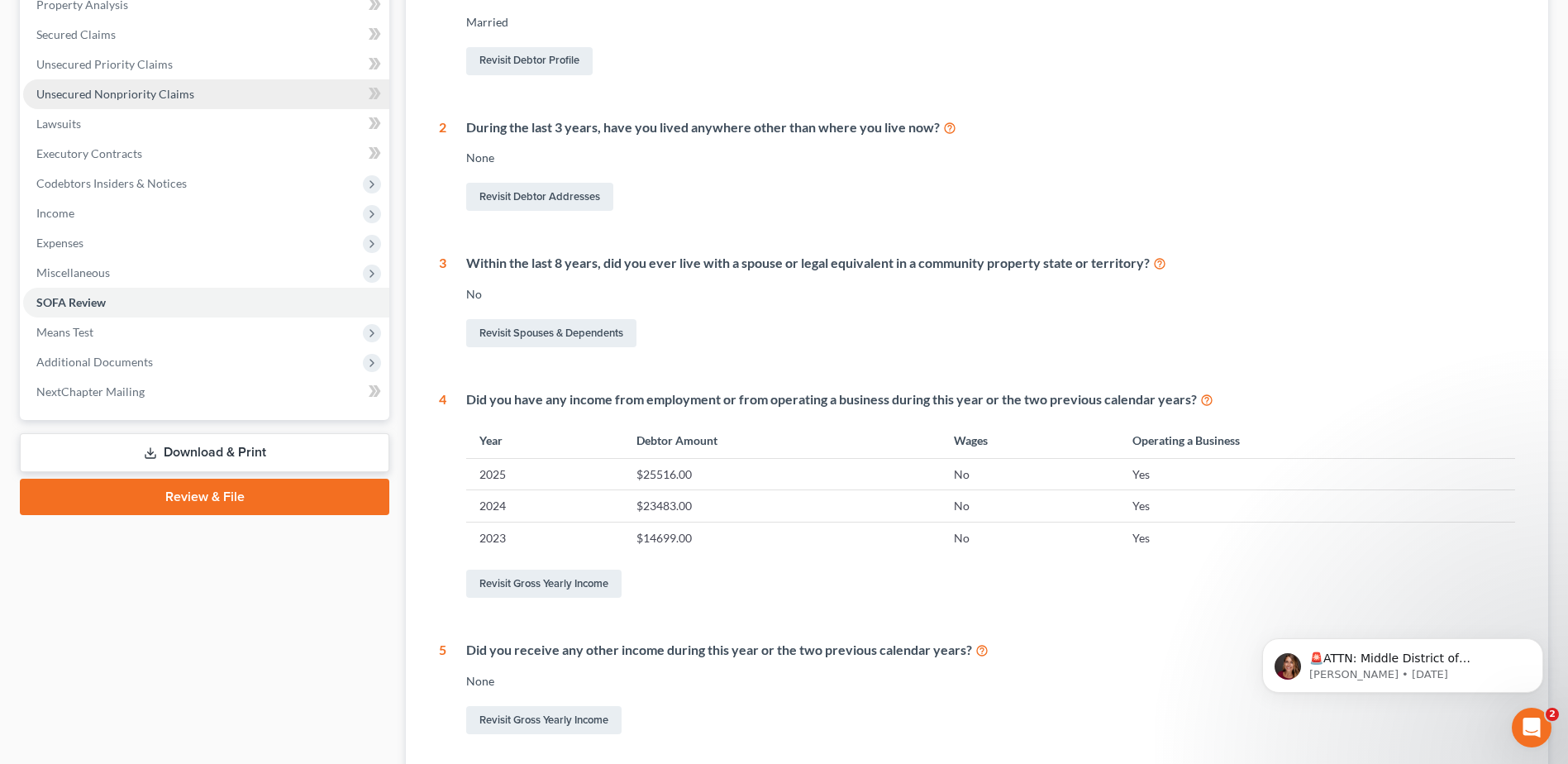
click at [85, 87] on span "Unsecured Nonpriority Claims" at bounding box center [115, 94] width 157 height 14
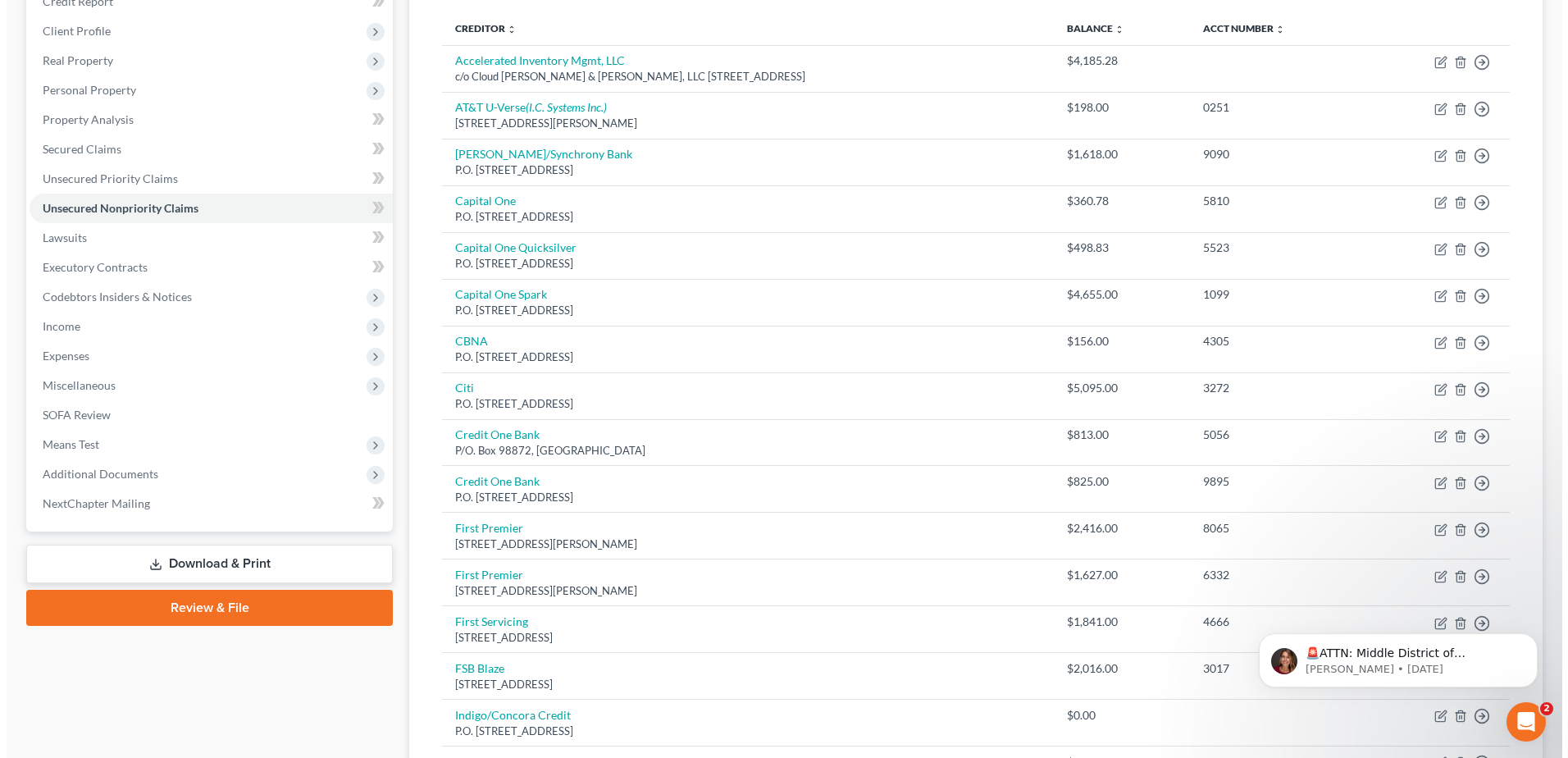
scroll to position [82, 0]
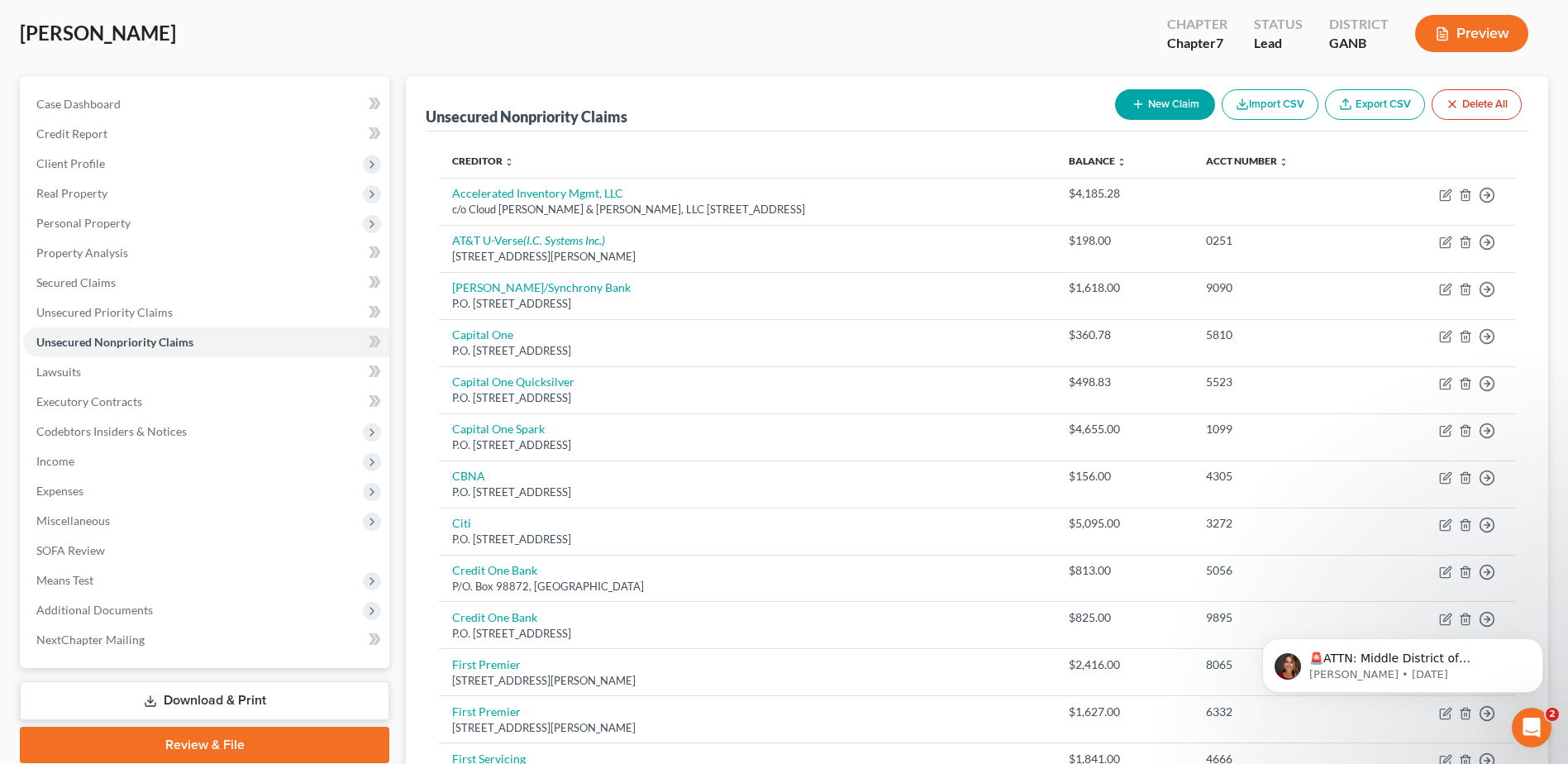
click at [1164, 100] on button "New Claim" at bounding box center [1165, 105] width 100 height 30
select select "0"
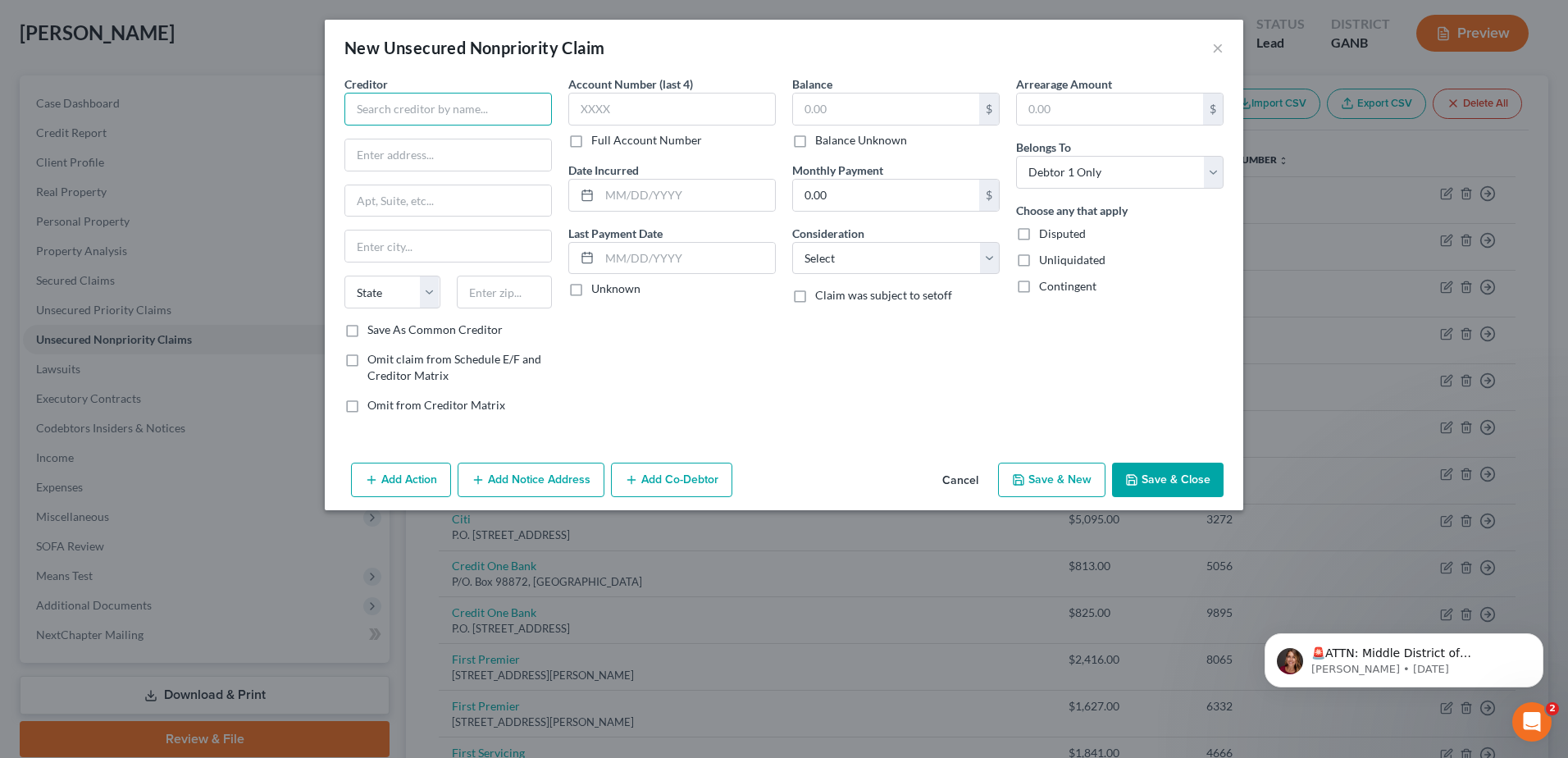
click at [369, 124] on input "text" at bounding box center [448, 108] width 208 height 33
type input "Clear 1 Advantage"
click at [843, 254] on select "Select Cable / Satellite Services Collection Agency Credit Card Debt Debt Couns…" at bounding box center [896, 258] width 208 height 33
select select "16"
click at [792, 242] on select "Select Cable / Satellite Services Collection Agency Credit Card Debt Debt Couns…" at bounding box center [896, 258] width 208 height 33
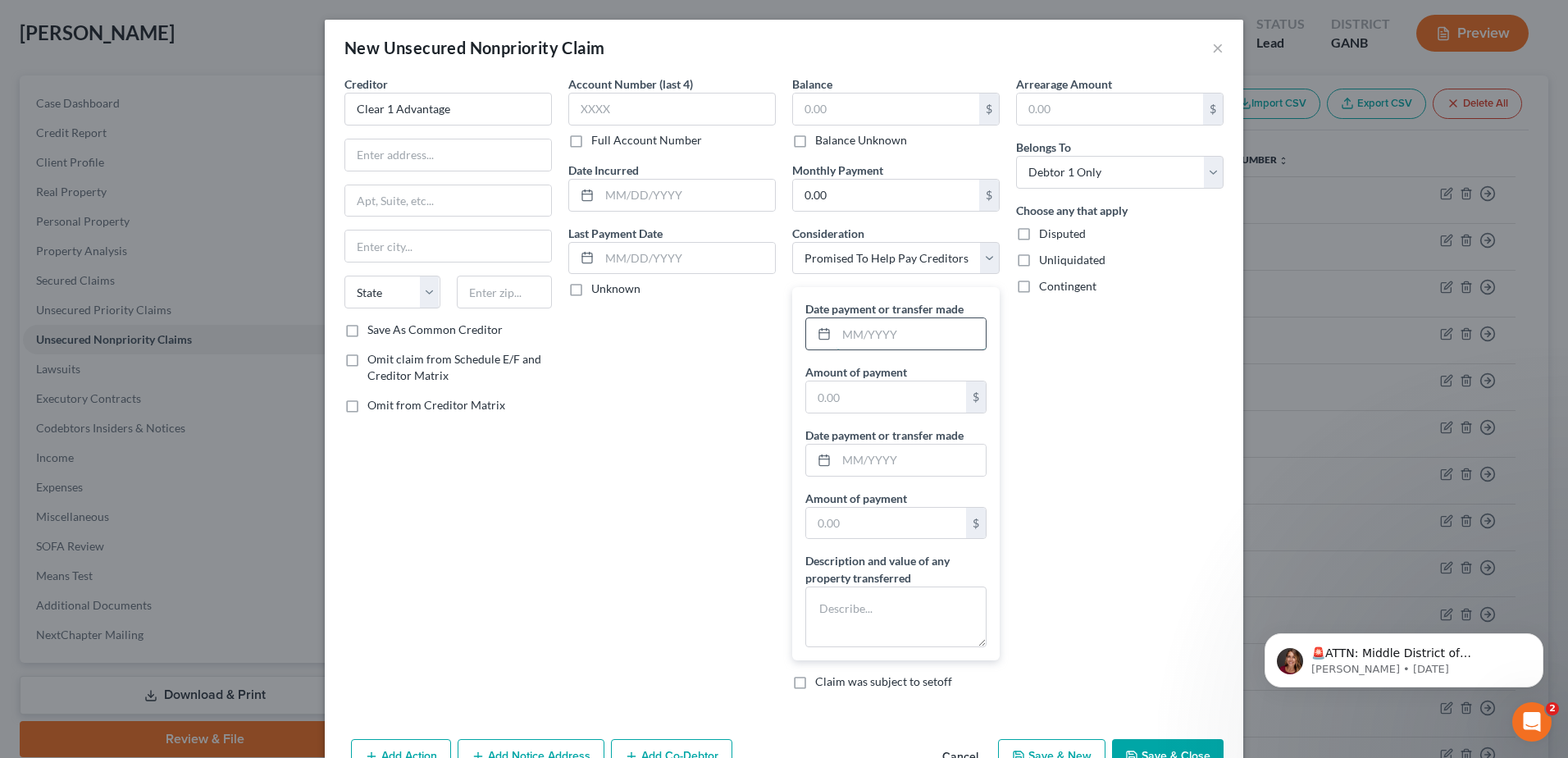
click at [872, 342] on input "text" at bounding box center [910, 334] width 149 height 31
type input "02/2025"
click at [839, 394] on input "text" at bounding box center [886, 397] width 160 height 31
drag, startPoint x: 865, startPoint y: 410, endPoint x: 841, endPoint y: 399, distance: 26.4
click at [865, 410] on input "text" at bounding box center [886, 397] width 160 height 31
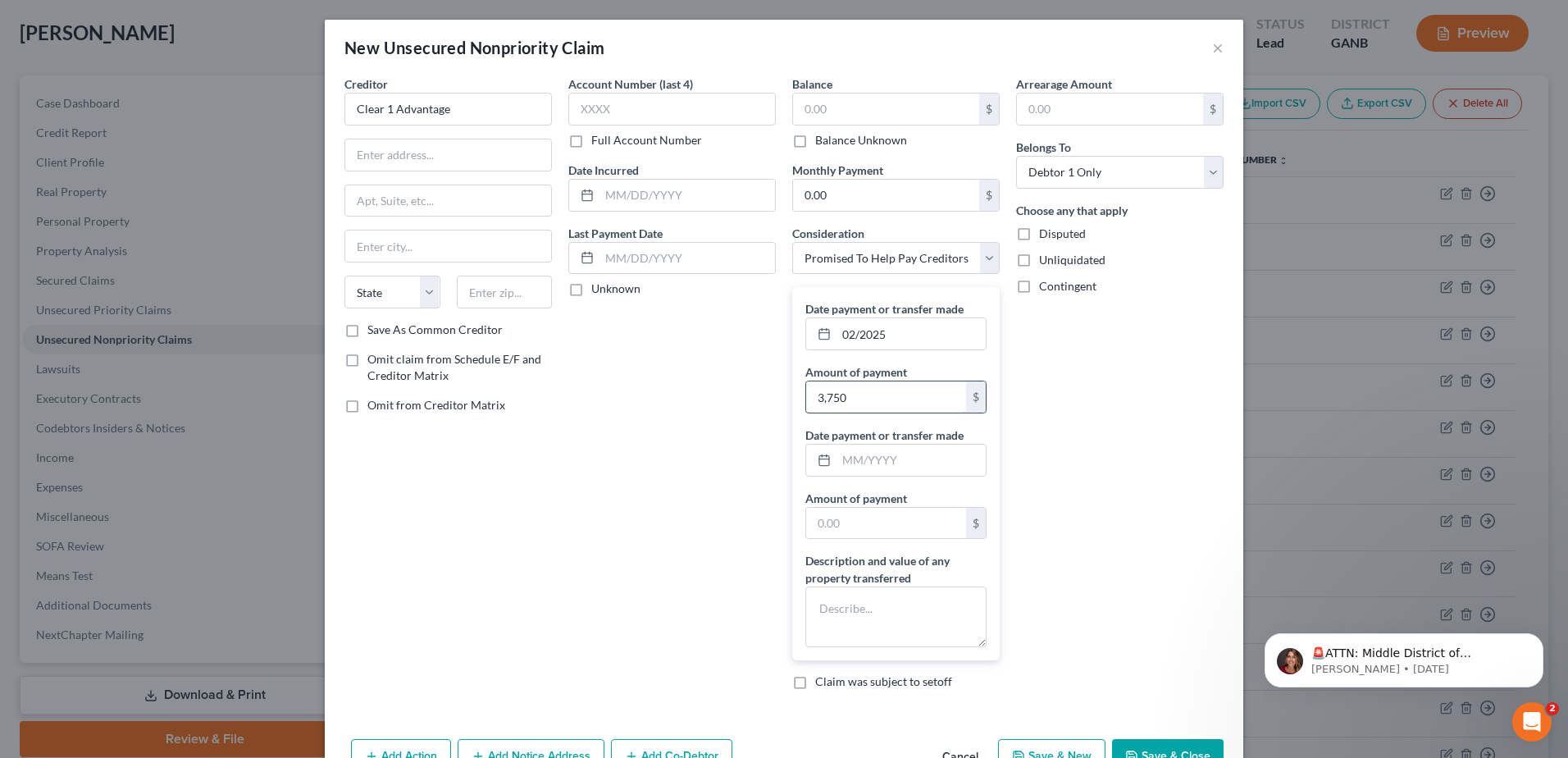
type input "3,750"
click at [831, 612] on textarea at bounding box center [895, 617] width 181 height 60
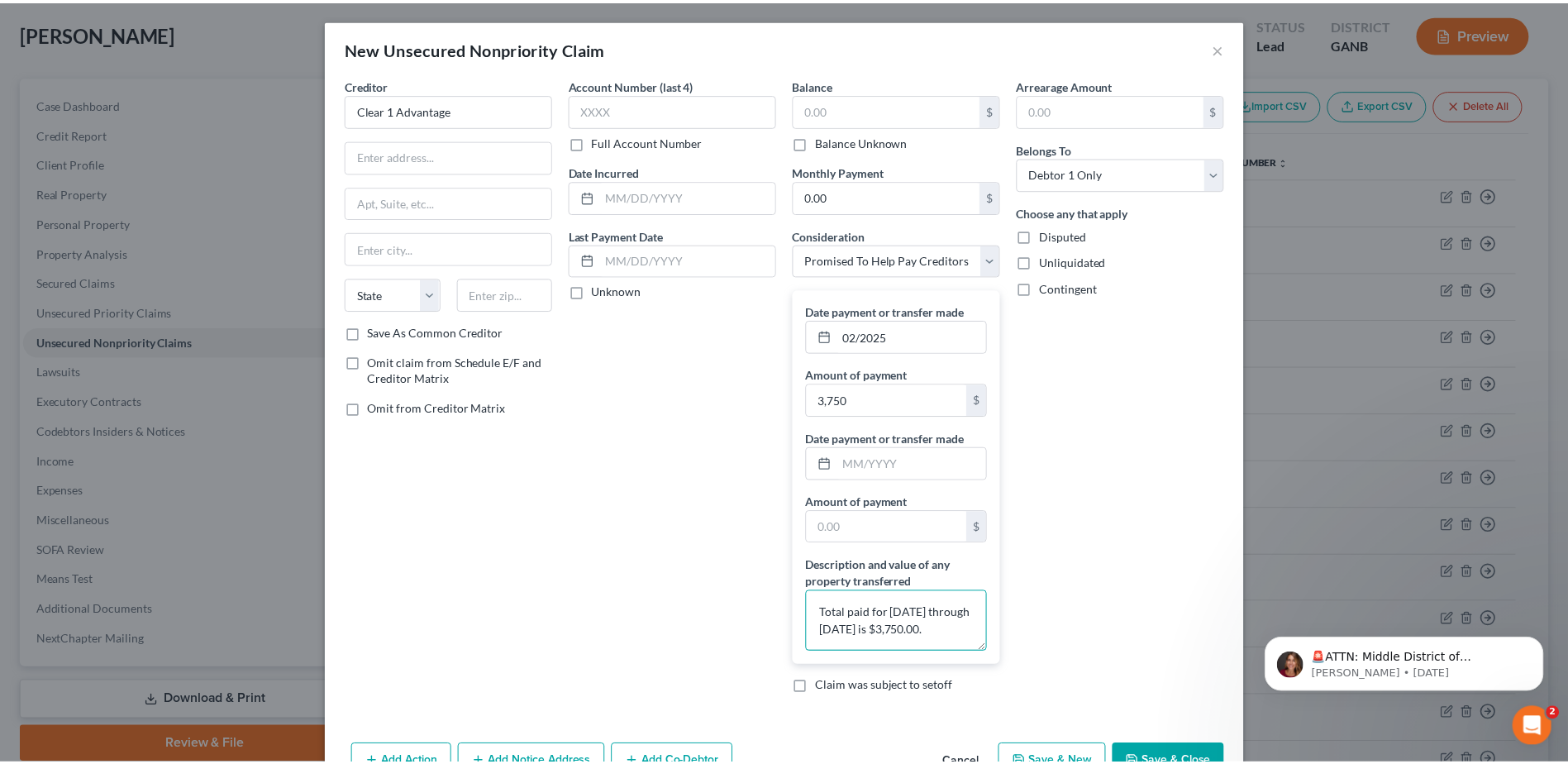
scroll to position [49, 0]
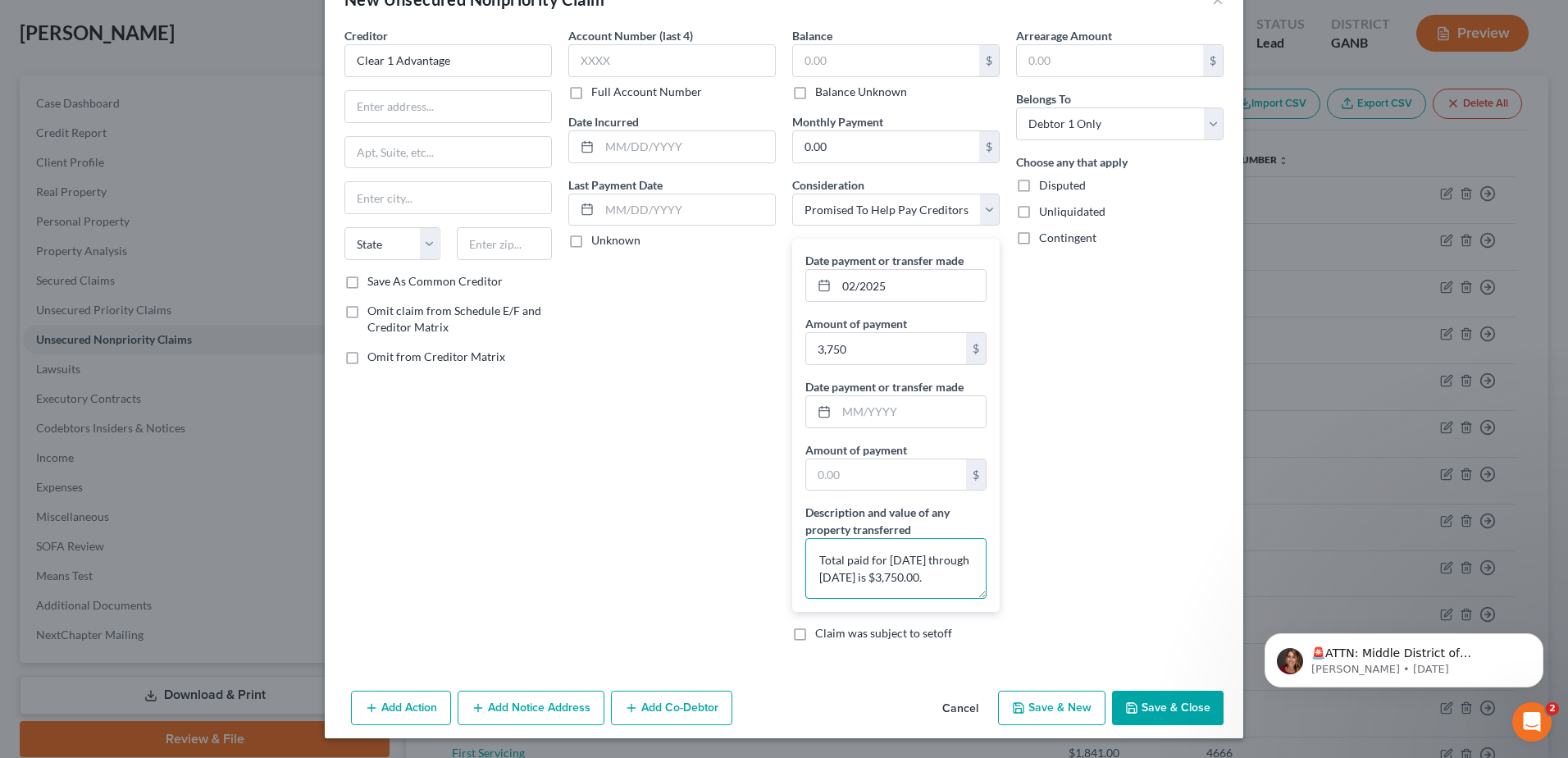
type textarea "Total paid for [DATE] through [DATE] is $3,750.00."
click at [367, 354] on label "Omit from Creditor Matrix" at bounding box center [436, 357] width 138 height 16
click at [374, 354] on input "Omit from Creditor Matrix" at bounding box center [379, 354] width 11 height 11
checkbox input "true"
click at [367, 303] on label "Omit claim from Schedule E/F and Creditor Matrix" at bounding box center [460, 319] width 185 height 33
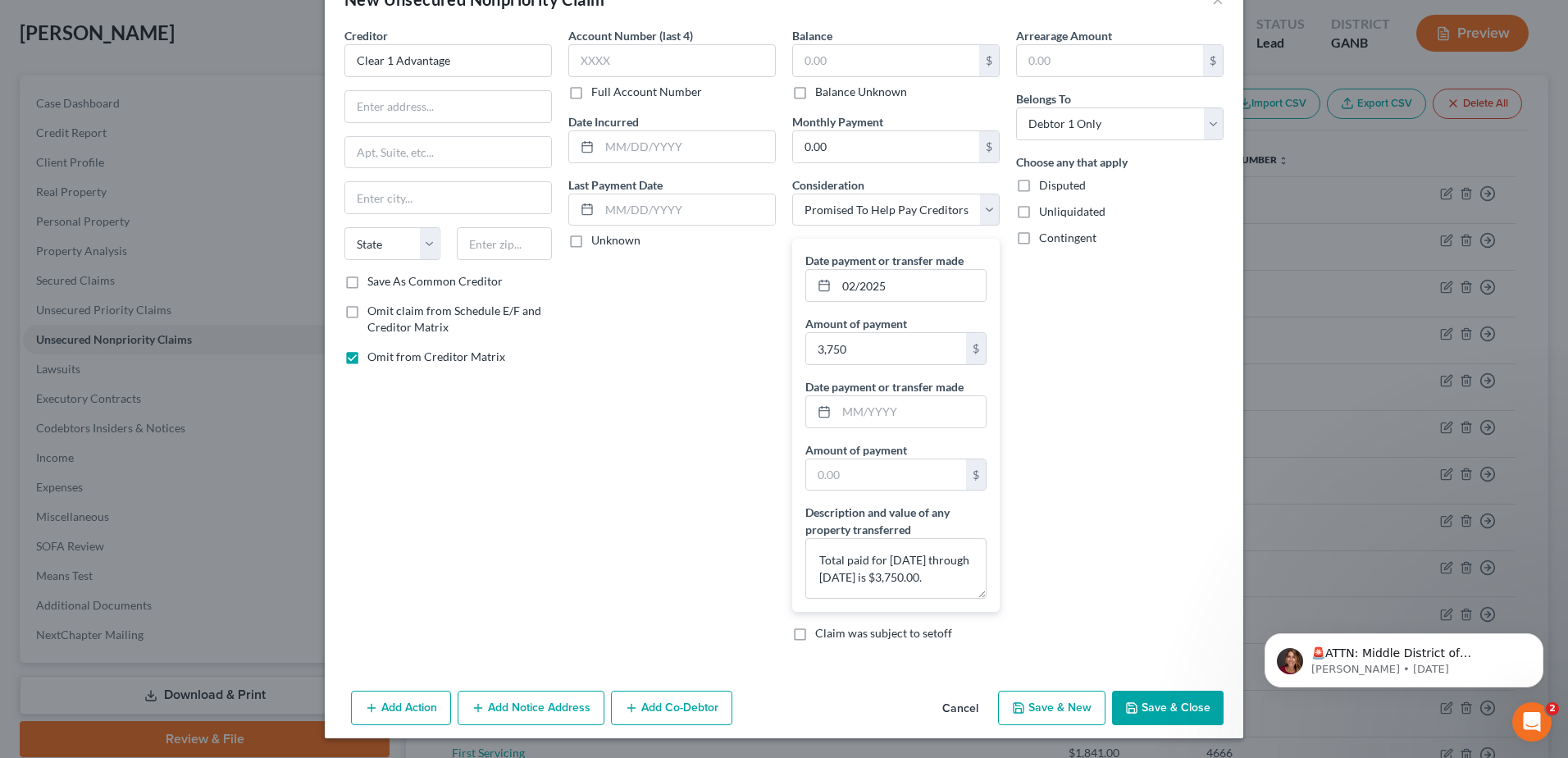
click at [374, 303] on input "Omit claim from Schedule E/F and Creditor Matrix" at bounding box center [379, 308] width 11 height 11
click at [367, 312] on label "Omit claim from Schedule E/F and Creditor Matrix" at bounding box center [460, 319] width 185 height 33
click at [374, 312] on input "Omit claim from Schedule E/F and Creditor Matrix" at bounding box center [379, 308] width 11 height 11
click at [367, 312] on label "Omit claim from Schedule E/F and Creditor Matrix" at bounding box center [460, 319] width 185 height 33
click at [374, 312] on input "Omit claim from Schedule E/F and Creditor Matrix" at bounding box center [379, 308] width 11 height 11
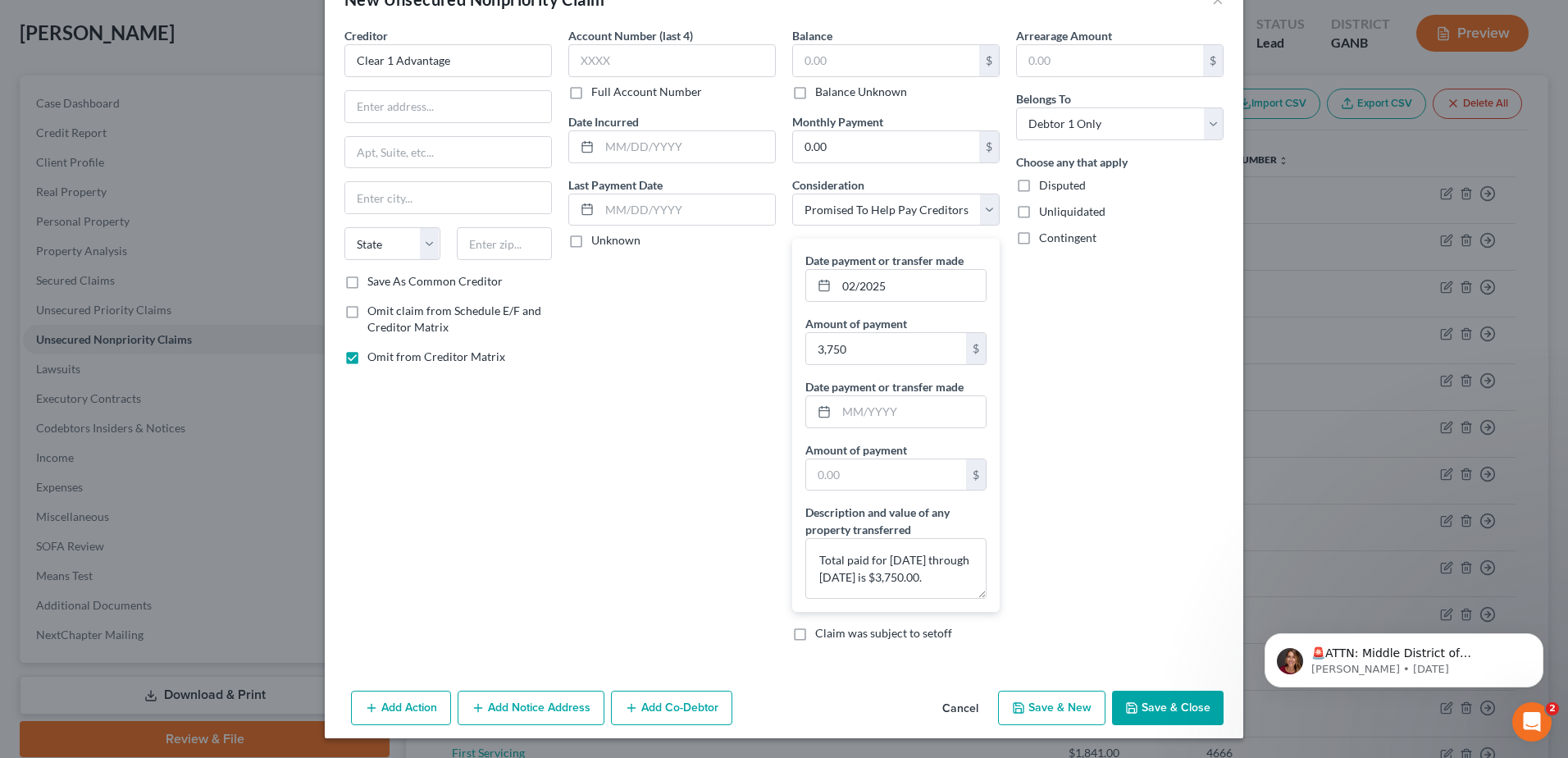
checkbox input "true"
click at [1171, 705] on button "Save & Close" at bounding box center [1168, 707] width 112 height 35
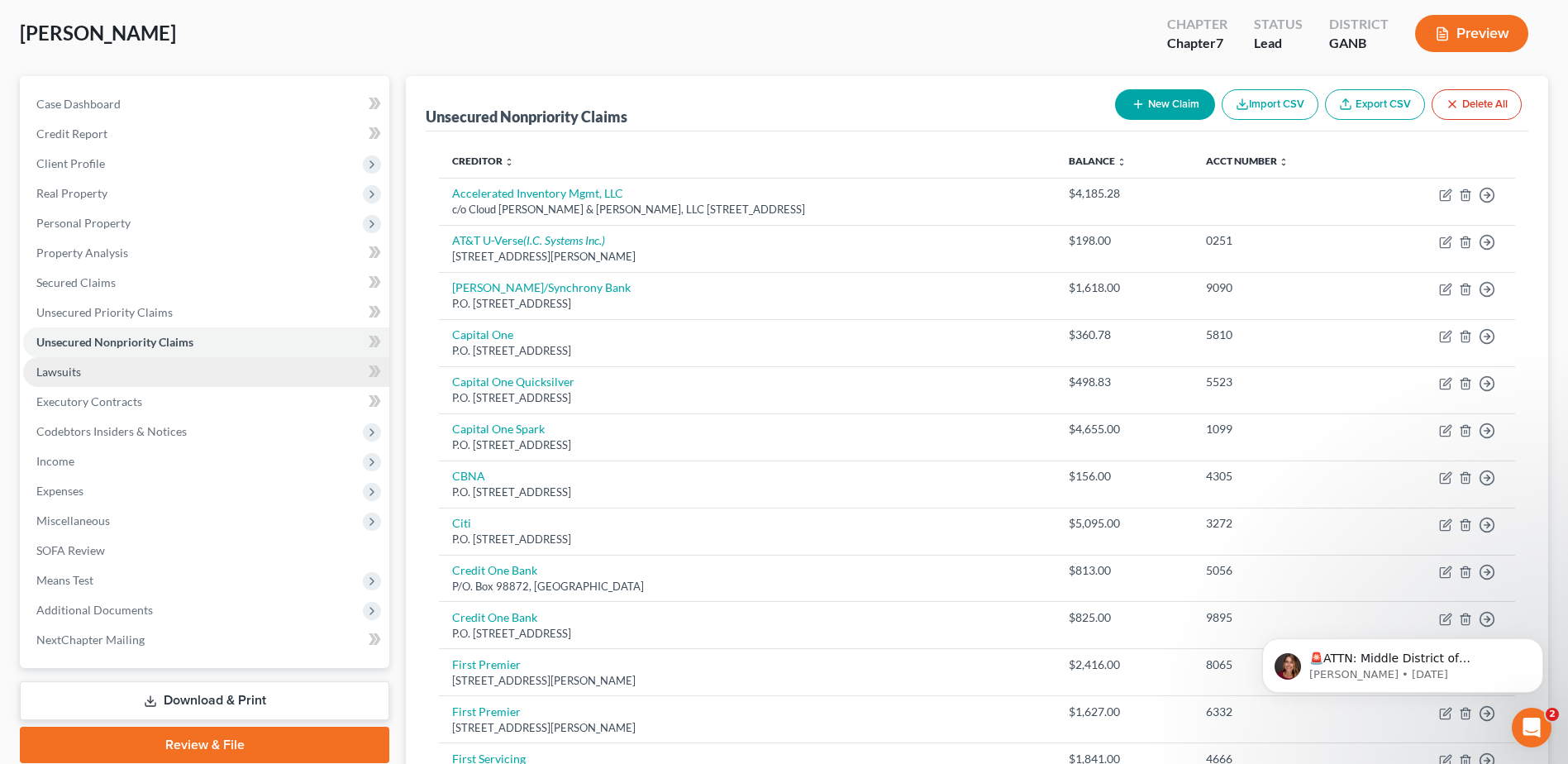
scroll to position [166, 0]
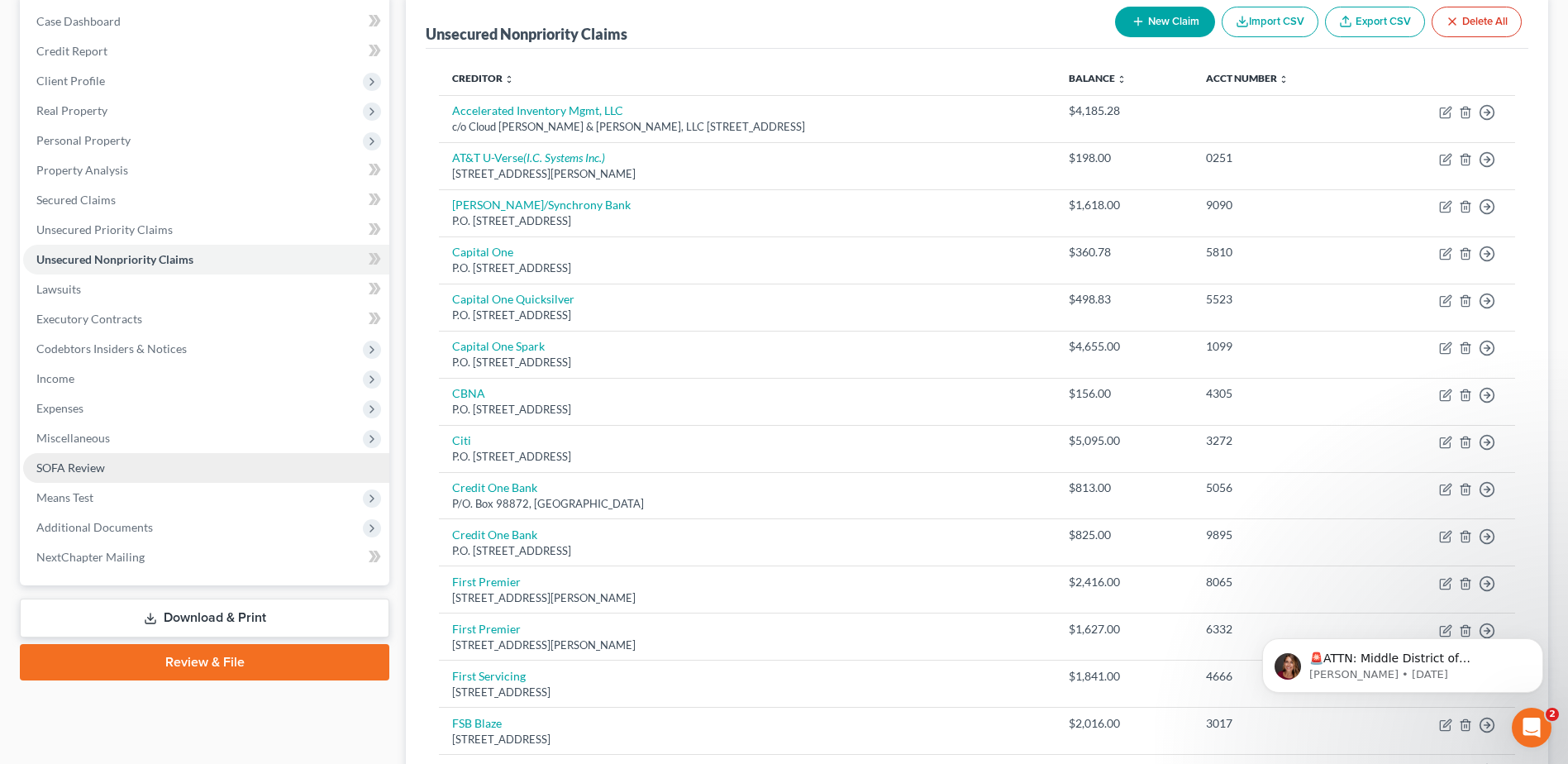
click at [84, 474] on link "SOFA Review" at bounding box center [206, 467] width 366 height 30
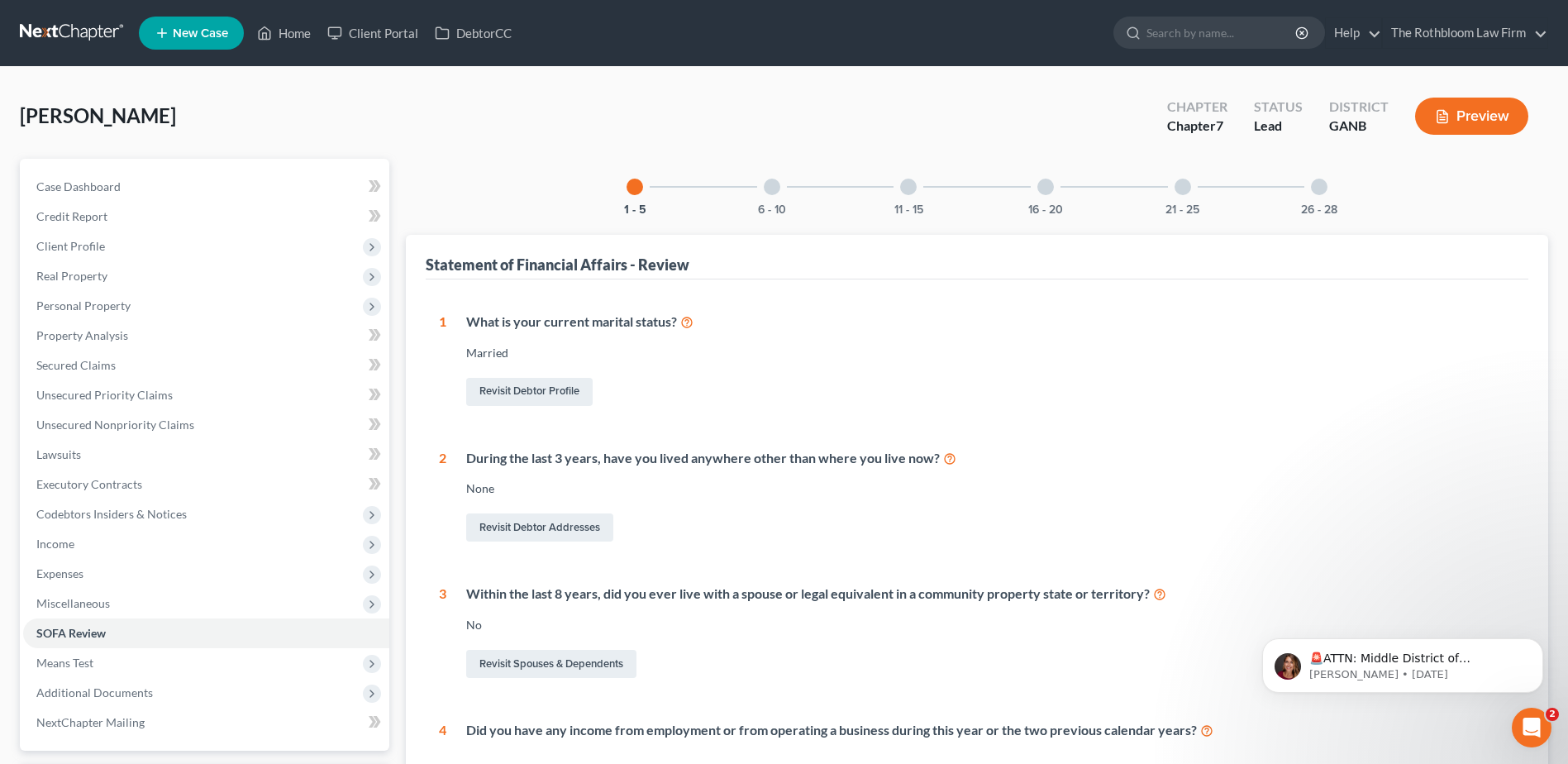
click at [1320, 191] on div at bounding box center [1318, 187] width 16 height 16
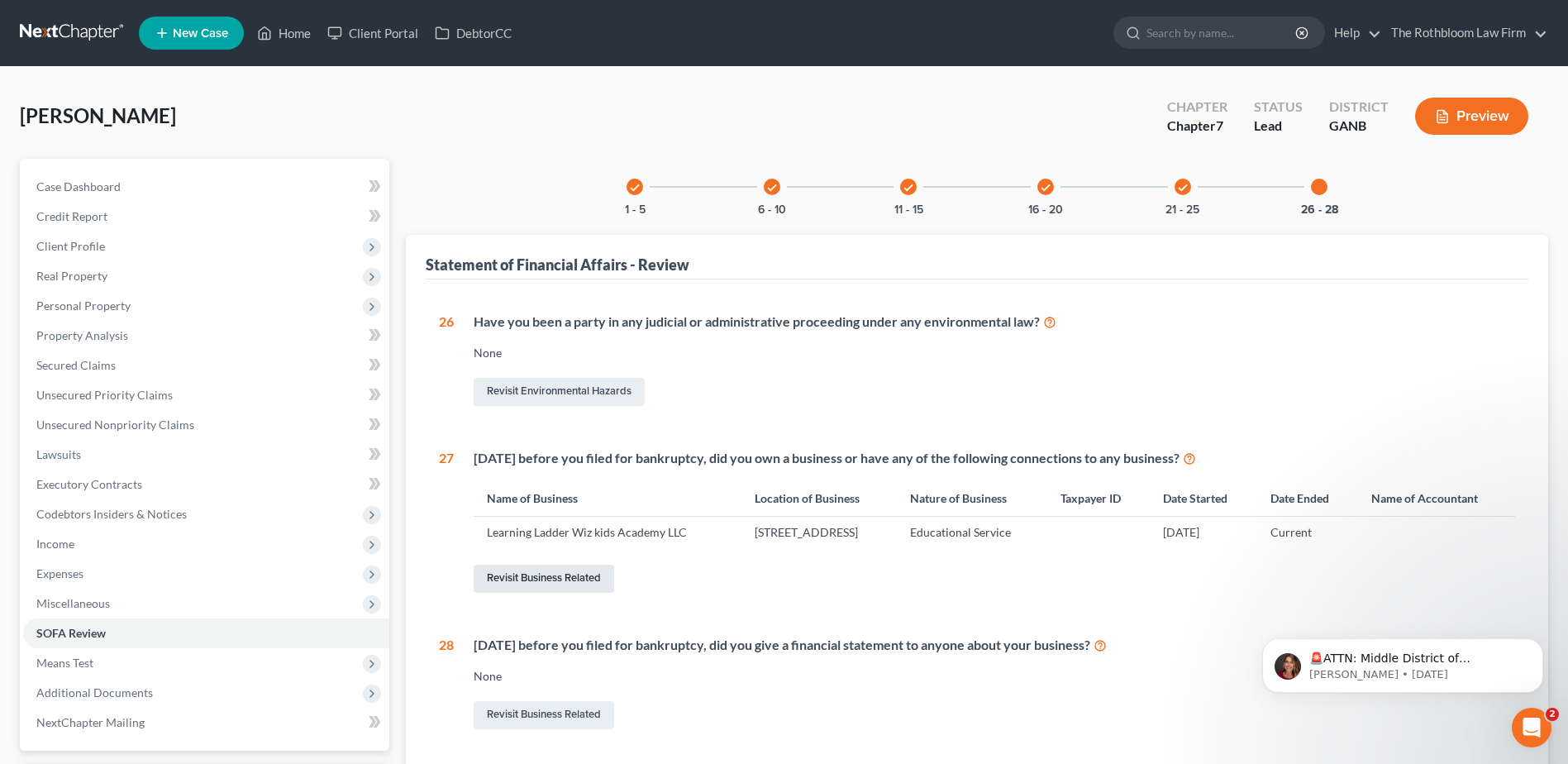
click at [524, 581] on link "Revisit Business Related" at bounding box center [543, 578] width 140 height 28
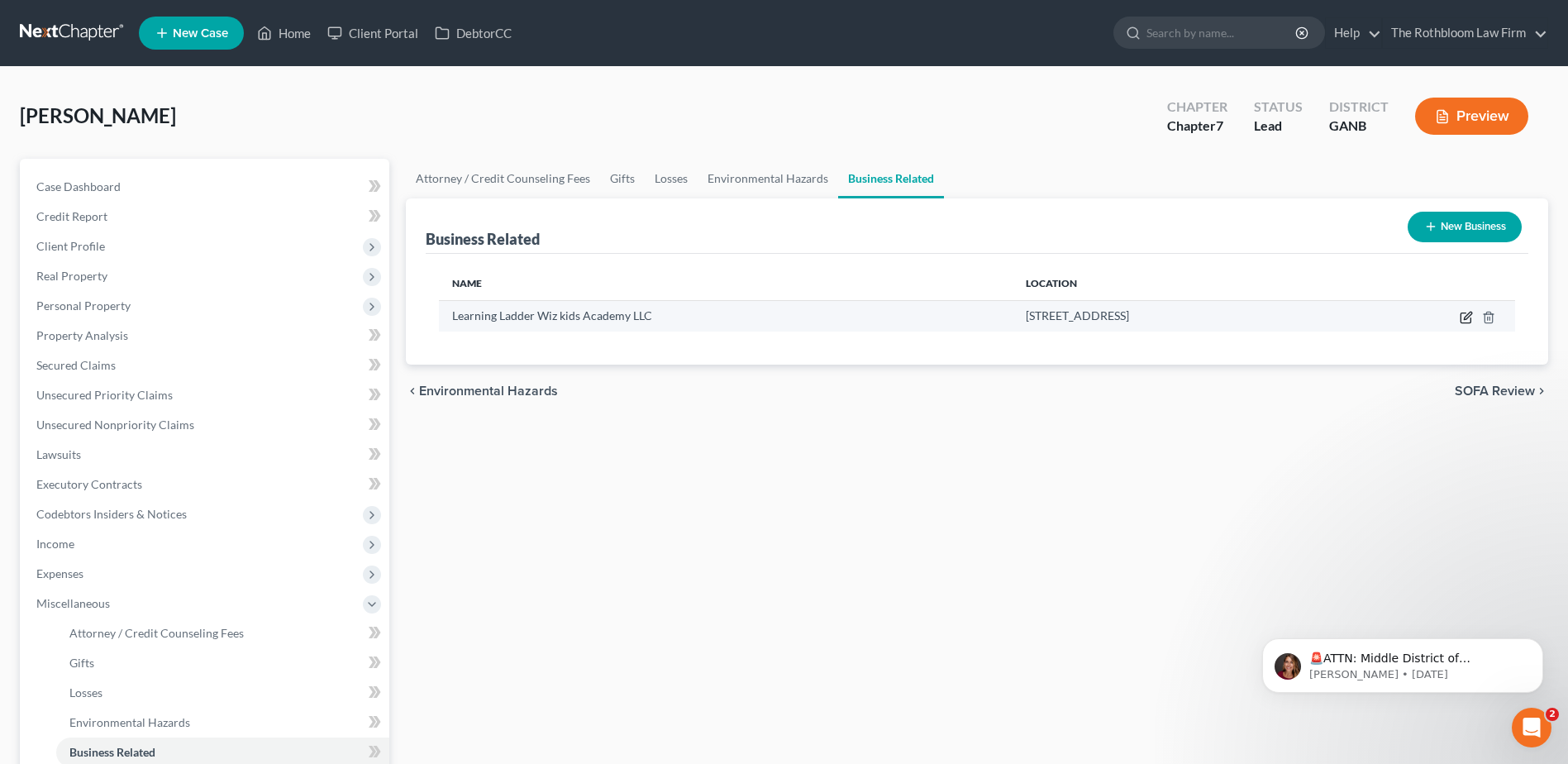
click at [1462, 316] on icon "button" at bounding box center [1465, 318] width 10 height 10
select select "member"
select select "10"
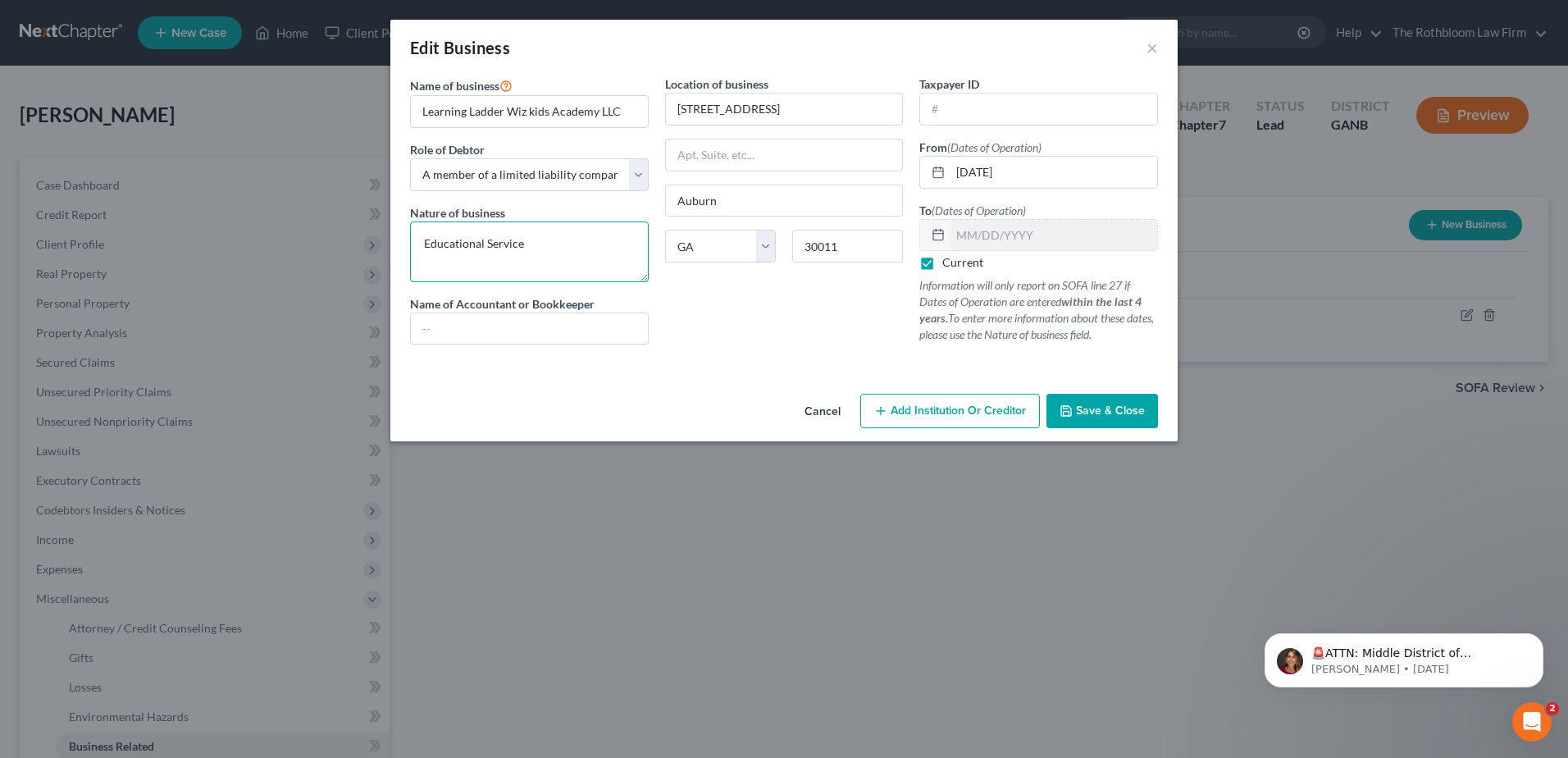
drag, startPoint x: 548, startPoint y: 247, endPoint x: 343, endPoint y: 251, distance: 205.0
click at [343, 251] on div "Edit Business × Name of business * Learning Ladder Wiz kids Academy LLC Role of…" at bounding box center [784, 379] width 1568 height 758
type textarea "Daycare Facility"
click at [1106, 406] on span "Save & Close" at bounding box center [1110, 411] width 69 height 14
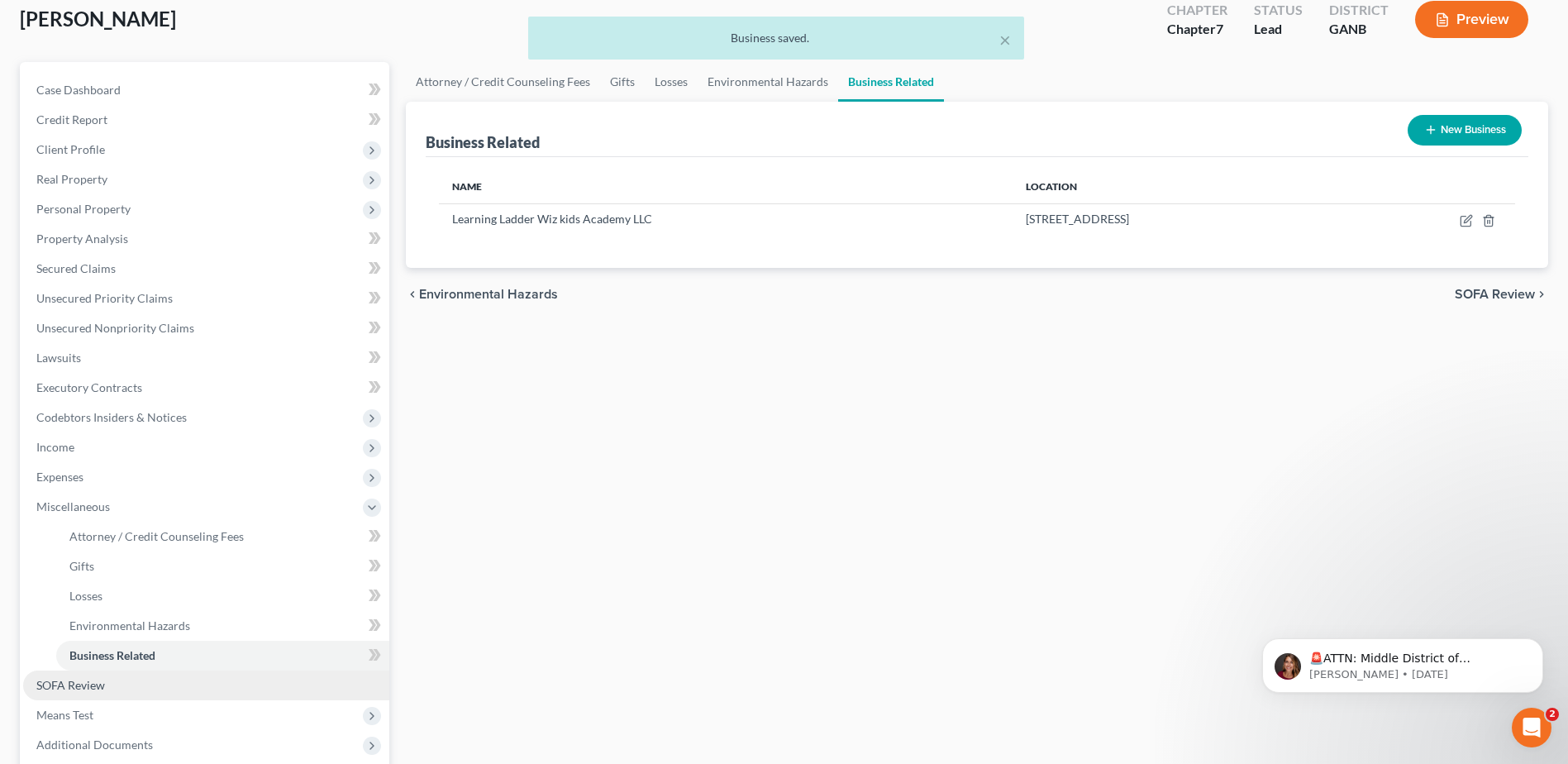
scroll to position [248, 0]
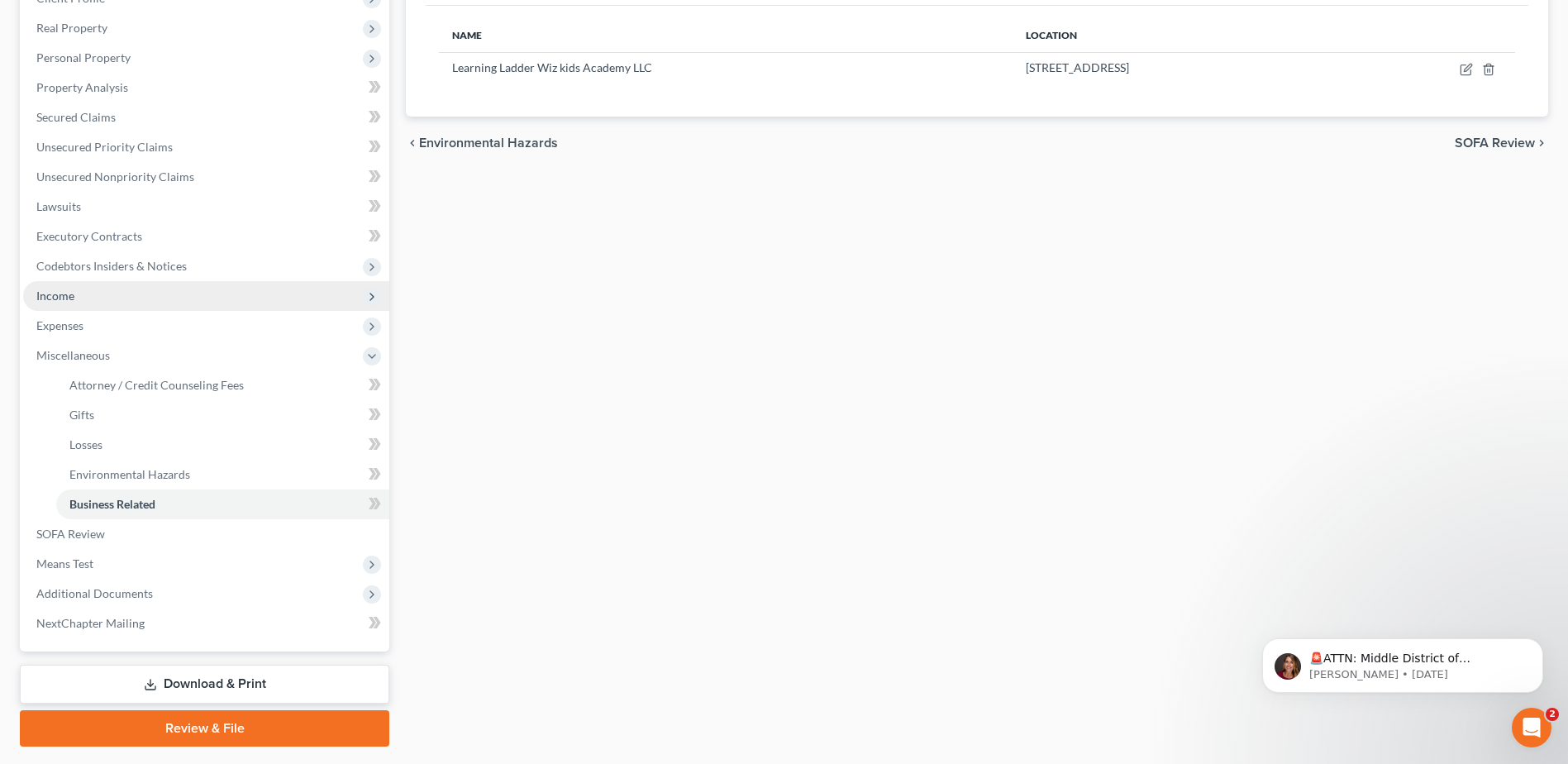
click at [64, 296] on span "Income" at bounding box center [55, 295] width 38 height 14
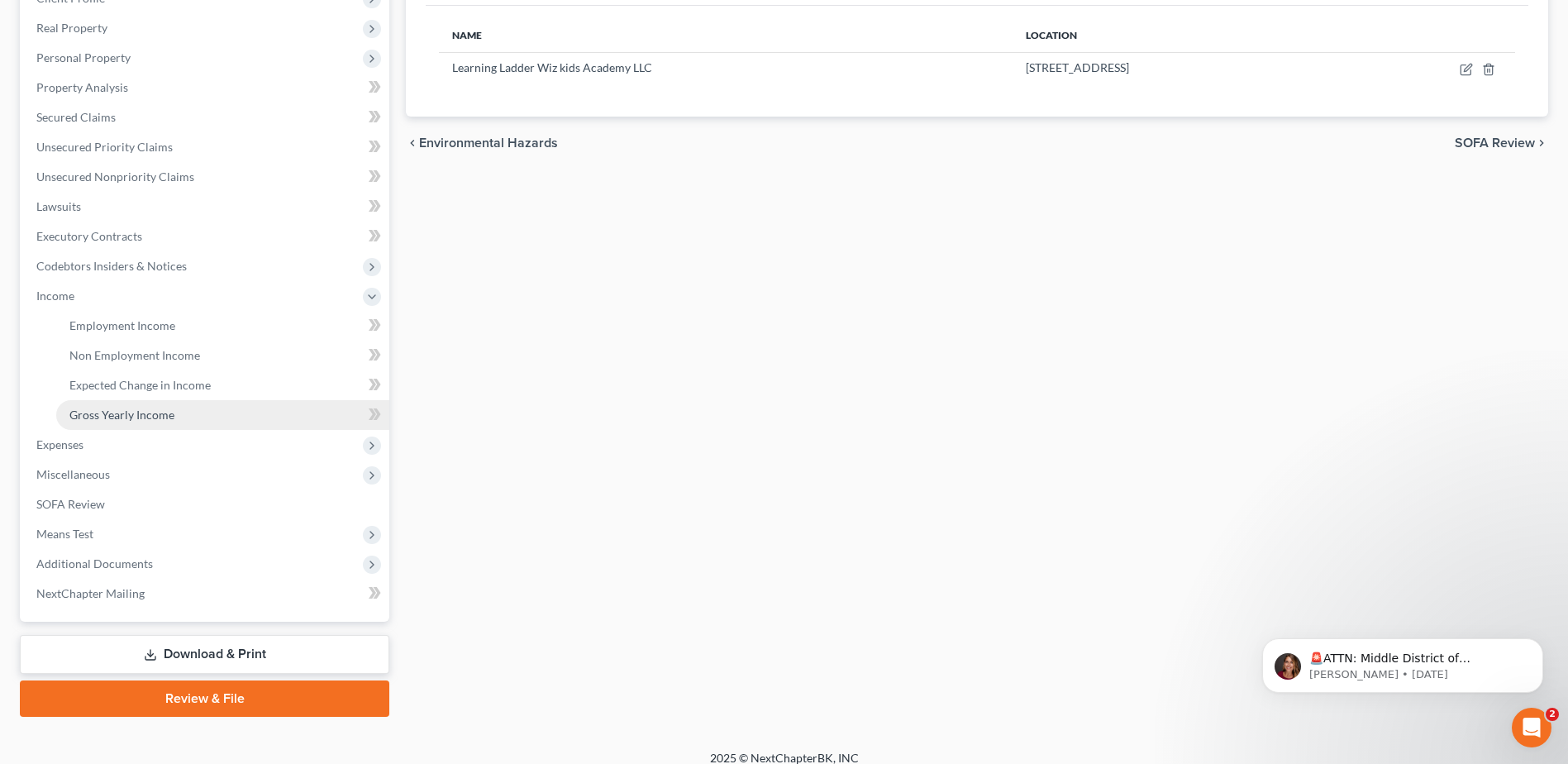
click at [135, 406] on link "Gross Yearly Income" at bounding box center [223, 414] width 333 height 30
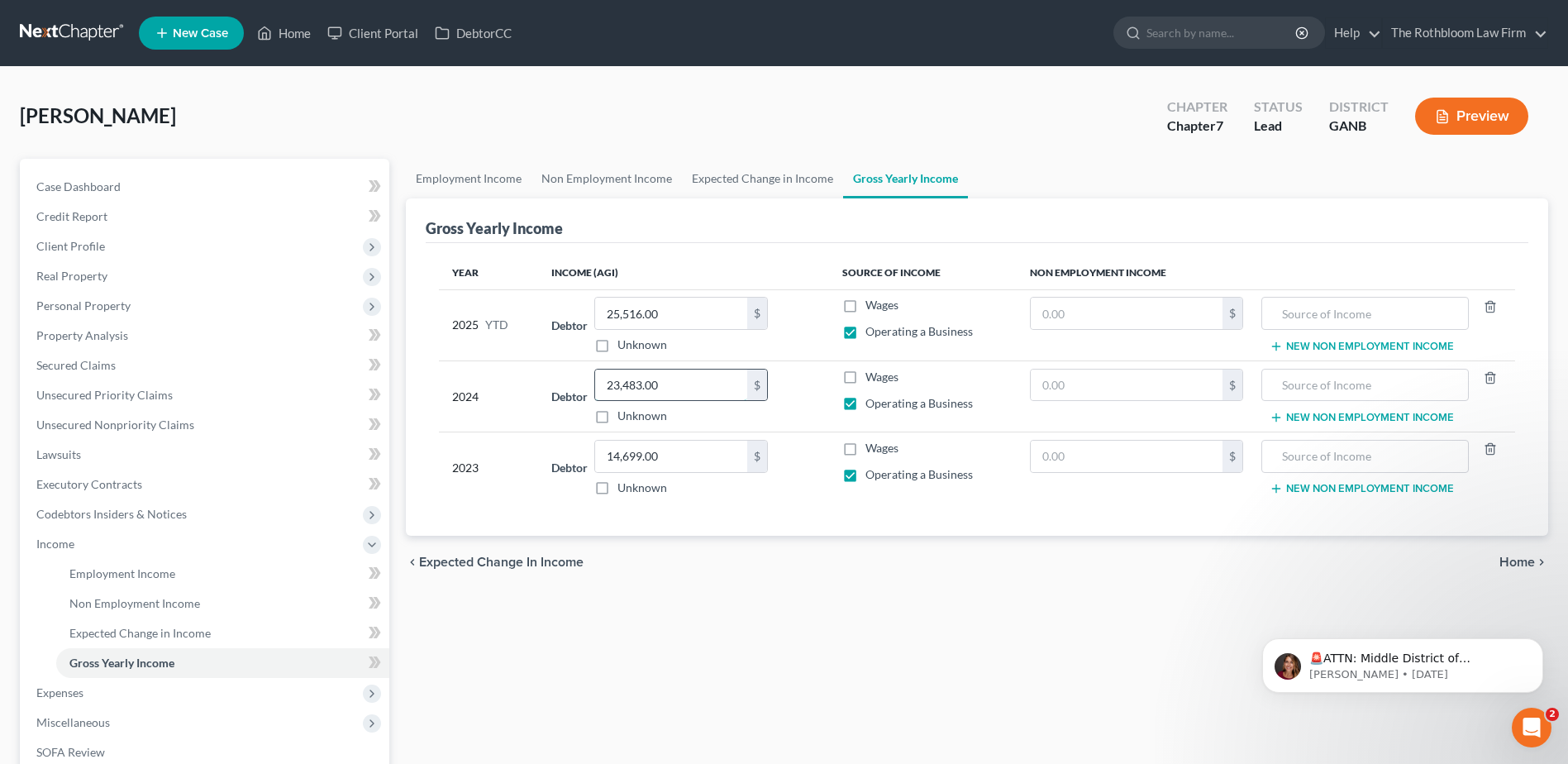
click at [714, 384] on input "23,483.00" at bounding box center [671, 385] width 152 height 31
click at [693, 669] on div "Employment Income Non Employment Income Expected Change in Income Gross Yearly …" at bounding box center [976, 561] width 1158 height 806
click at [695, 385] on input "32,811.83" at bounding box center [671, 385] width 152 height 31
type input "23,699"
click at [671, 390] on input "23,699" at bounding box center [671, 385] width 152 height 31
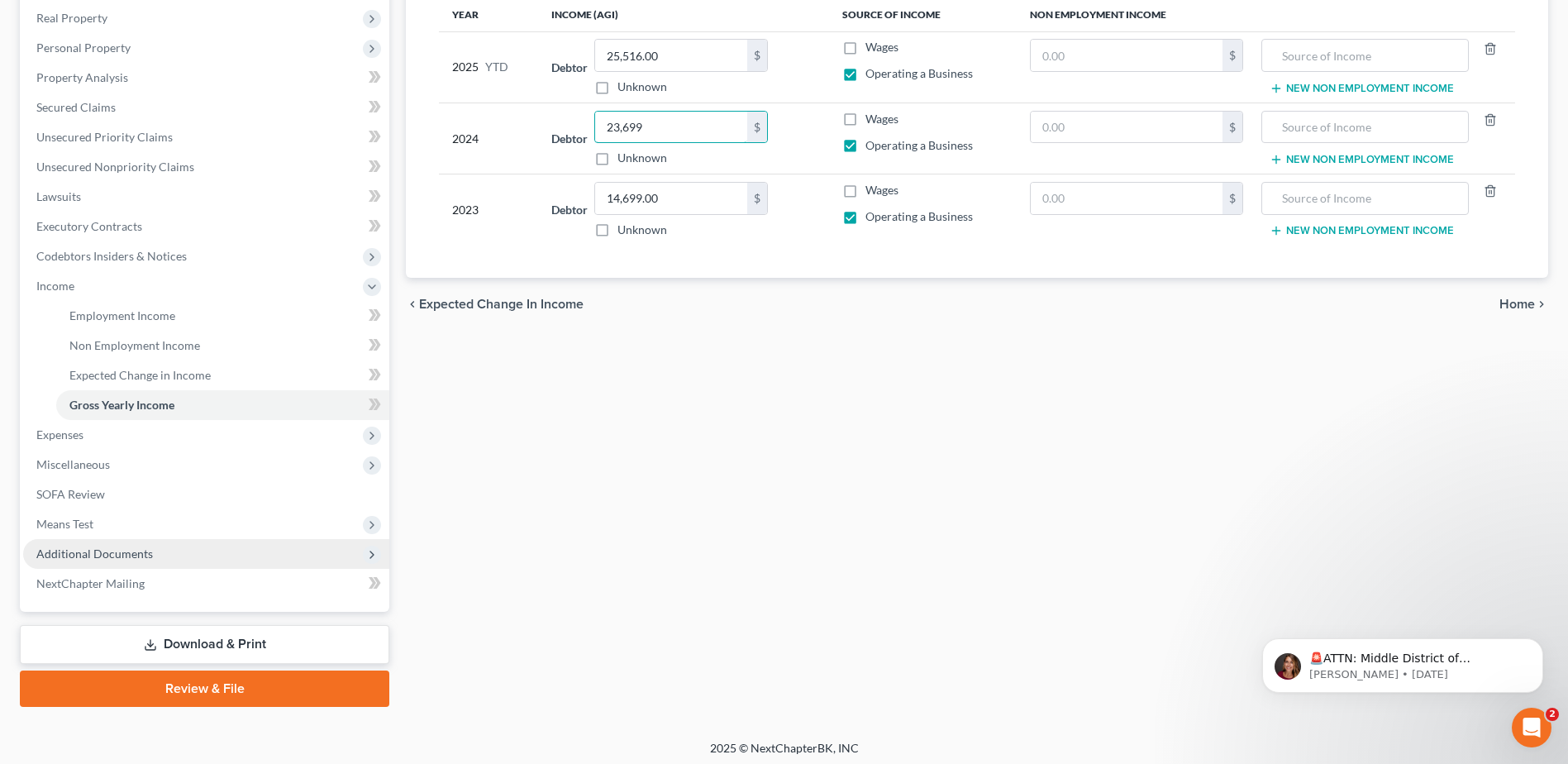
scroll to position [264, 0]
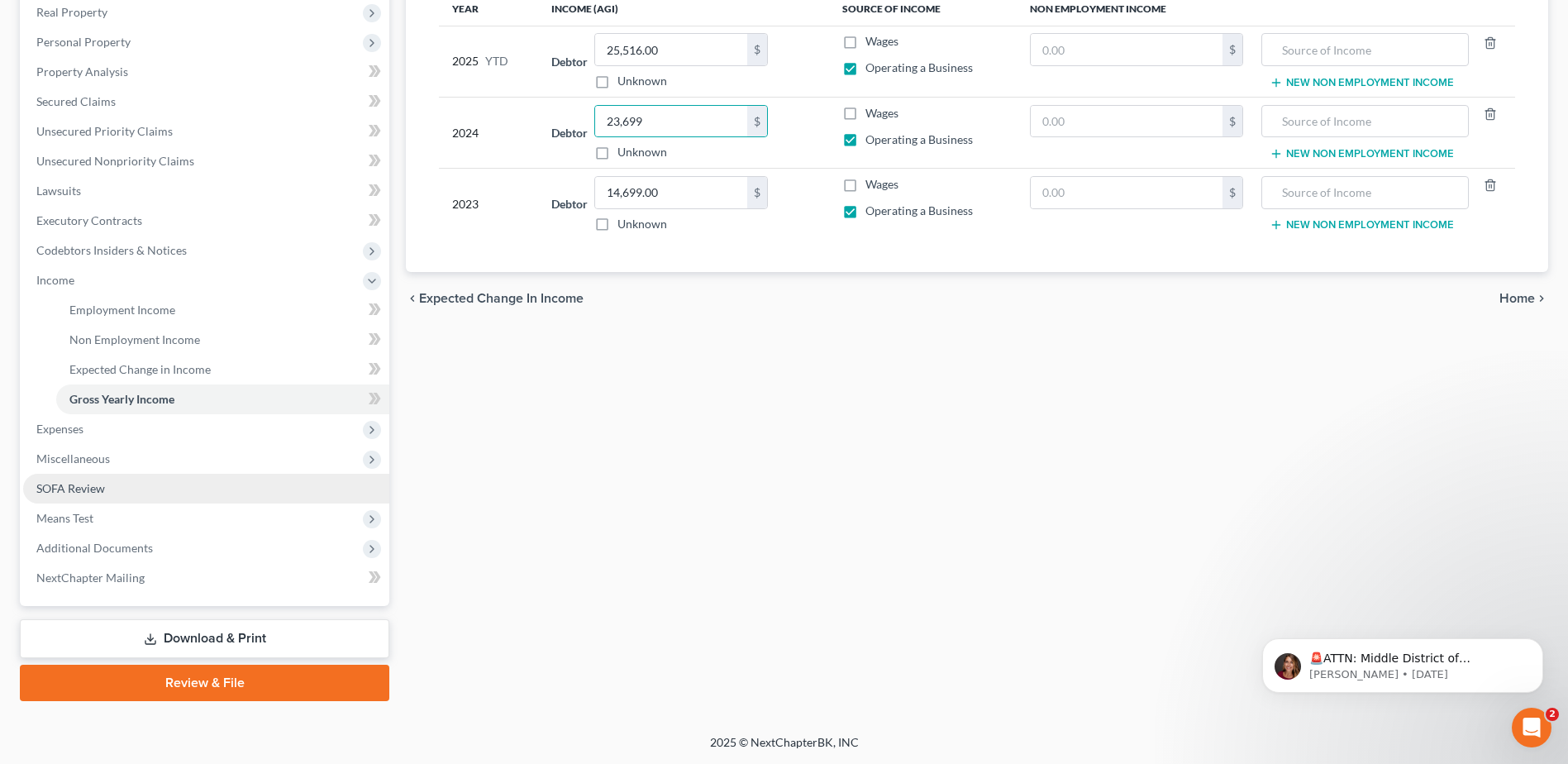
click at [46, 489] on span "SOFA Review" at bounding box center [71, 488] width 69 height 14
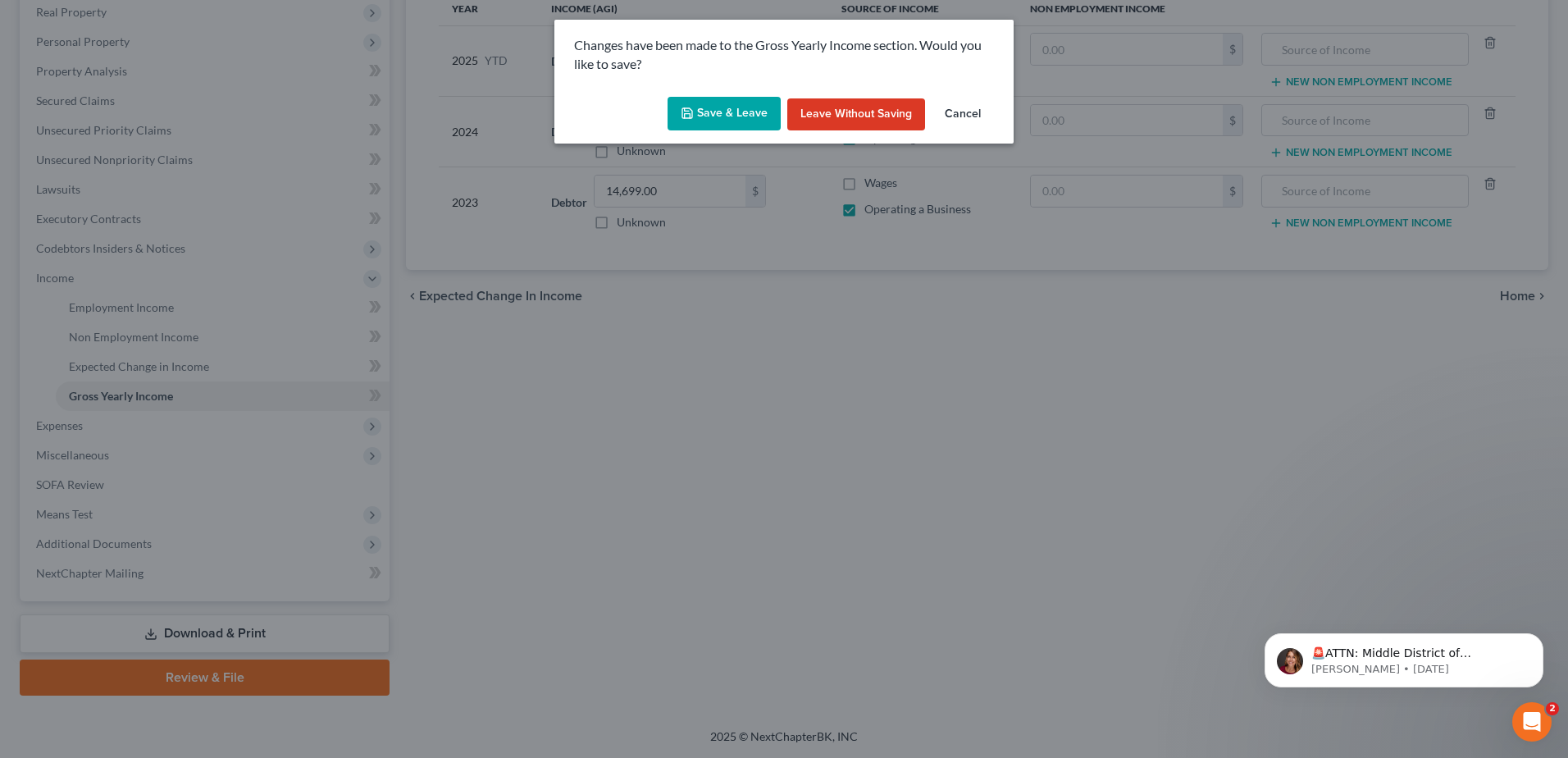
click at [745, 121] on button "Save & Leave" at bounding box center [724, 114] width 114 height 35
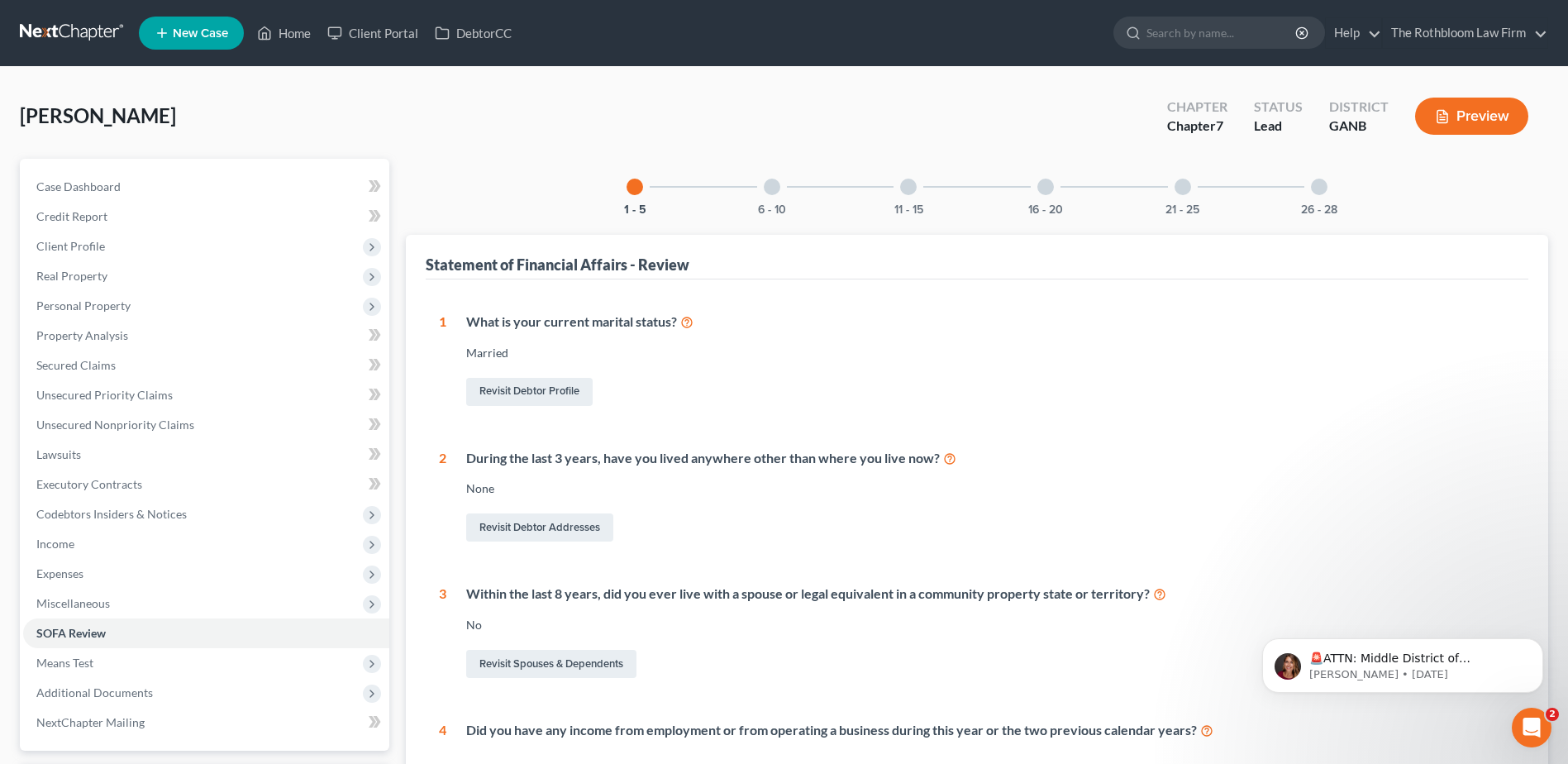
click at [1324, 185] on div at bounding box center [1318, 187] width 16 height 16
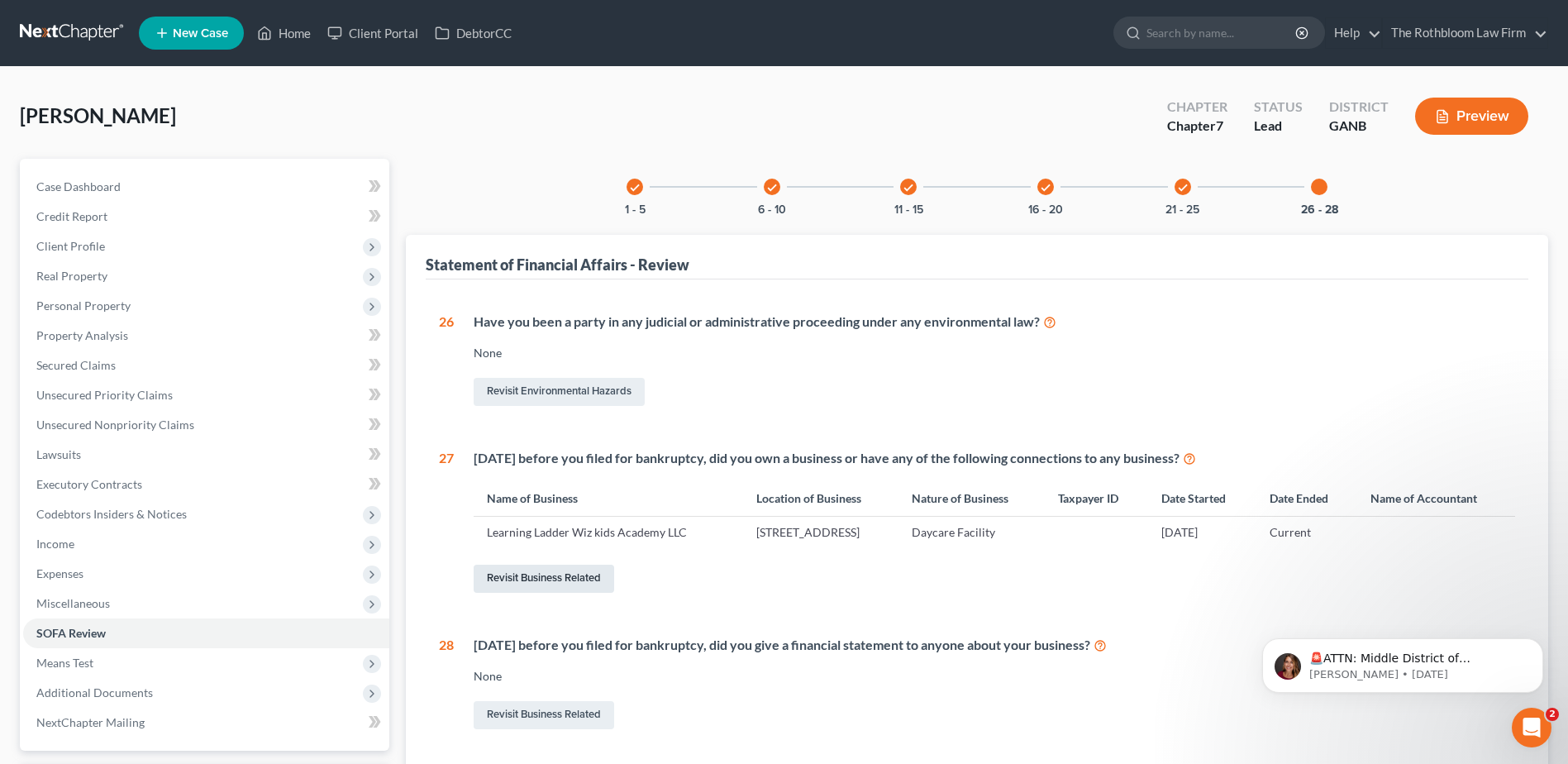
click at [549, 573] on link "Revisit Business Related" at bounding box center [543, 578] width 140 height 28
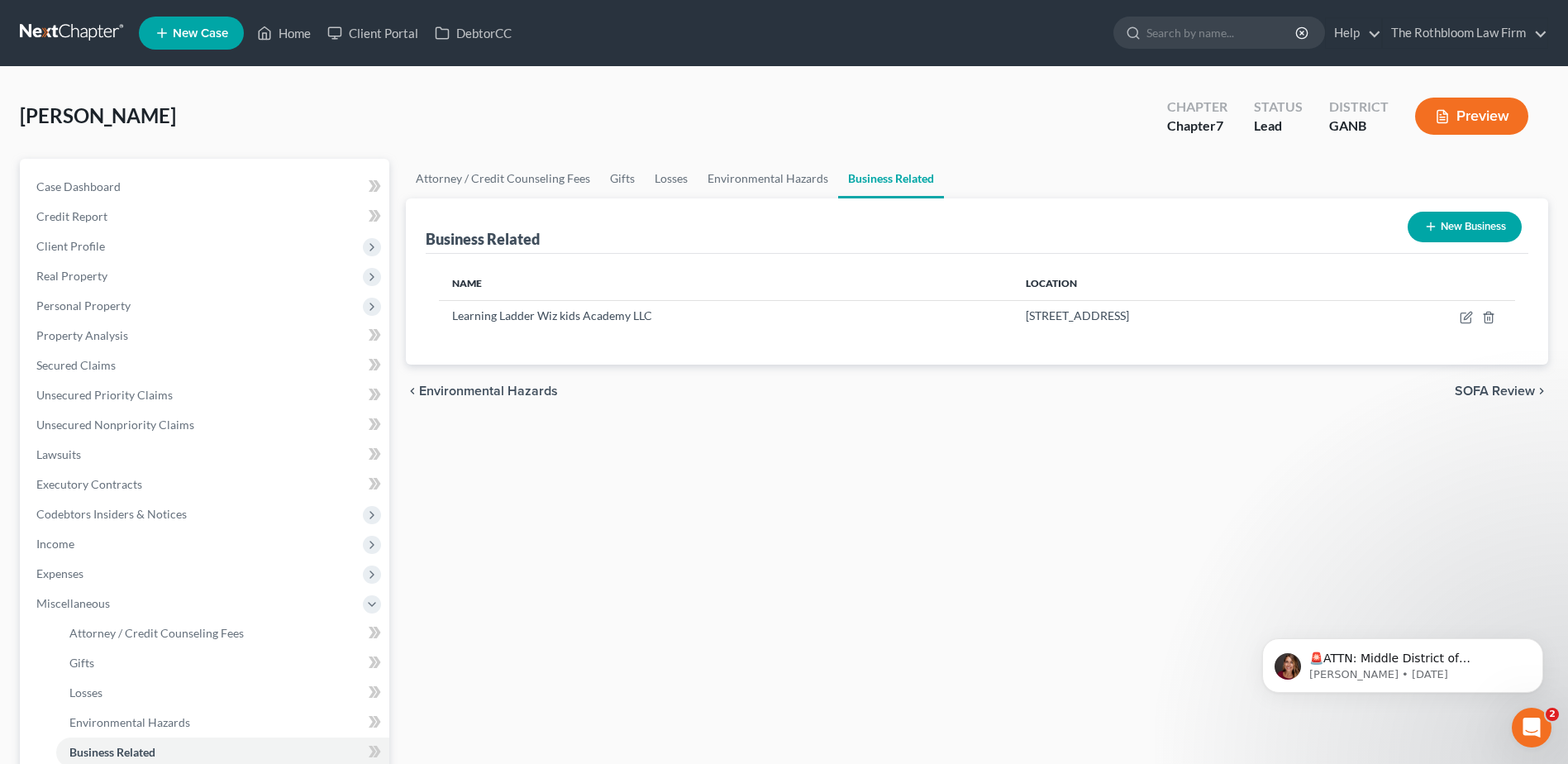
click at [1459, 226] on button "New Business" at bounding box center [1465, 227] width 114 height 30
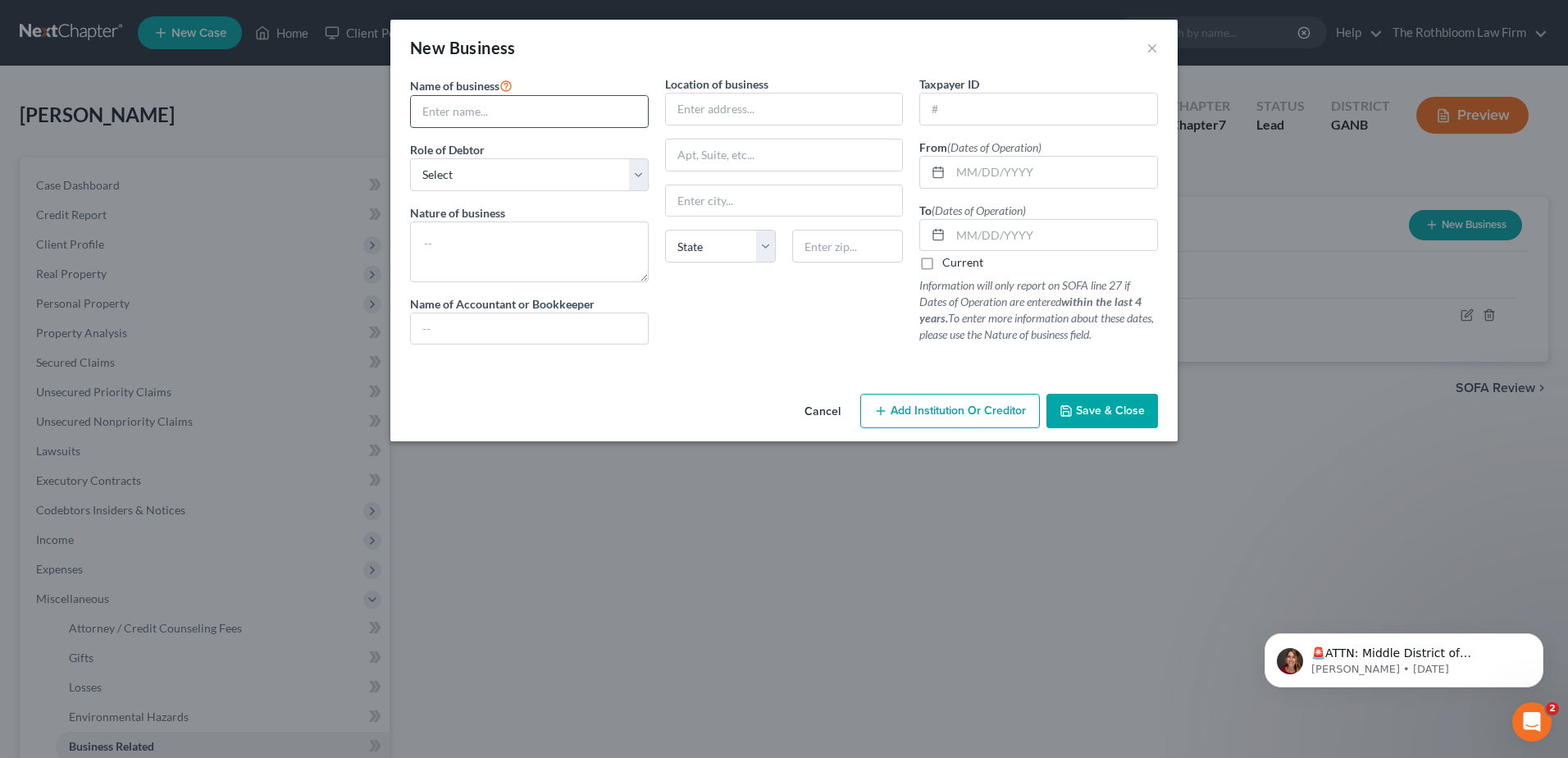
click at [429, 125] on input "text" at bounding box center [529, 111] width 237 height 31
click at [459, 182] on select "Select A member of a limited liability company (LLC) or limited liability partn…" at bounding box center [529, 174] width 239 height 33
click at [587, 107] on input "Imagination Learning Station" at bounding box center [529, 111] width 237 height 31
type input "Imagination Learning Station, Inc."
click at [472, 169] on select "Select A member of a limited liability company (LLC) or limited liability partn…" at bounding box center [529, 174] width 239 height 33
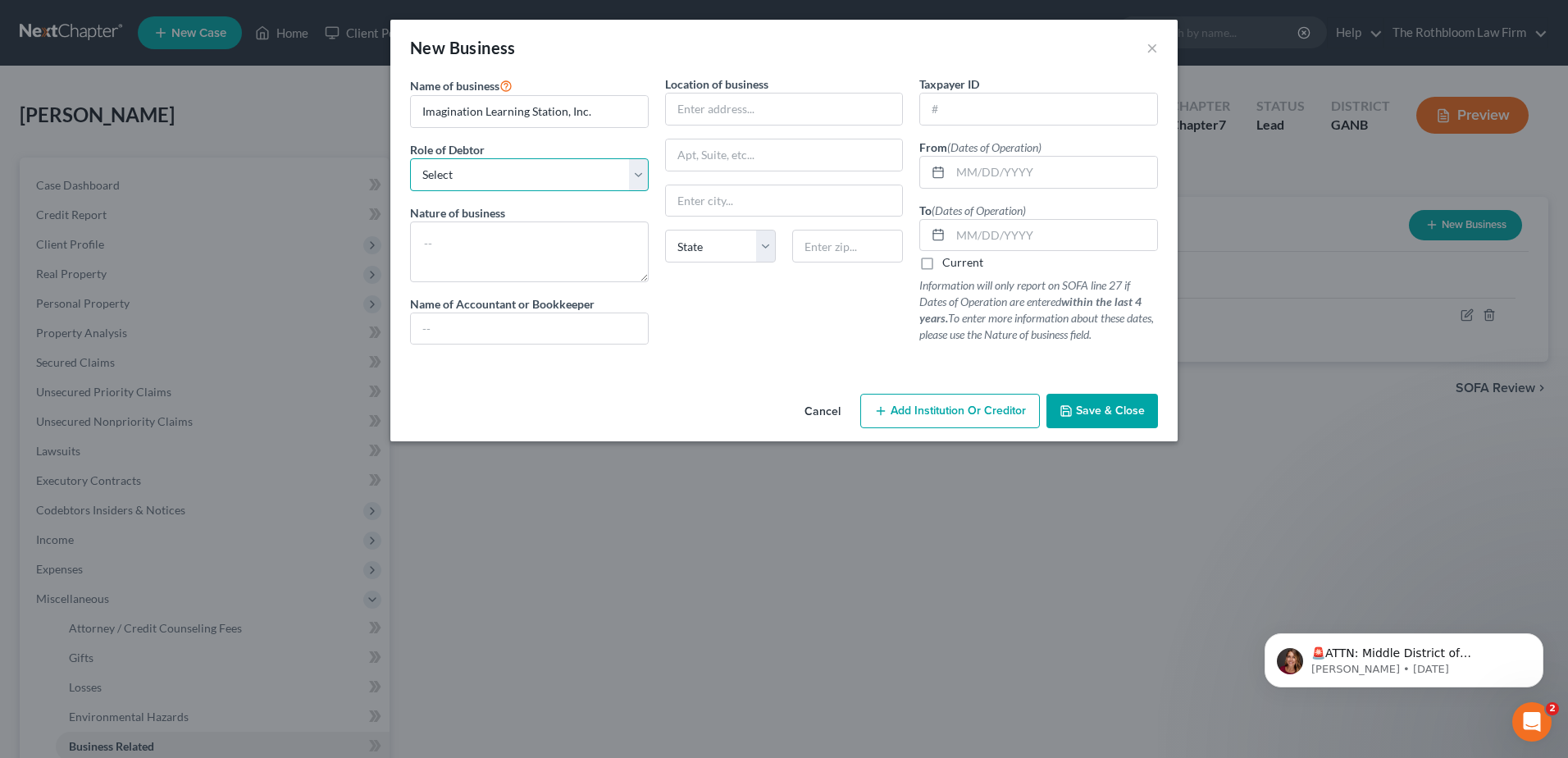
select select "officer"
click at [410, 158] on select "Select A member of a limited liability company (LLC) or limited liability partn…" at bounding box center [529, 174] width 239 height 33
drag, startPoint x: 450, startPoint y: 241, endPoint x: 460, endPoint y: 242, distance: 10.0
click at [451, 241] on textarea at bounding box center [529, 251] width 239 height 60
type textarea "/"
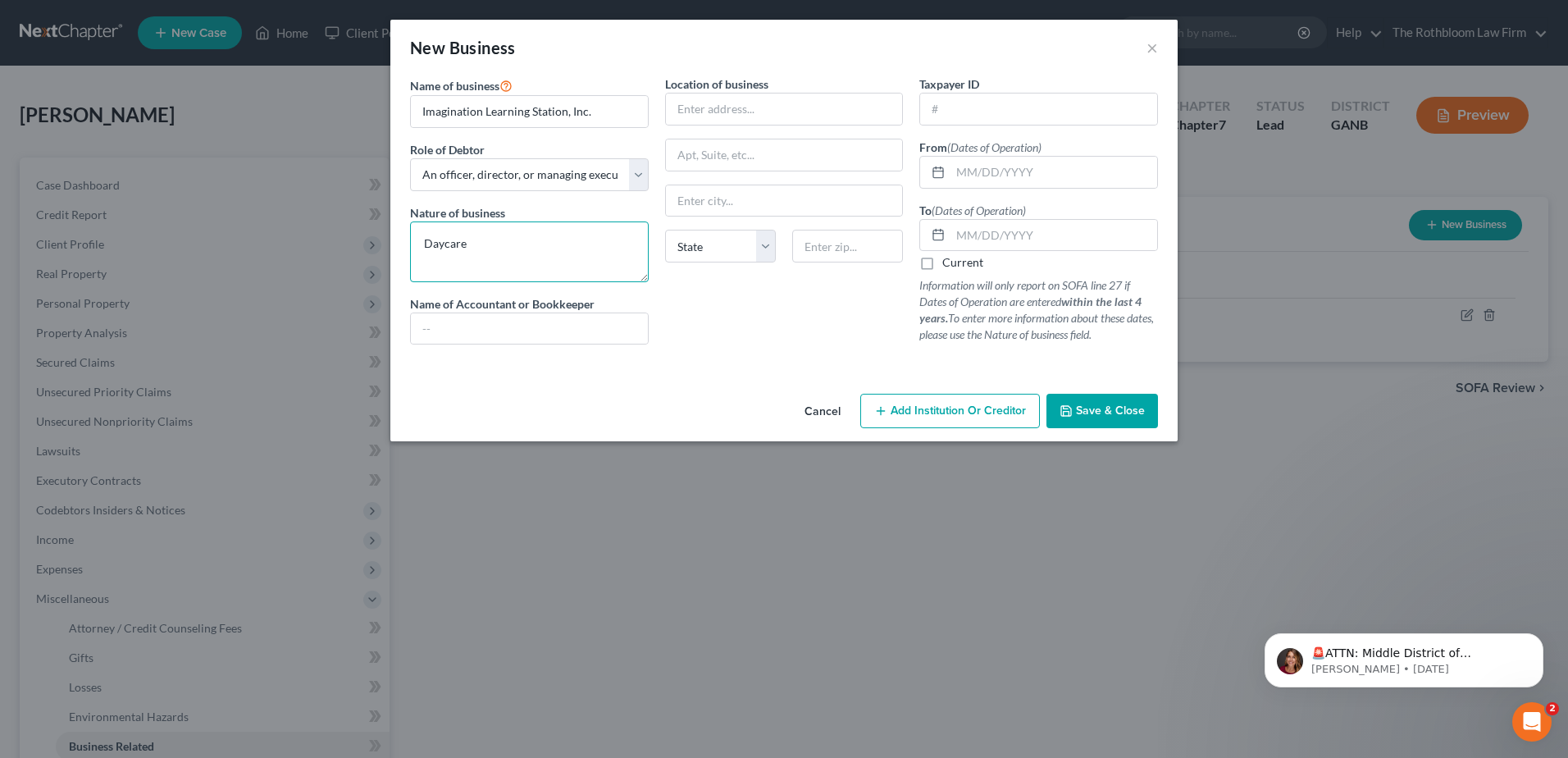
type textarea "Daycare"
click at [734, 111] on input "text" at bounding box center [784, 108] width 237 height 31
type input "[STREET_ADDRESS]"
type input "30019"
type input "Dacula"
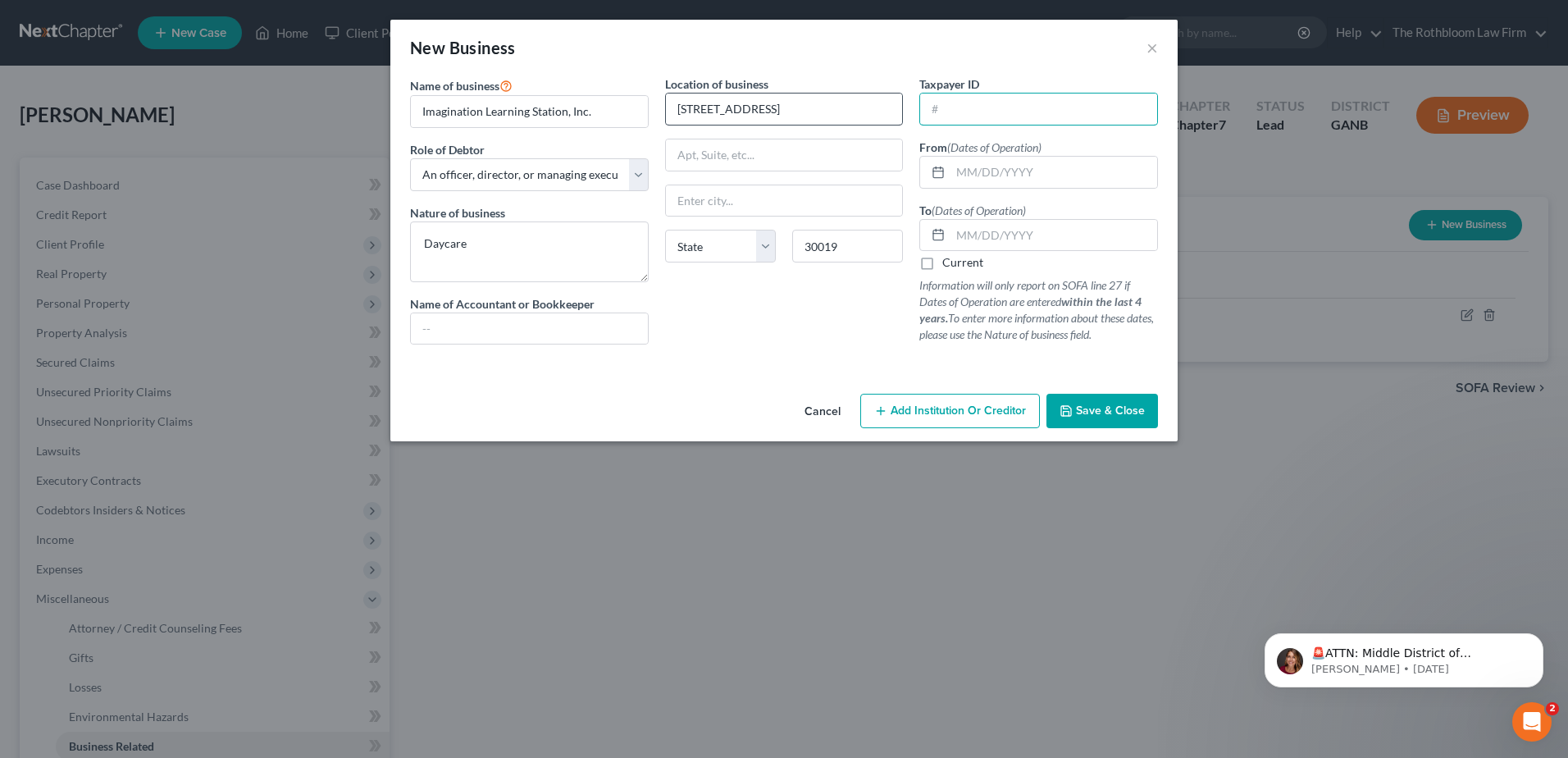
select select "10"
click at [995, 170] on input "text" at bounding box center [1053, 171] width 207 height 31
type input "[DATE]"
click at [942, 264] on label "Current" at bounding box center [963, 262] width 41 height 16
click at [949, 264] on input "Current" at bounding box center [954, 259] width 11 height 11
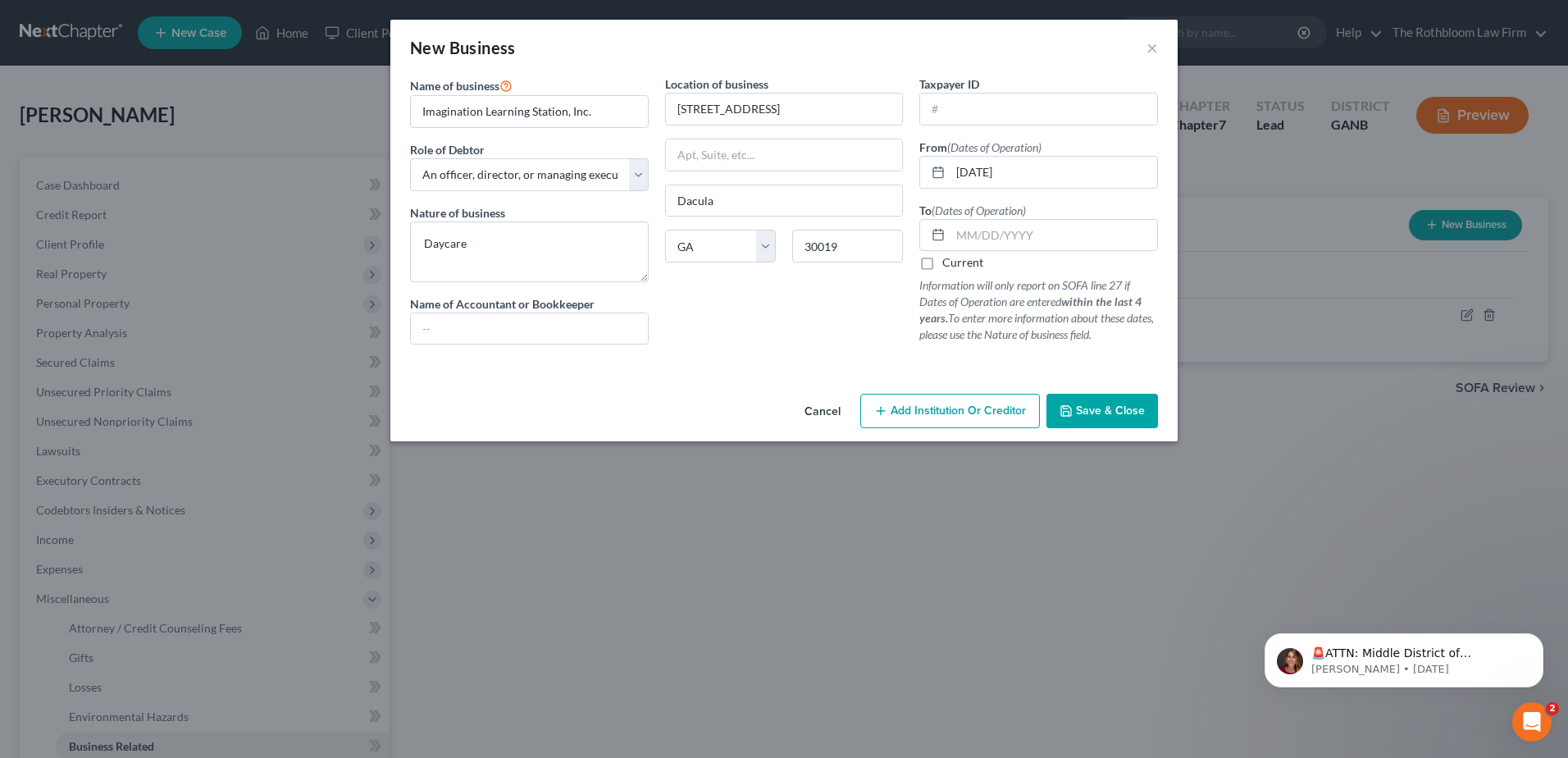
checkbox input "true"
click at [1093, 415] on span "Save & Close" at bounding box center [1110, 411] width 69 height 14
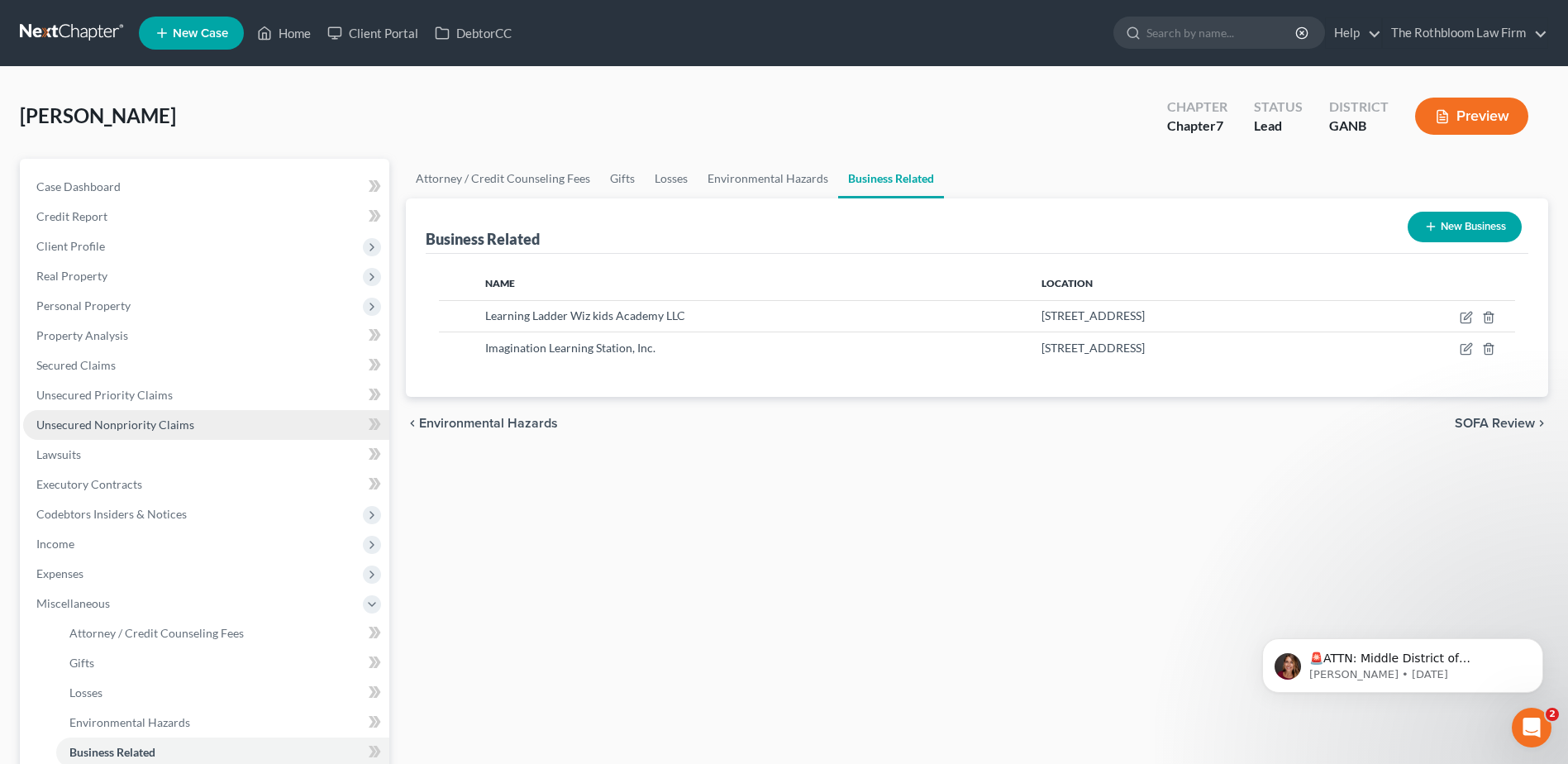
click at [103, 423] on span "Unsecured Nonpriority Claims" at bounding box center [115, 425] width 157 height 14
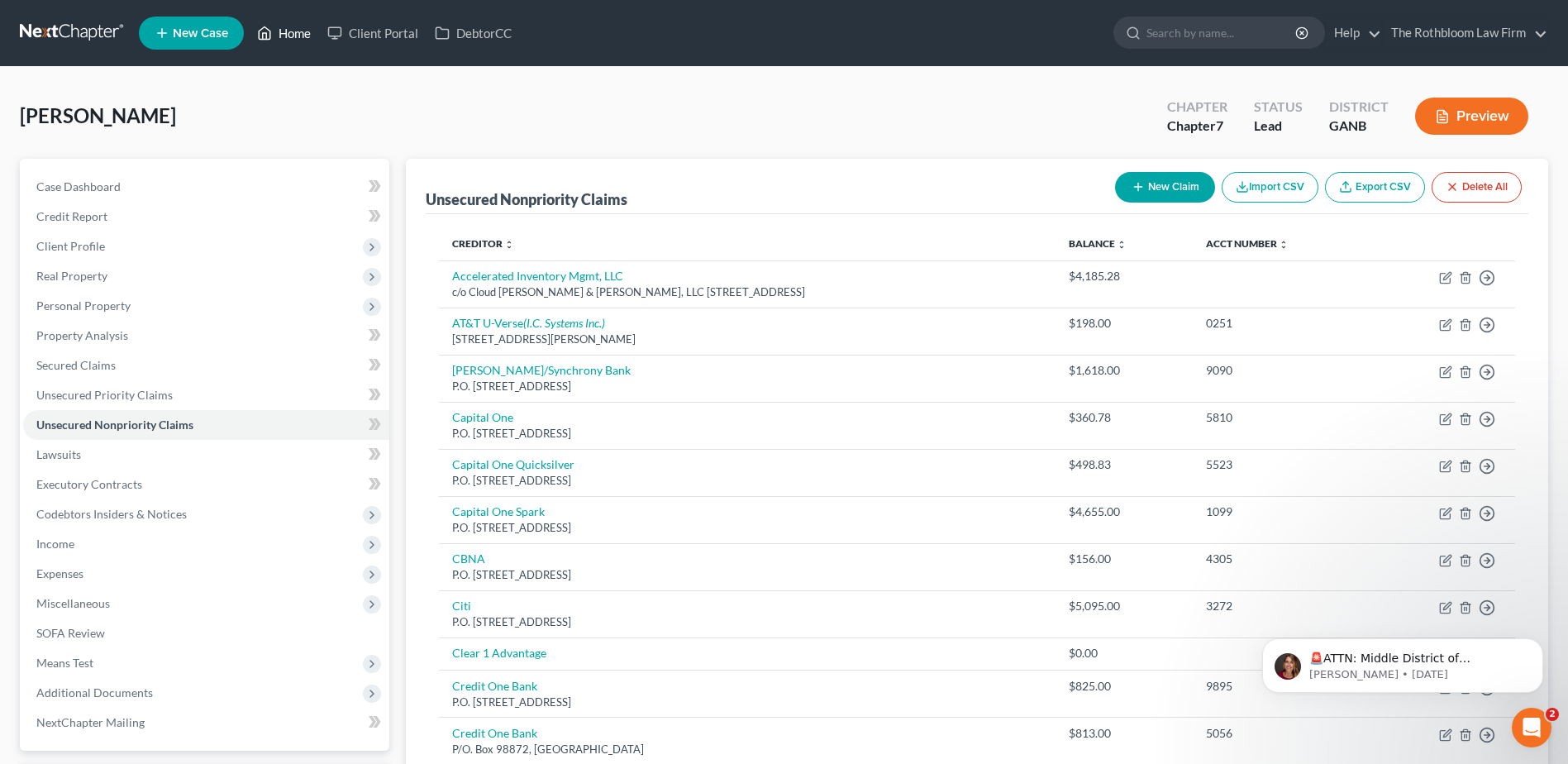
click at [300, 39] on link "Home" at bounding box center [284, 32] width 71 height 30
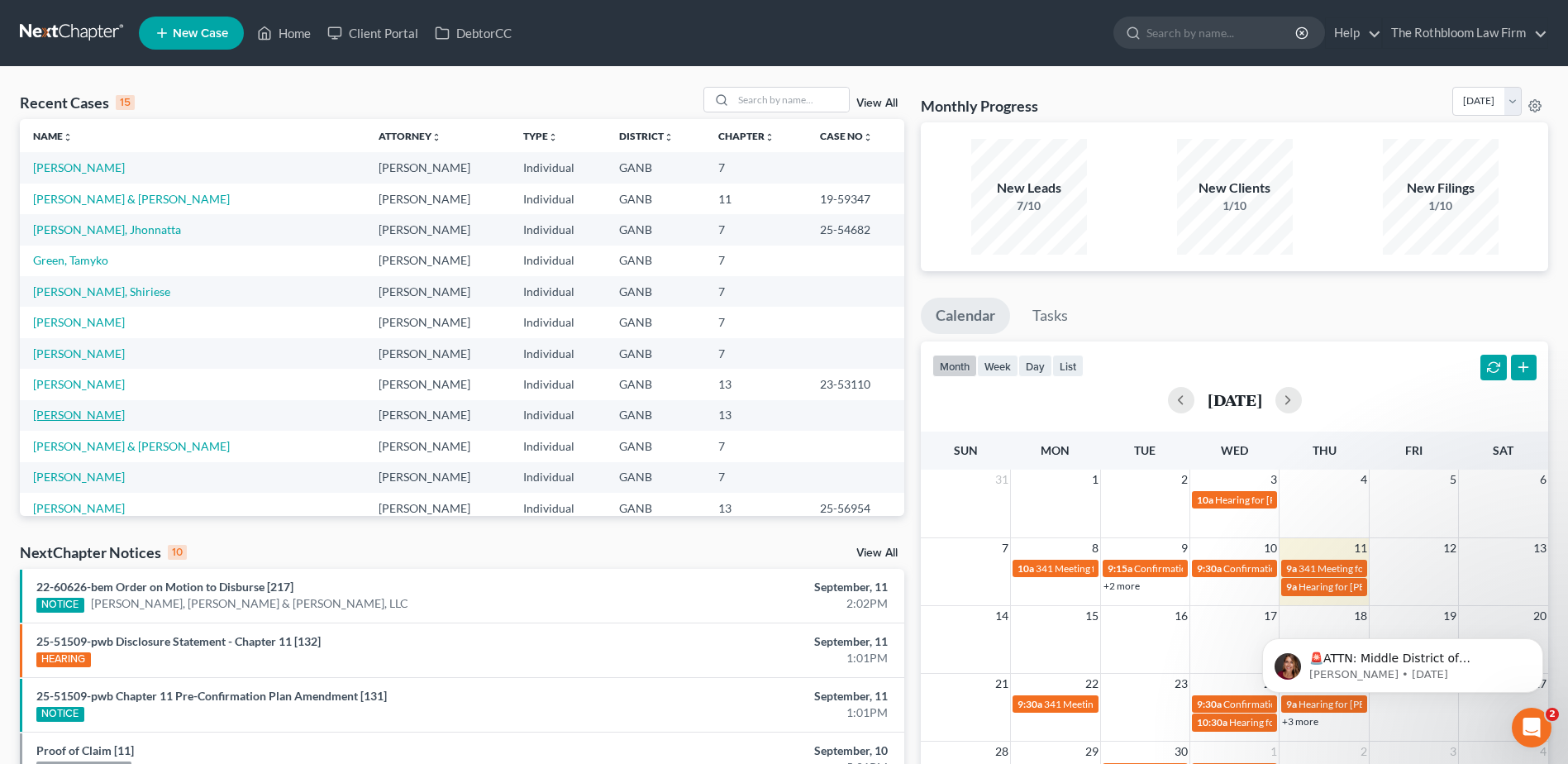
click at [66, 412] on link "[PERSON_NAME]" at bounding box center [79, 415] width 92 height 14
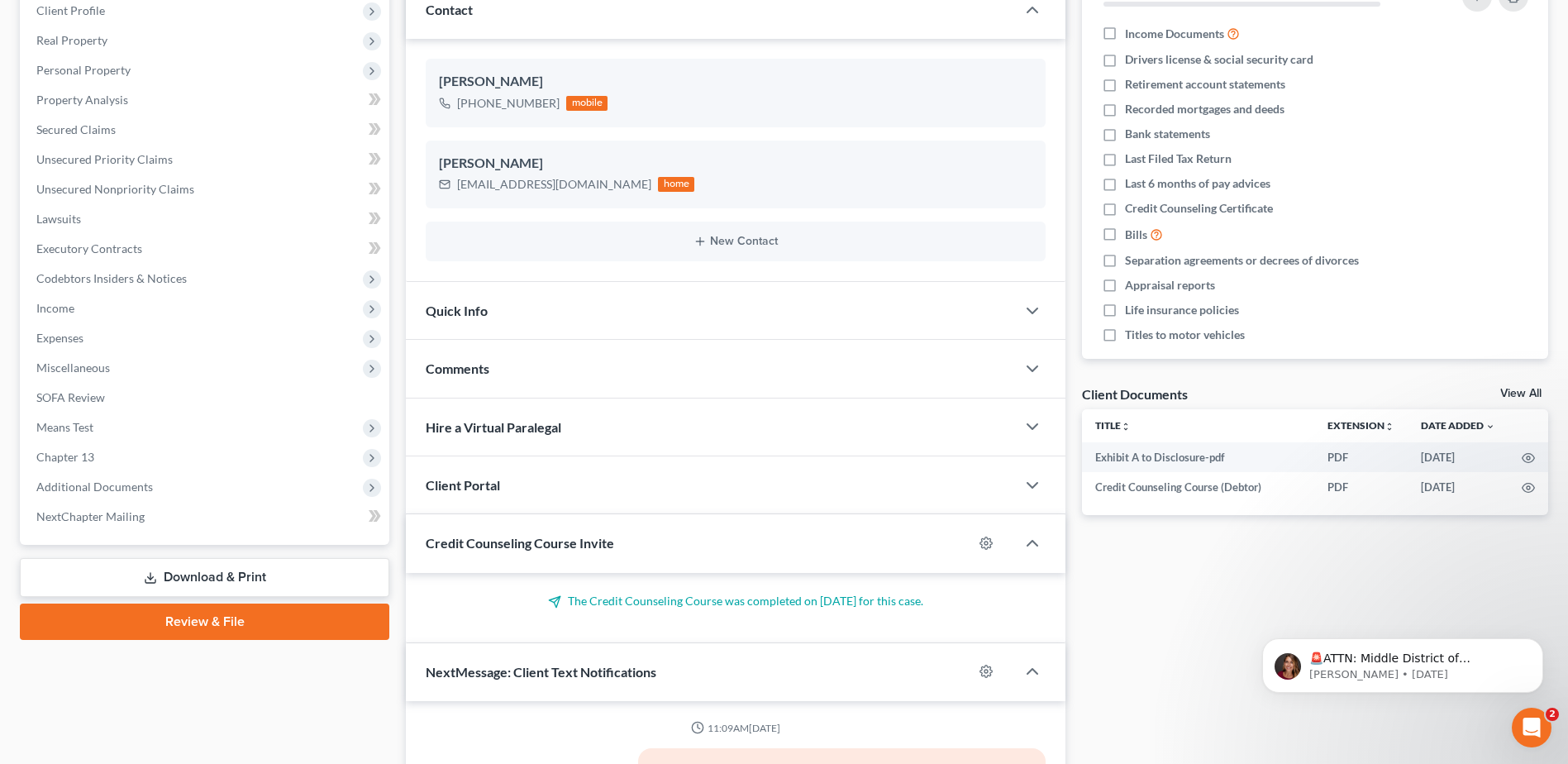
scroll to position [413, 0]
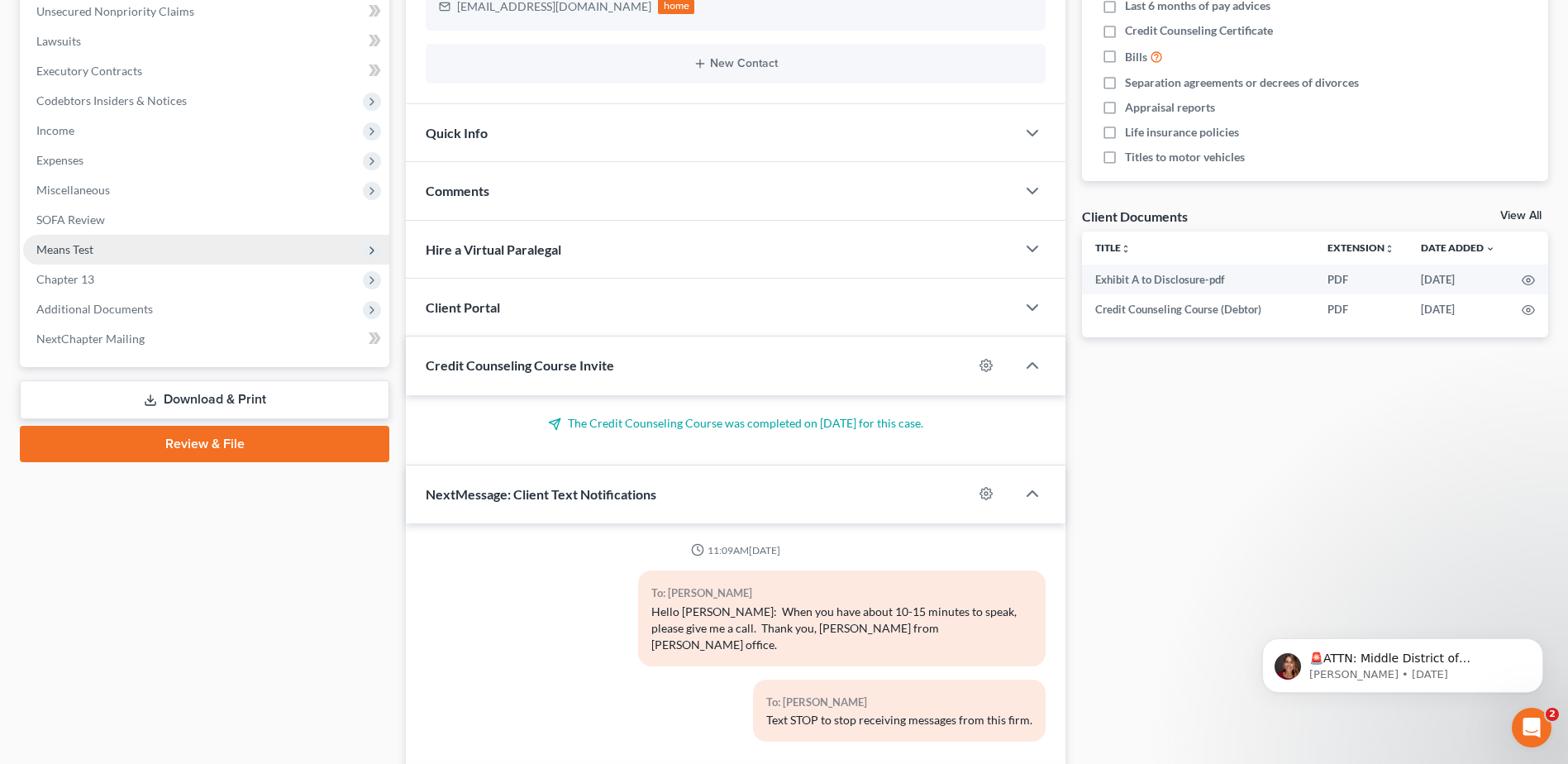
click at [63, 252] on span "Means Test" at bounding box center [65, 250] width 57 height 14
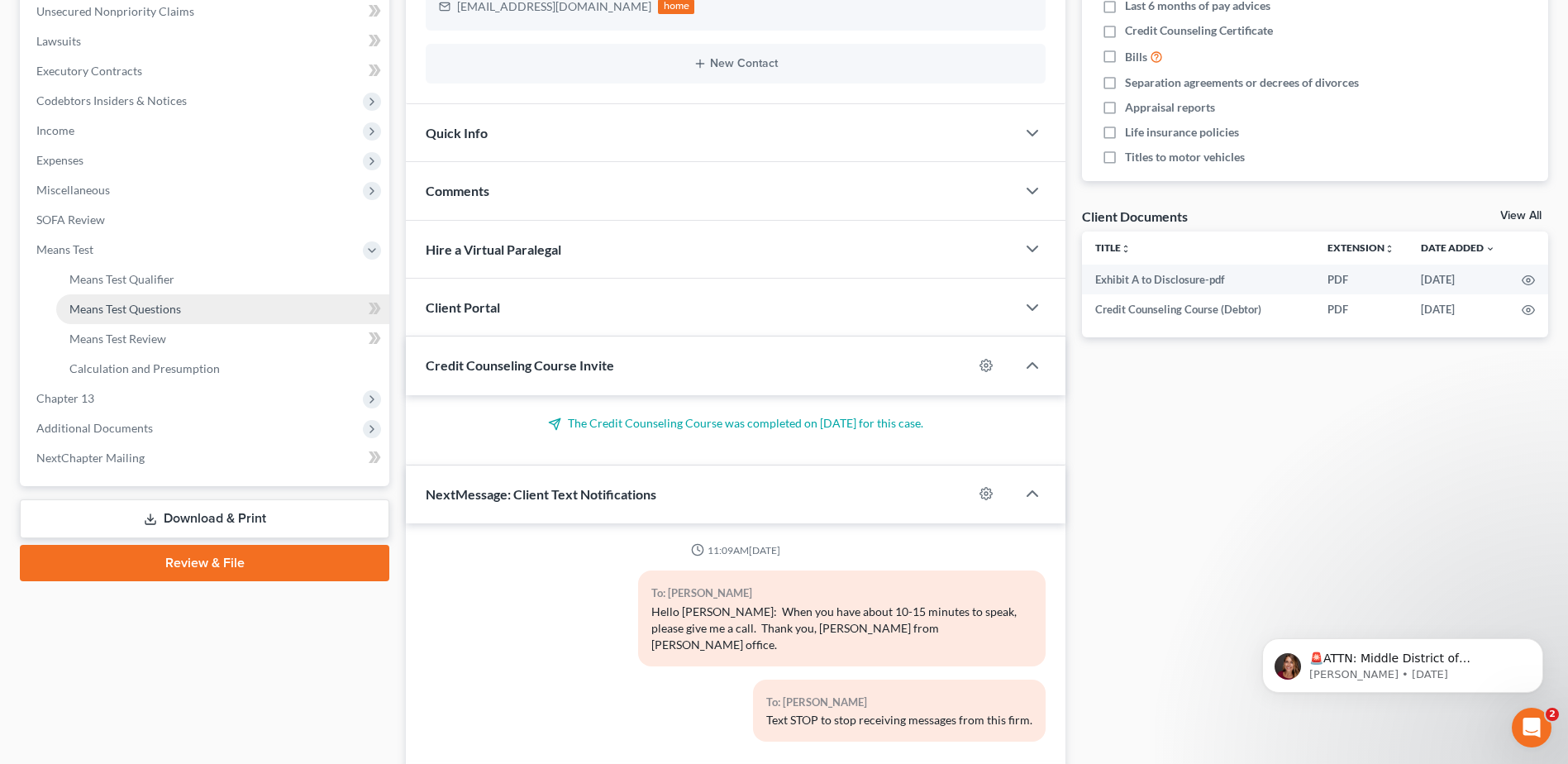
click at [114, 318] on link "Means Test Questions" at bounding box center [223, 309] width 333 height 30
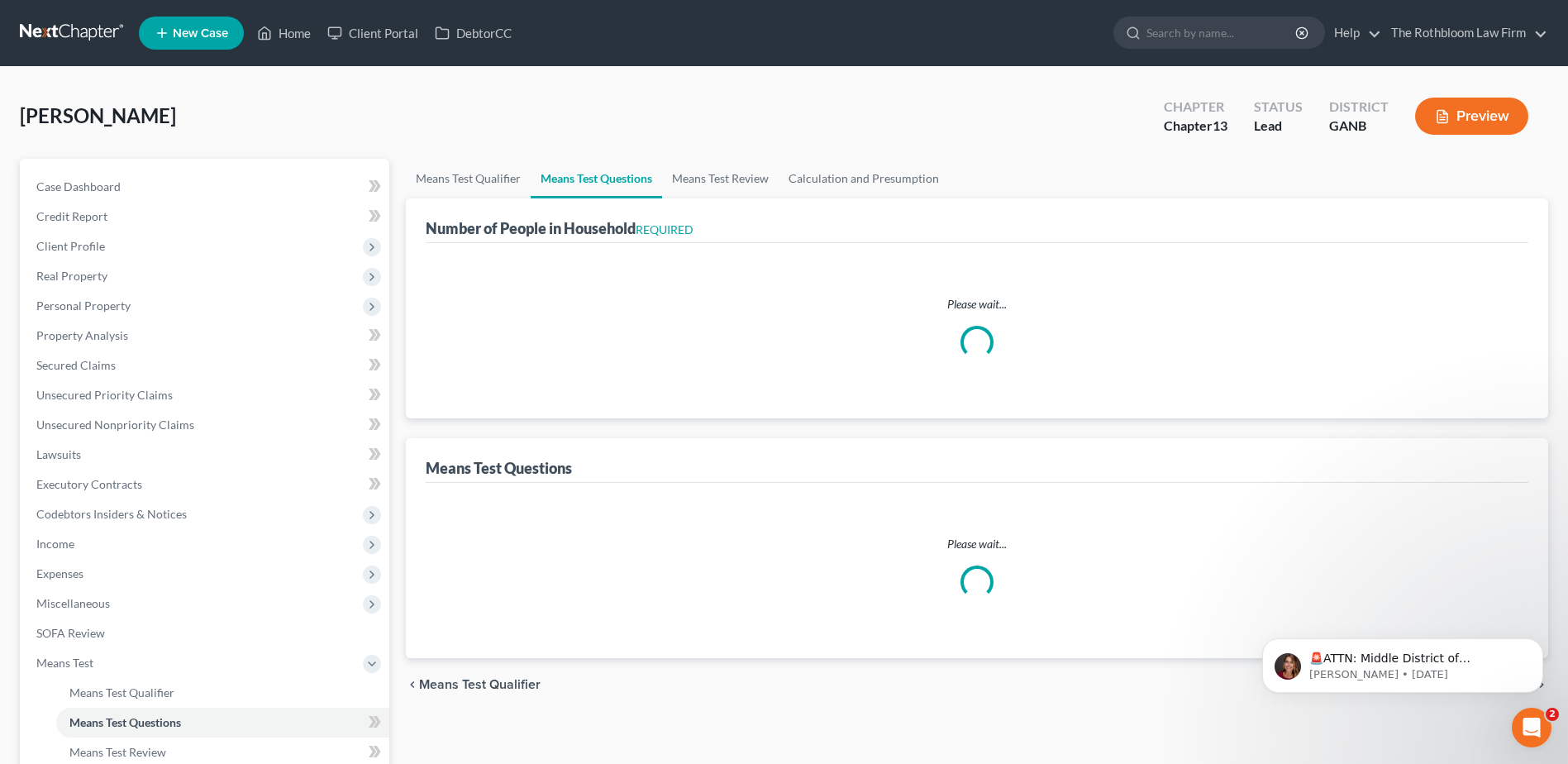
select select "0"
select select "60"
select select "1"
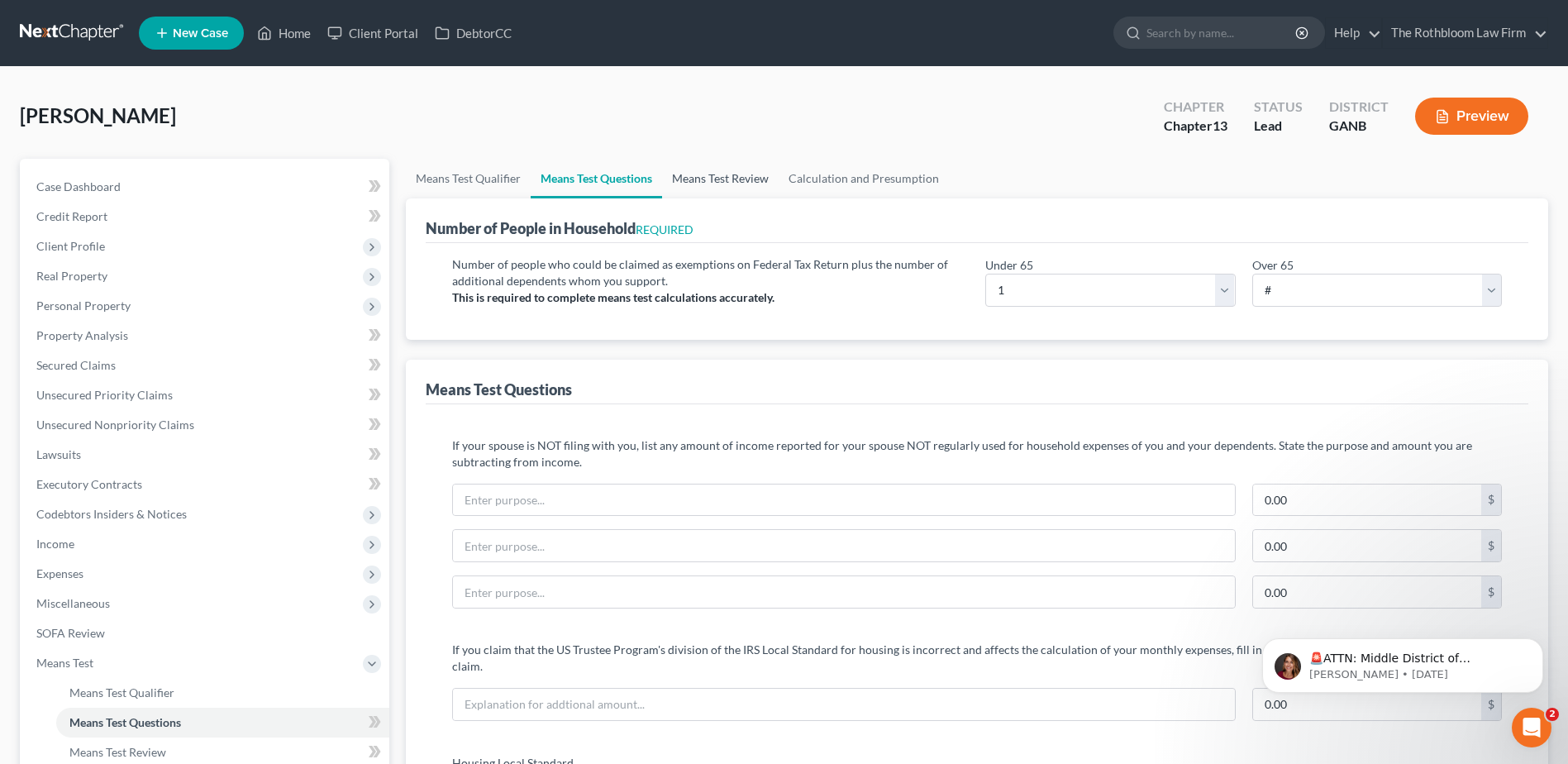
click at [699, 177] on link "Means Test Review" at bounding box center [720, 178] width 116 height 39
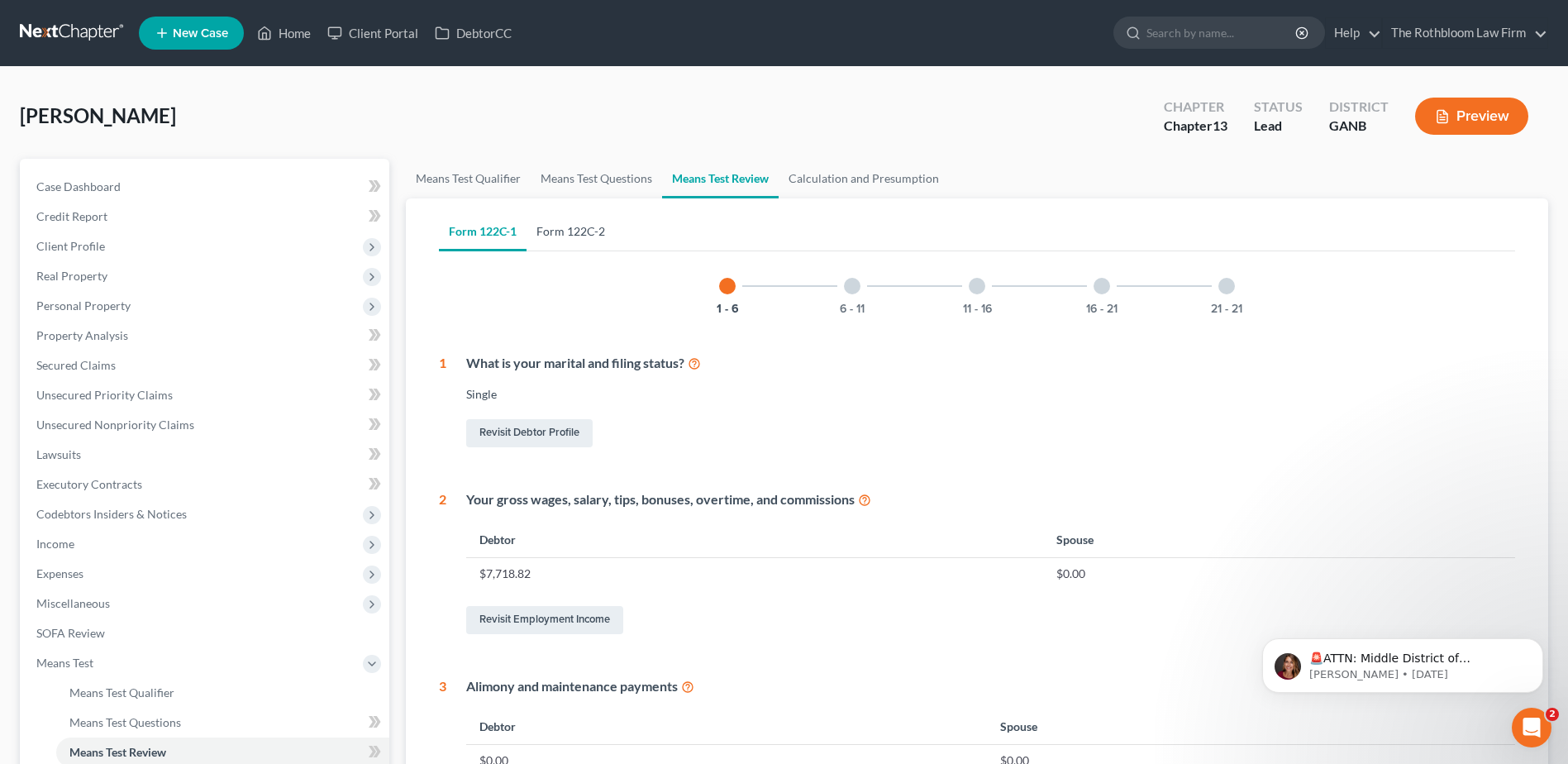
click at [561, 239] on link "Form 122C-2" at bounding box center [571, 232] width 89 height 39
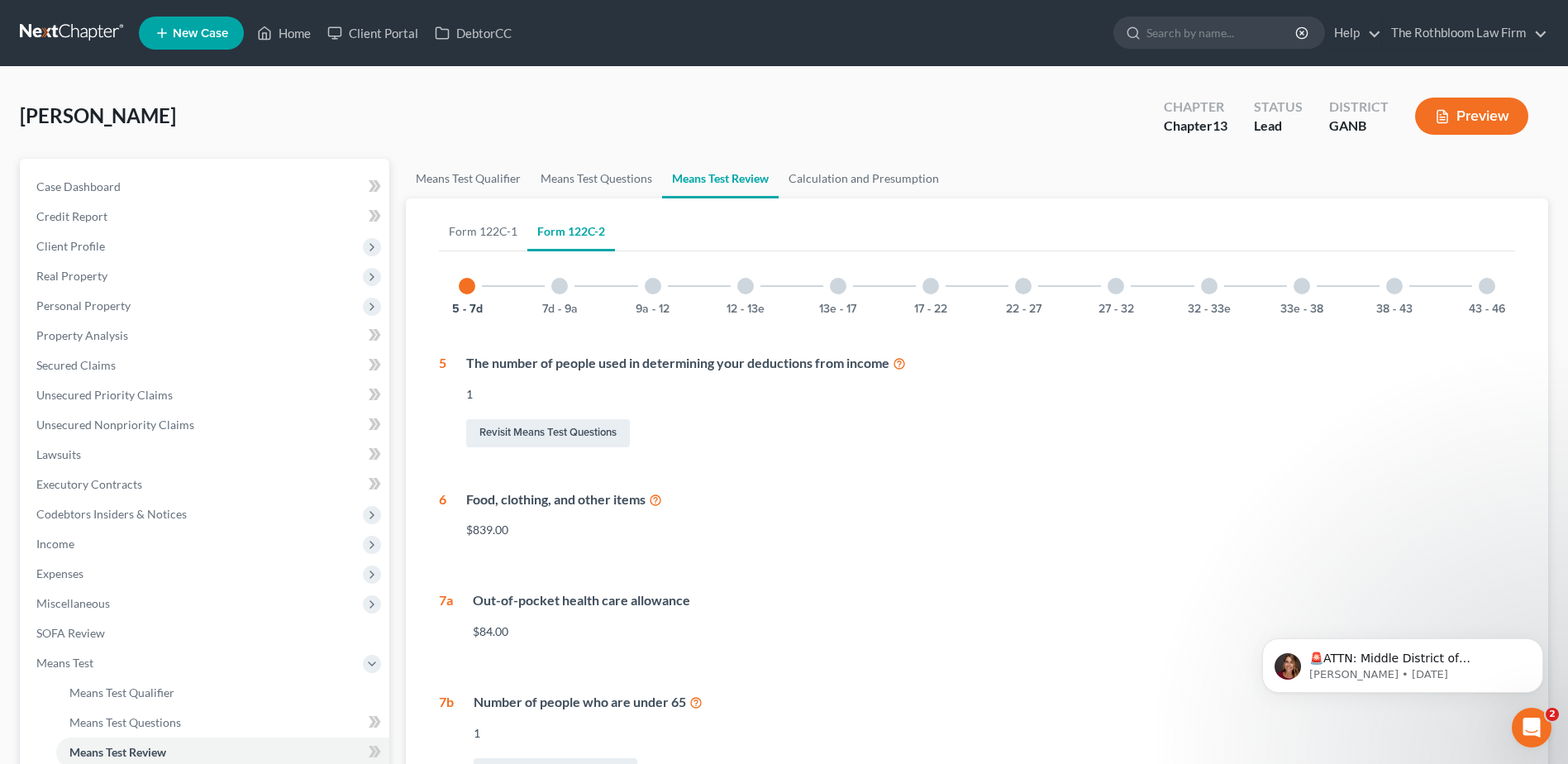
click at [653, 291] on div at bounding box center [653, 285] width 16 height 16
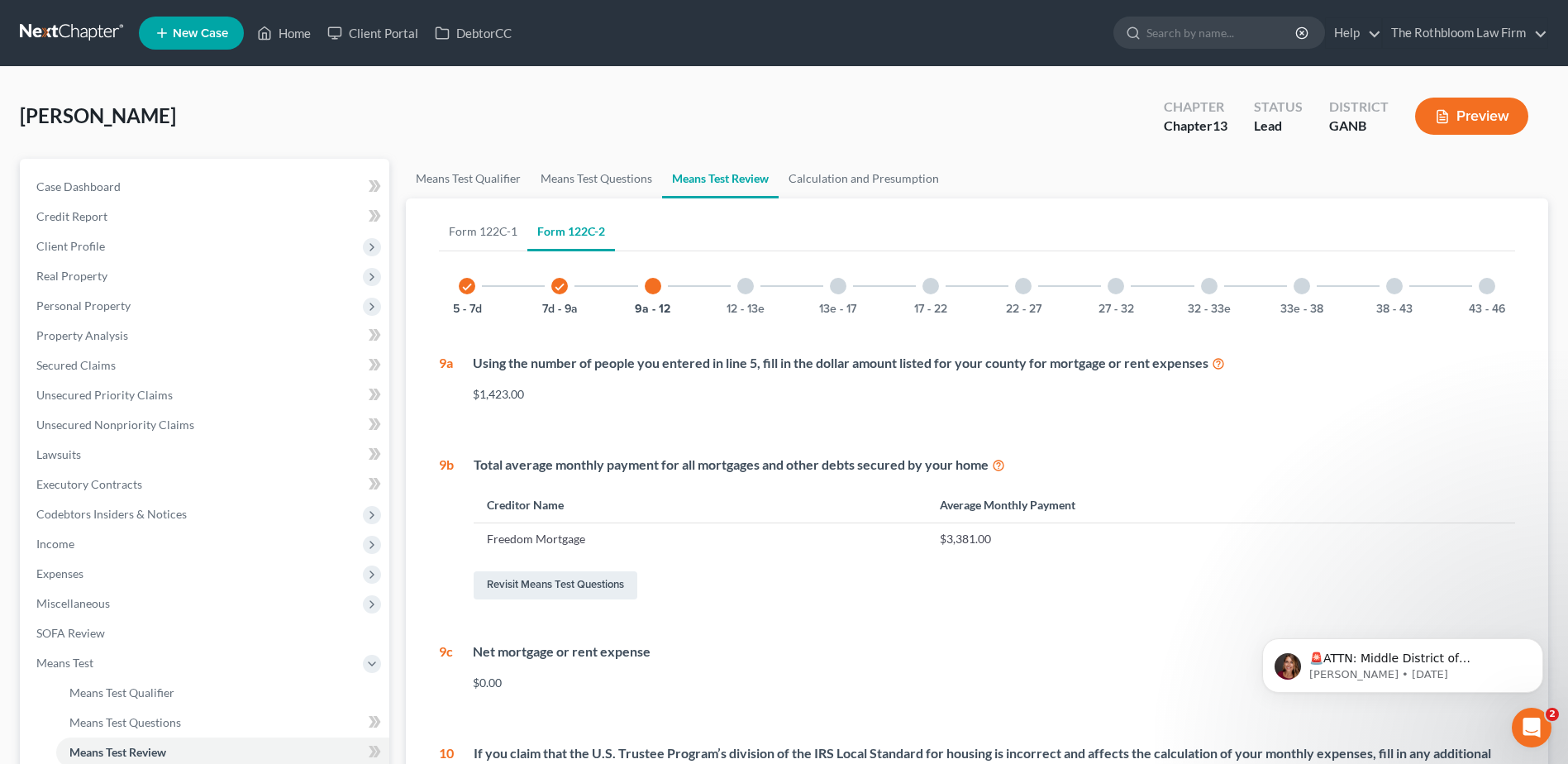
click at [1318, 288] on div "33e - 38" at bounding box center [1301, 285] width 56 height 56
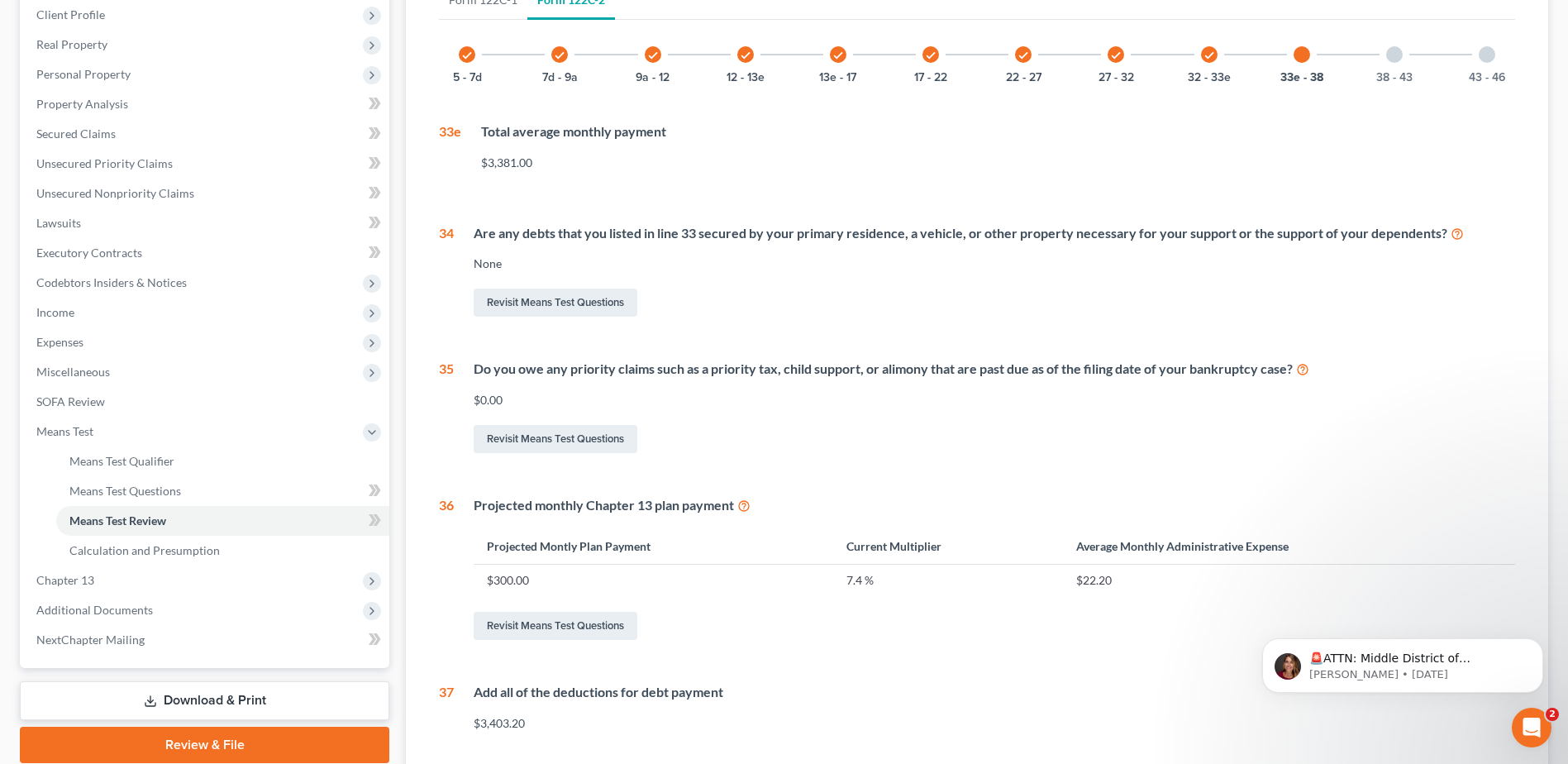
scroll to position [57, 0]
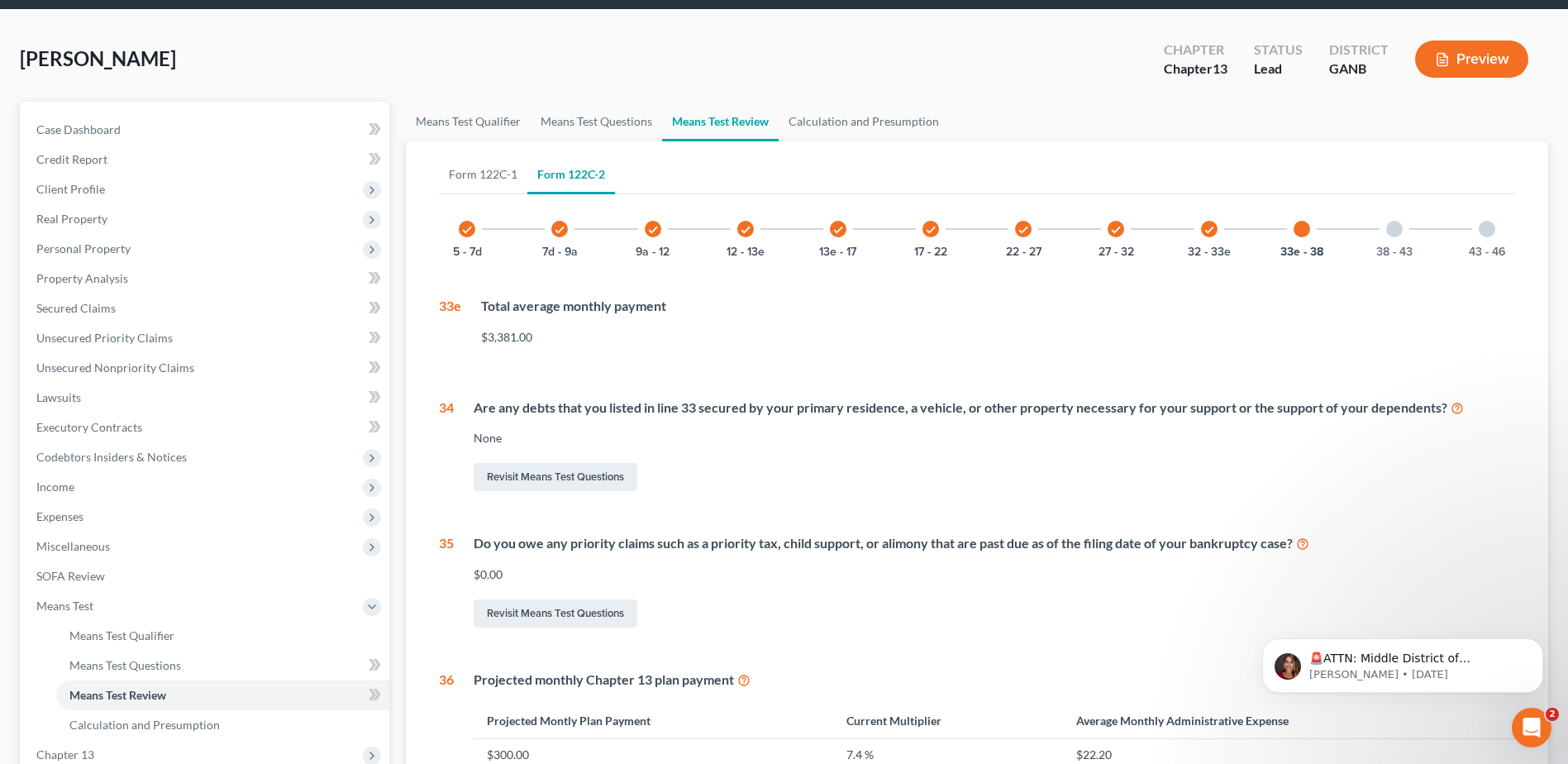
click at [1403, 233] on div "38 - 43" at bounding box center [1394, 229] width 56 height 56
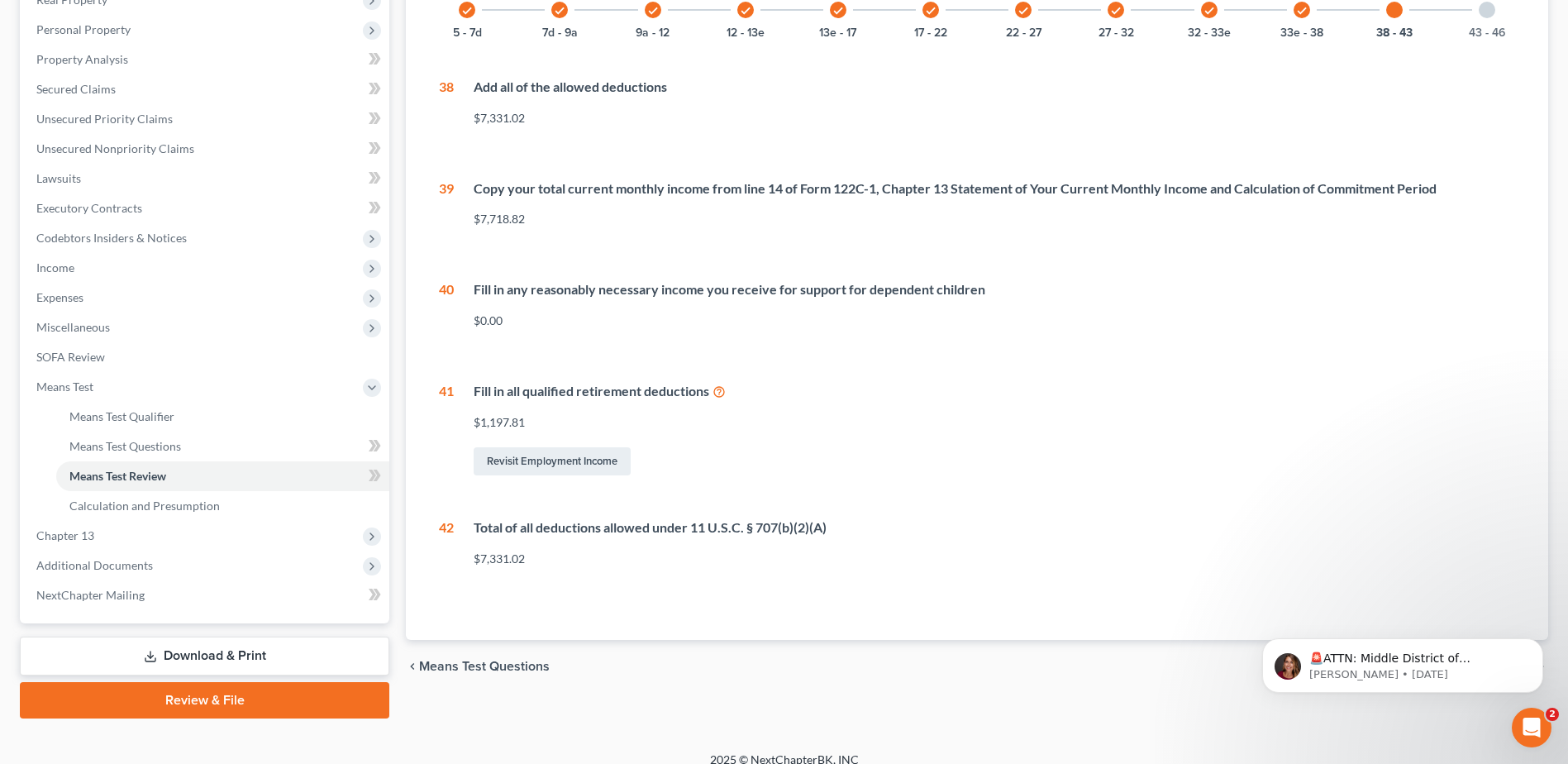
scroll to position [293, 0]
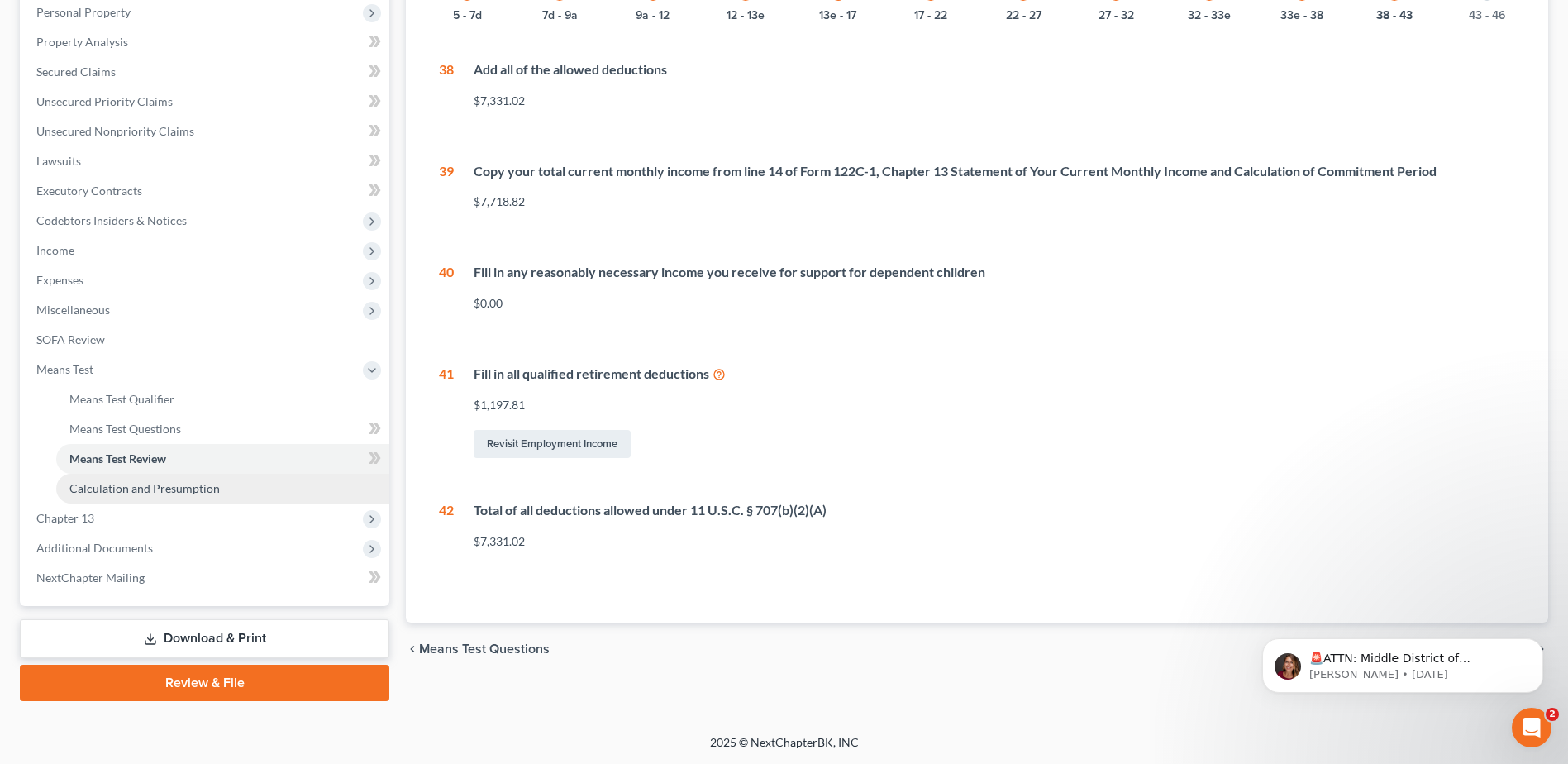
click at [148, 487] on span "Calculation and Presumption" at bounding box center [145, 488] width 150 height 14
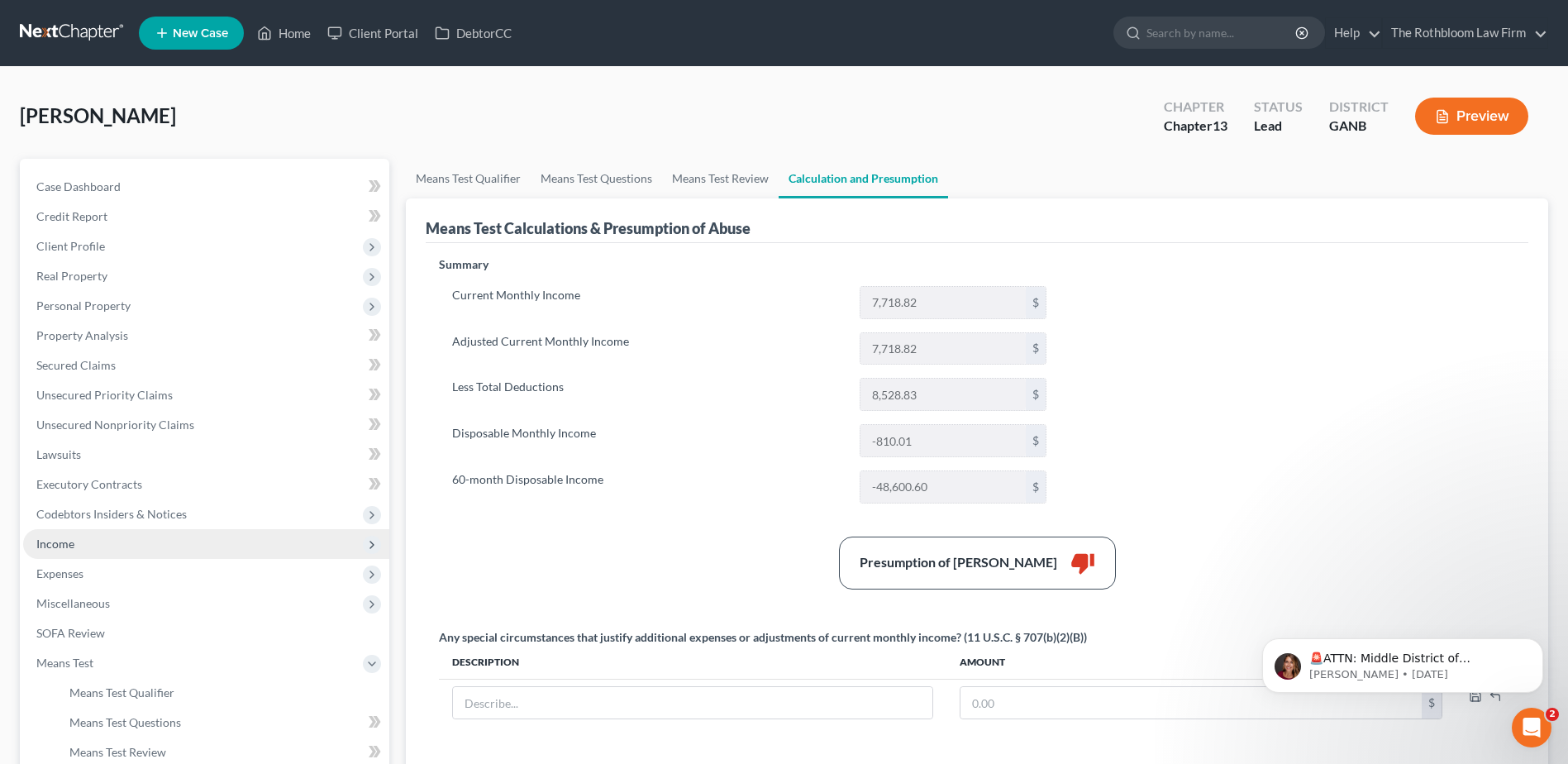
click at [84, 543] on span "Income" at bounding box center [206, 543] width 366 height 30
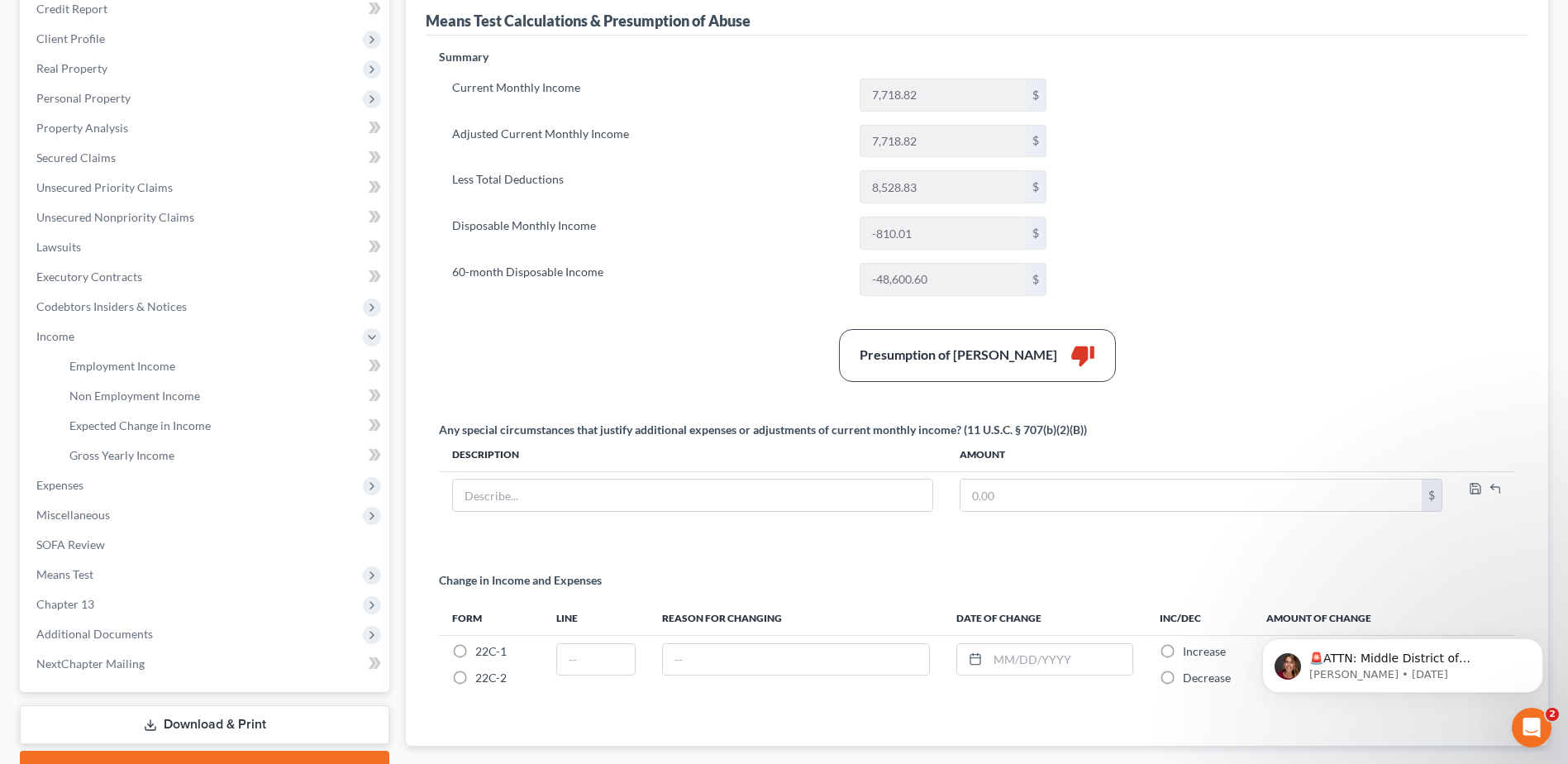
scroll to position [305, 0]
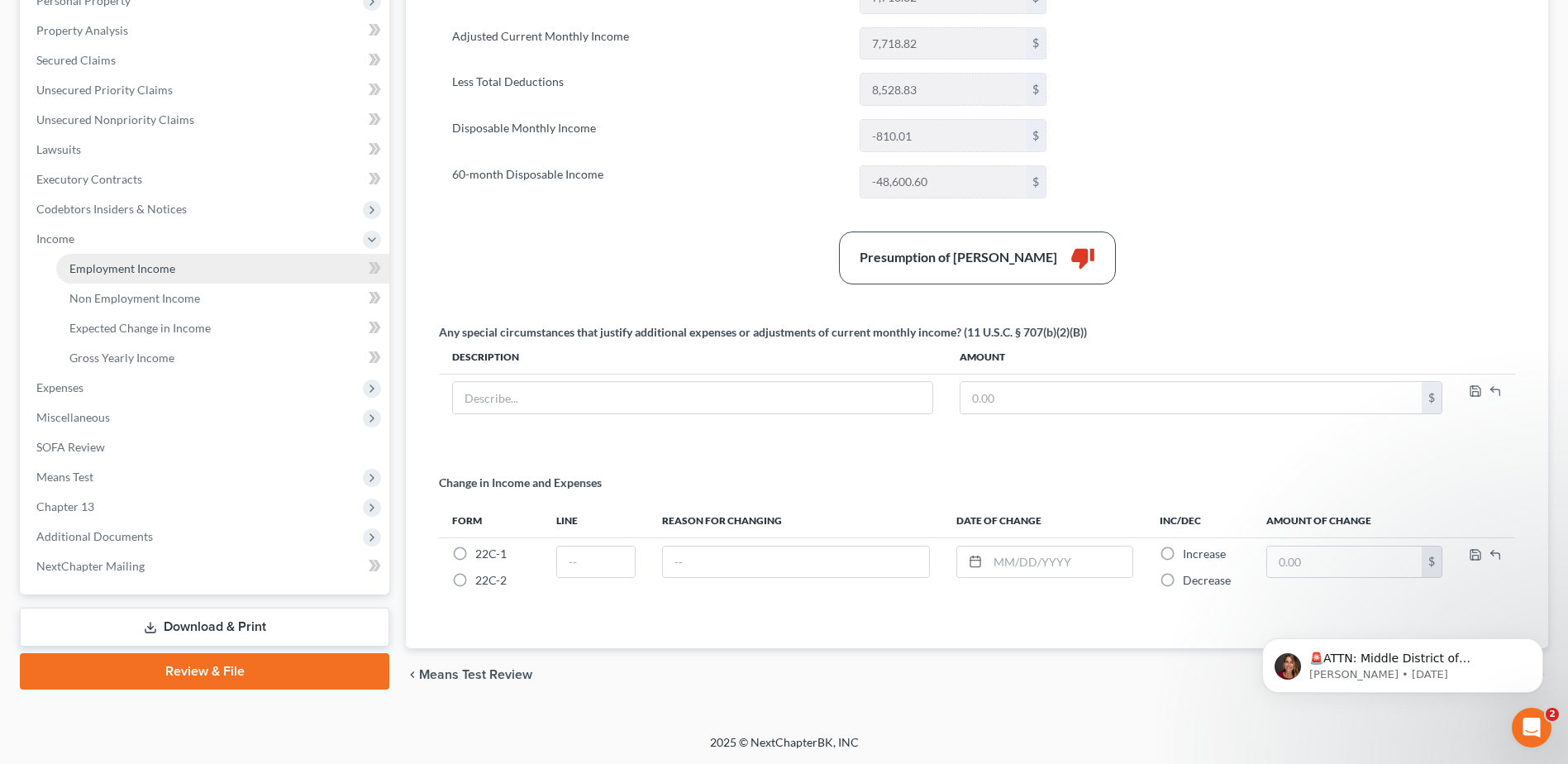
click at [58, 266] on link "Employment Income" at bounding box center [223, 268] width 333 height 30
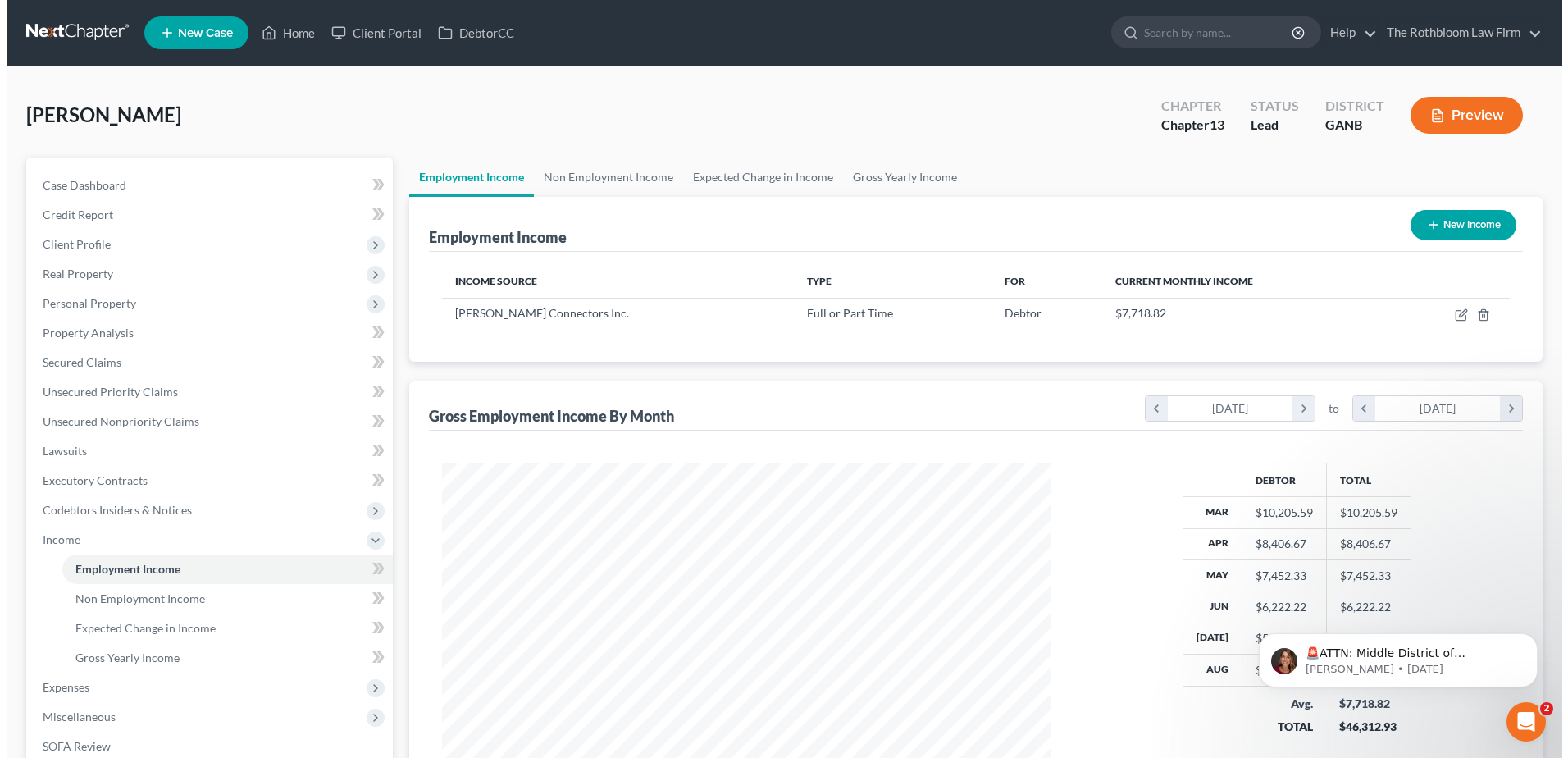
scroll to position [304, 642]
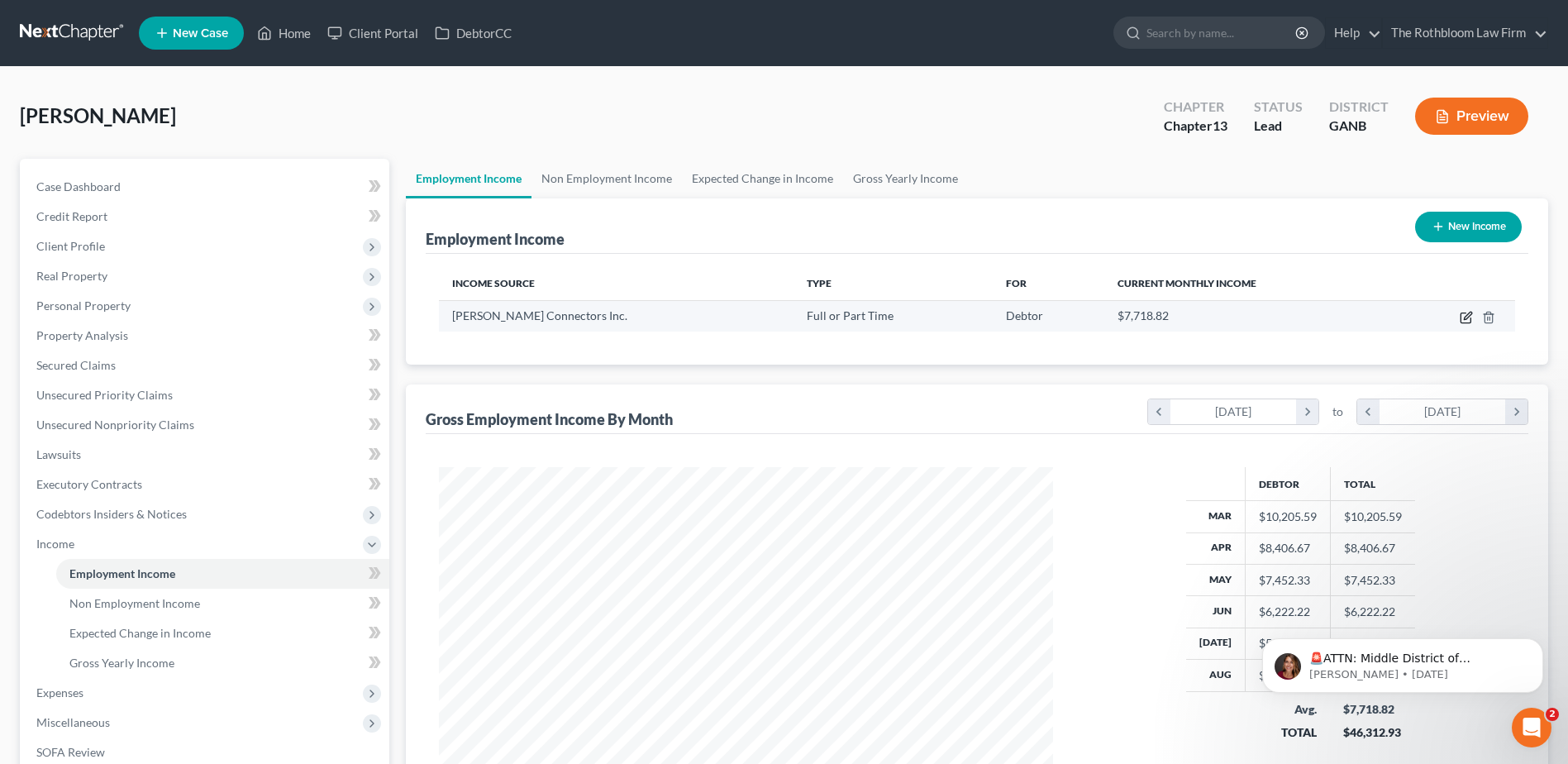
click at [1464, 315] on icon "button" at bounding box center [1466, 317] width 13 height 13
select select "0"
select select "10"
select select "0"
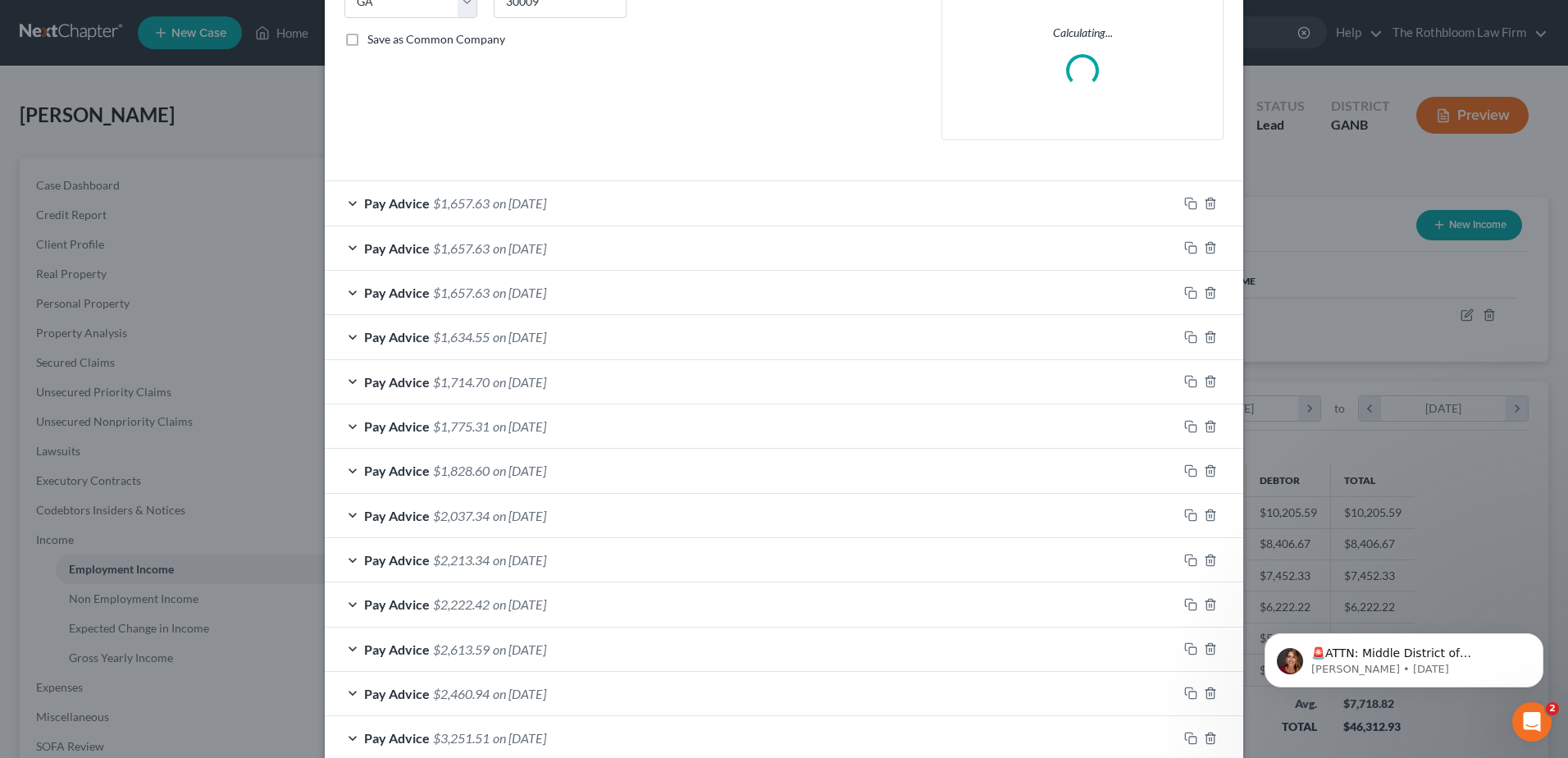
scroll to position [492, 0]
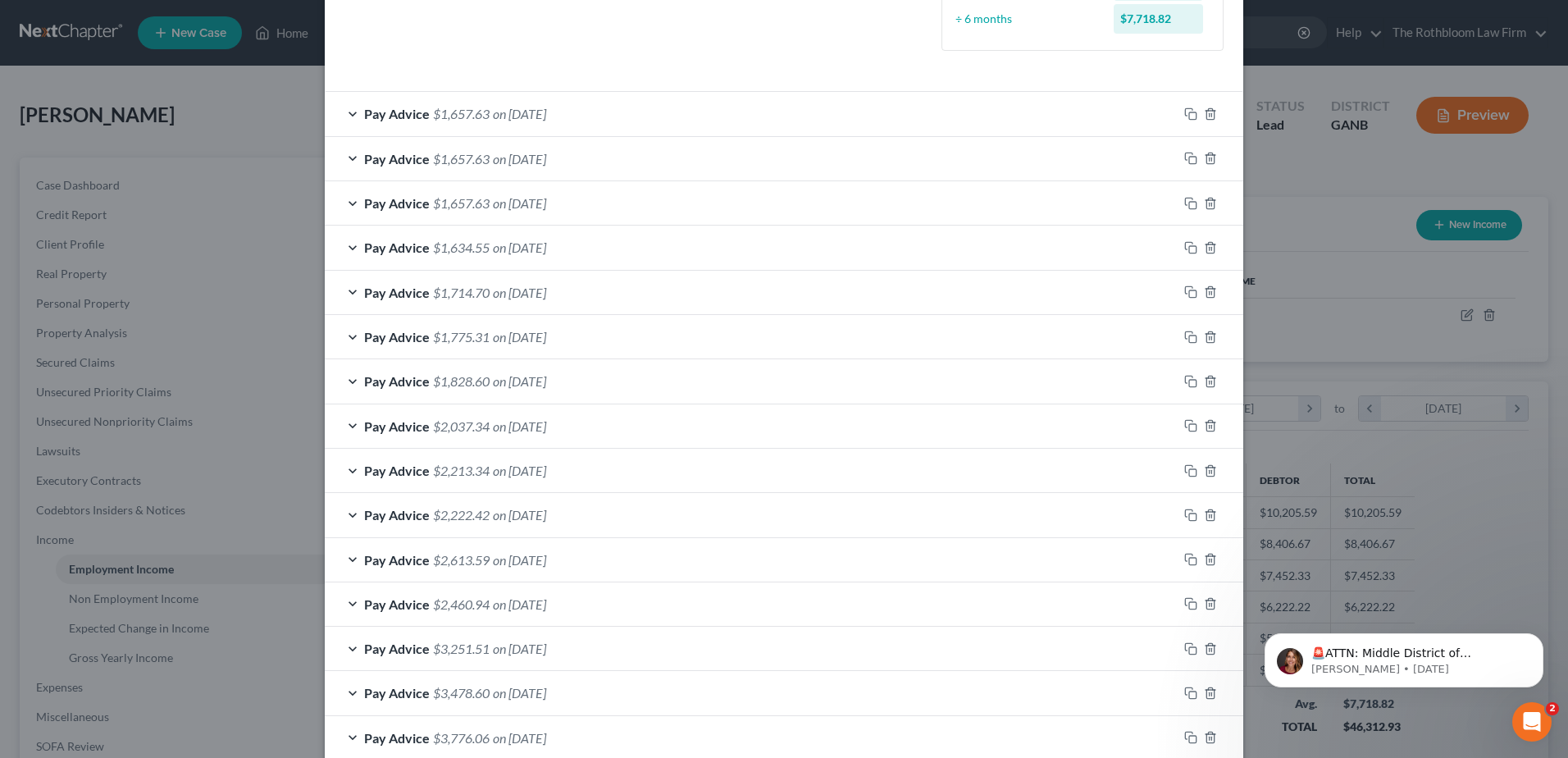
click at [505, 165] on span "on [DATE]" at bounding box center [519, 159] width 53 height 16
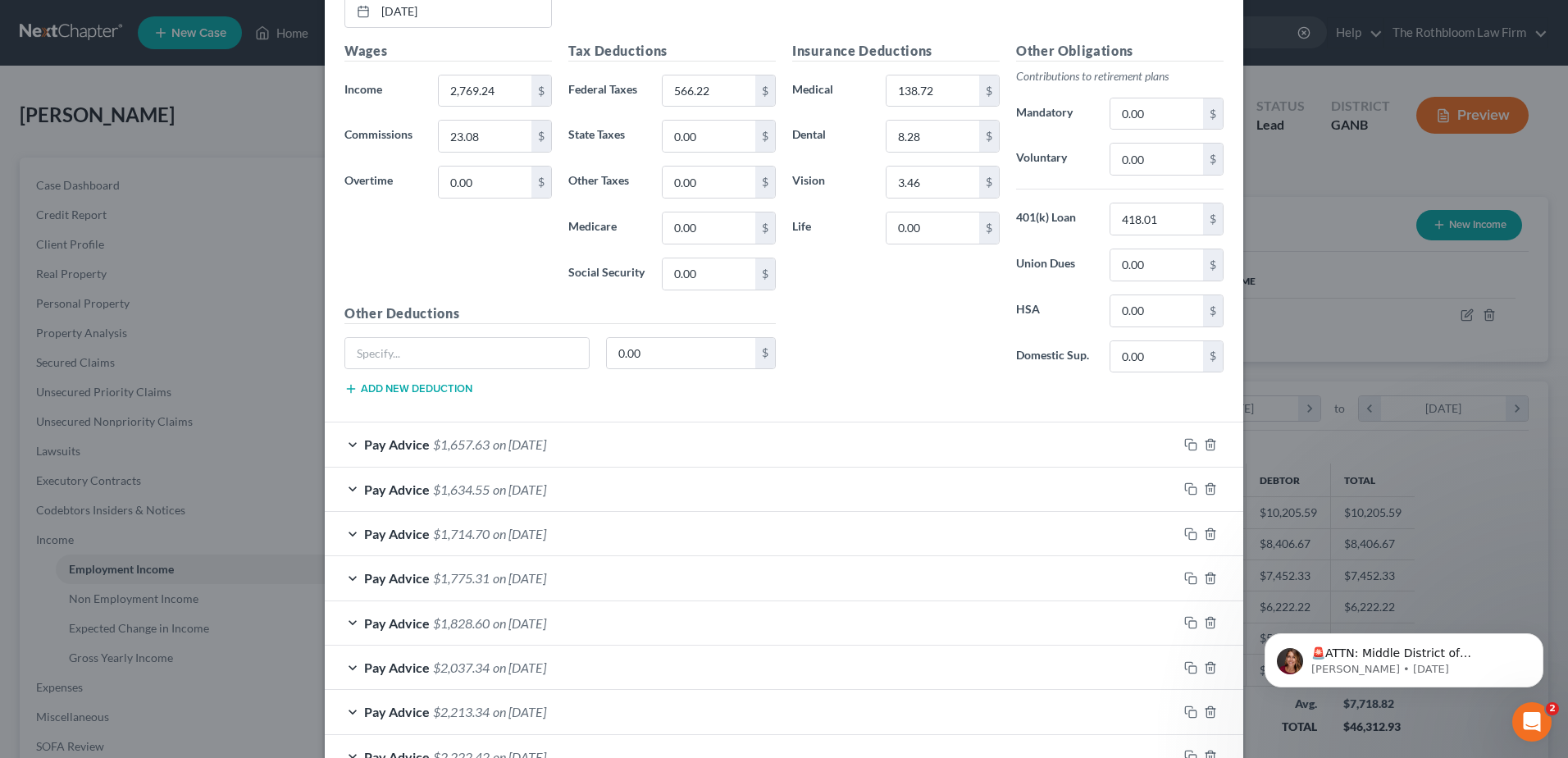
scroll to position [820, 0]
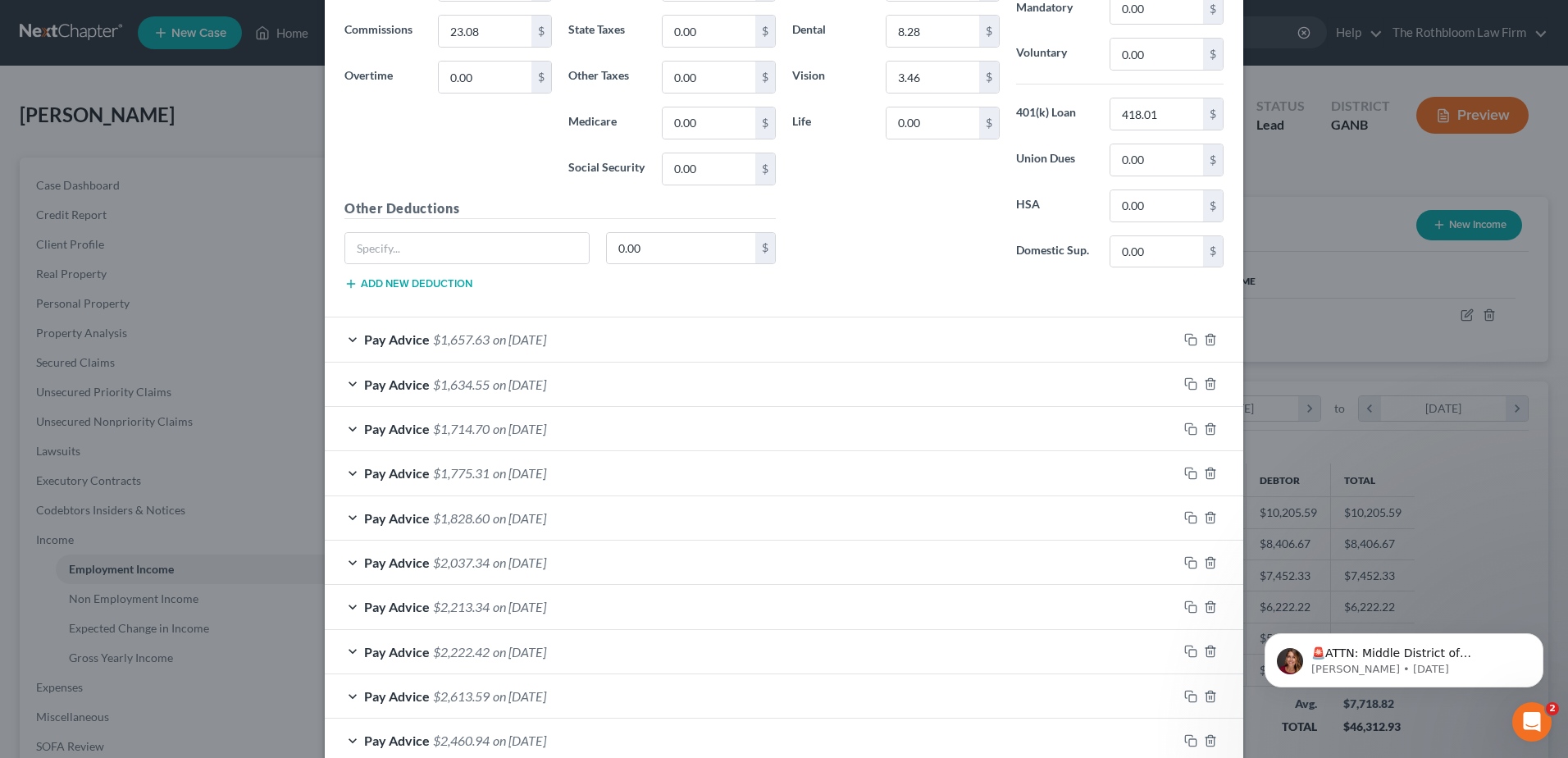
click at [512, 518] on span "on [DATE]" at bounding box center [519, 518] width 53 height 16
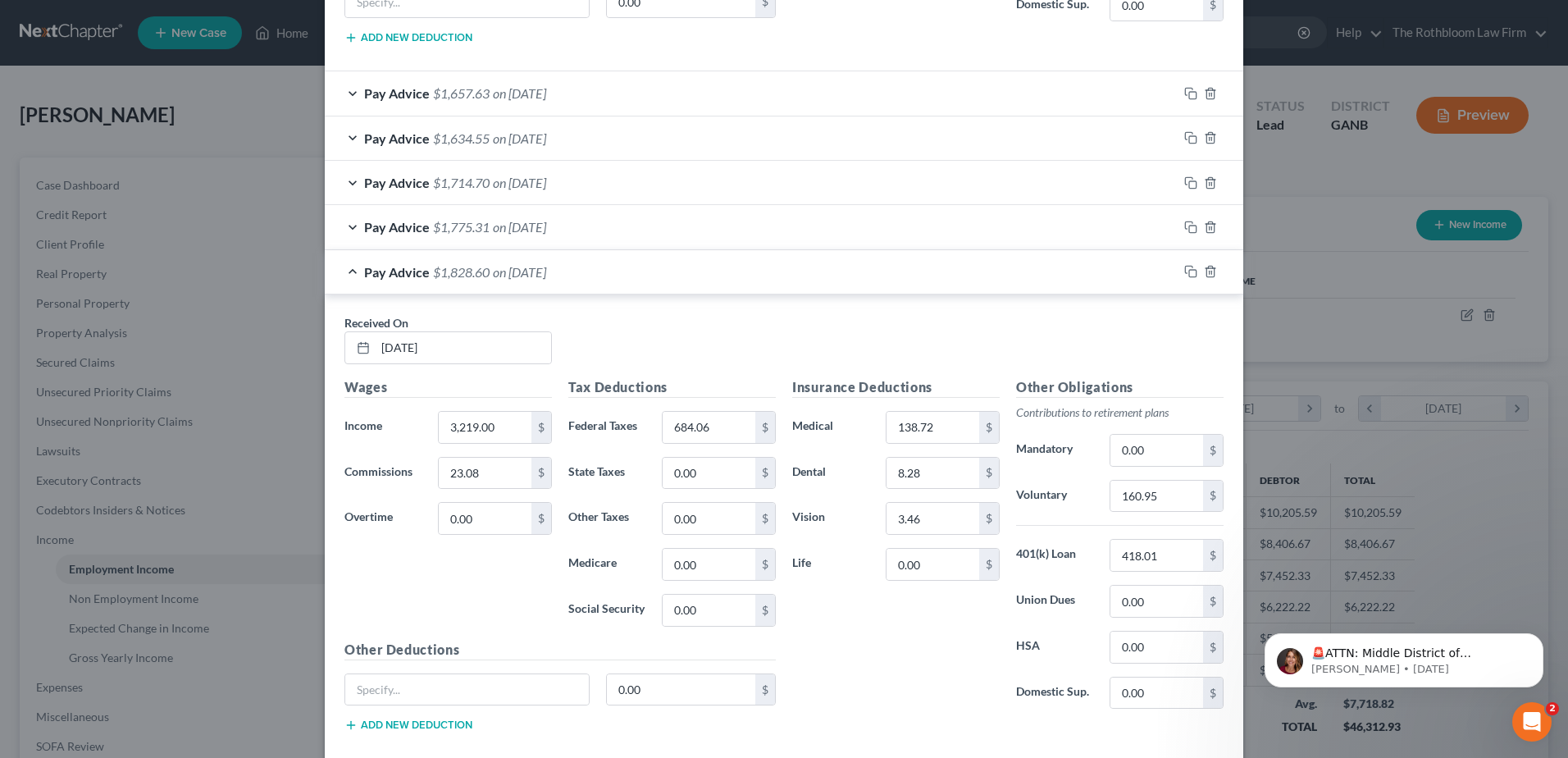
scroll to position [1312, 0]
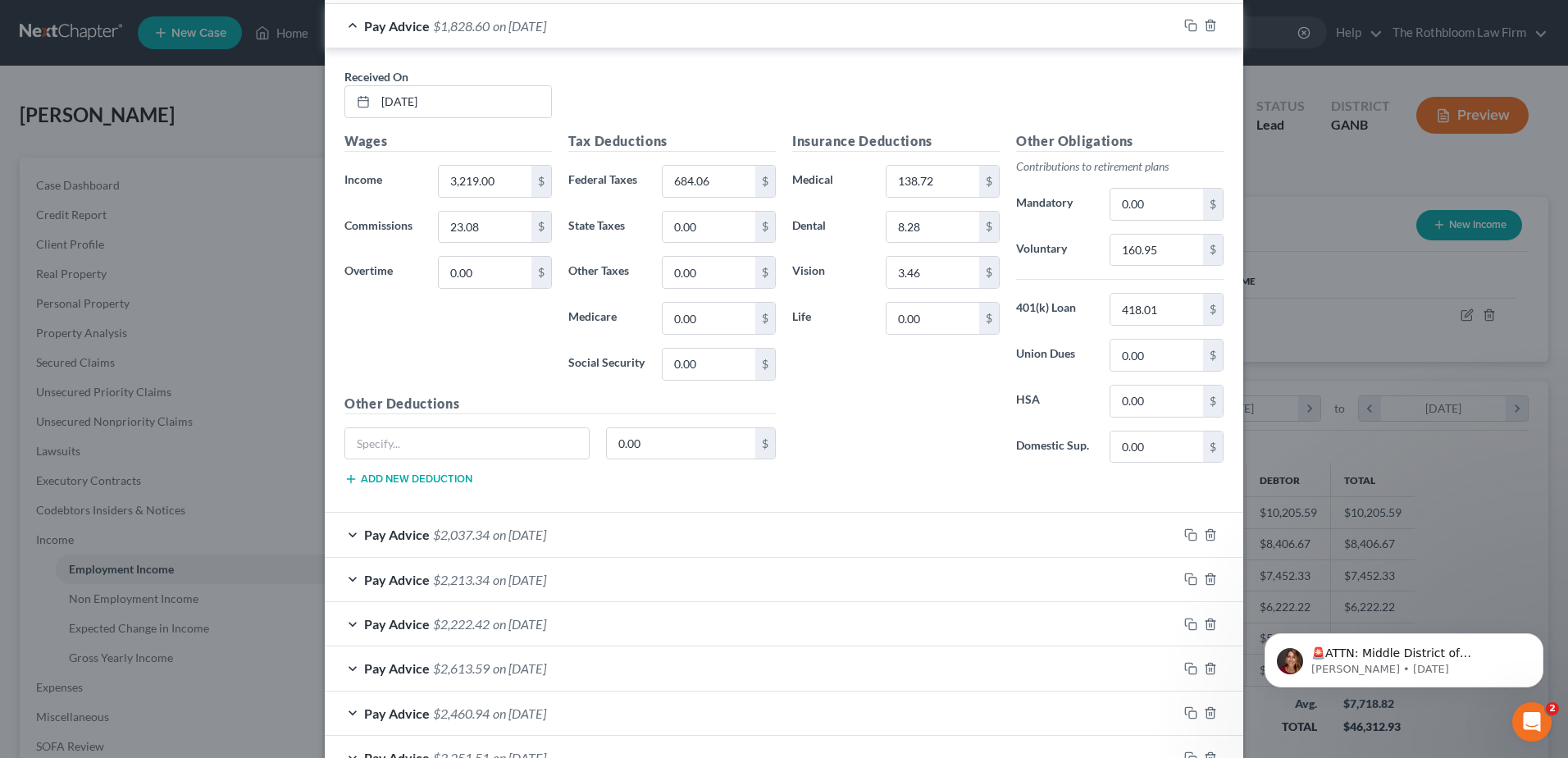
click at [450, 540] on span "$2,037.34" at bounding box center [461, 534] width 57 height 16
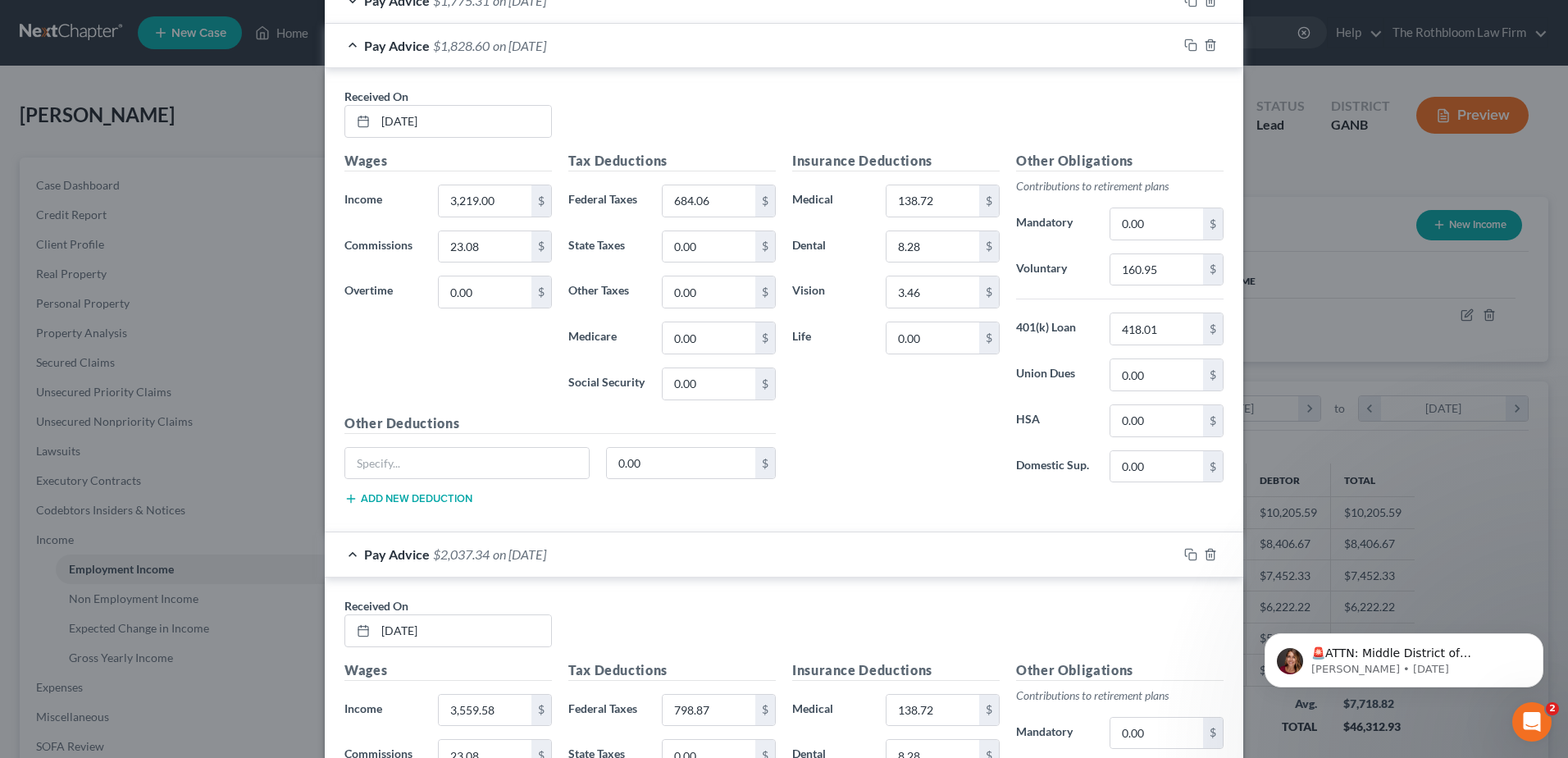
scroll to position [1149, 0]
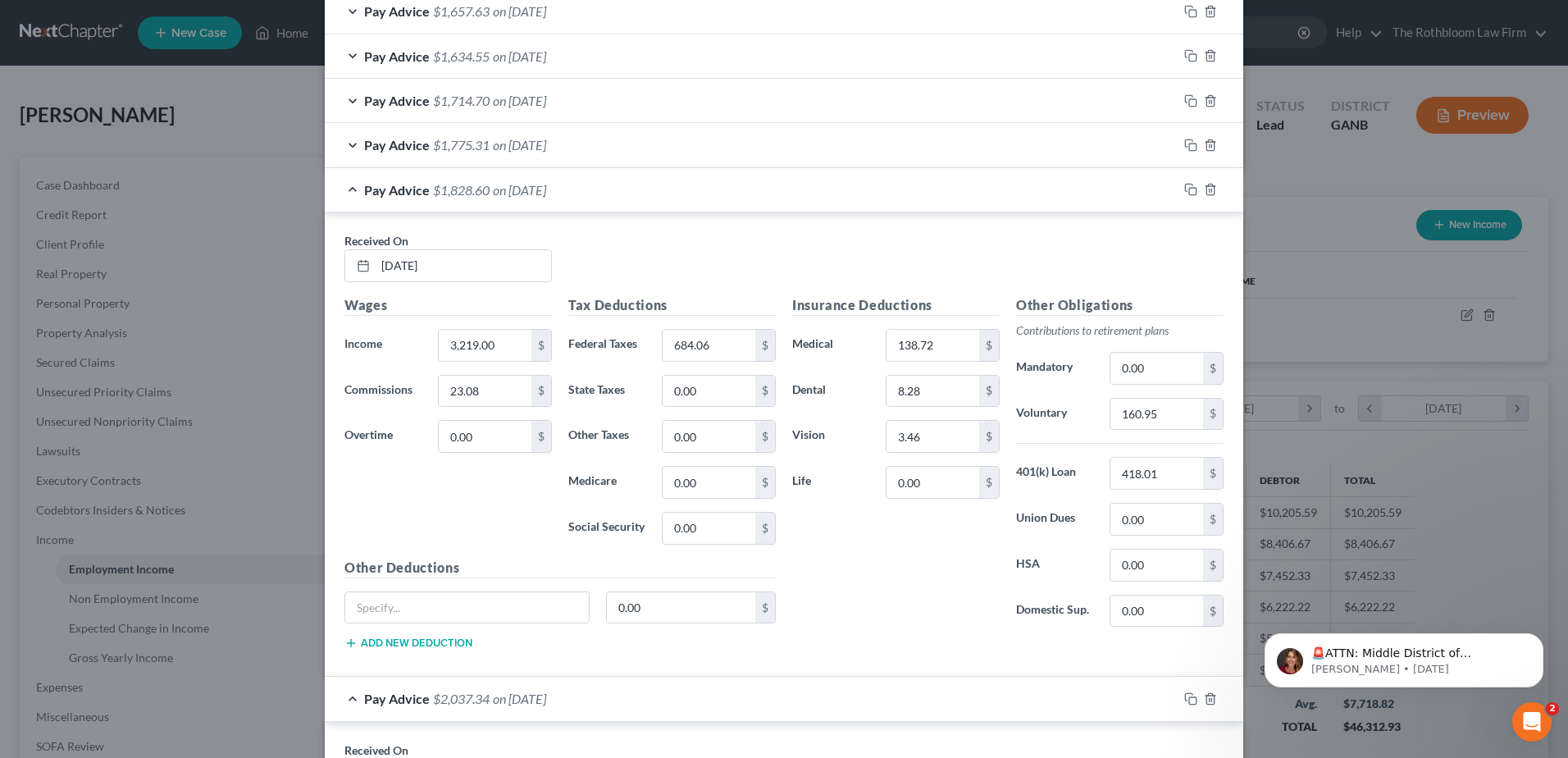
click at [546, 147] on span "on [DATE]" at bounding box center [519, 145] width 53 height 16
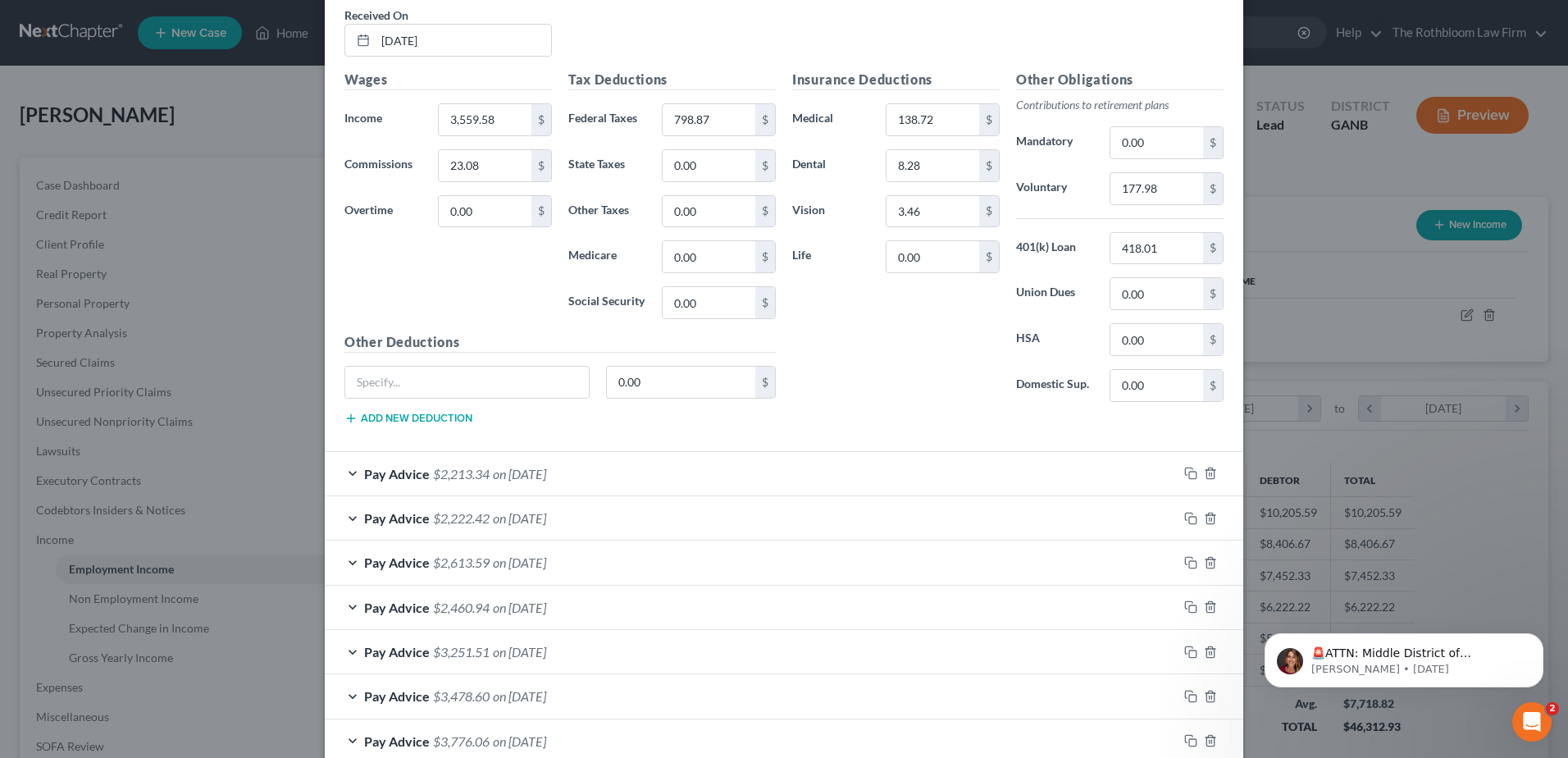
scroll to position [2444, 0]
